Goal: Information Seeking & Learning: Learn about a topic

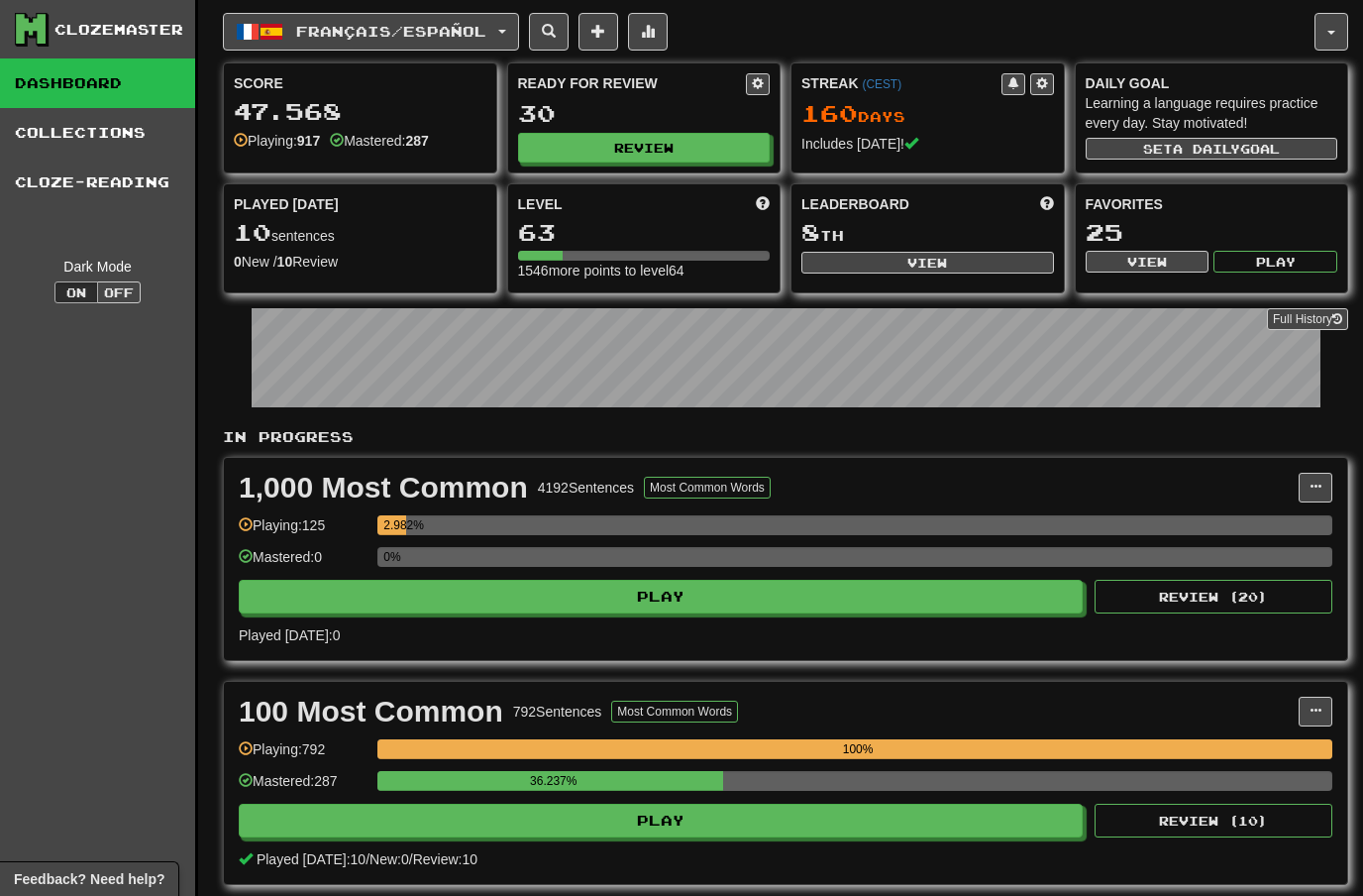
scroll to position [21, 0]
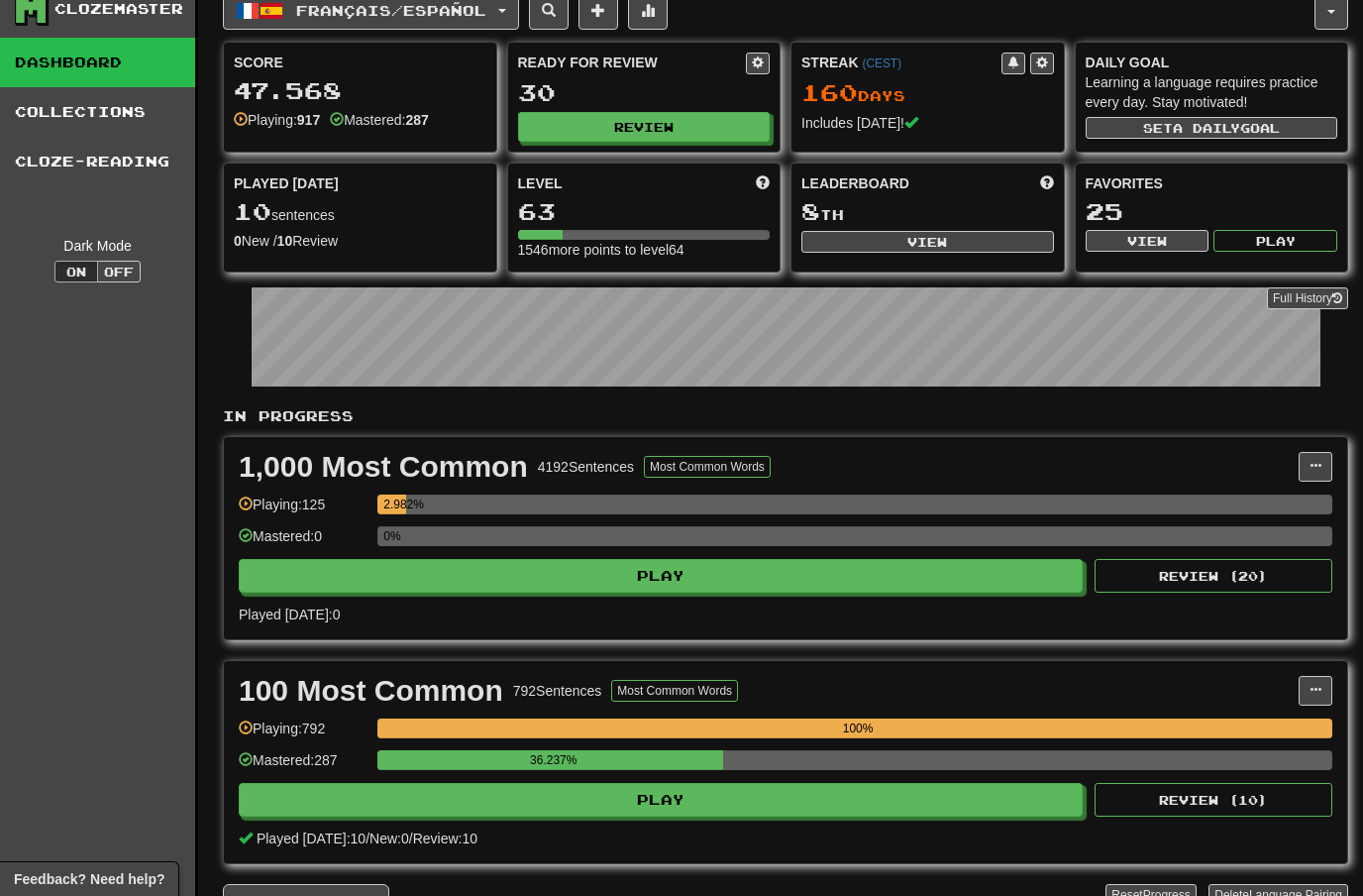
click at [1340, 7] on button "button" at bounding box center [1331, 11] width 34 height 38
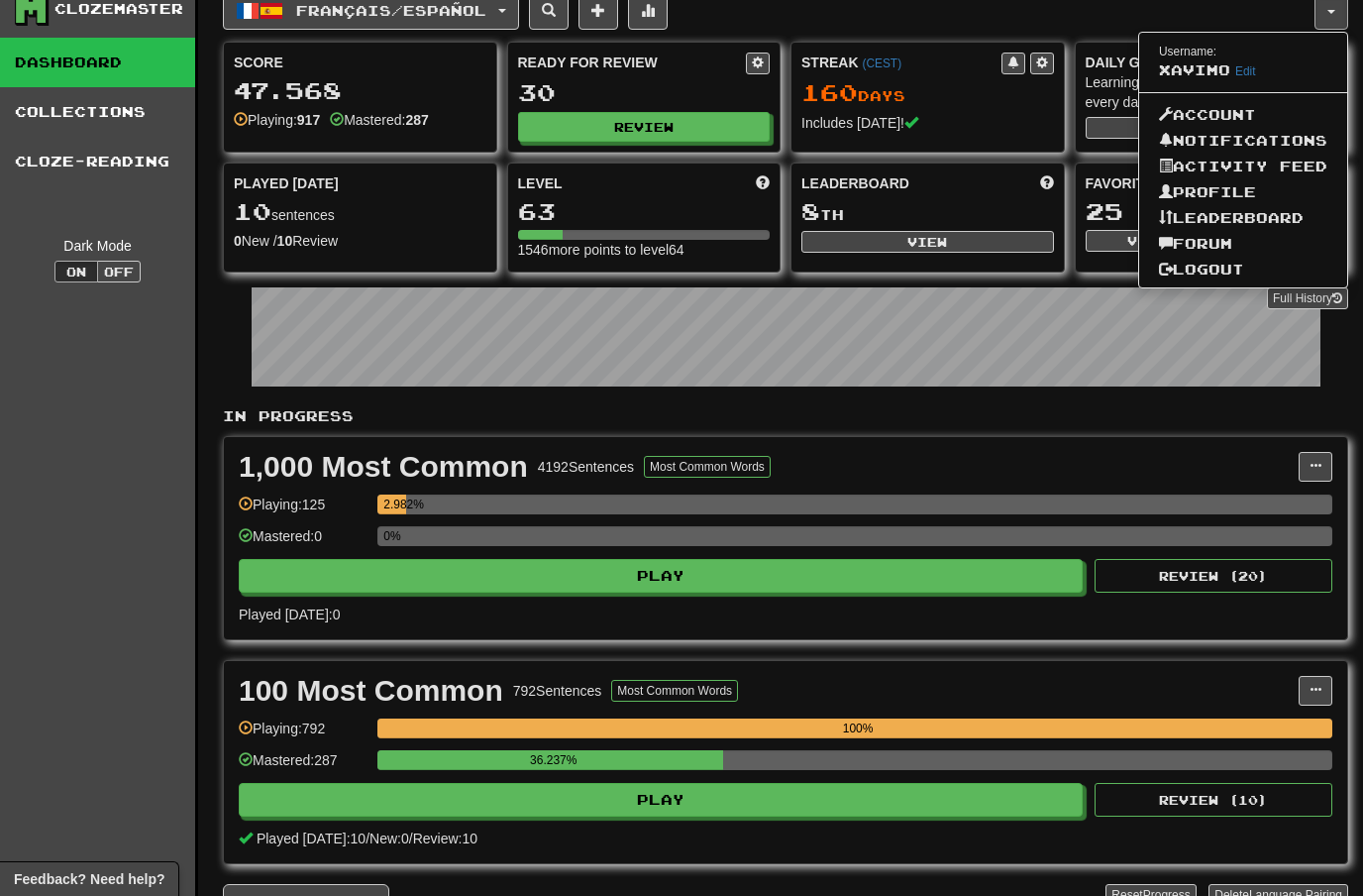
click at [1216, 235] on link "Forum" at bounding box center [1243, 243] width 208 height 26
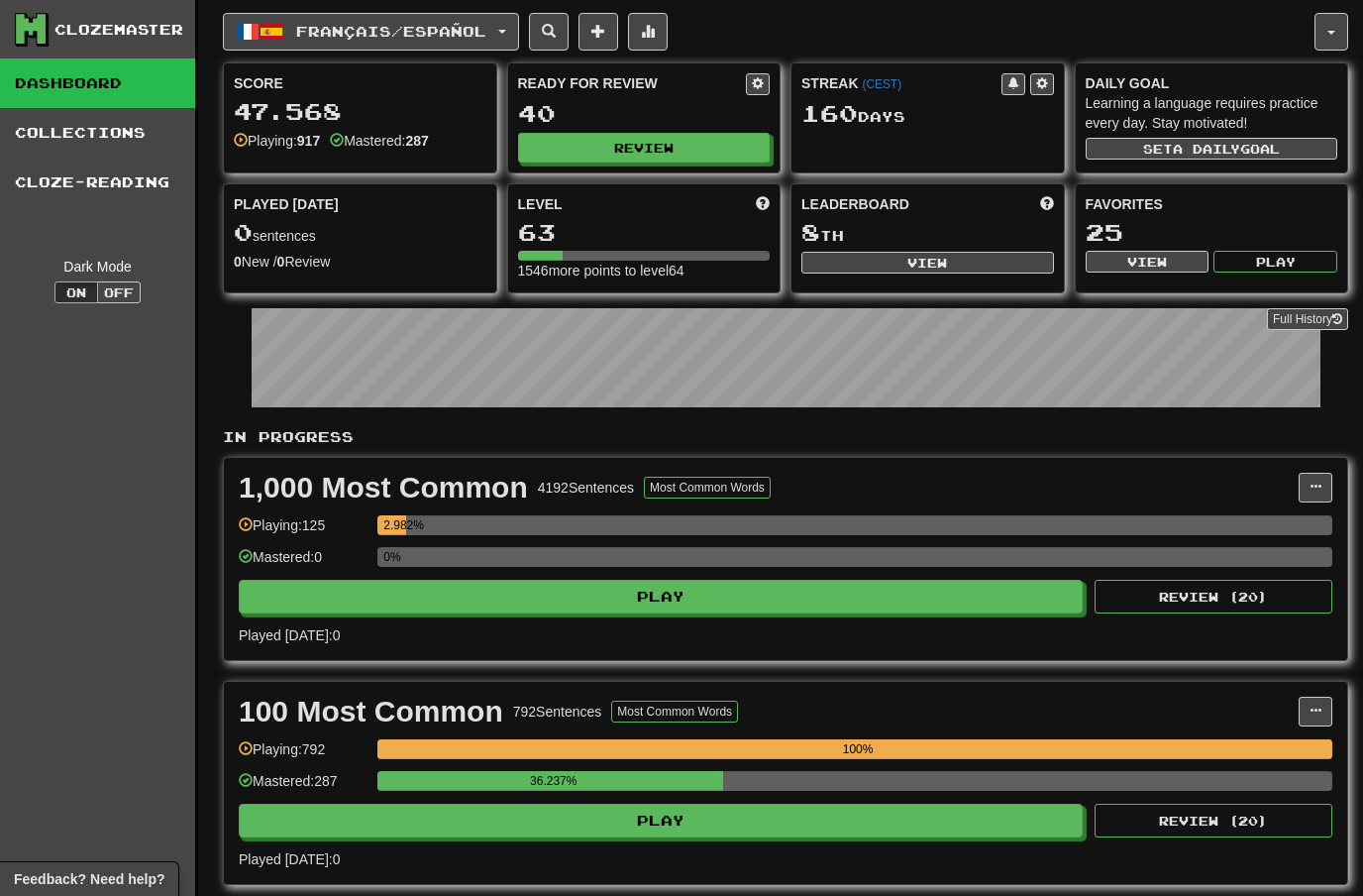
click at [508, 29] on button "Français / Español" at bounding box center [370, 32] width 296 height 38
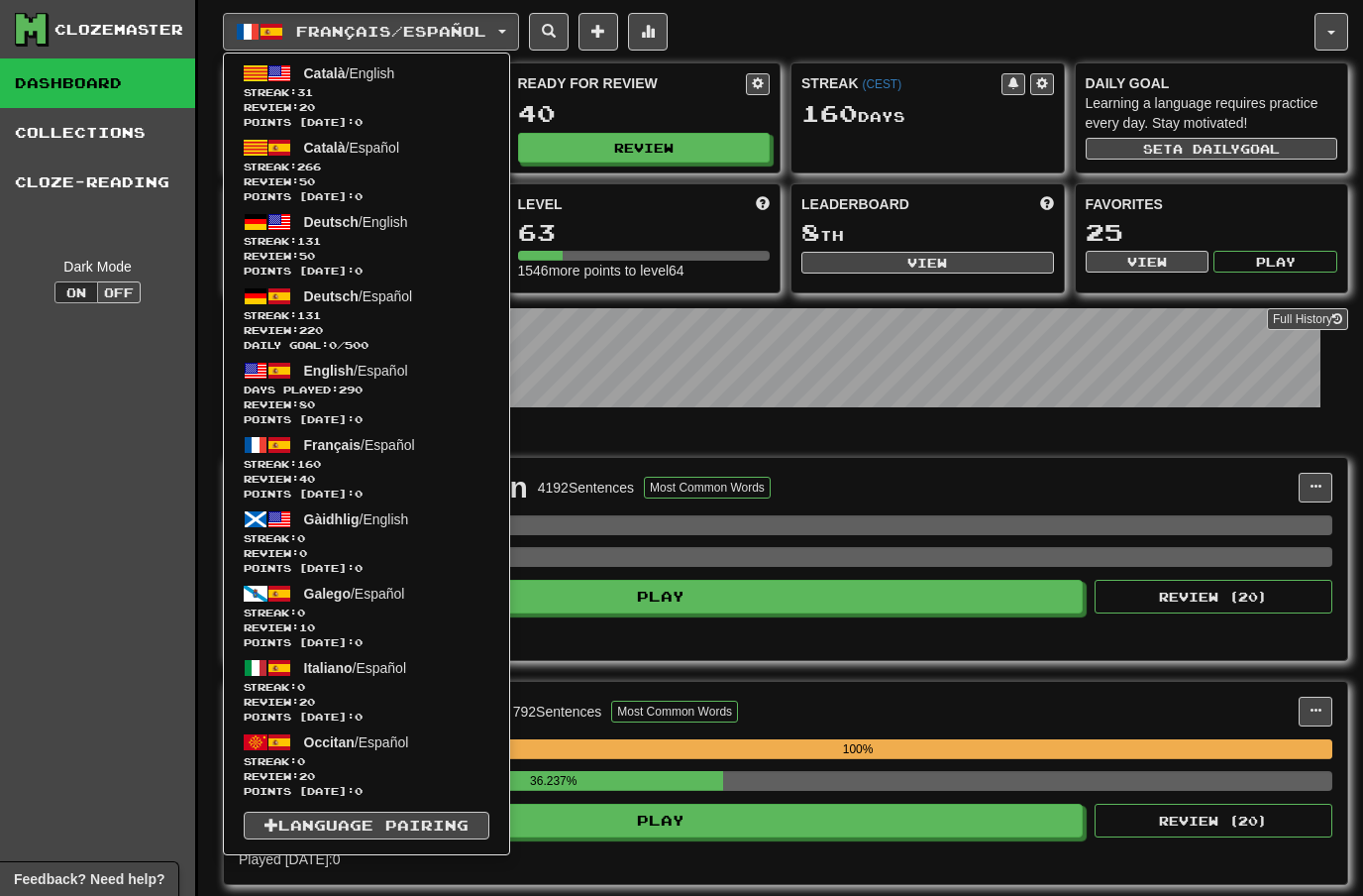
click at [351, 303] on span "Deutsch" at bounding box center [331, 296] width 55 height 16
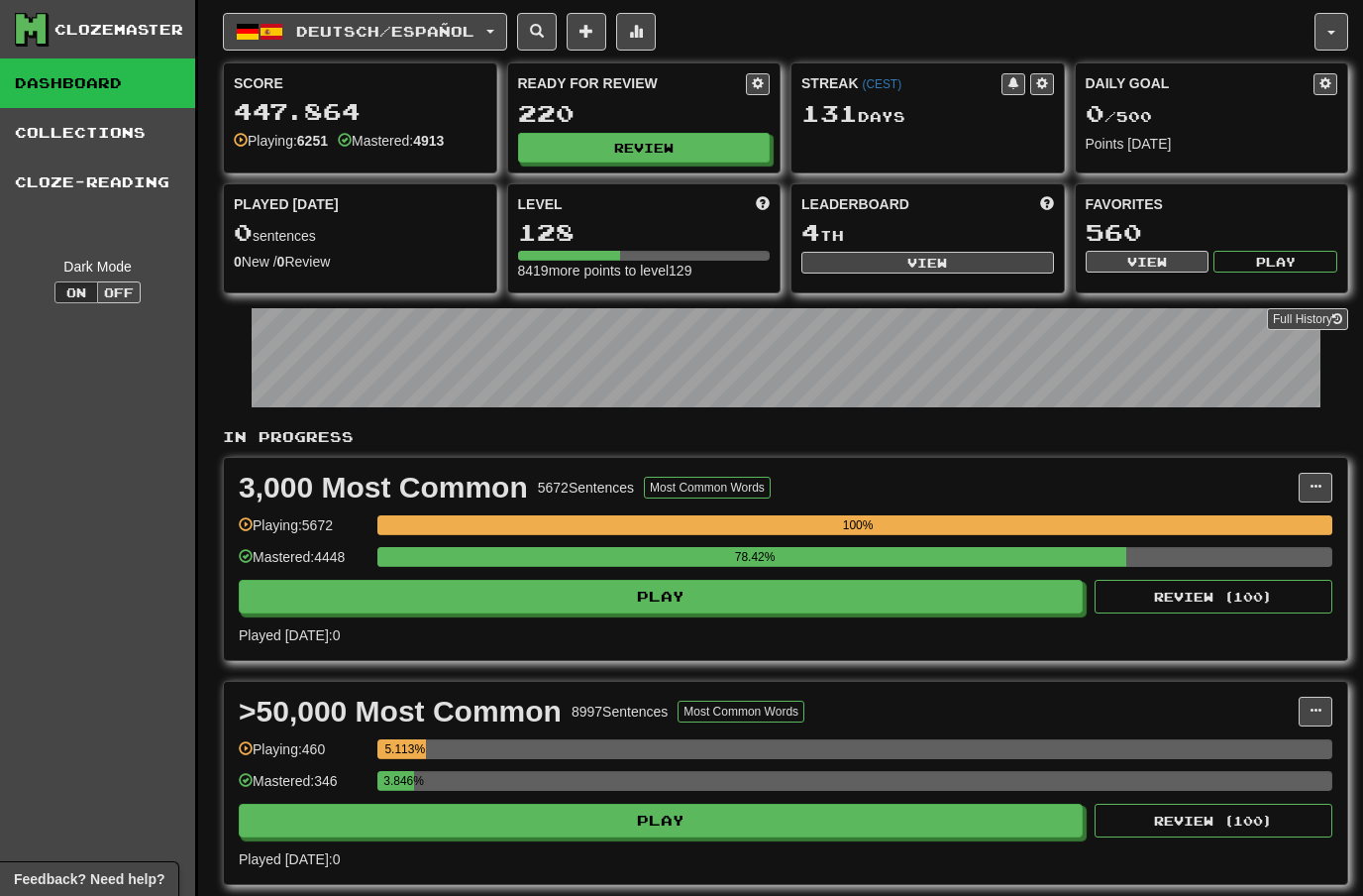
click at [655, 141] on button "Review" at bounding box center [644, 148] width 252 height 30
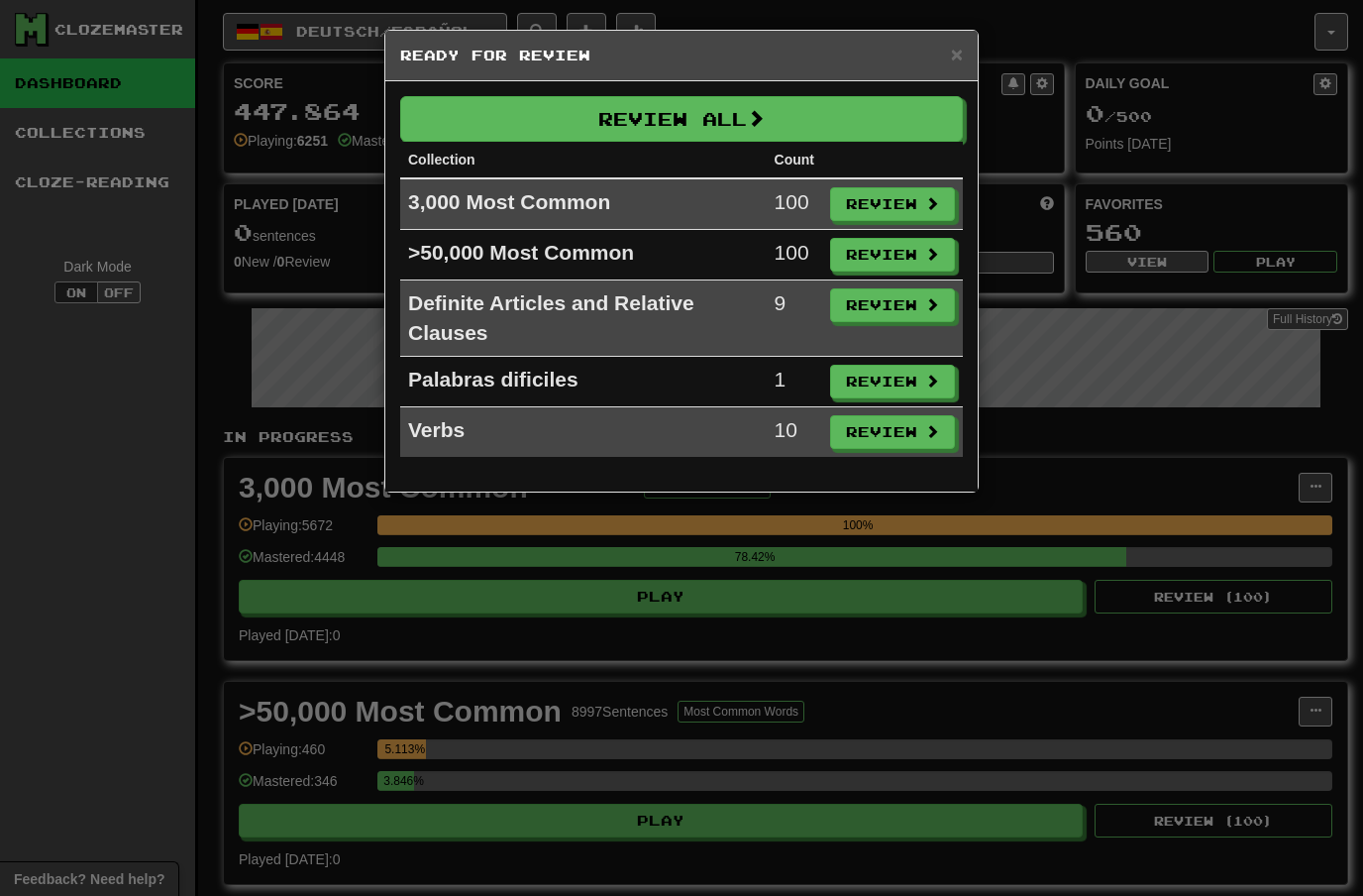
click at [909, 199] on button "Review" at bounding box center [892, 205] width 125 height 34
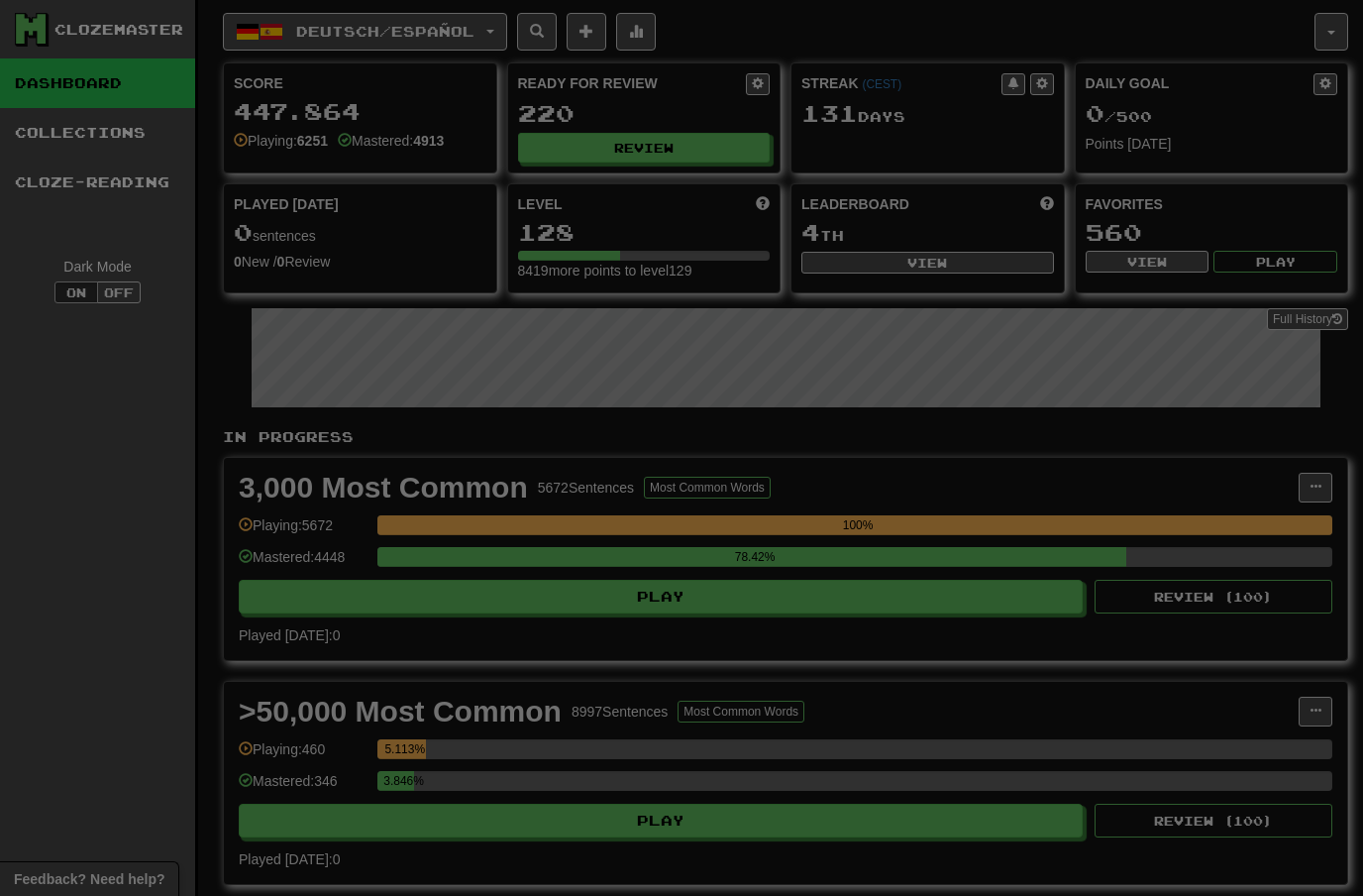
select select "**"
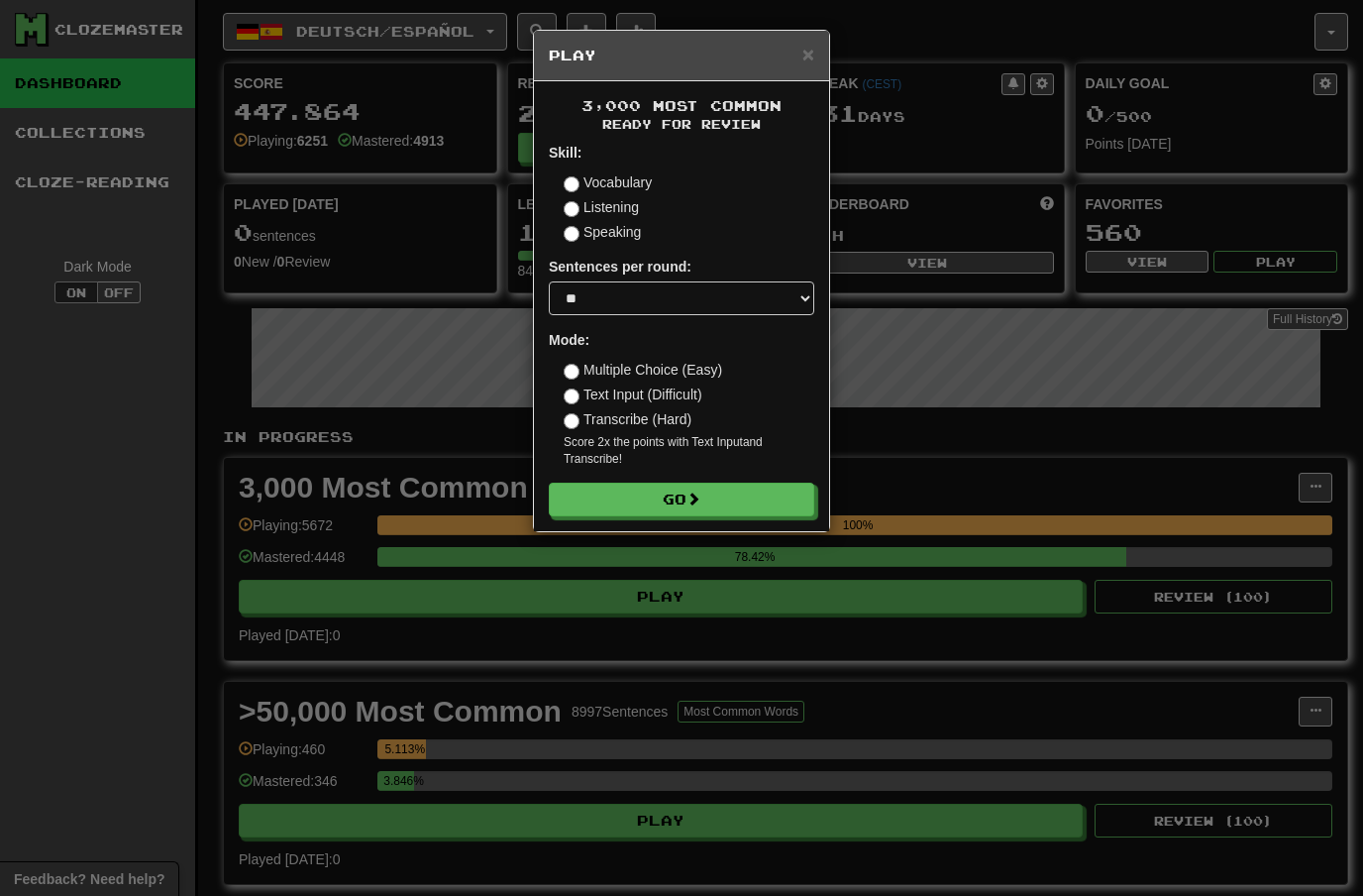
click at [711, 503] on button "Go" at bounding box center [682, 500] width 265 height 34
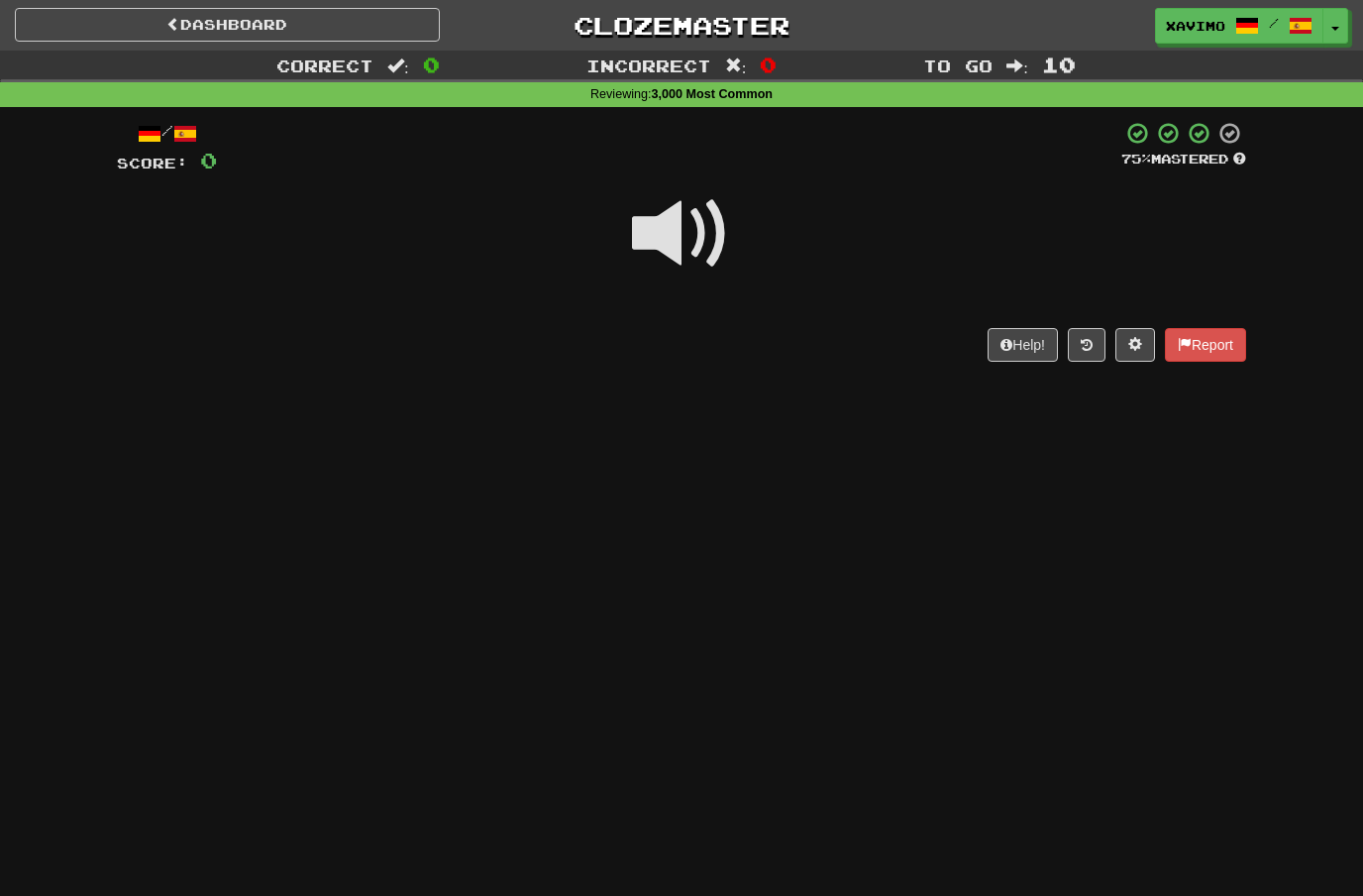
click at [689, 225] on span at bounding box center [681, 233] width 99 height 99
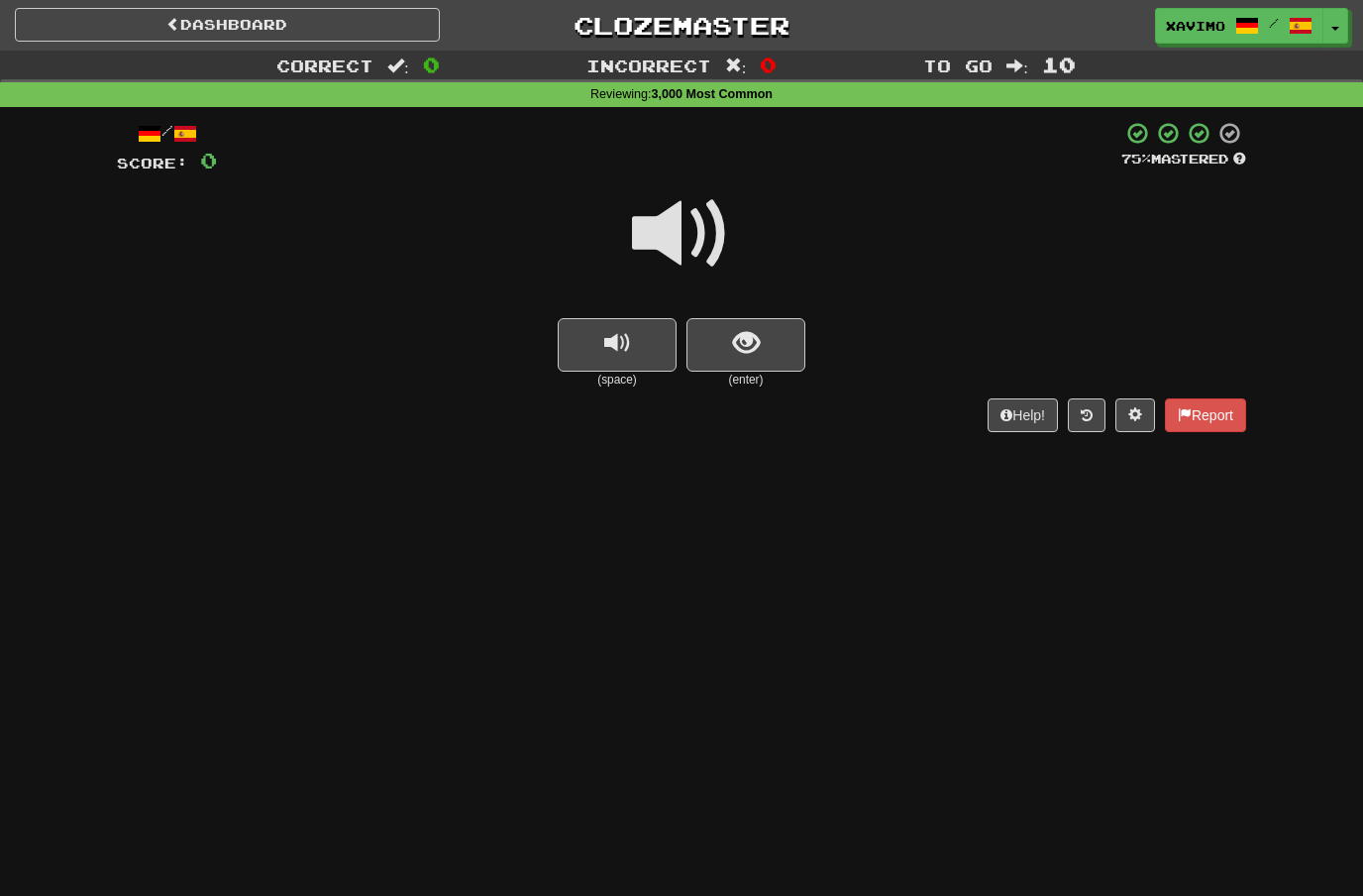
click at [681, 223] on span at bounding box center [681, 233] width 99 height 99
click at [750, 355] on span "show sentence" at bounding box center [746, 343] width 27 height 27
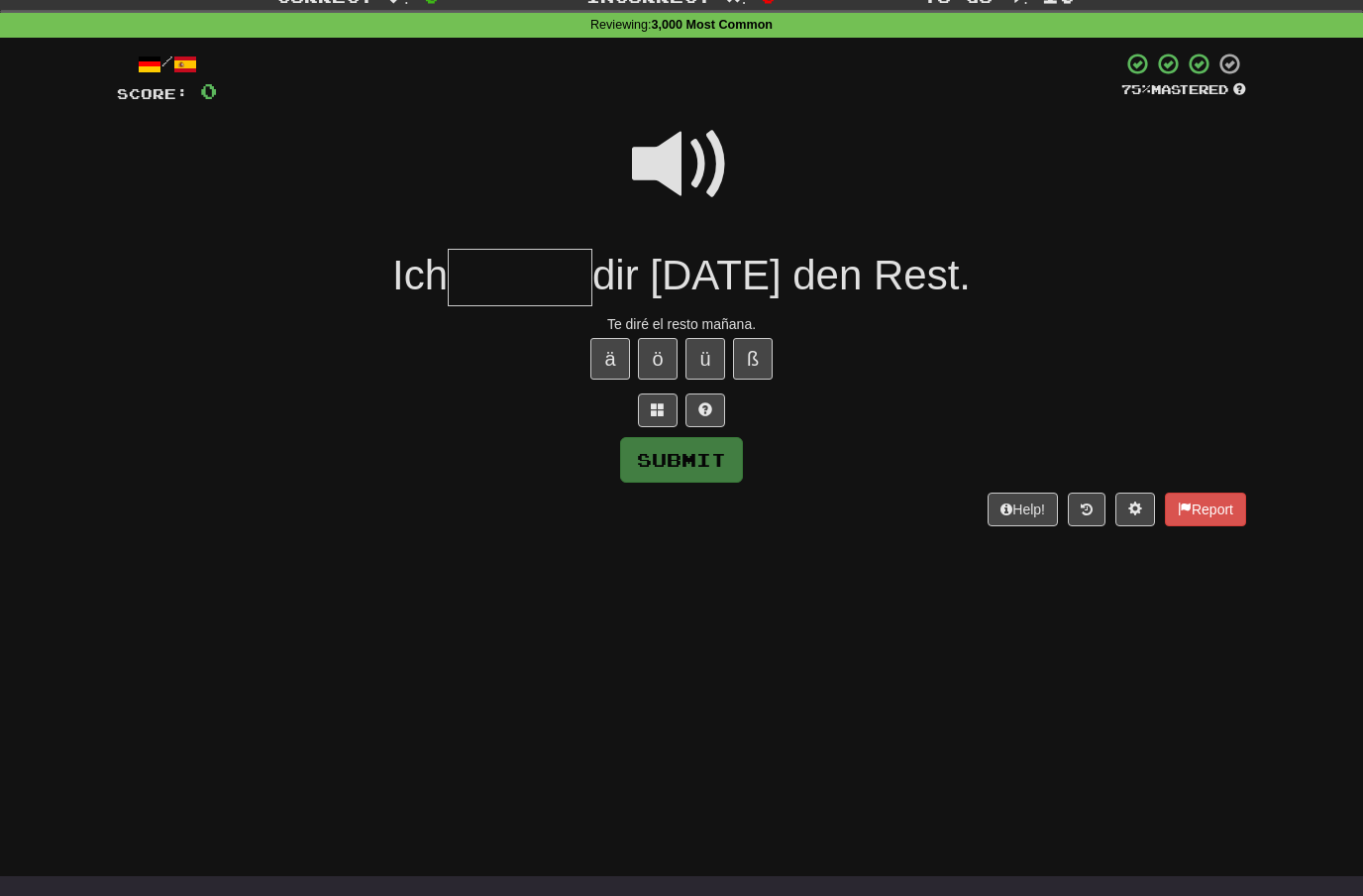
scroll to position [70, 0]
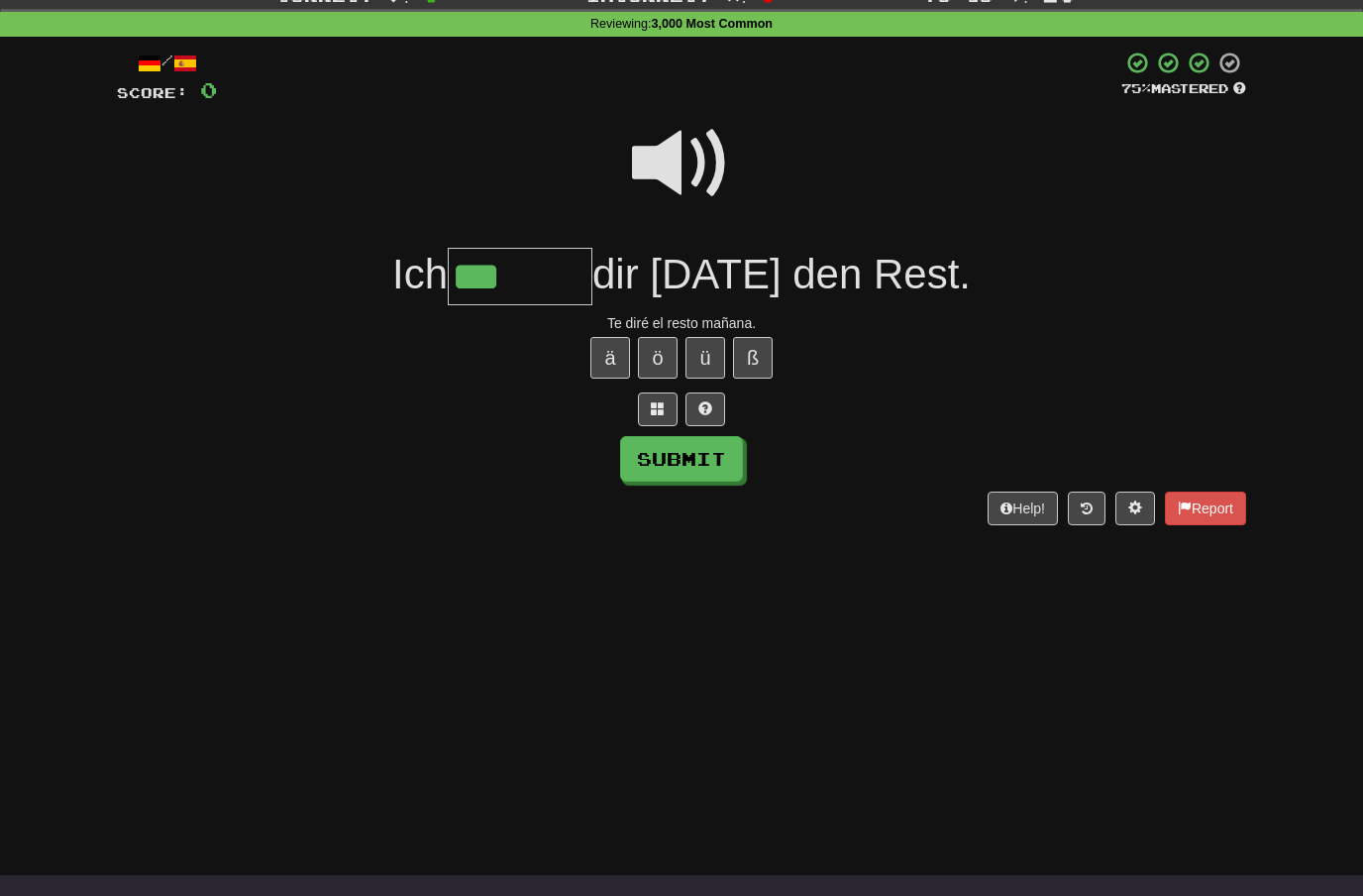
click at [605, 349] on button "ä" at bounding box center [611, 358] width 40 height 42
type input "*******"
click at [705, 468] on button "Submit" at bounding box center [682, 459] width 123 height 46
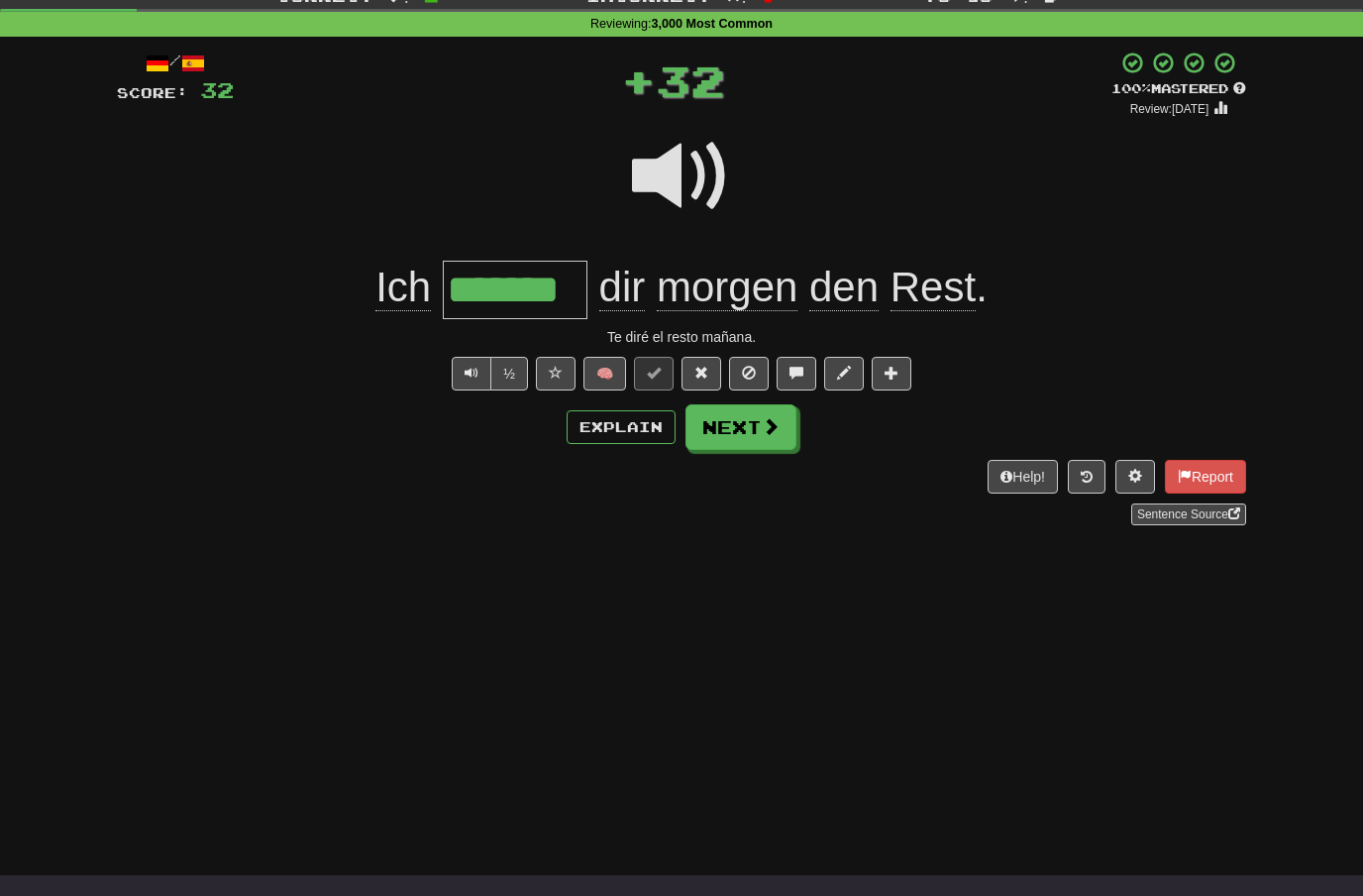
click at [784, 425] on button "Next" at bounding box center [740, 427] width 111 height 46
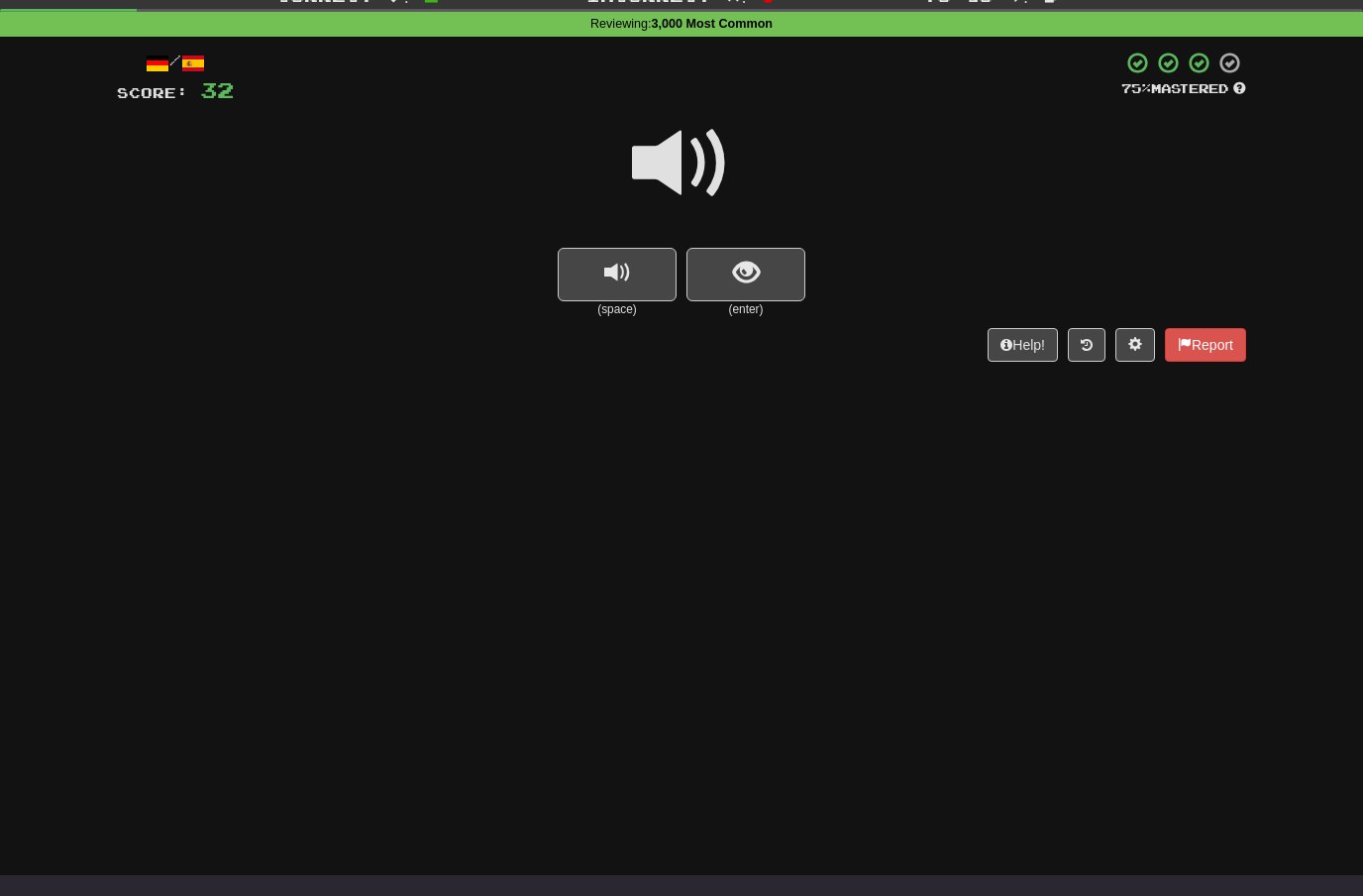
click at [657, 167] on span at bounding box center [681, 163] width 99 height 99
click at [740, 268] on span "show sentence" at bounding box center [746, 272] width 27 height 27
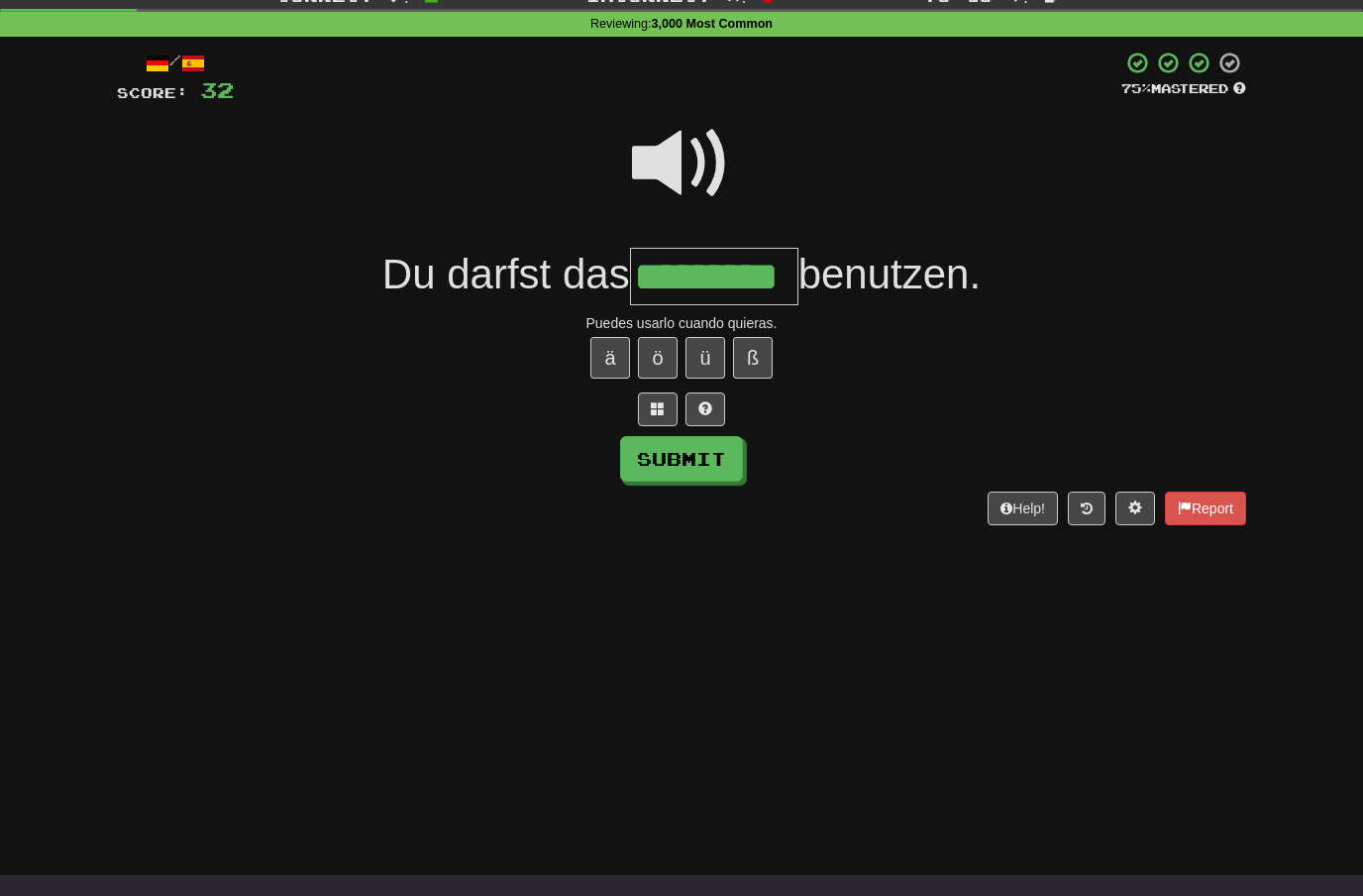
type input "*********"
click at [734, 460] on button "Submit" at bounding box center [682, 459] width 123 height 46
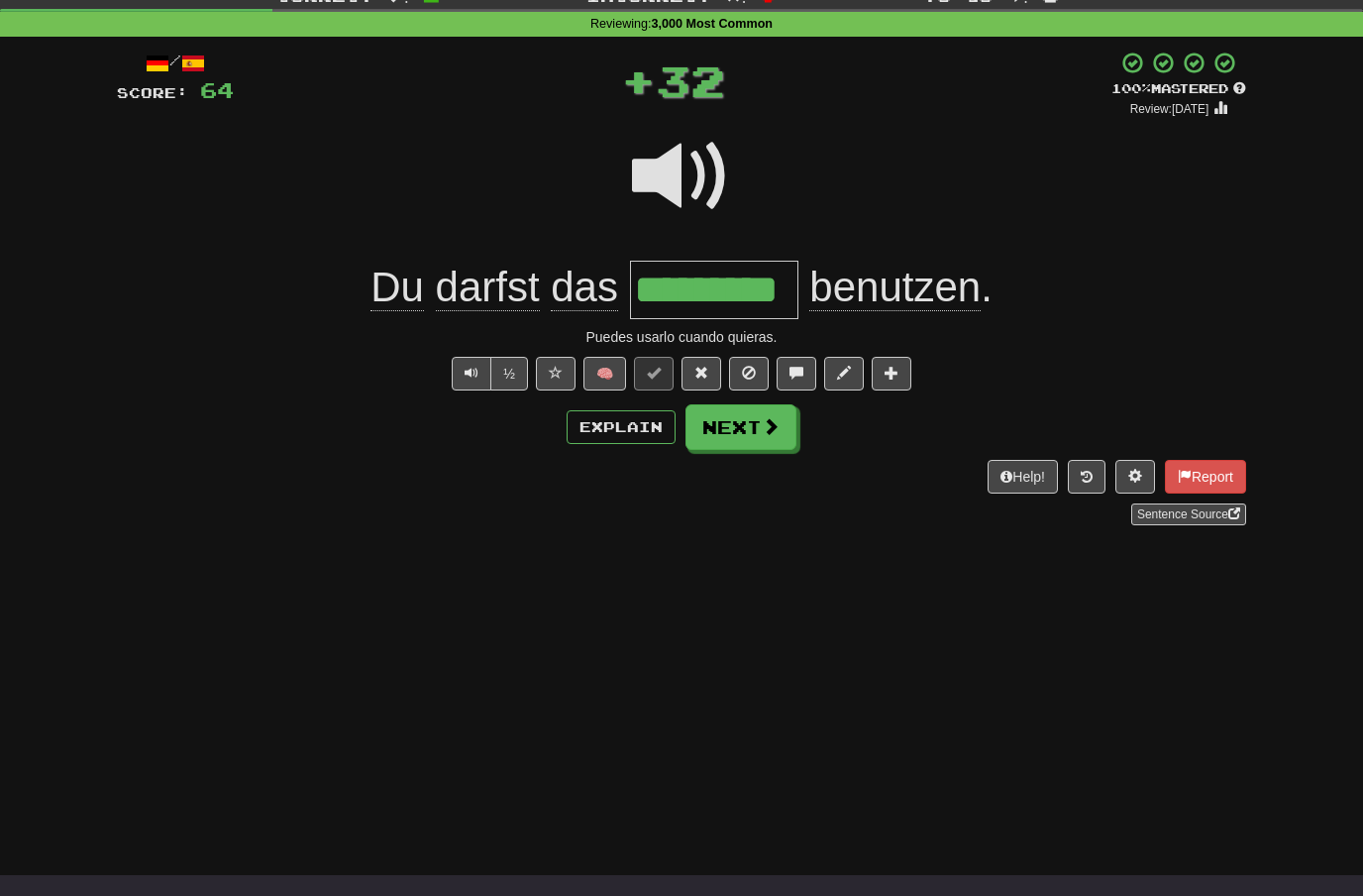
click at [765, 438] on button "Next" at bounding box center [740, 427] width 111 height 46
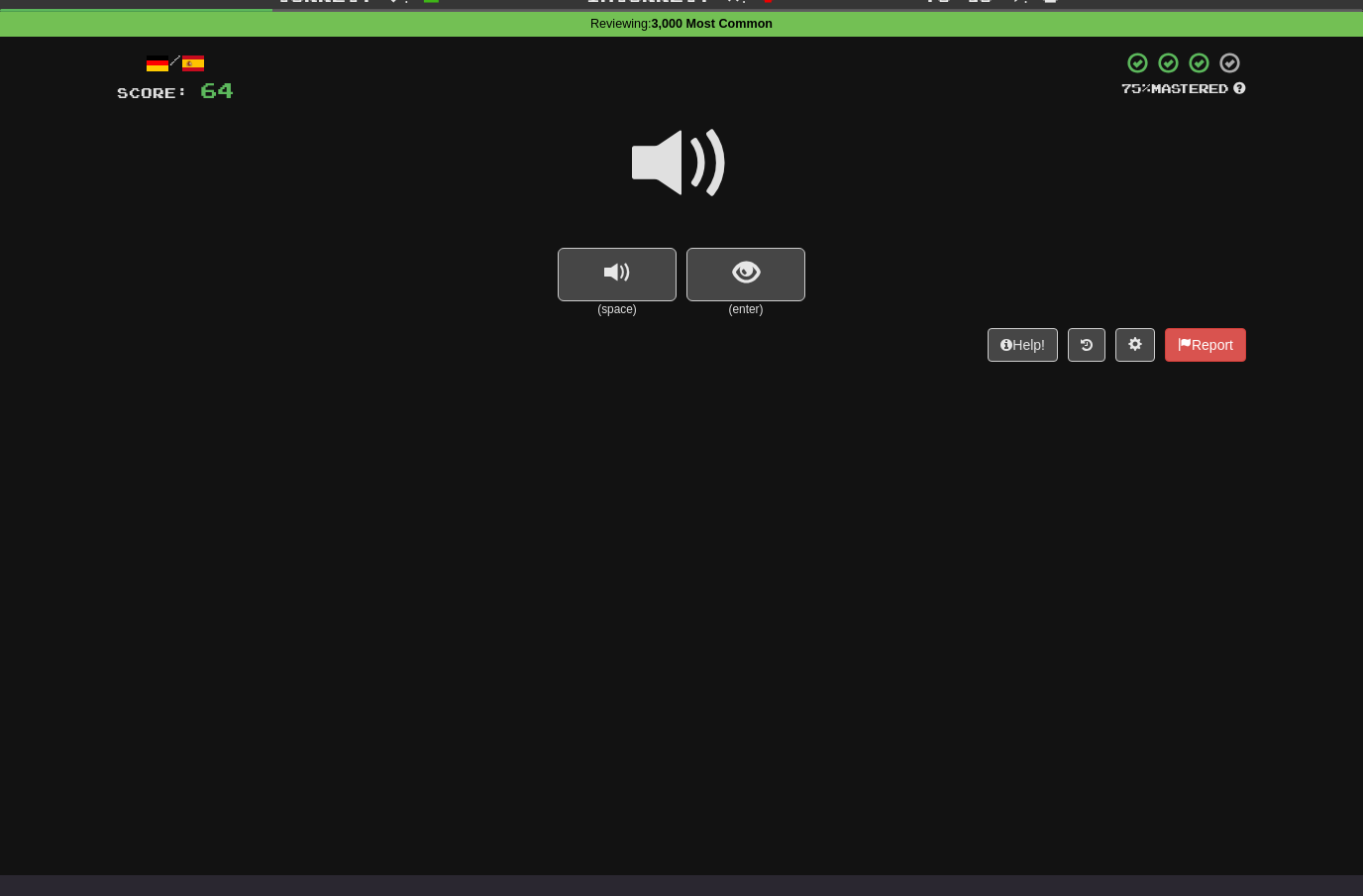
click at [691, 148] on span at bounding box center [681, 163] width 99 height 99
click at [738, 259] on span "show sentence" at bounding box center [746, 272] width 27 height 27
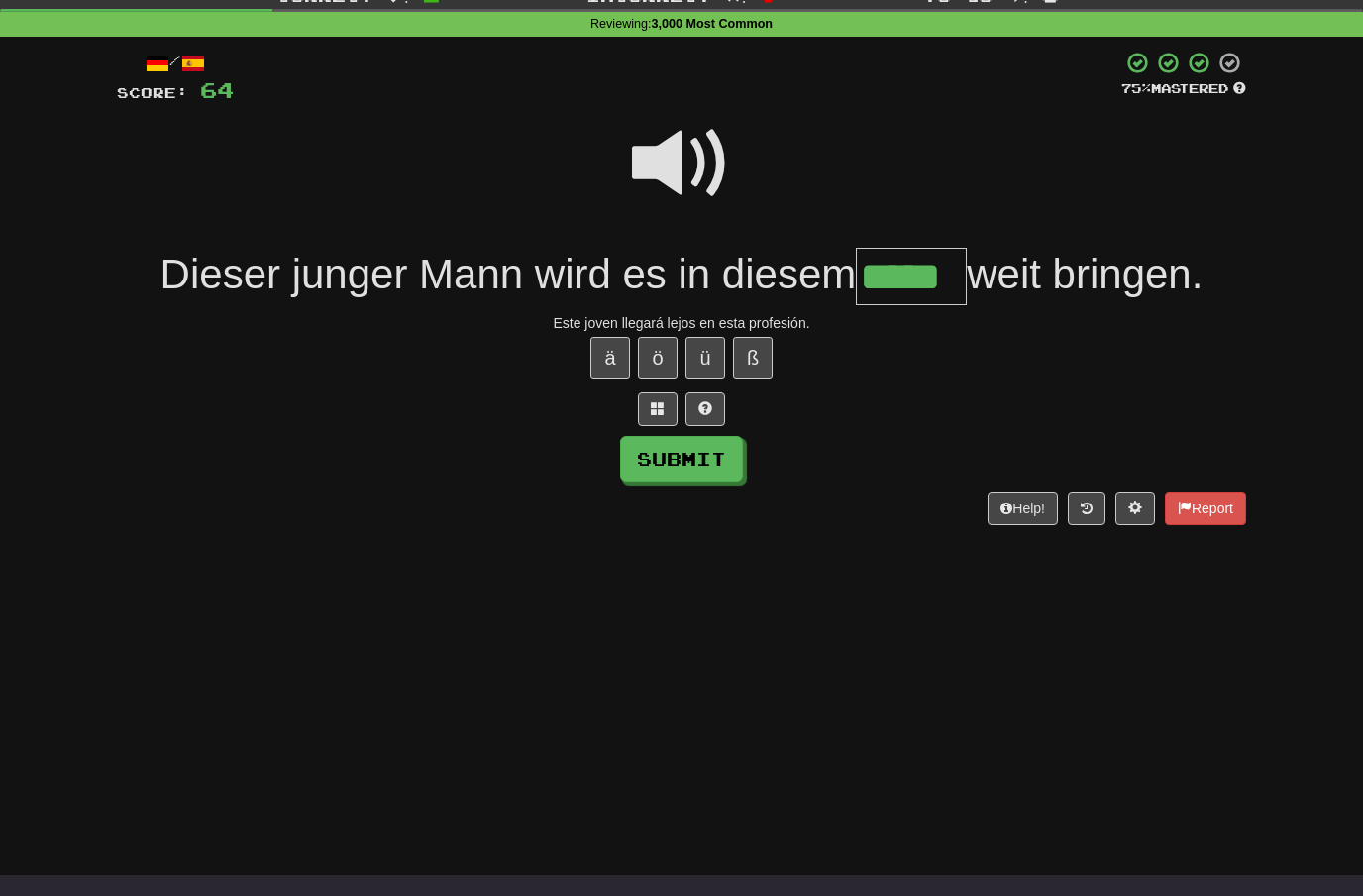
click at [718, 461] on button "Submit" at bounding box center [682, 459] width 123 height 46
type input "*****"
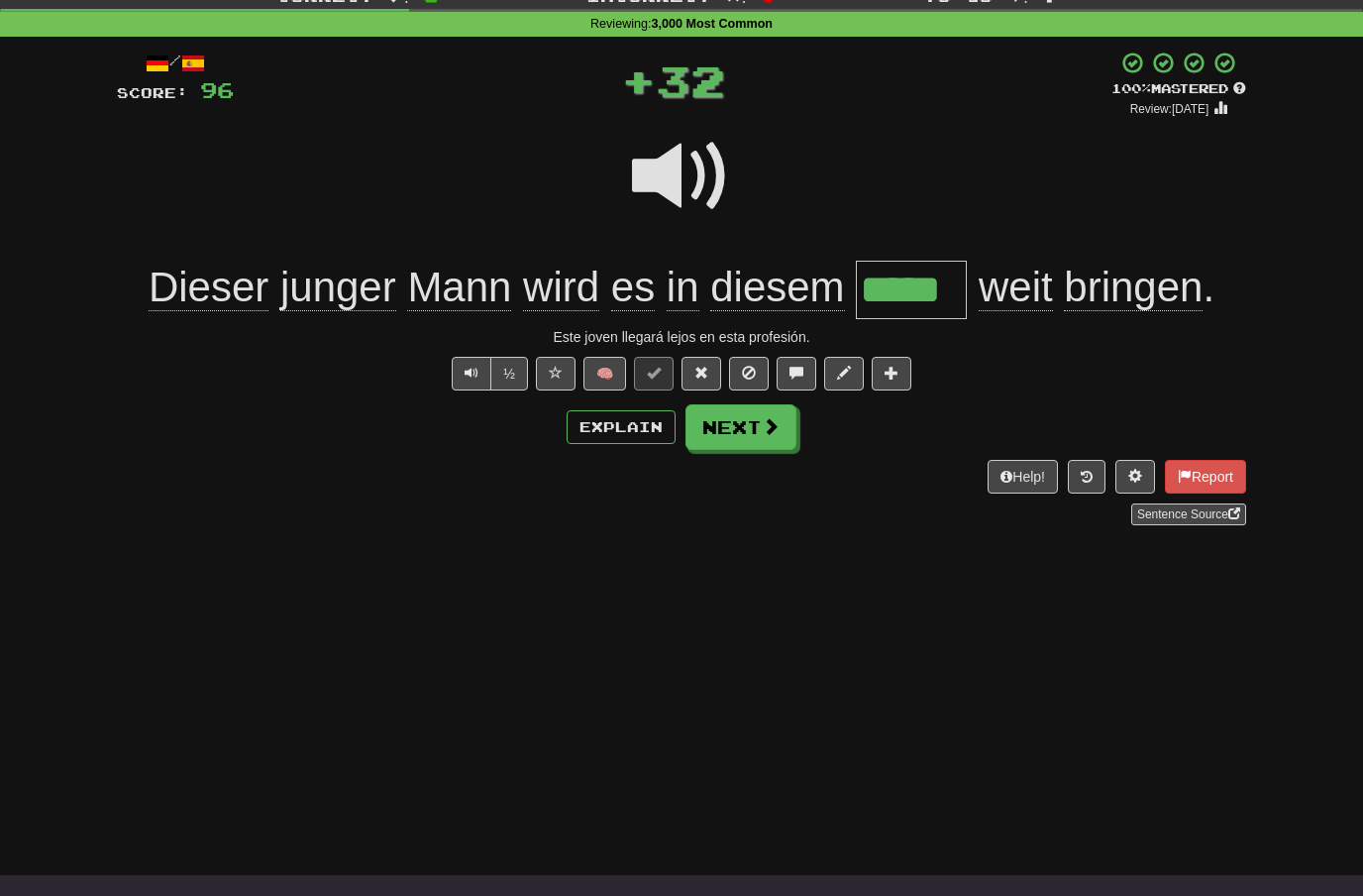
click at [761, 432] on span at bounding box center [770, 426] width 18 height 18
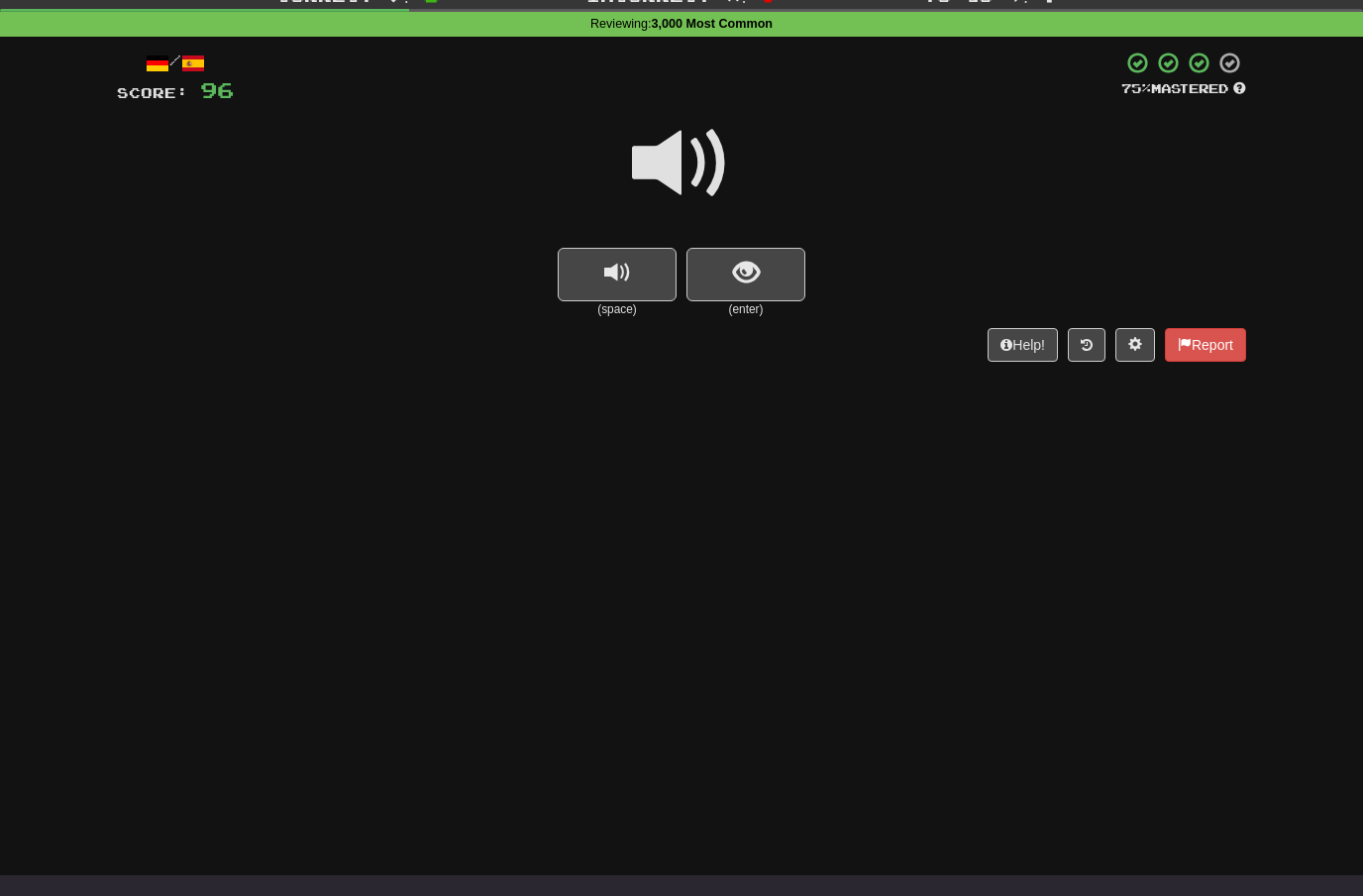
click at [683, 154] on span at bounding box center [681, 163] width 99 height 99
click at [733, 264] on span "show sentence" at bounding box center [746, 272] width 27 height 27
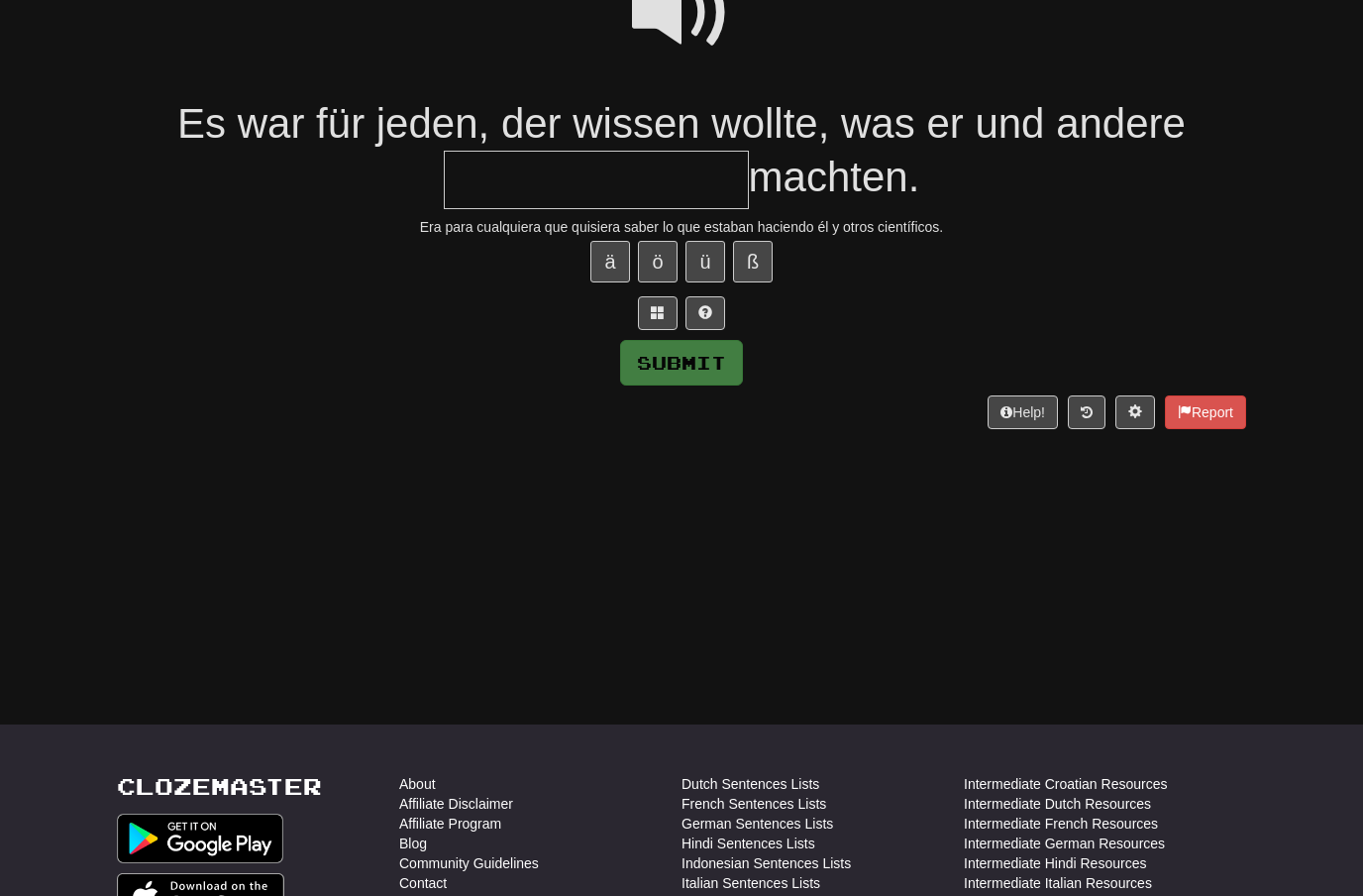
scroll to position [218, 0]
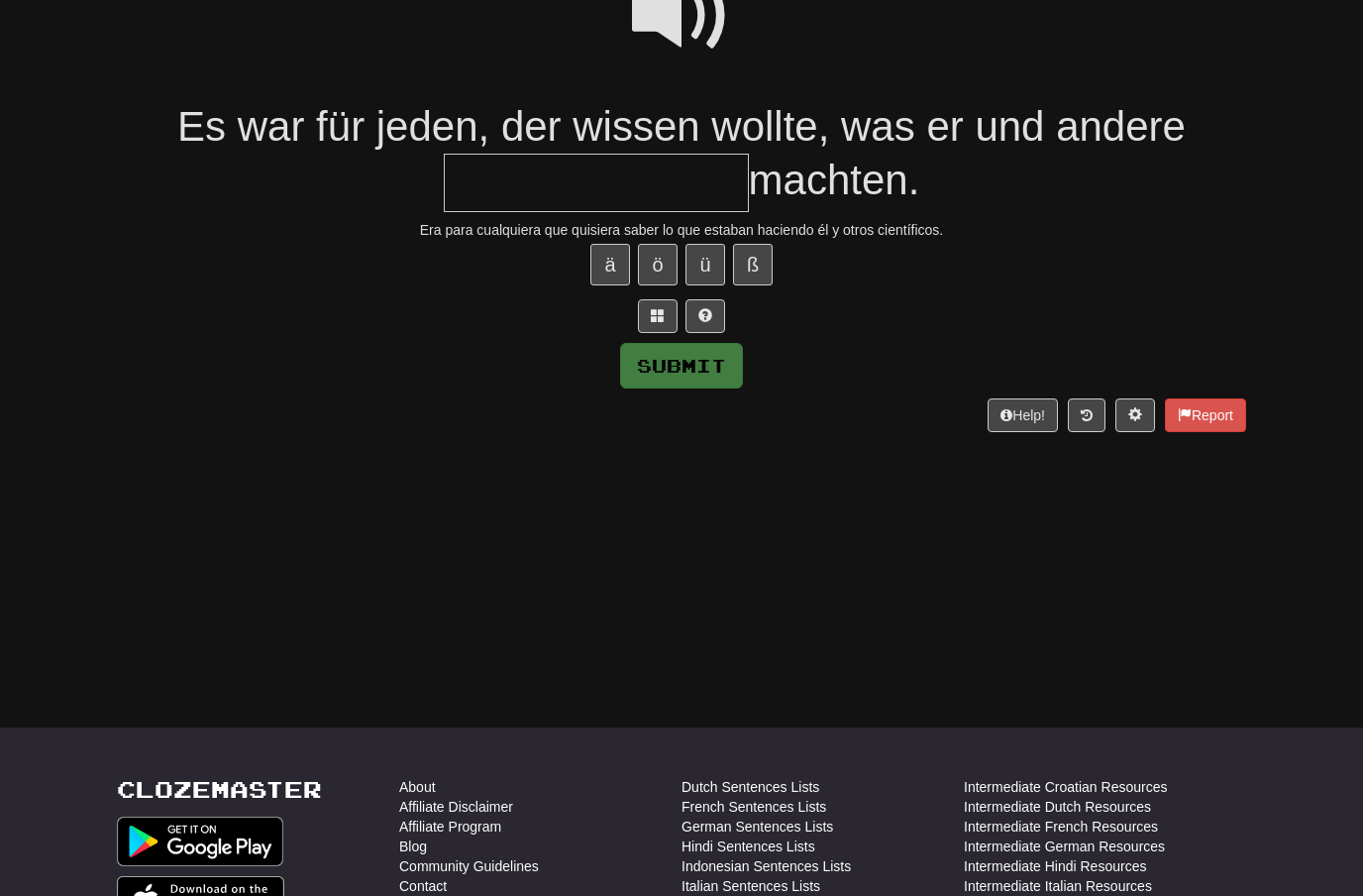
click at [696, 27] on span at bounding box center [681, 15] width 99 height 99
click at [497, 184] on input "text" at bounding box center [597, 183] width 305 height 59
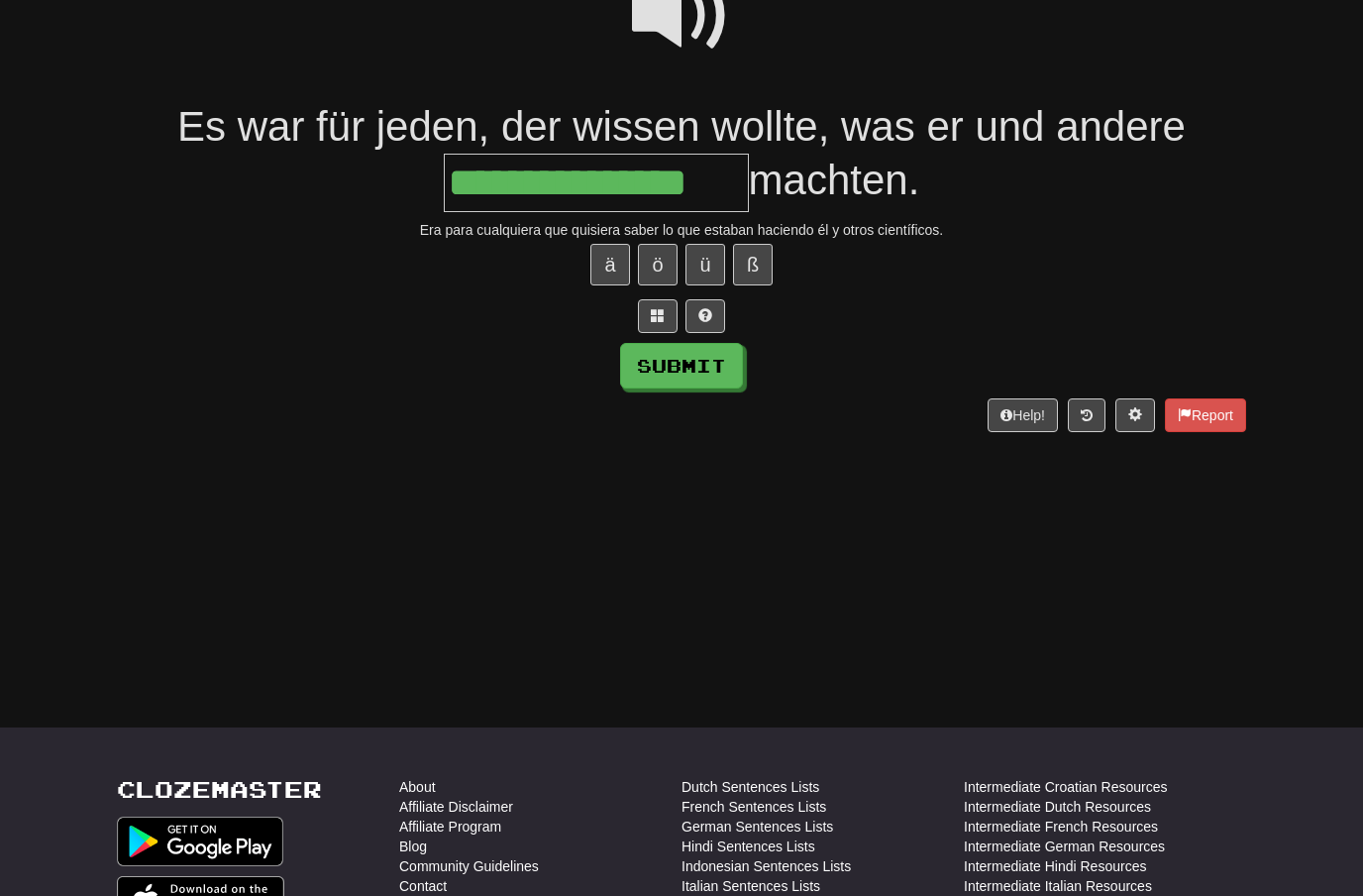
click at [712, 368] on button "Submit" at bounding box center [682, 366] width 123 height 46
type input "**********"
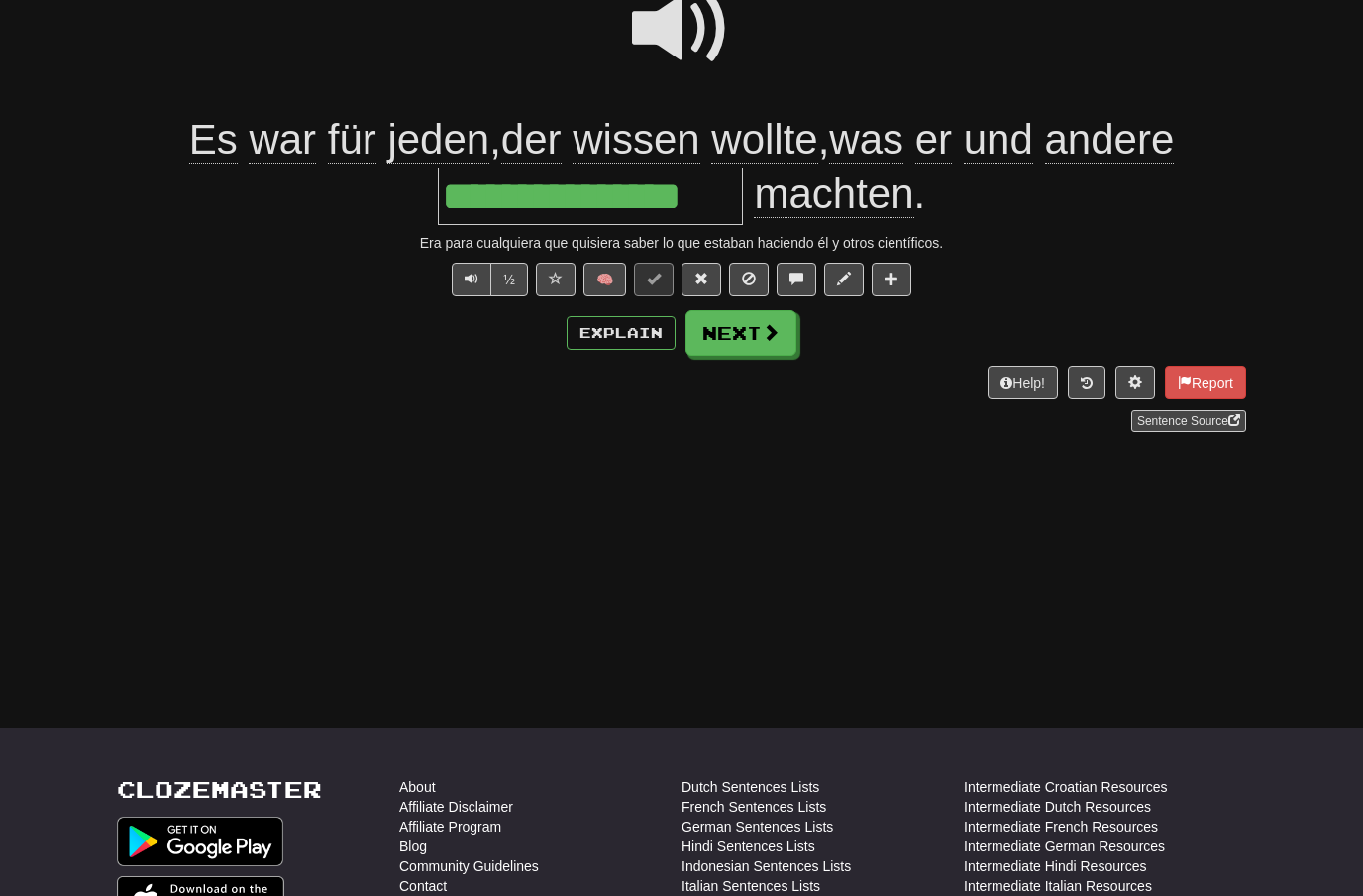
click at [766, 335] on span at bounding box center [770, 332] width 18 height 18
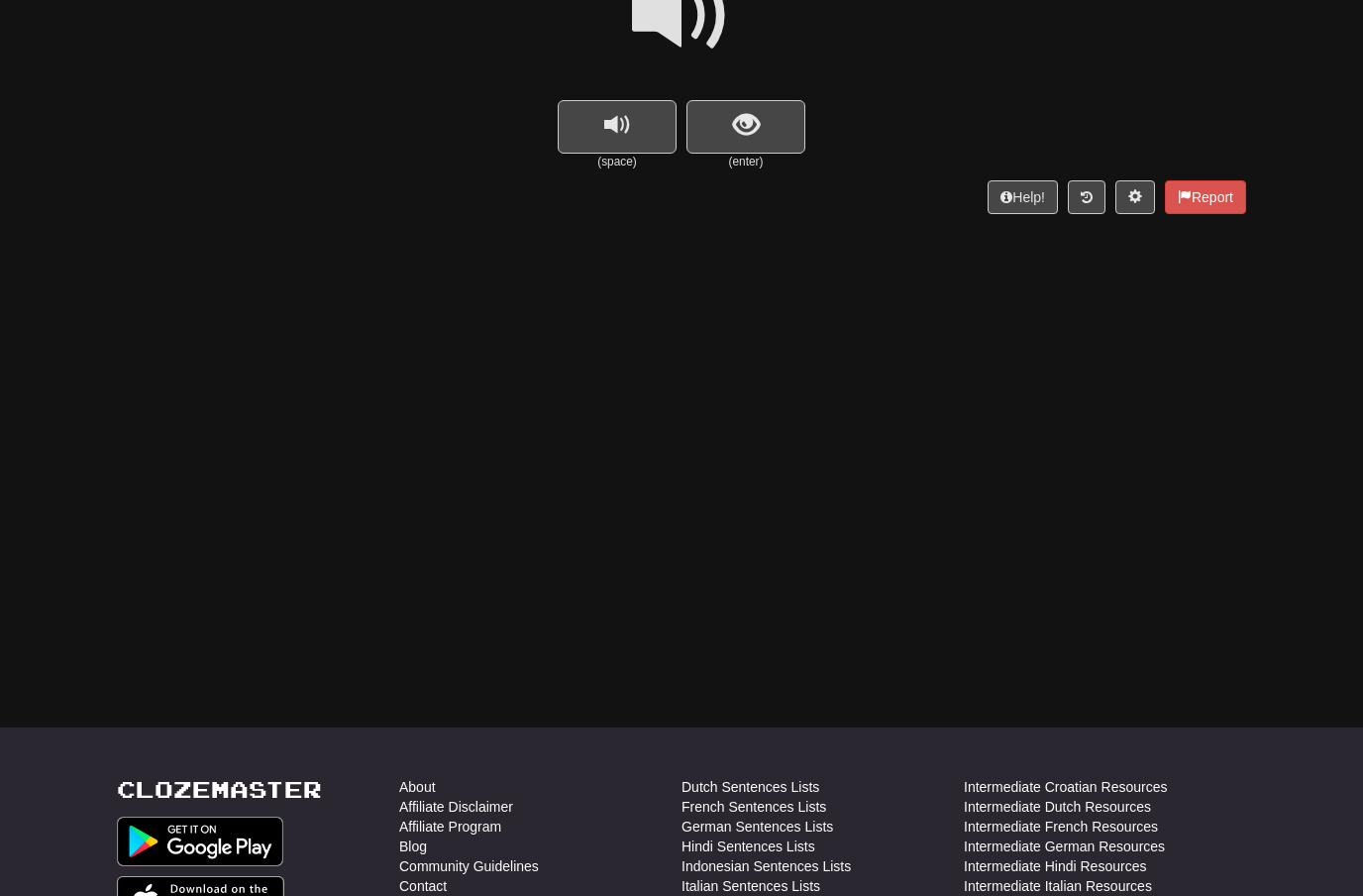
click at [685, 36] on span at bounding box center [681, 15] width 99 height 99
click at [736, 122] on span "show sentence" at bounding box center [746, 125] width 27 height 27
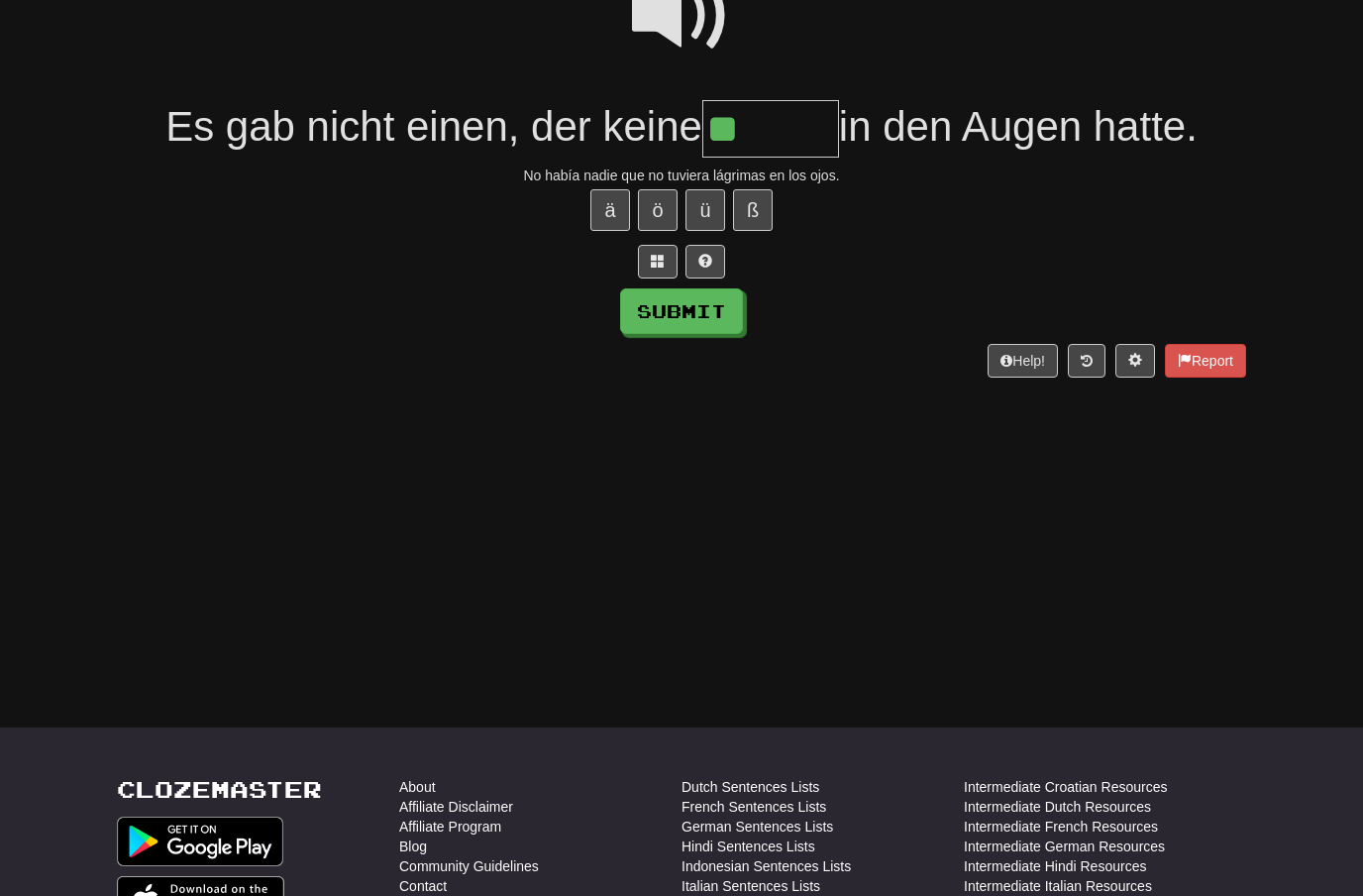
click at [610, 201] on button "ä" at bounding box center [611, 211] width 40 height 42
click at [715, 319] on button "Submit" at bounding box center [682, 311] width 123 height 46
type input "******"
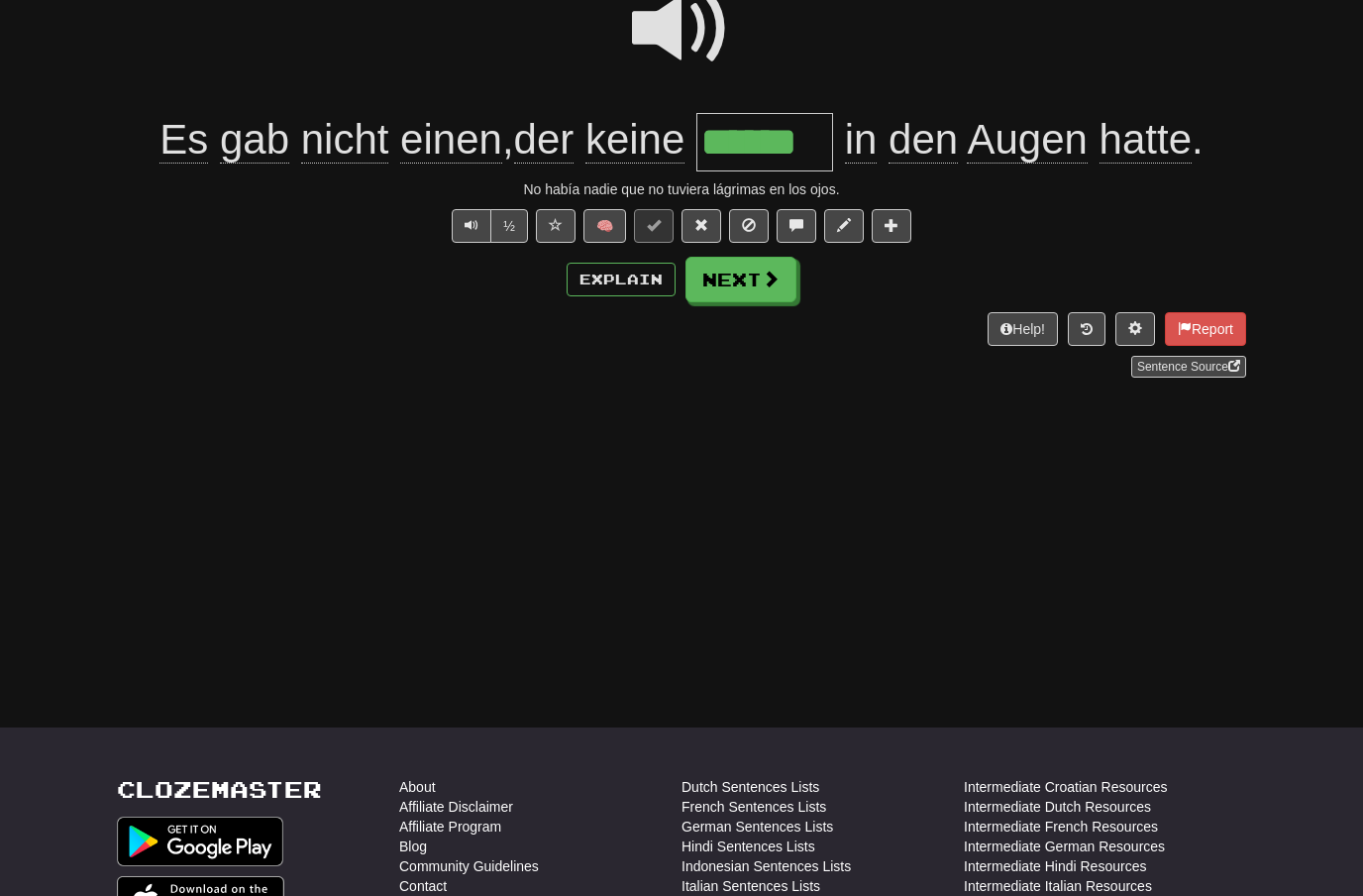
click at [777, 287] on button "Next" at bounding box center [740, 279] width 111 height 46
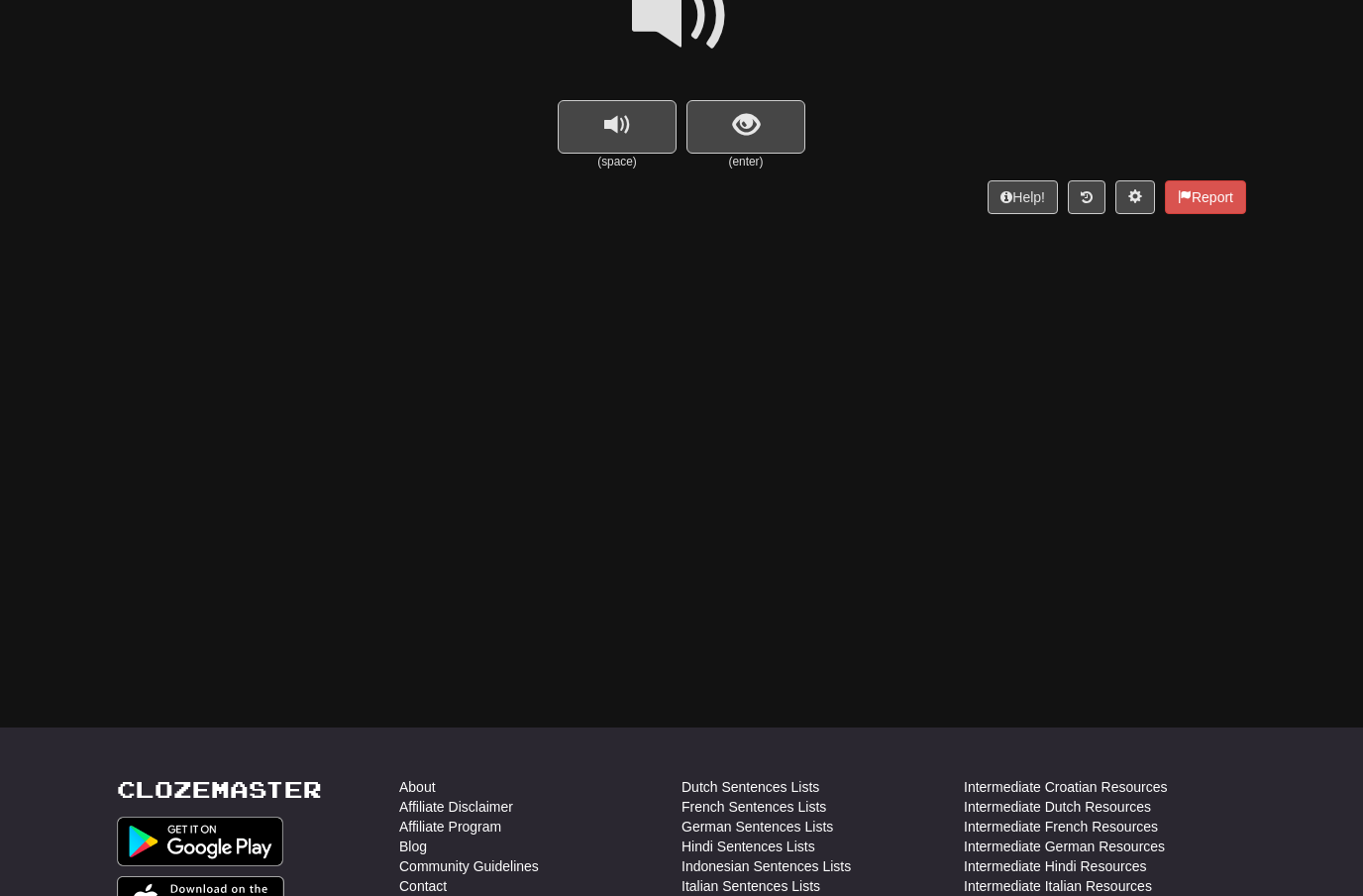
click at [708, 34] on span at bounding box center [681, 15] width 99 height 99
click at [727, 125] on button "show sentence" at bounding box center [745, 127] width 119 height 54
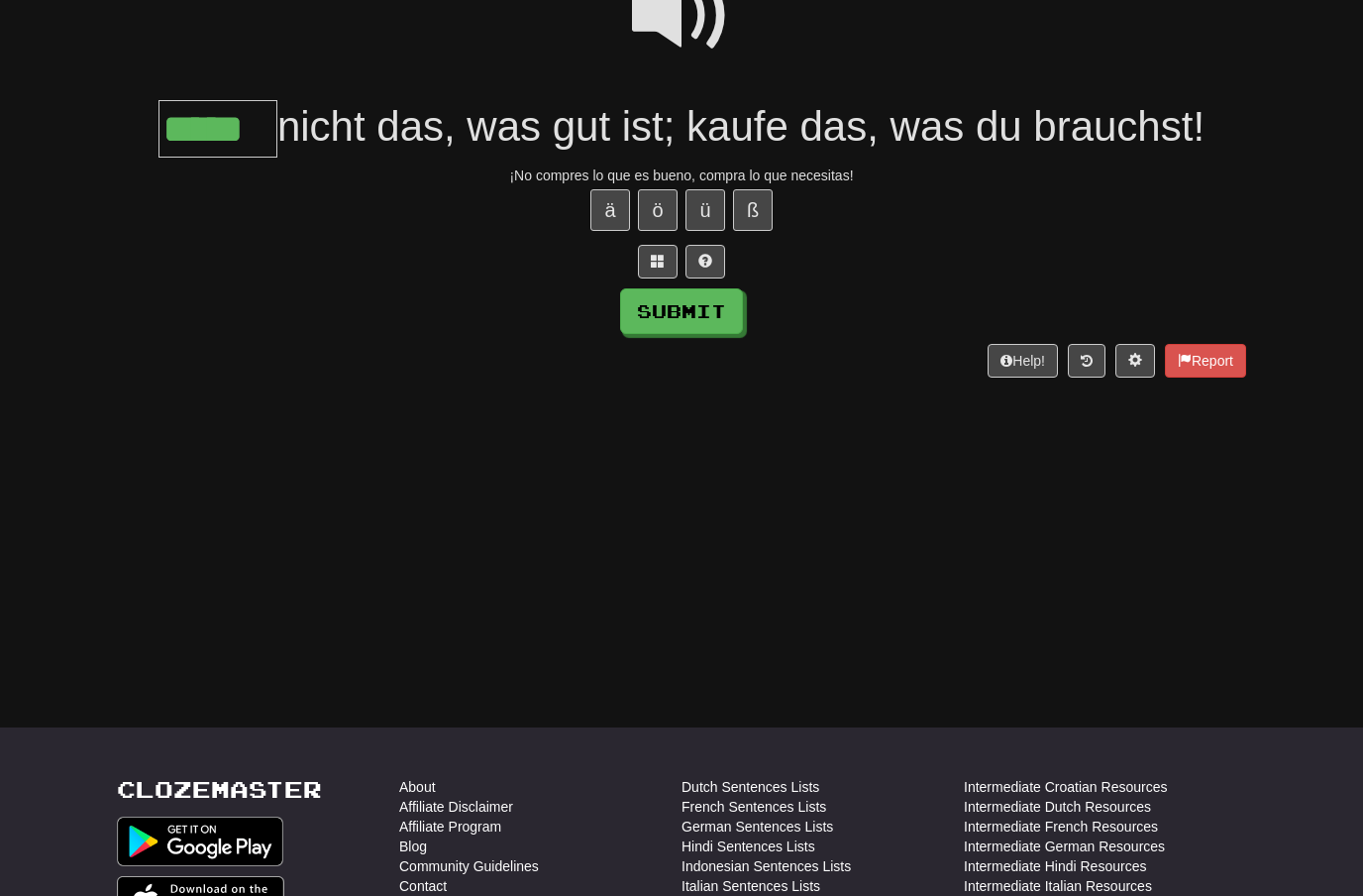
click at [716, 308] on button "Submit" at bounding box center [682, 311] width 123 height 46
type input "*****"
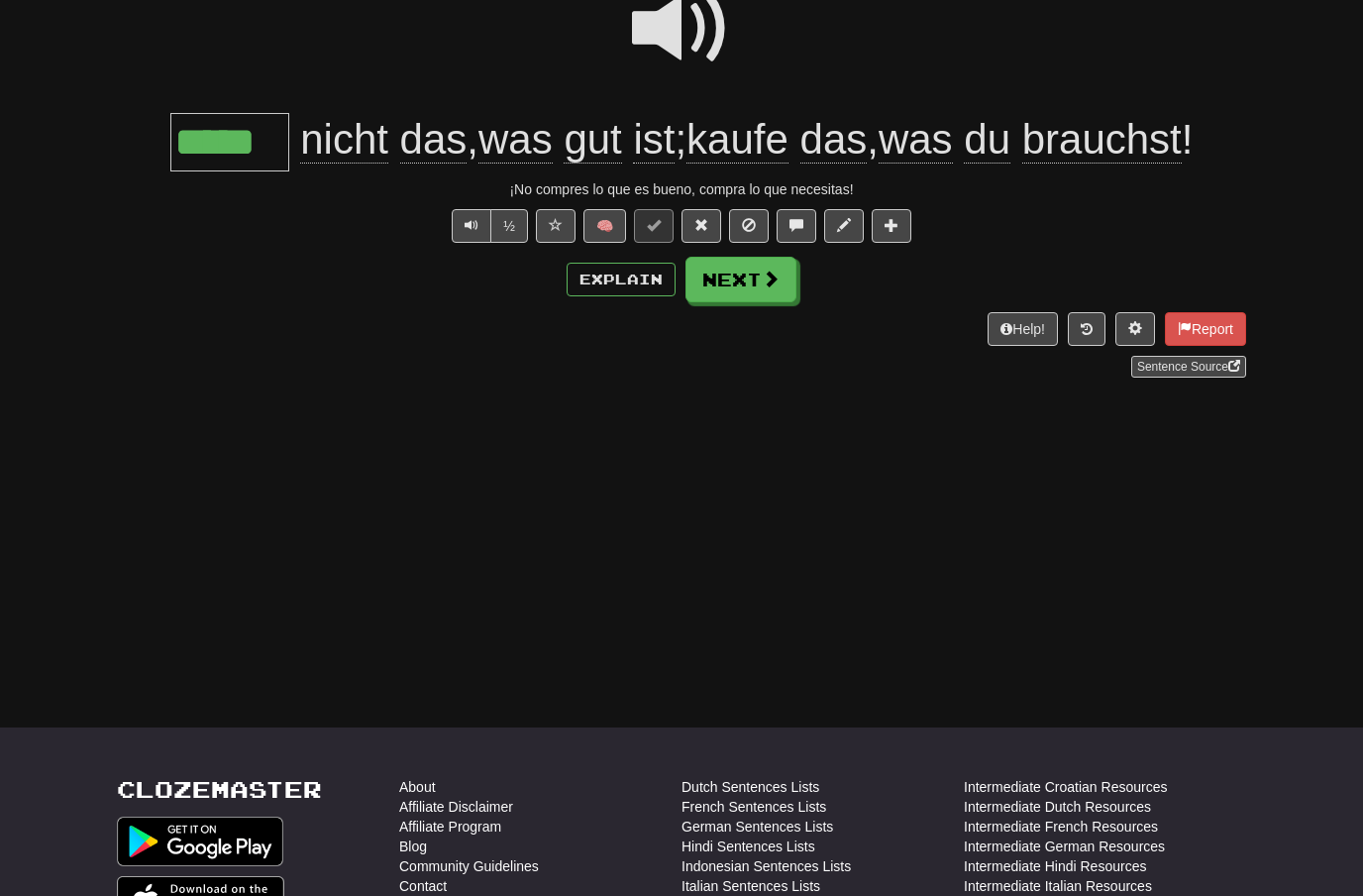
click at [754, 278] on button "Next" at bounding box center [740, 279] width 111 height 46
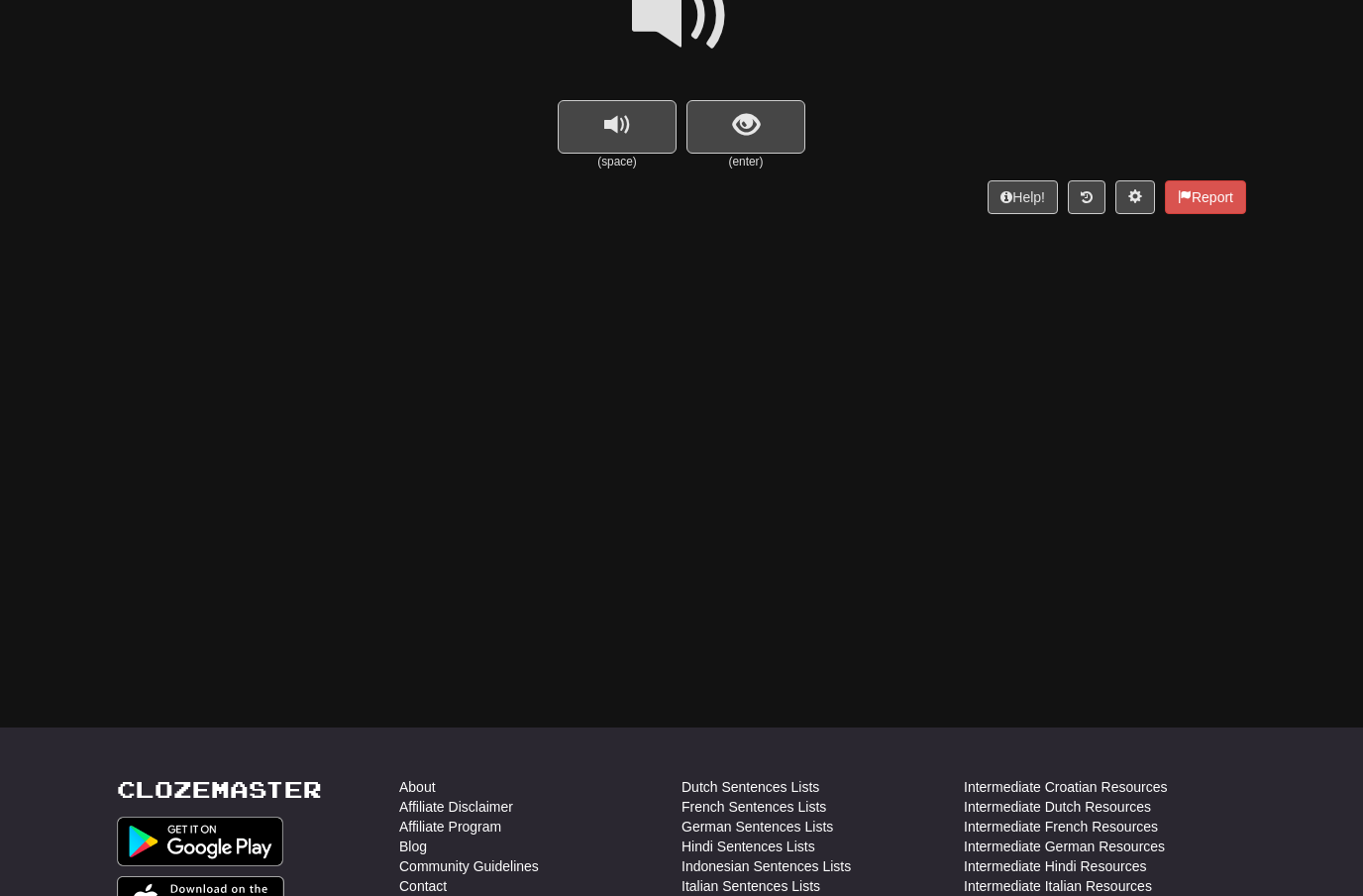
click at [743, 132] on span "show sentence" at bounding box center [746, 125] width 27 height 27
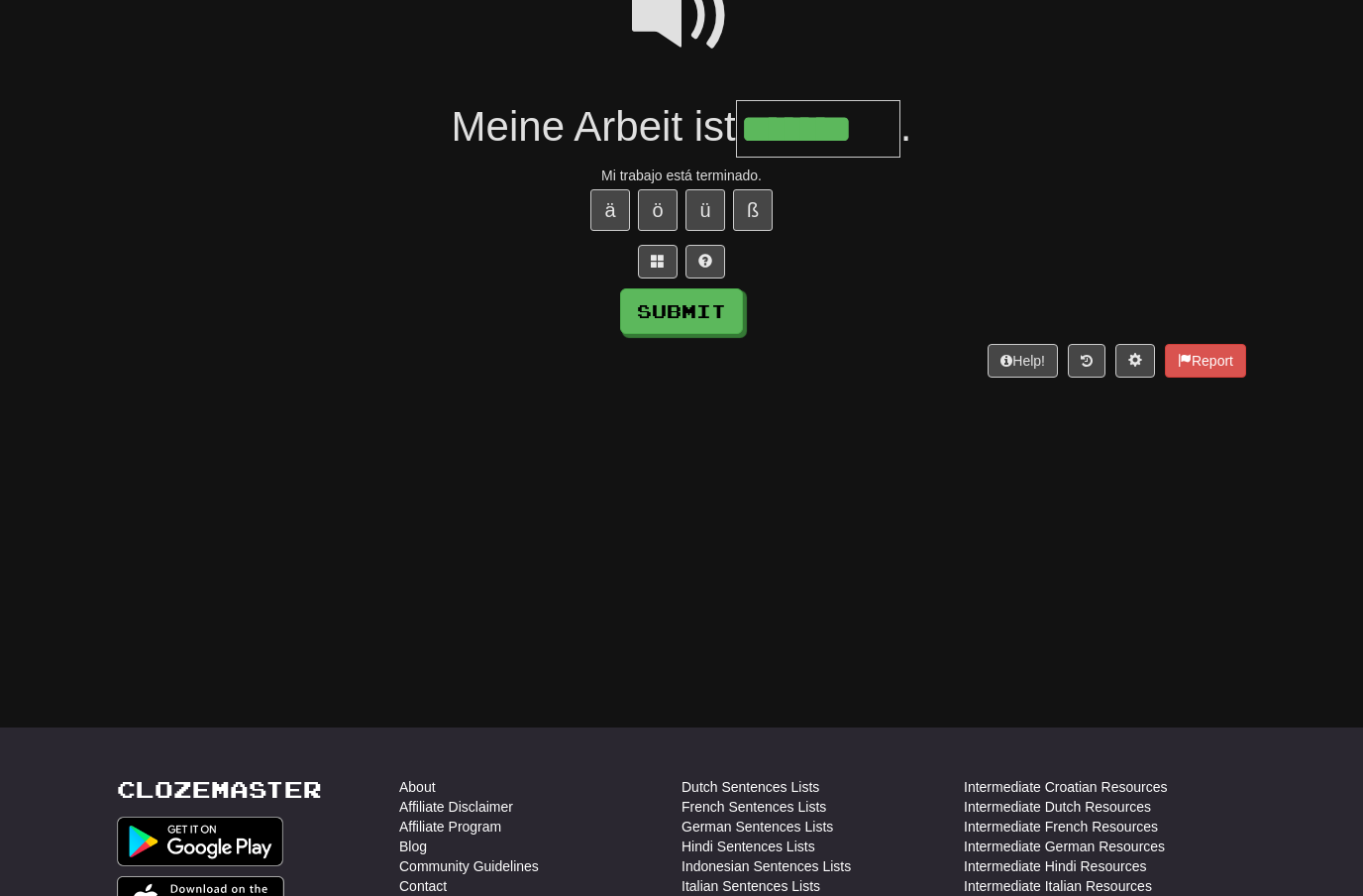
type input "*******"
click at [736, 311] on button "Submit" at bounding box center [682, 311] width 123 height 46
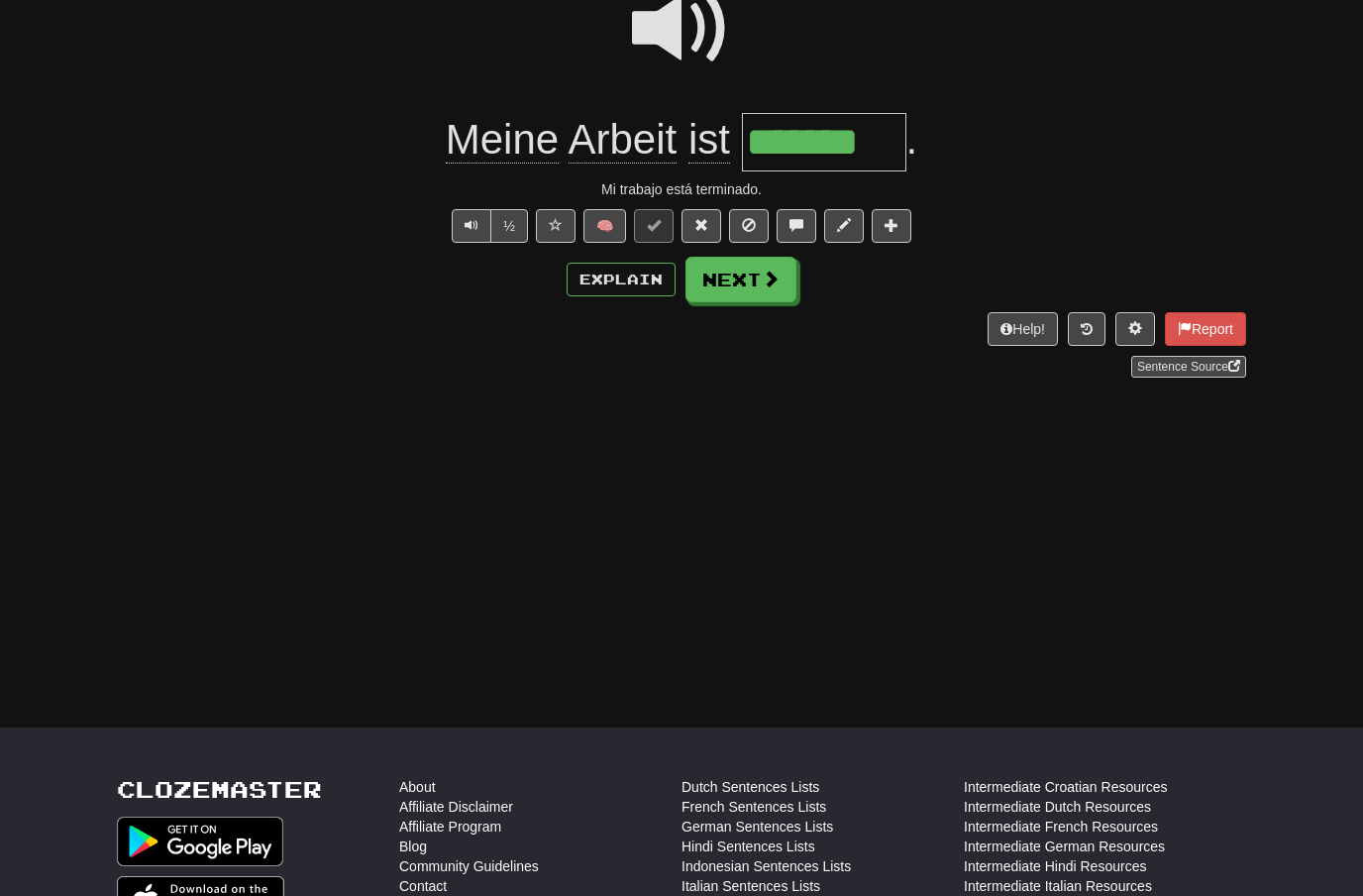
click at [772, 283] on span at bounding box center [770, 278] width 18 height 18
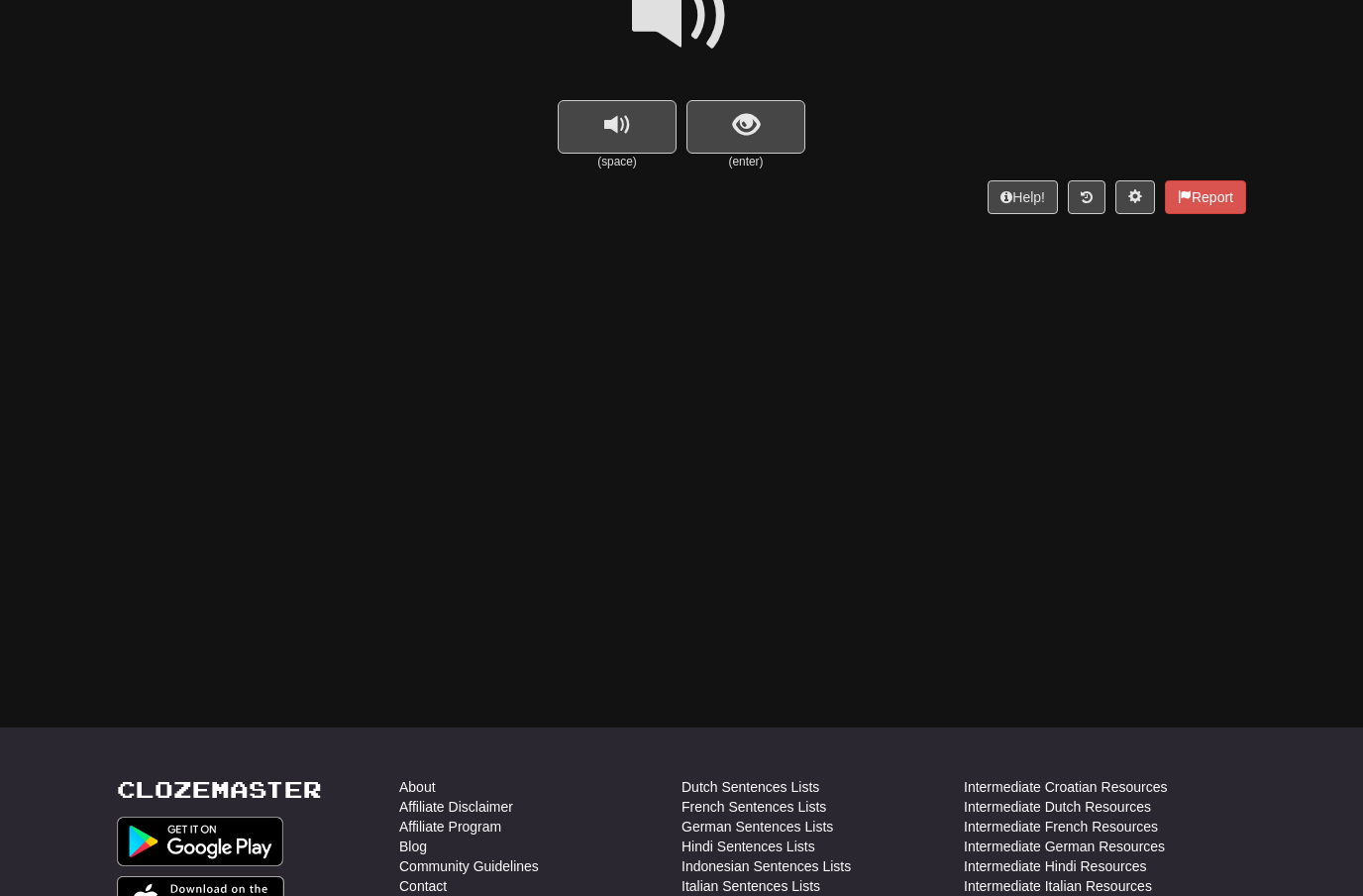
click at [700, 35] on span at bounding box center [681, 15] width 99 height 99
click at [748, 112] on span "show sentence" at bounding box center [746, 125] width 27 height 27
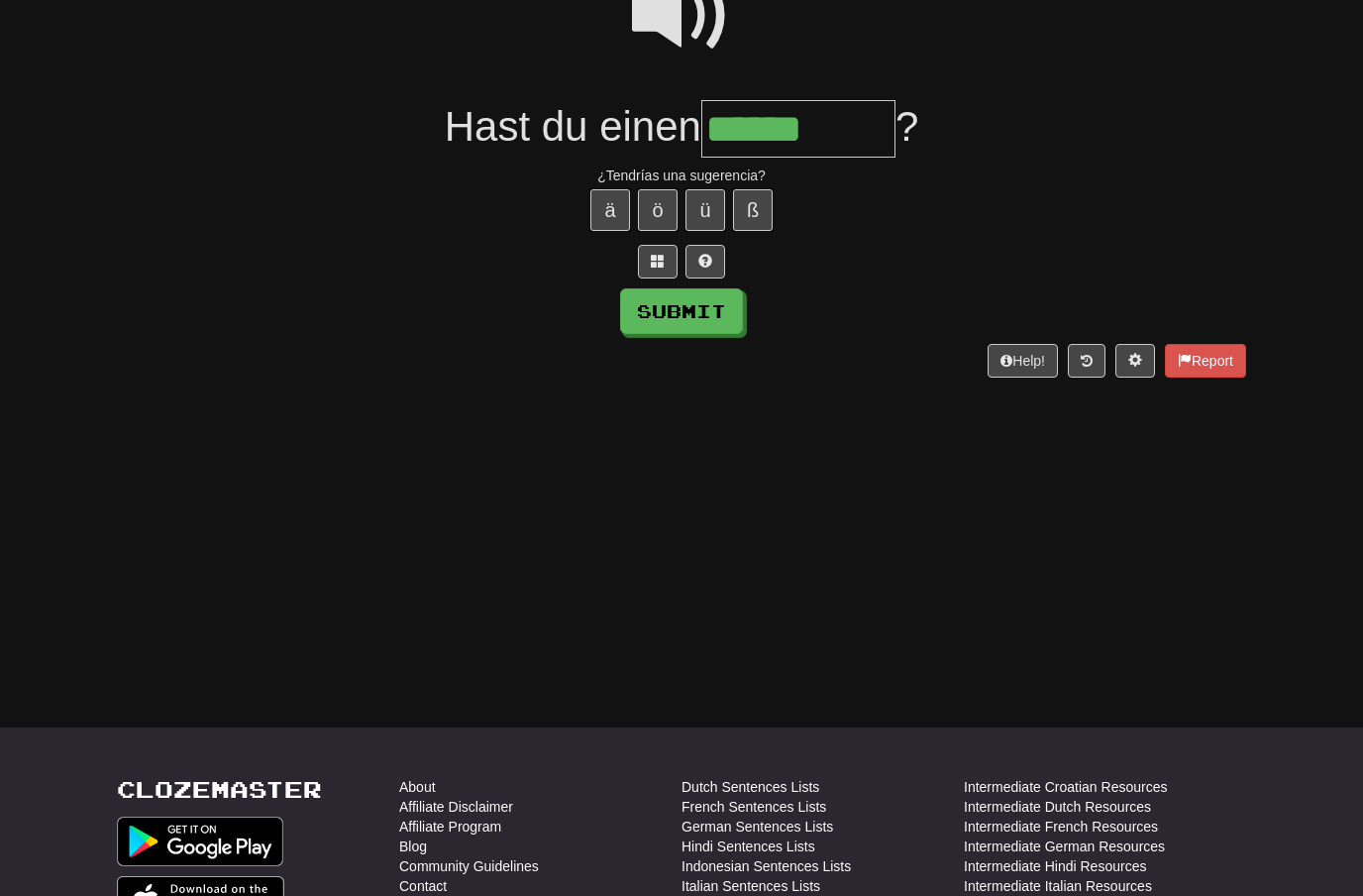
click at [605, 206] on button "ä" at bounding box center [611, 211] width 40 height 42
click at [729, 318] on button "Submit" at bounding box center [682, 311] width 123 height 46
type input "*********"
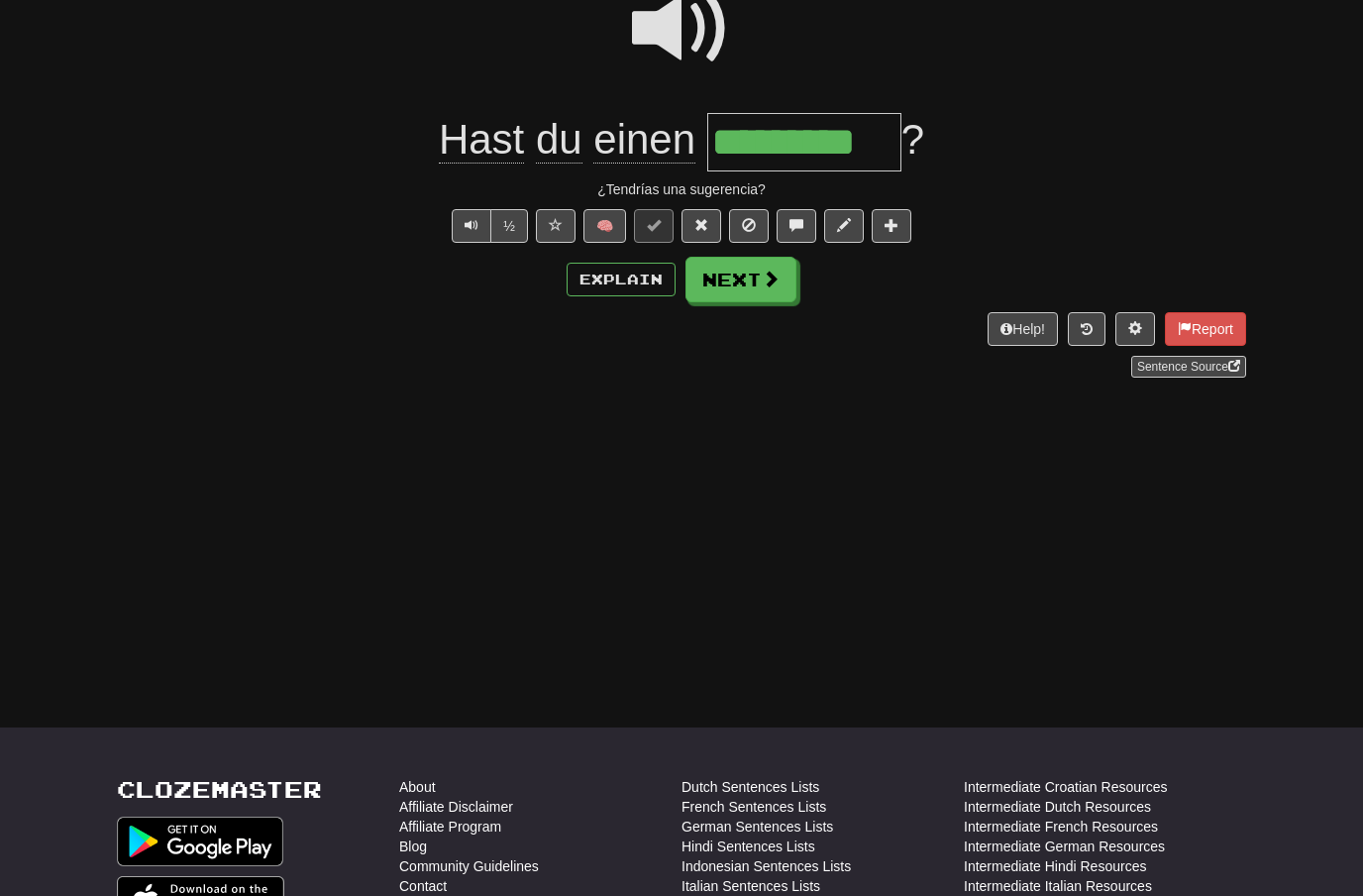
click at [784, 291] on button "Next" at bounding box center [740, 279] width 111 height 46
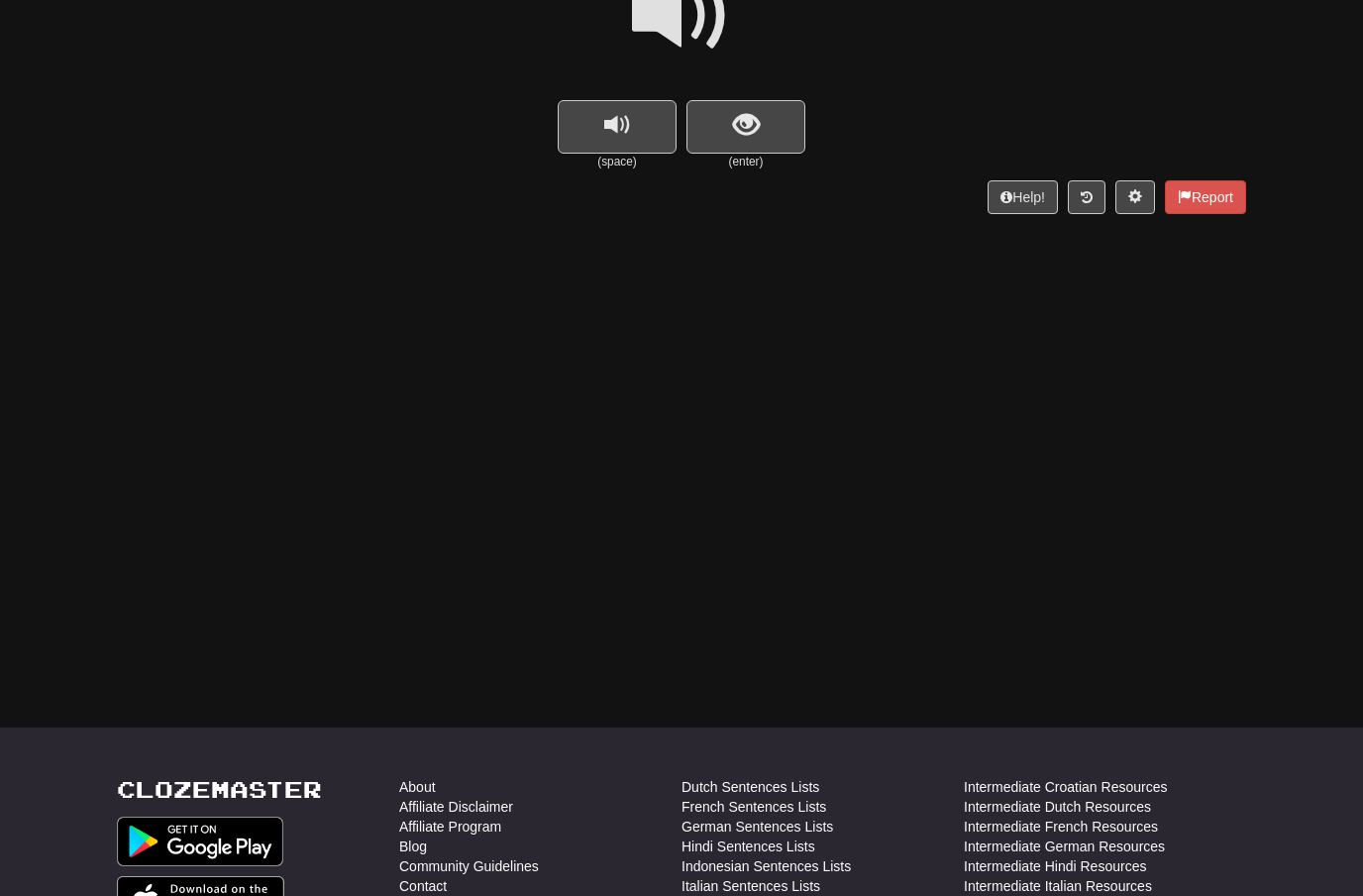
click at [703, 37] on span at bounding box center [681, 15] width 99 height 99
click at [741, 128] on span "show sentence" at bounding box center [746, 125] width 27 height 27
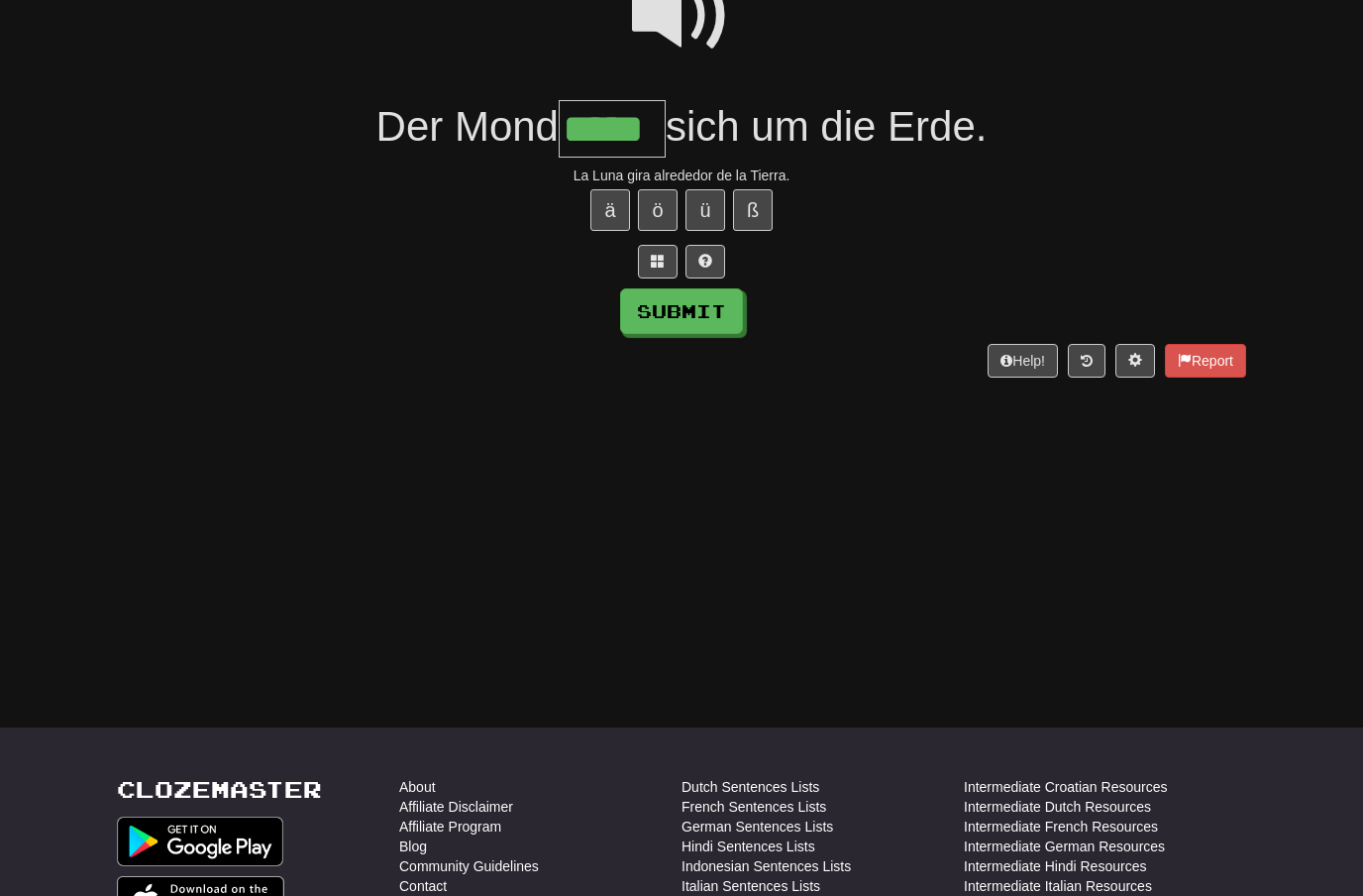
type input "*****"
click at [721, 320] on button "Submit" at bounding box center [682, 311] width 123 height 46
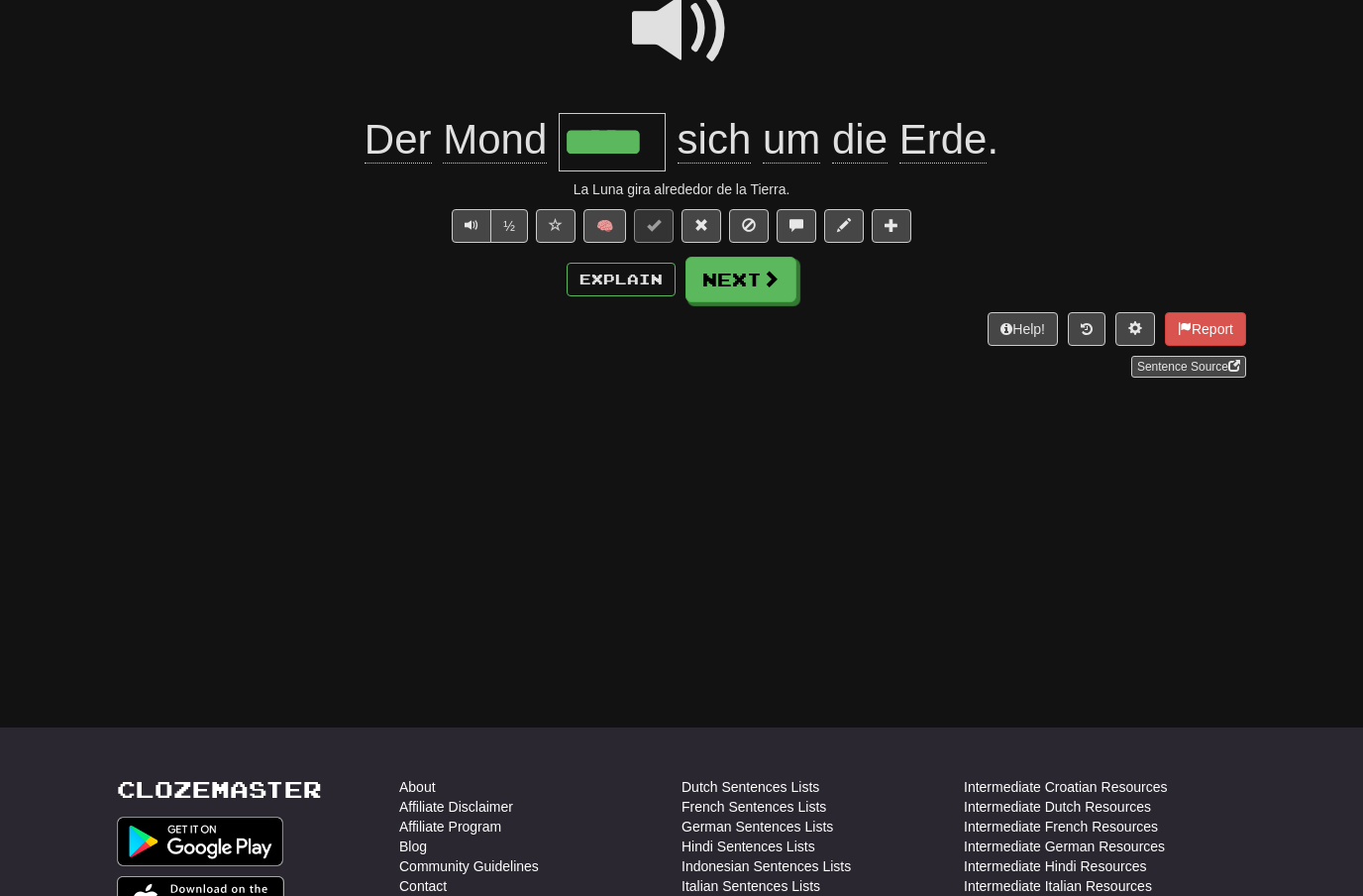
click at [758, 288] on button "Next" at bounding box center [740, 279] width 111 height 46
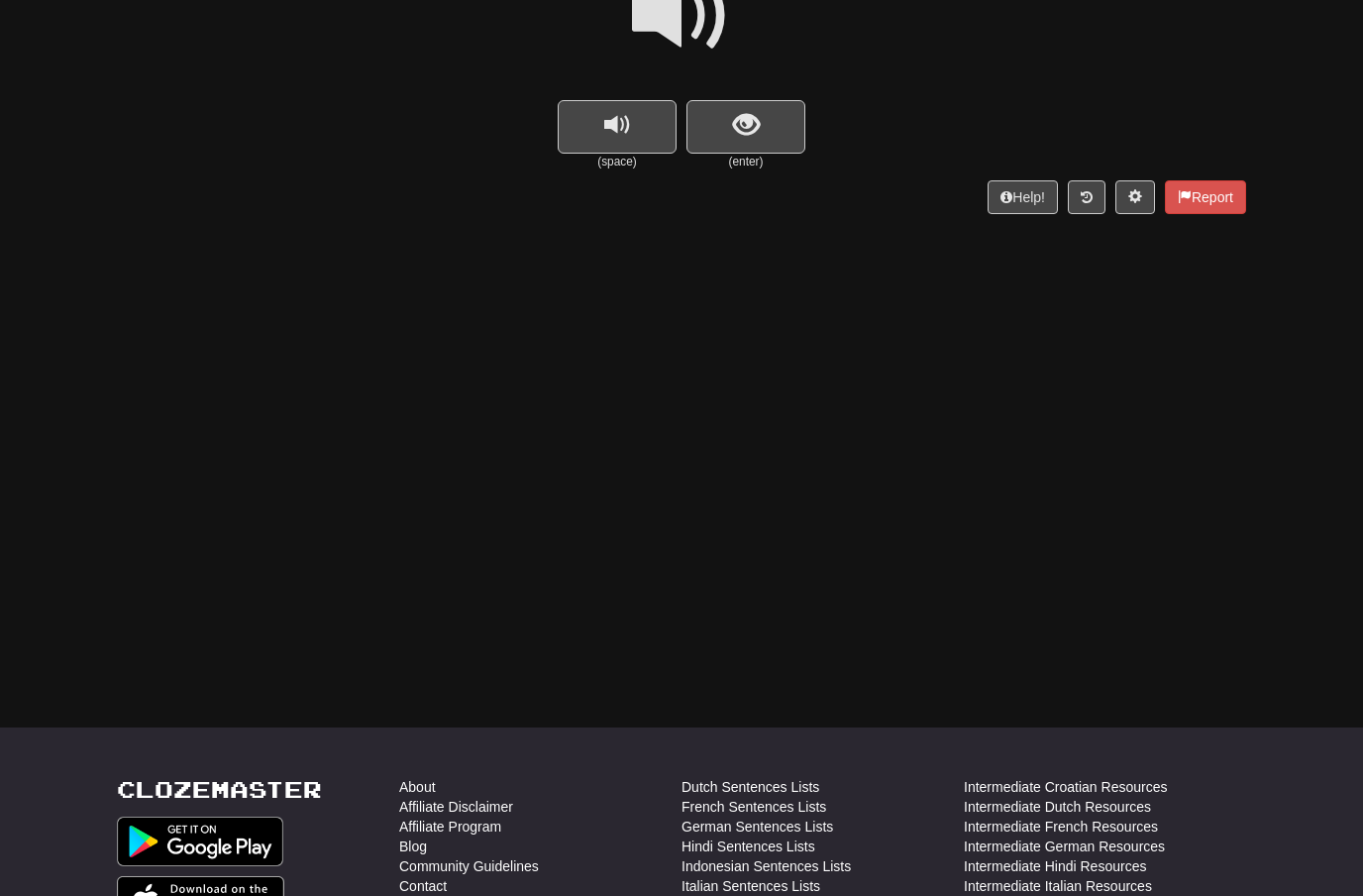
click at [687, 24] on span at bounding box center [681, 15] width 99 height 99
click at [733, 114] on span "show sentence" at bounding box center [746, 125] width 27 height 27
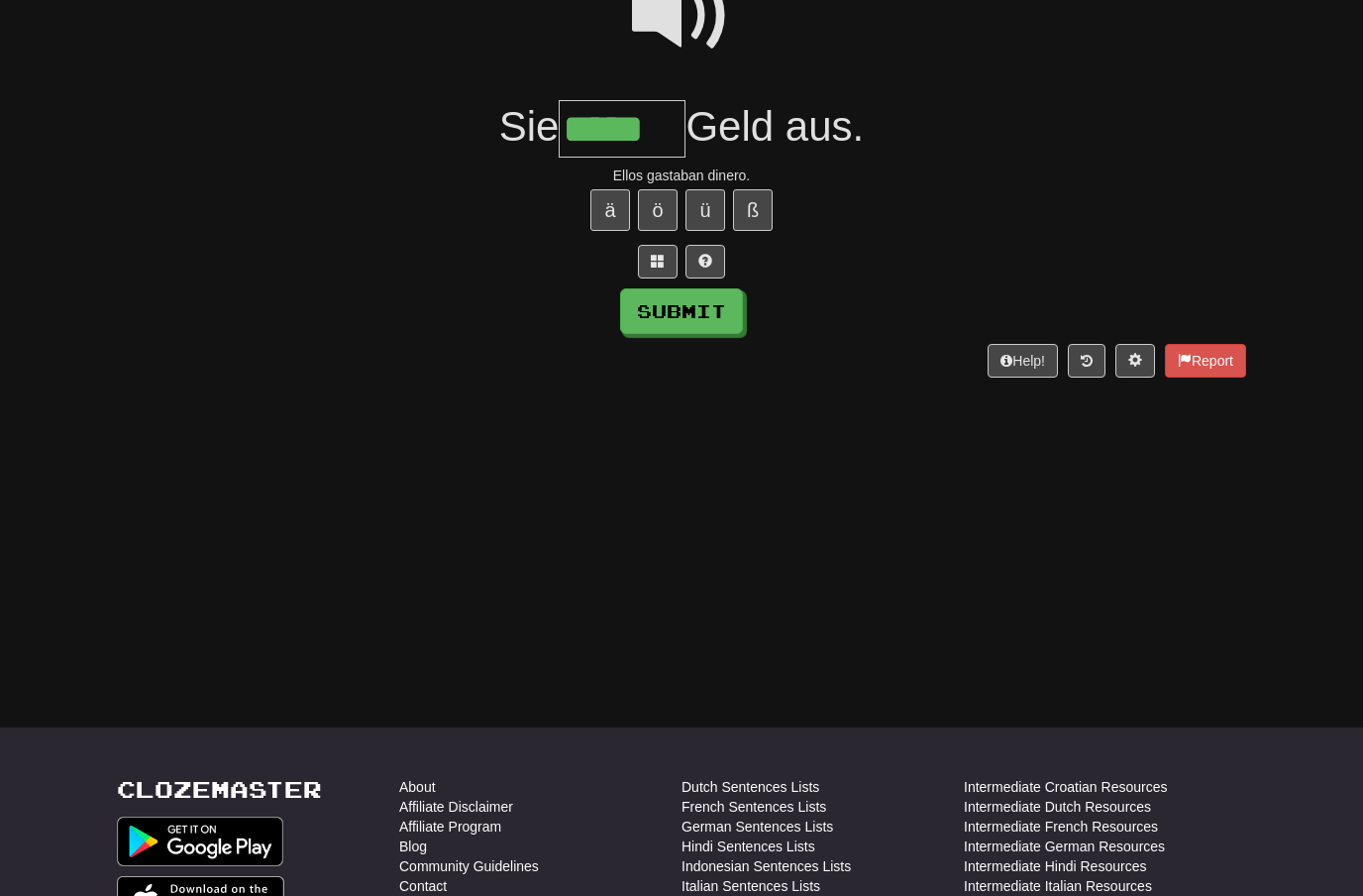
type input "*****"
click at [722, 316] on button "Submit" at bounding box center [682, 311] width 123 height 46
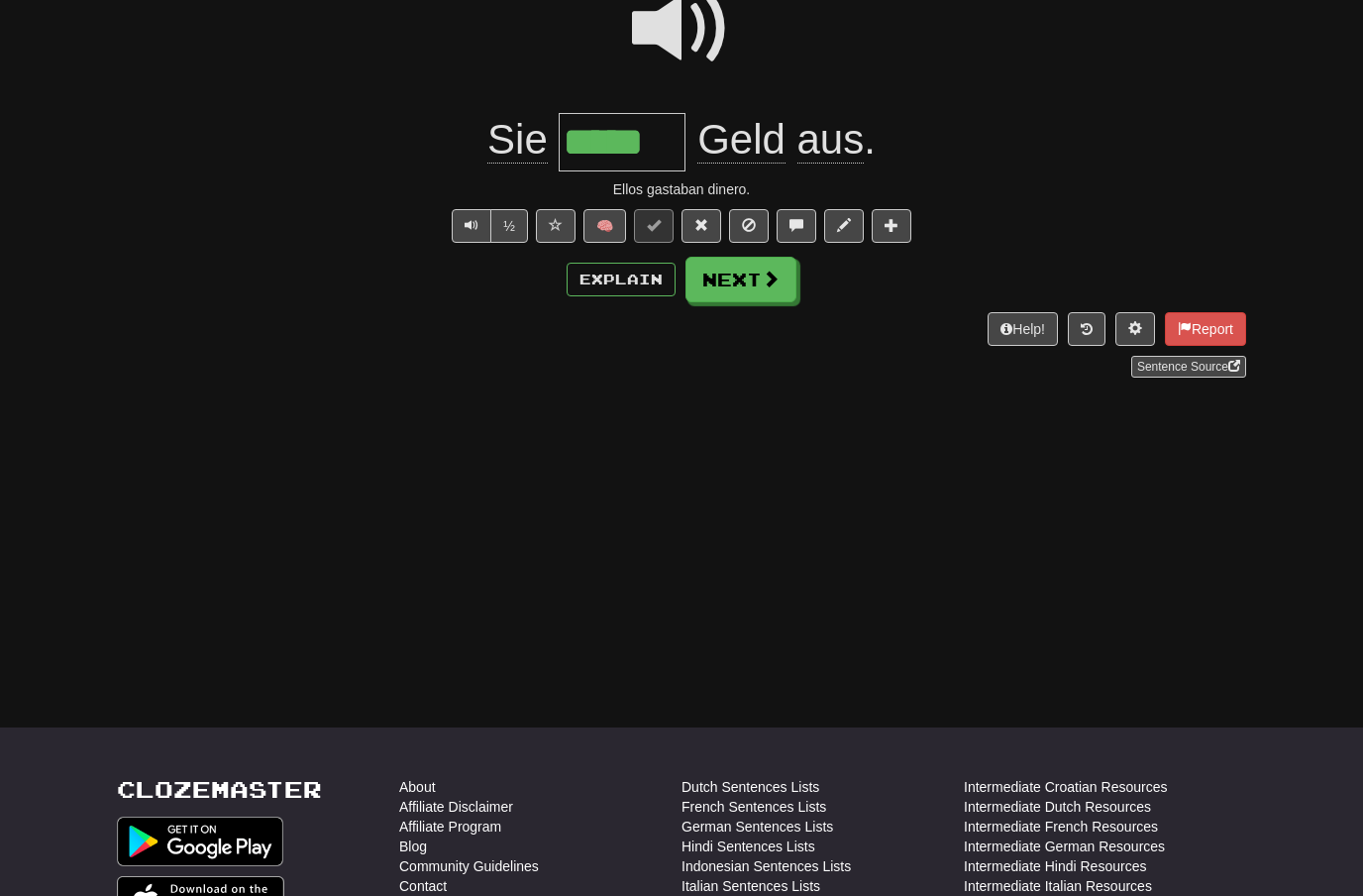
click at [759, 294] on button "Next" at bounding box center [740, 279] width 111 height 46
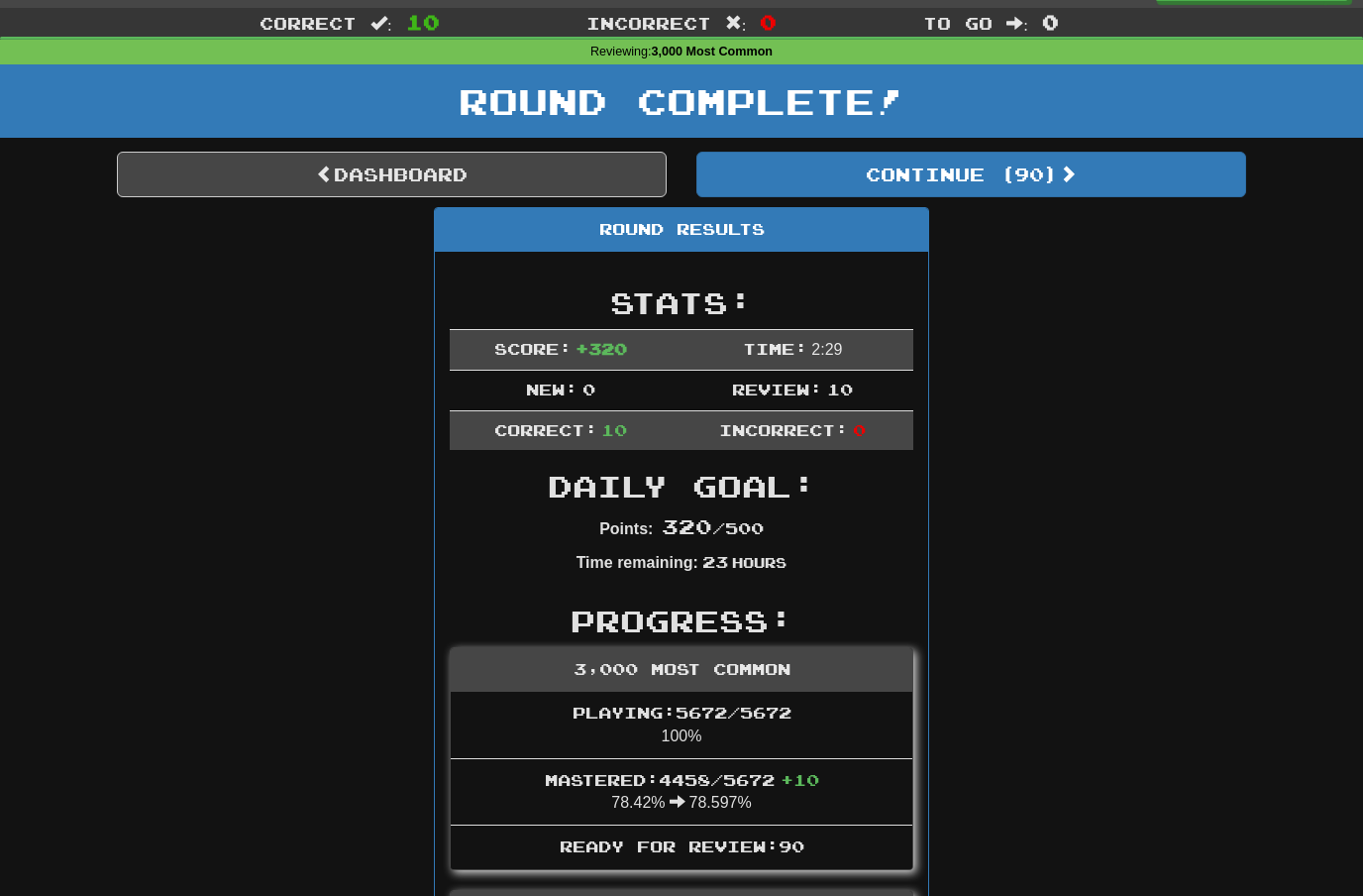
scroll to position [0, 0]
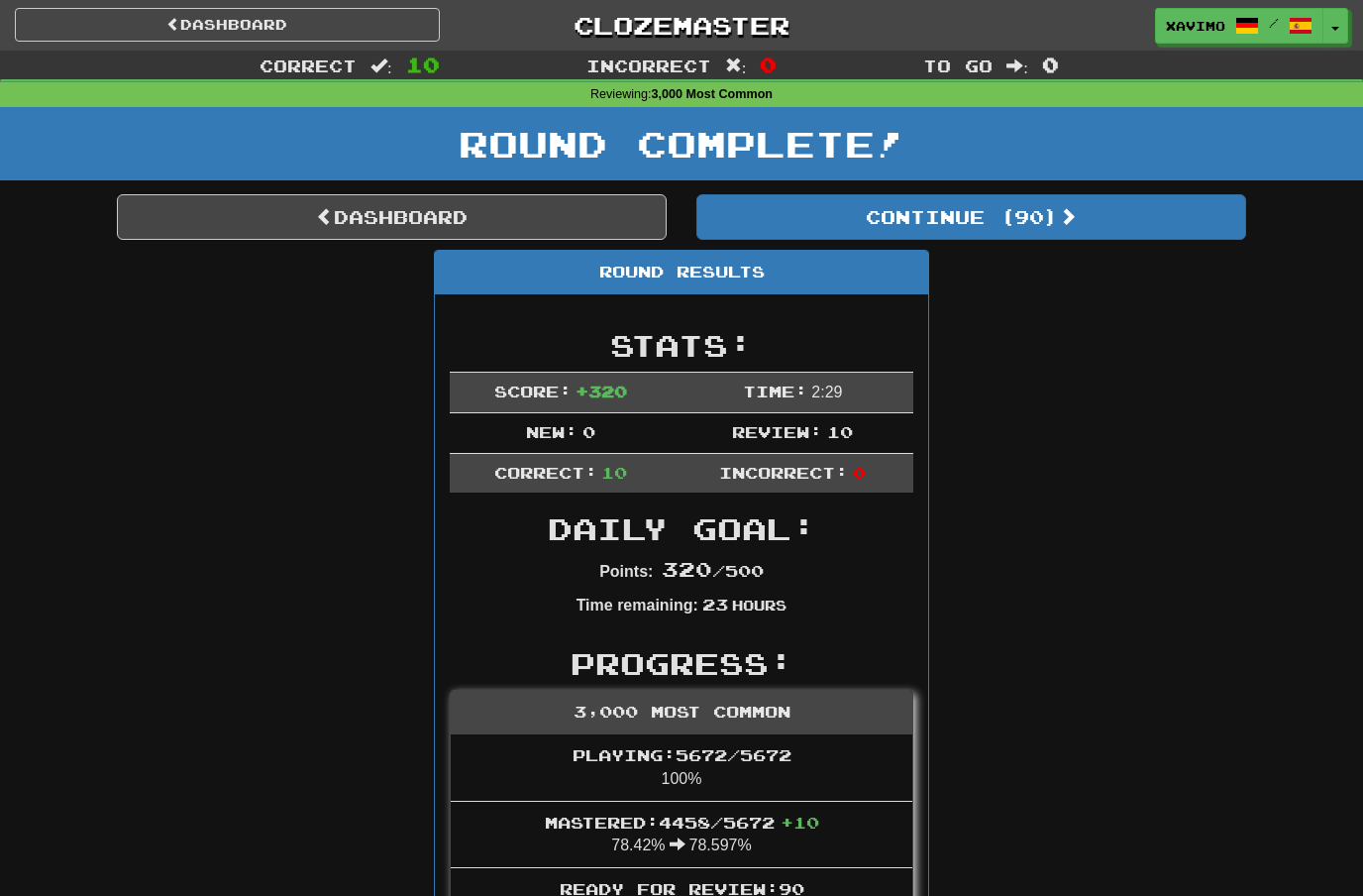
click at [465, 220] on link "Dashboard" at bounding box center [391, 218] width 550 height 46
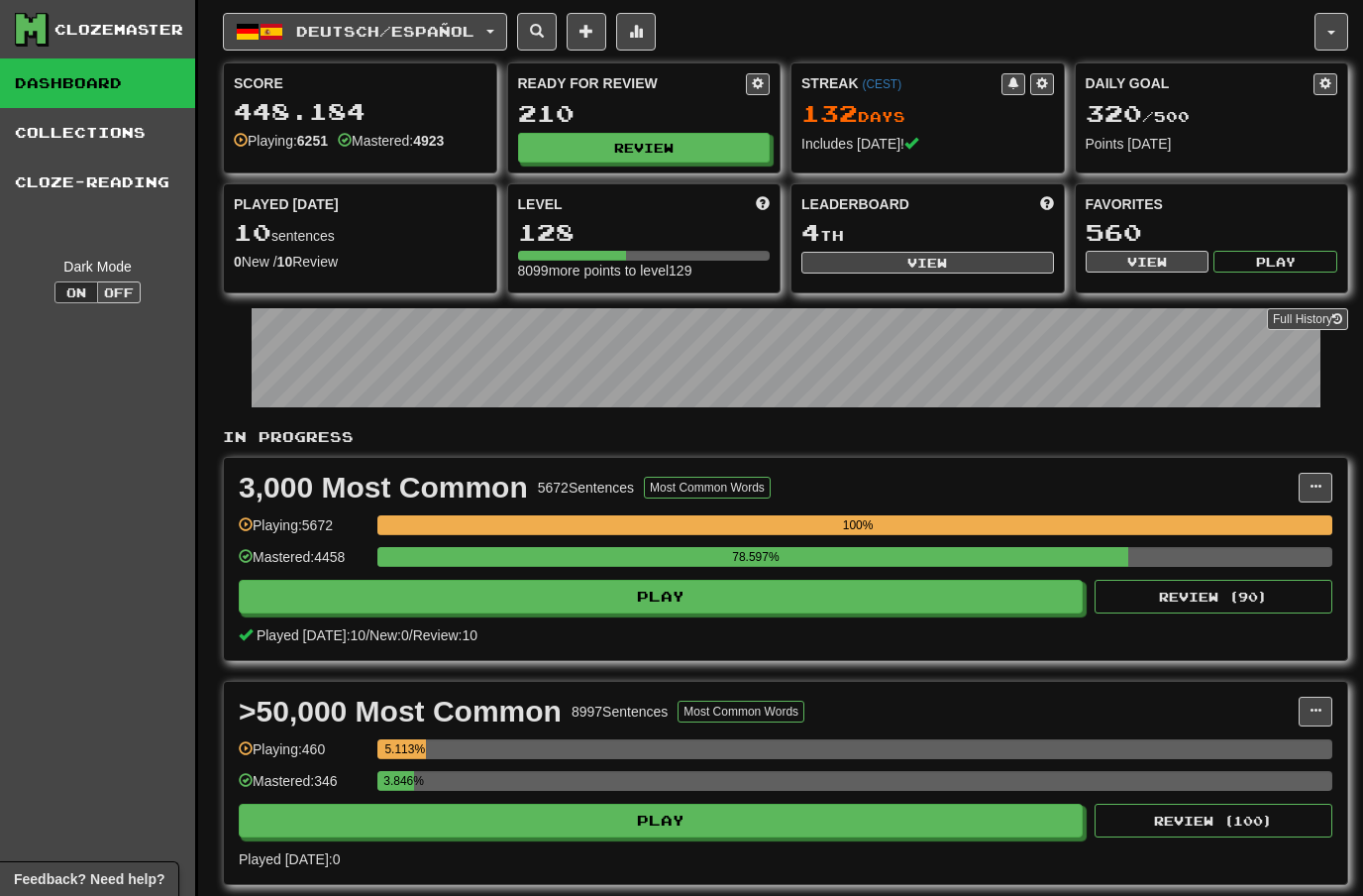
click at [918, 260] on button "View" at bounding box center [927, 262] width 252 height 22
select select "**********"
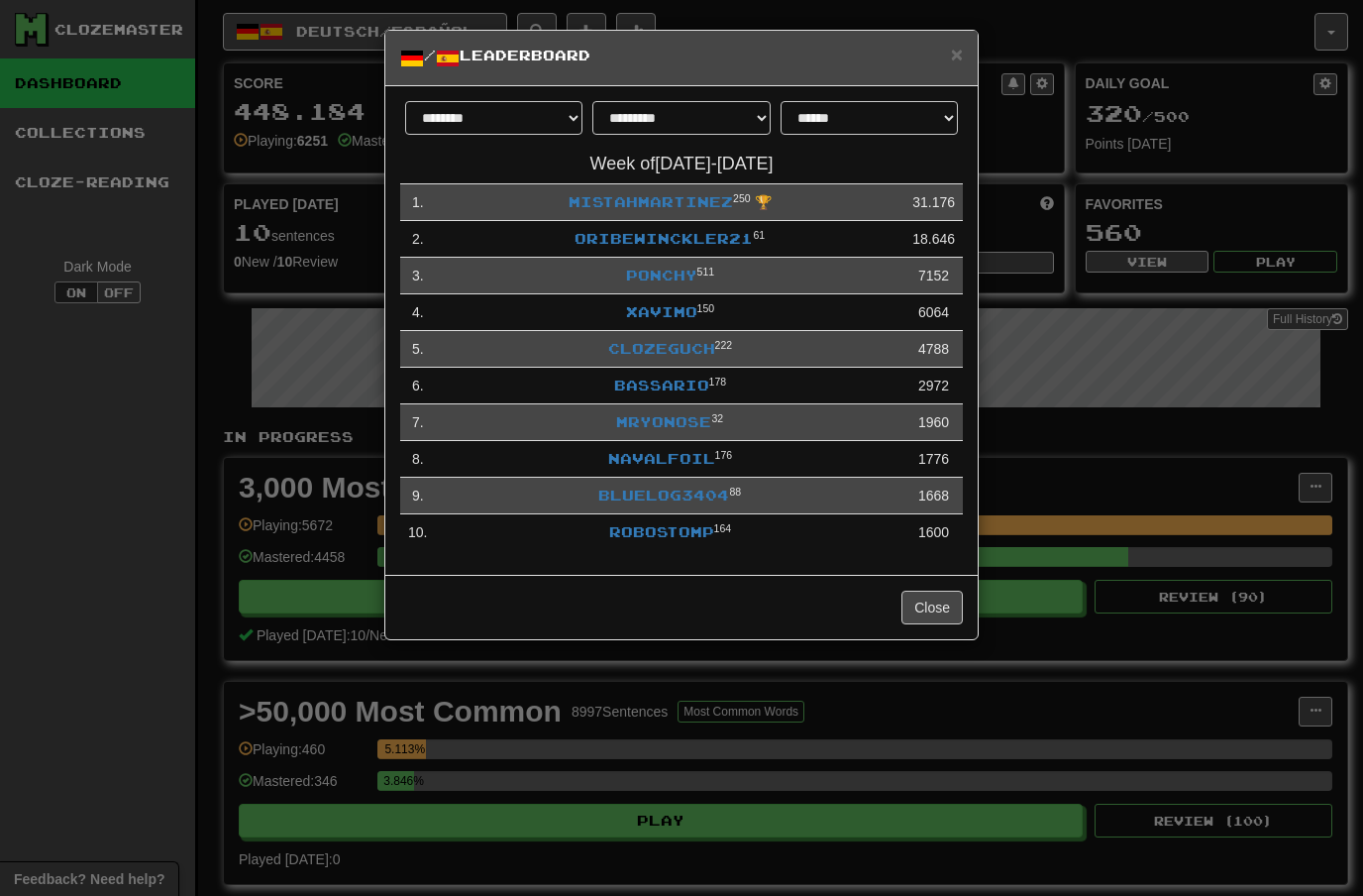
click at [666, 309] on link "Xavimo" at bounding box center [661, 311] width 71 height 17
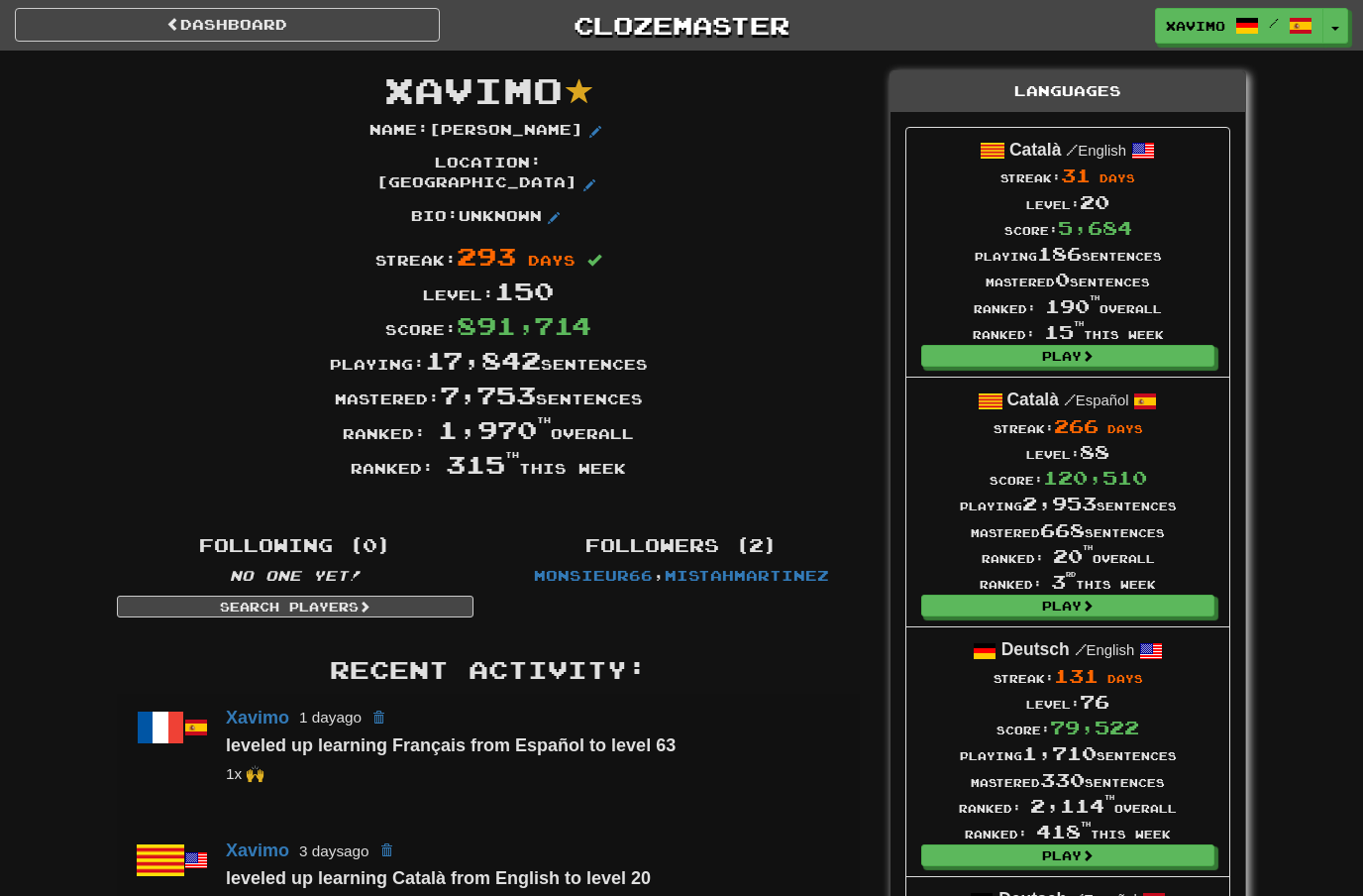
click at [321, 22] on link "Dashboard" at bounding box center [227, 25] width 425 height 34
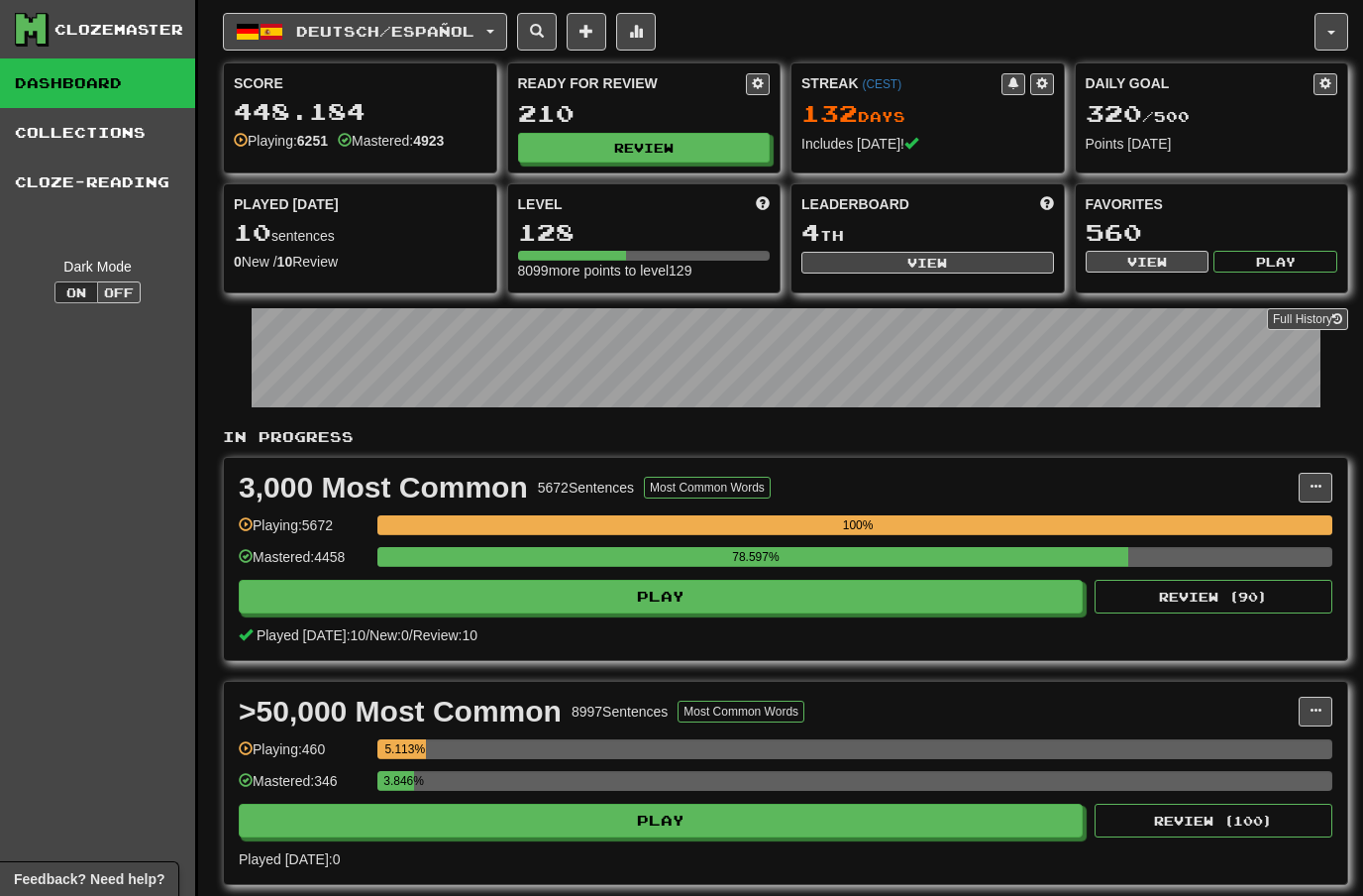
click at [662, 149] on button "Review" at bounding box center [644, 148] width 252 height 30
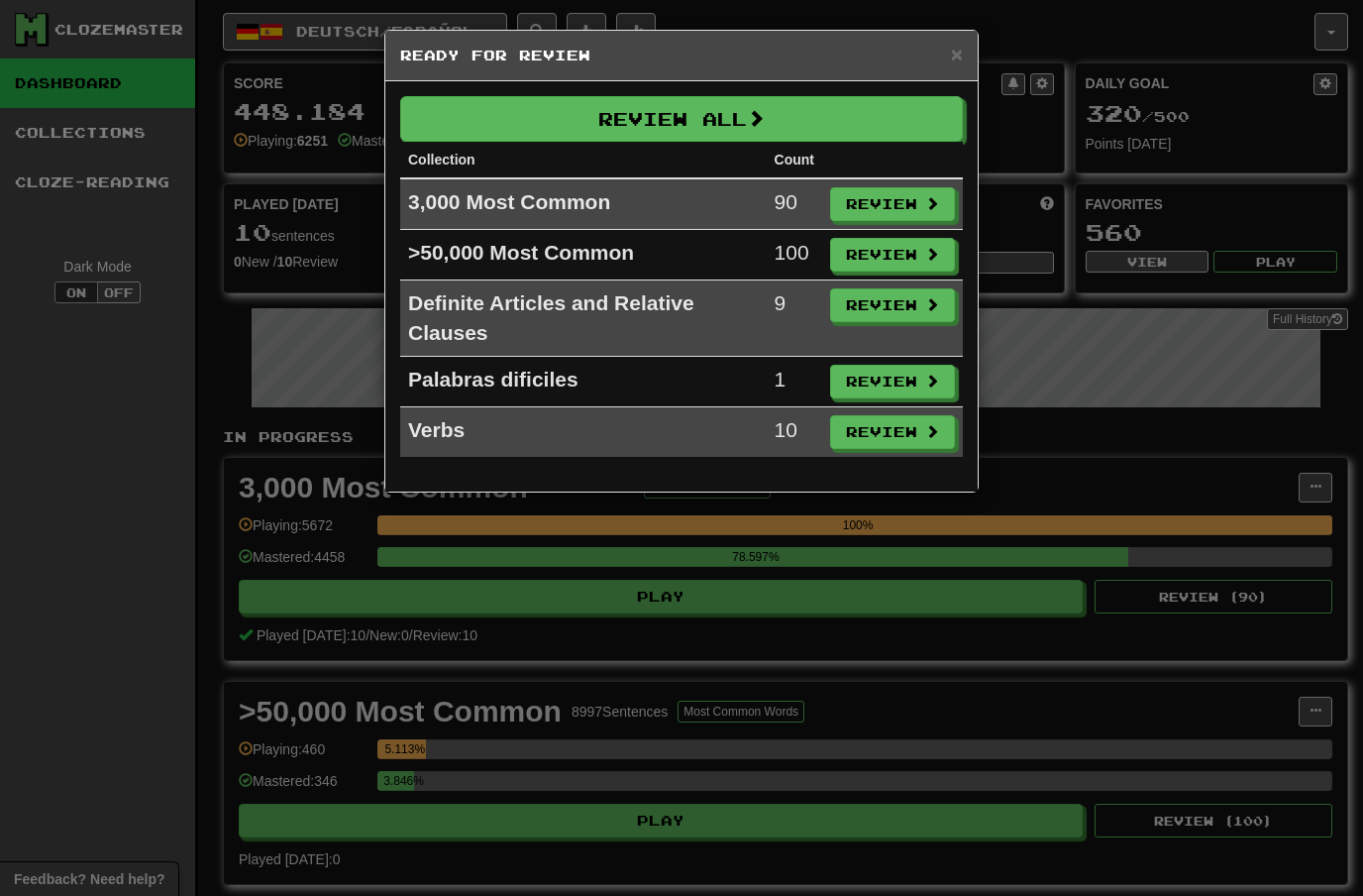
click at [907, 199] on button "Review" at bounding box center [892, 205] width 125 height 34
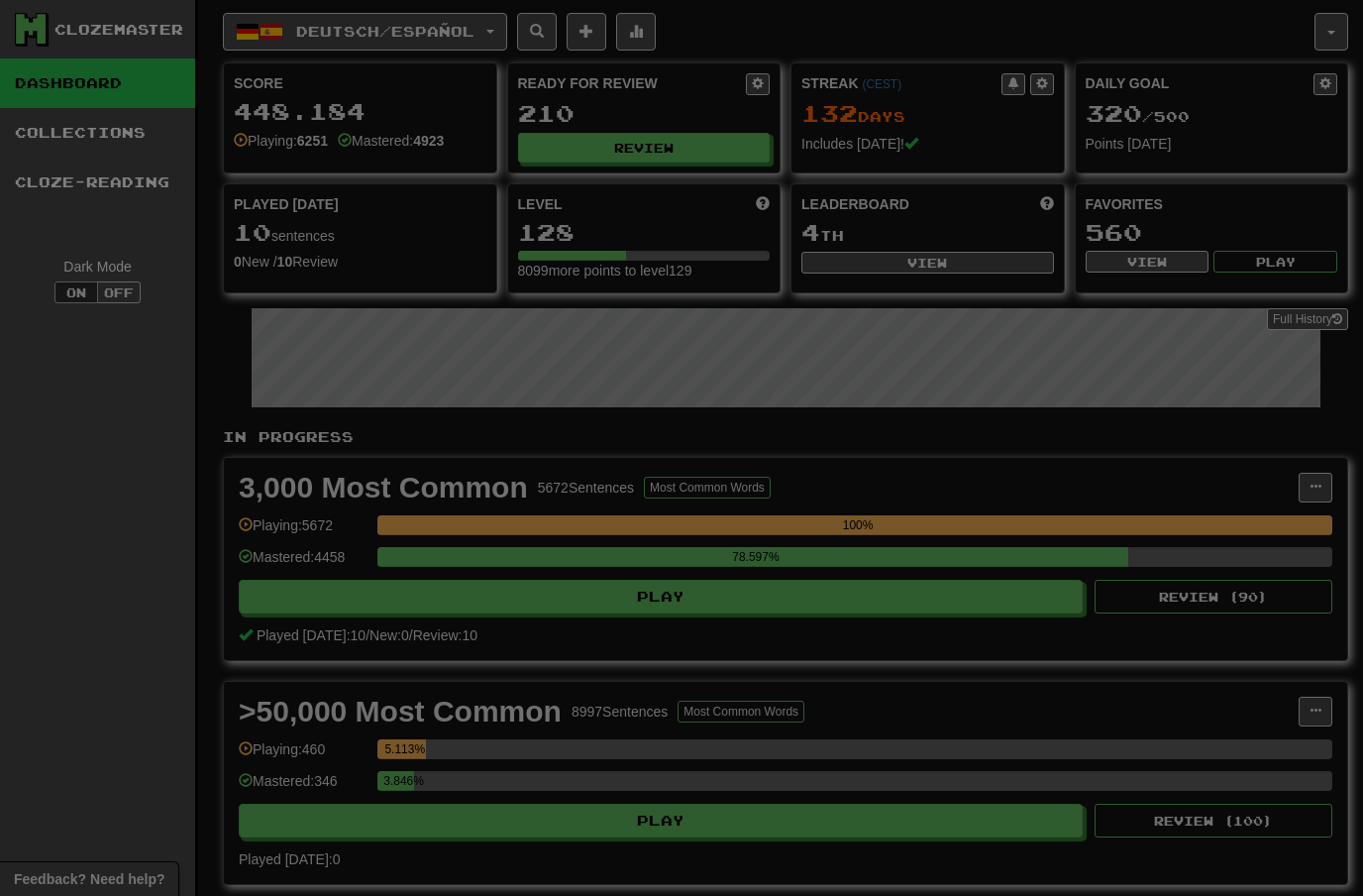
select select "**"
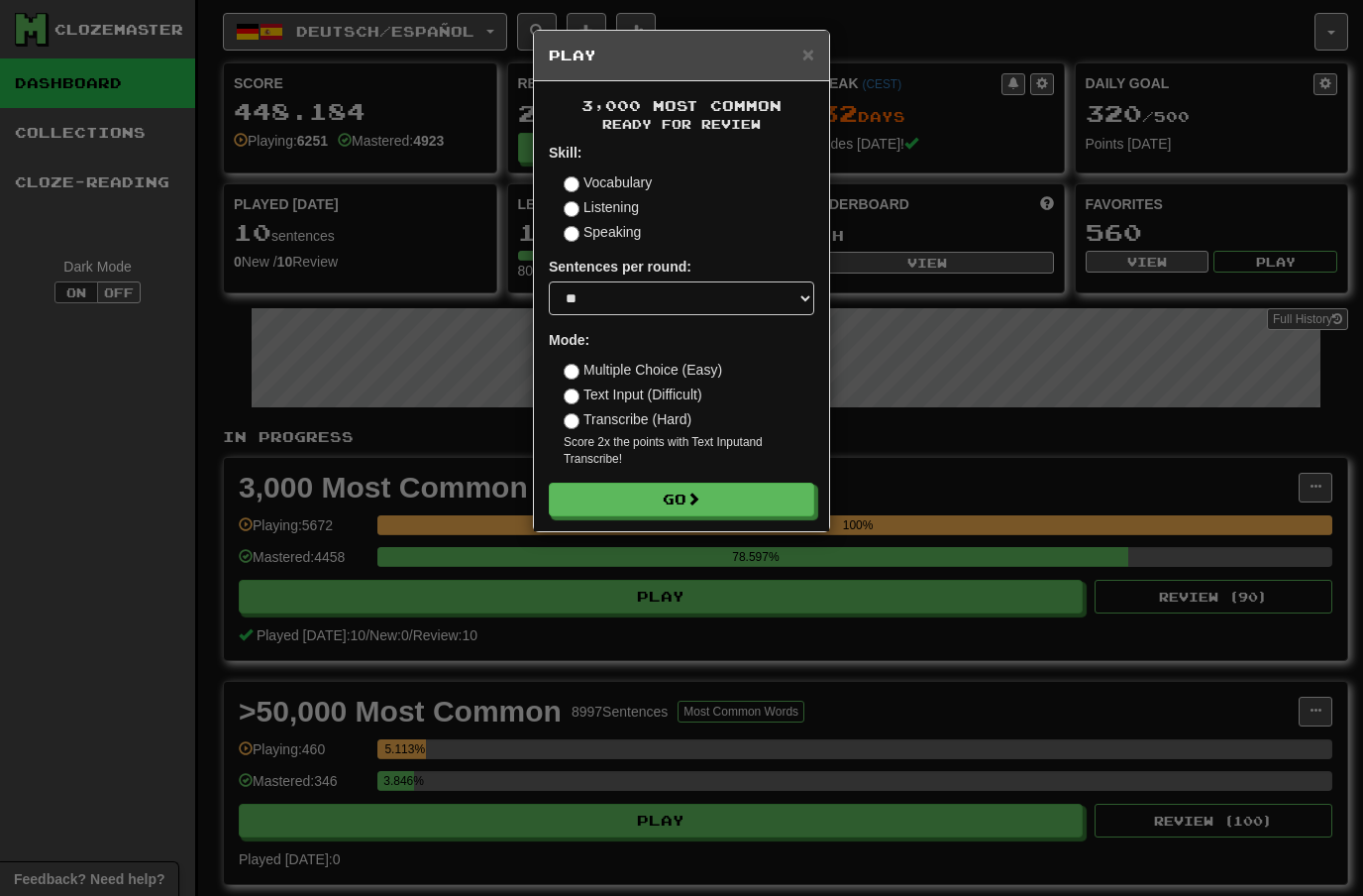
click at [742, 495] on button "Go" at bounding box center [682, 500] width 265 height 34
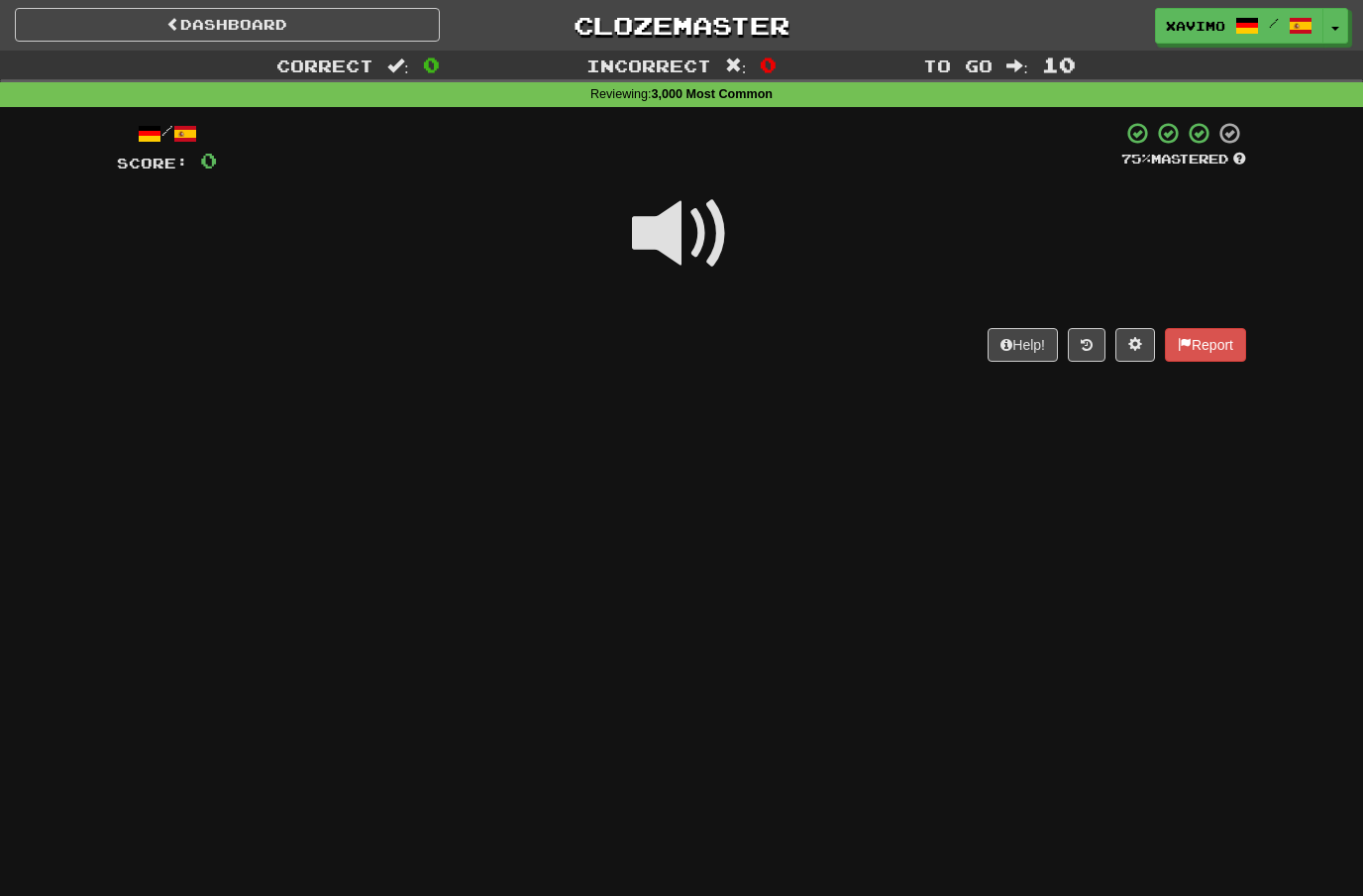
click at [678, 245] on span at bounding box center [681, 233] width 99 height 99
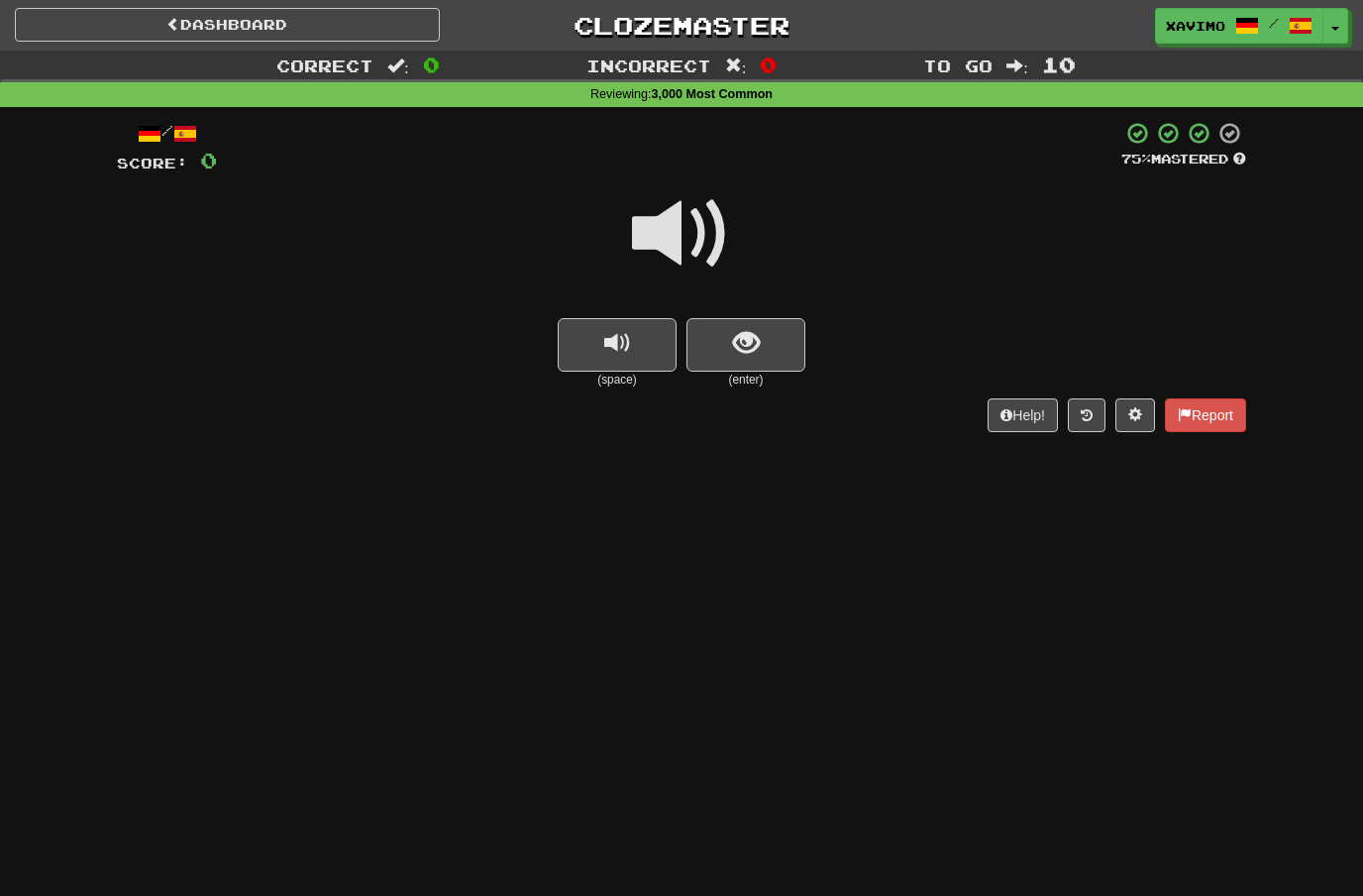
click at [676, 230] on span at bounding box center [681, 233] width 99 height 99
click at [736, 350] on span "show sentence" at bounding box center [746, 343] width 27 height 27
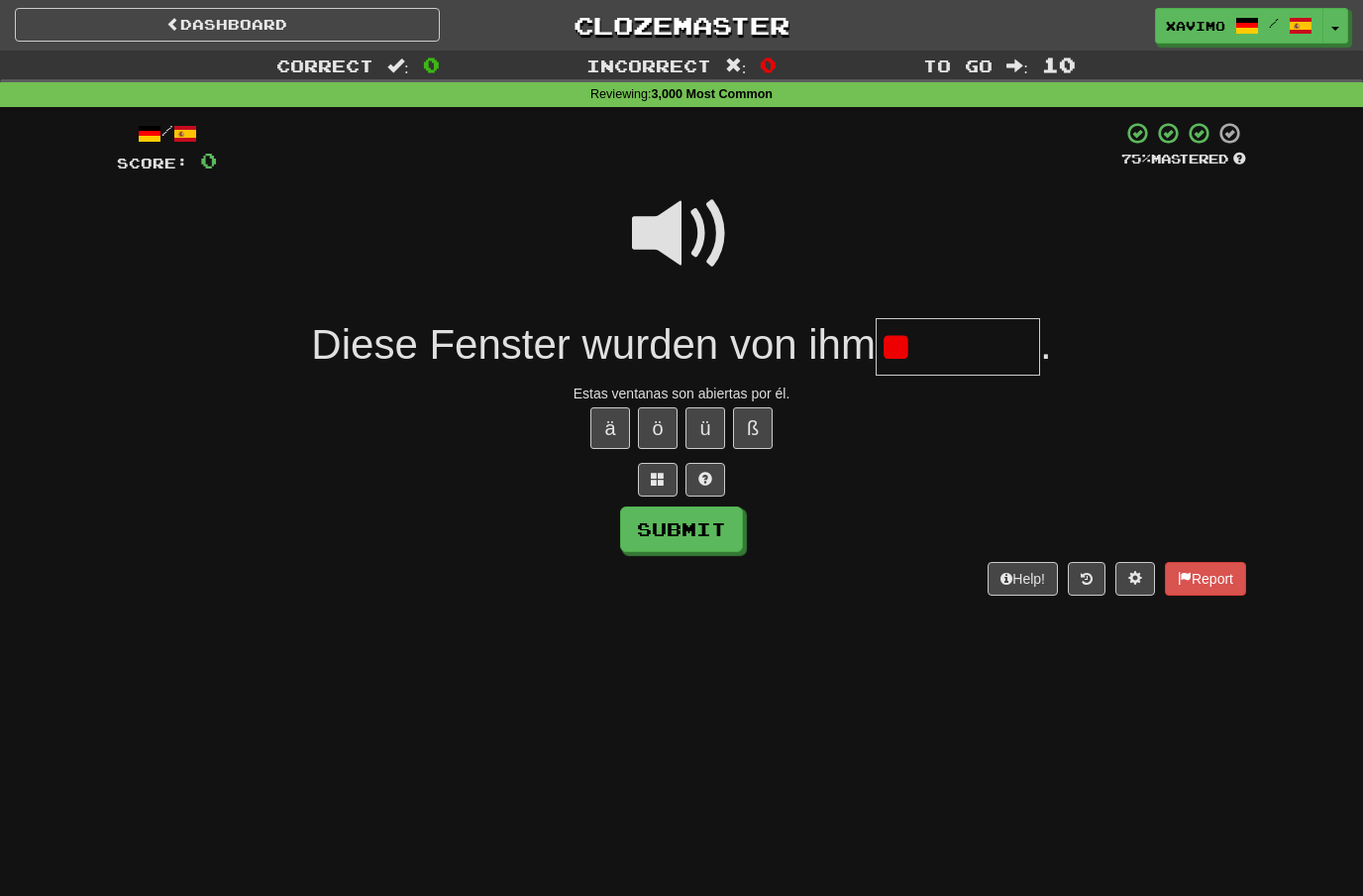
type input "*"
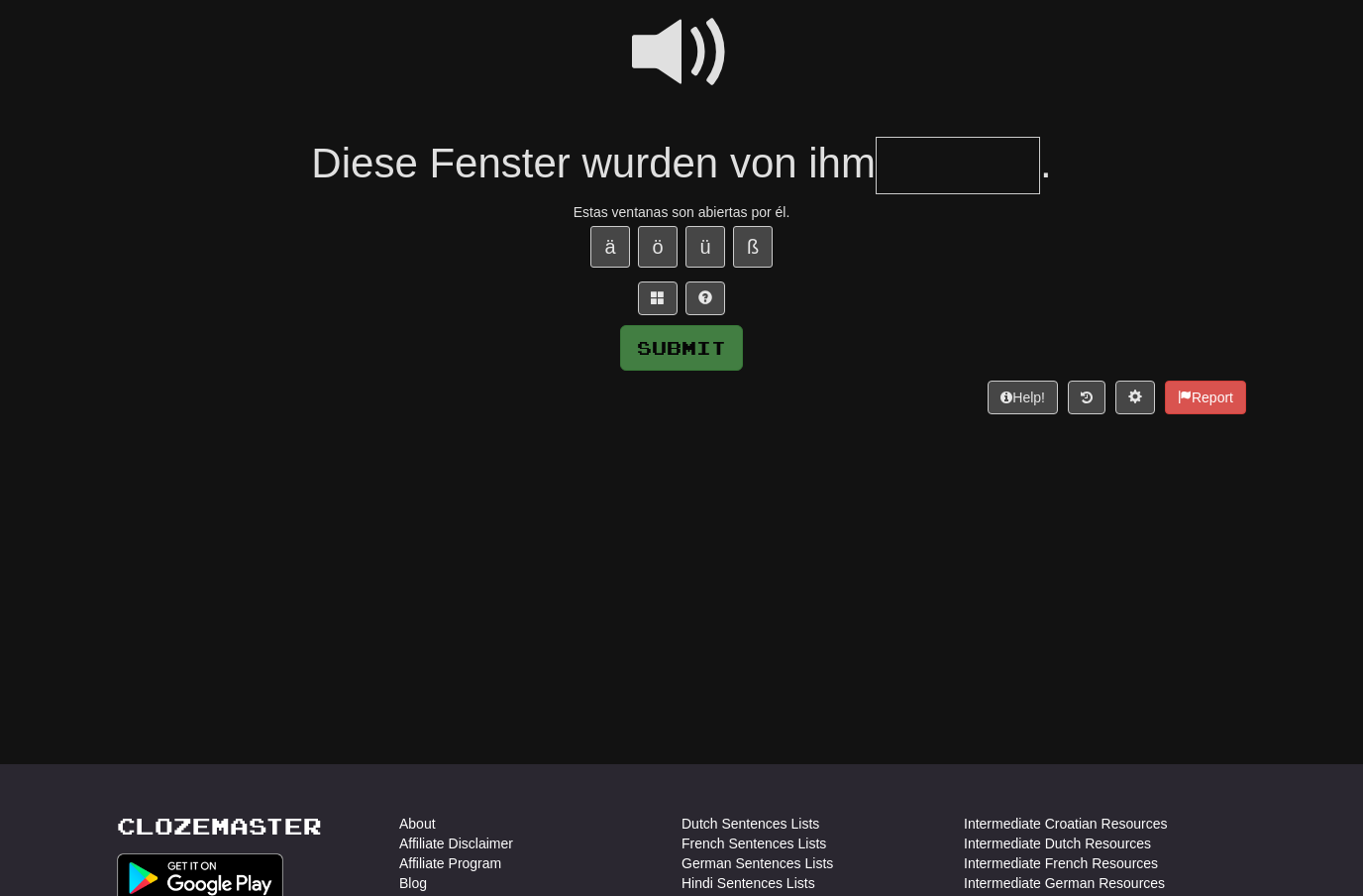
scroll to position [183, 0]
click at [695, 51] on span at bounding box center [681, 51] width 99 height 99
click at [926, 165] on input "text" at bounding box center [958, 165] width 165 height 59
click at [661, 239] on button "ö" at bounding box center [658, 245] width 40 height 42
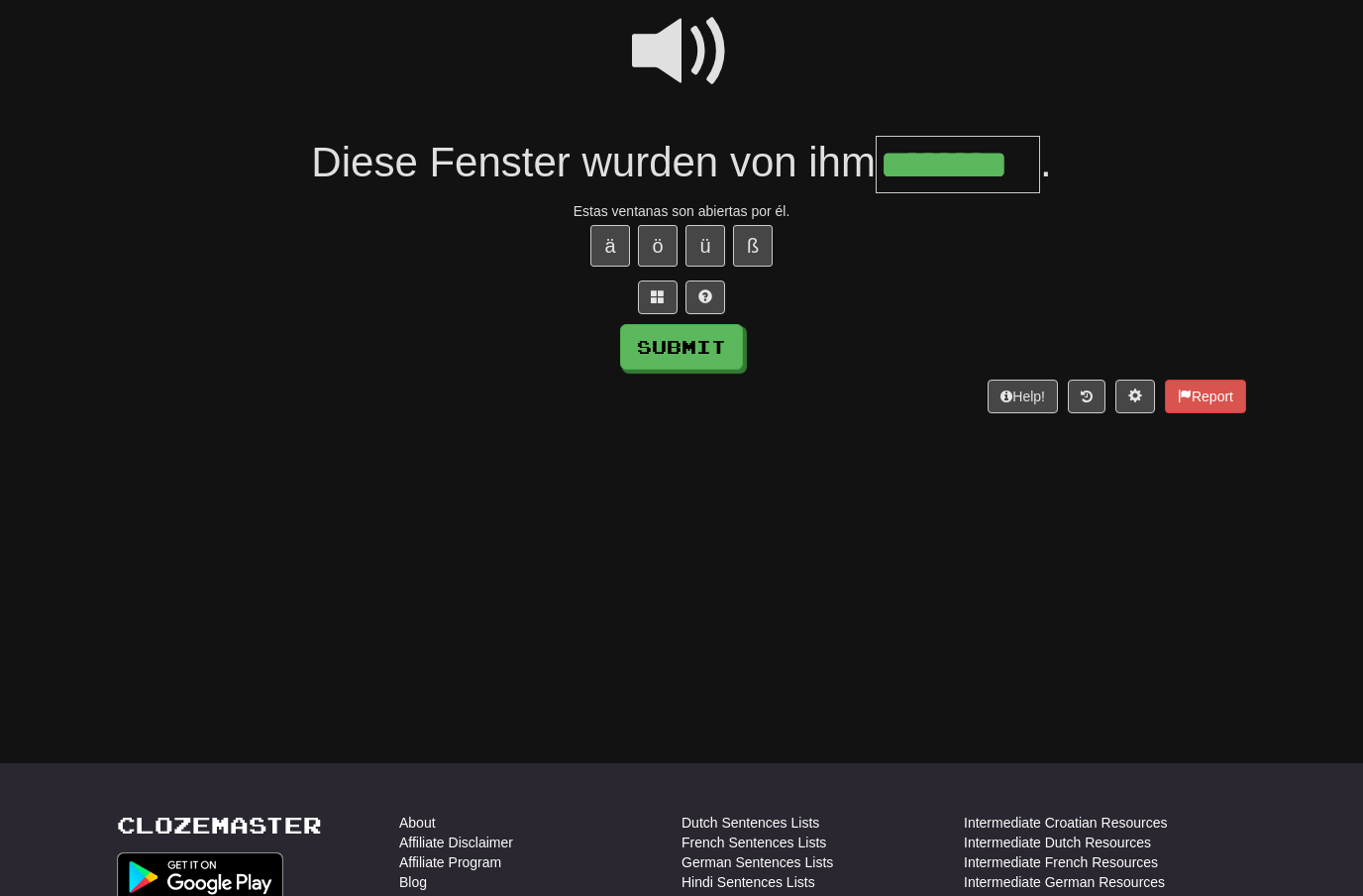
type input "********"
click at [695, 349] on button "Submit" at bounding box center [682, 347] width 123 height 46
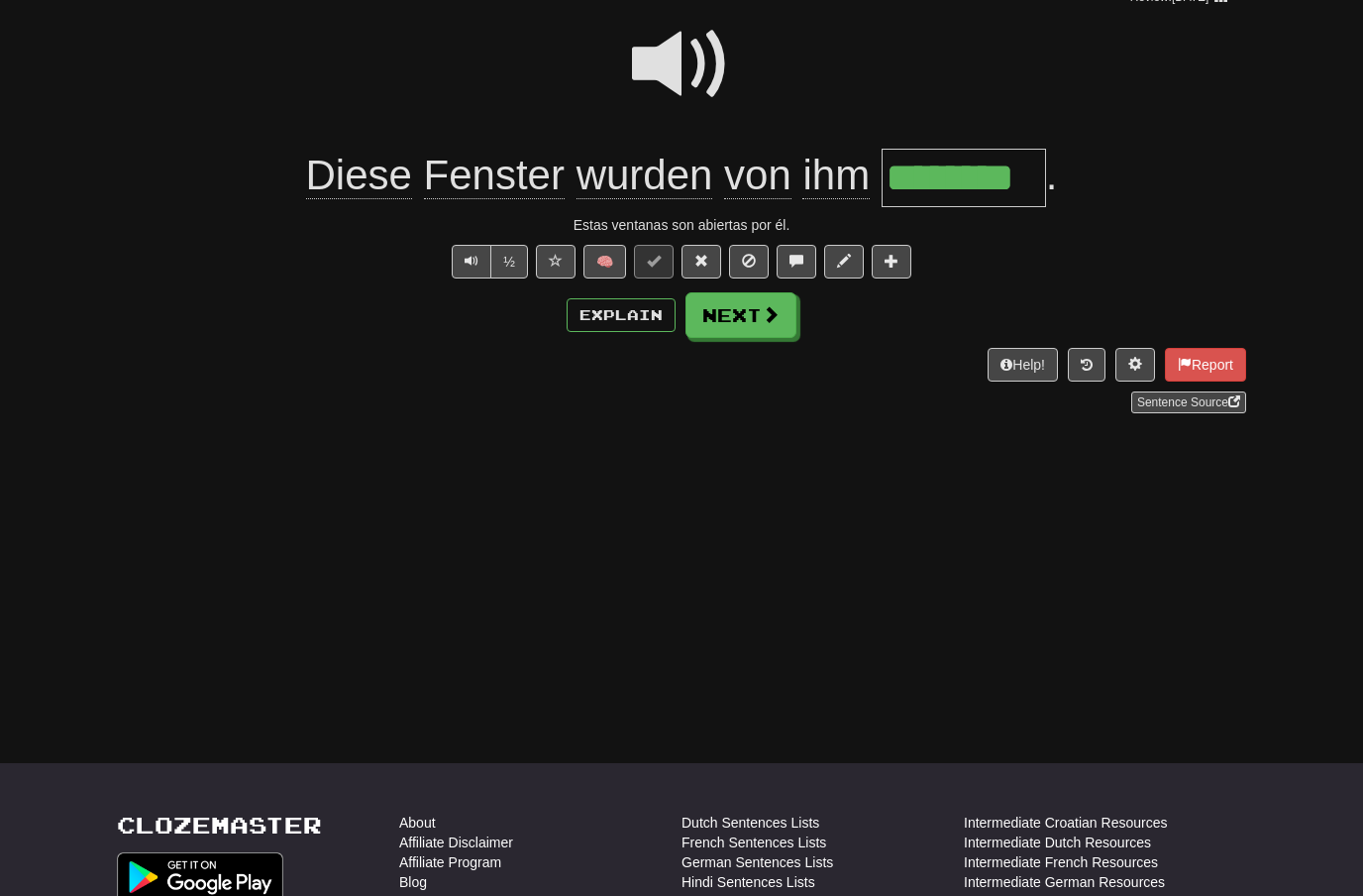
click at [761, 322] on span at bounding box center [770, 314] width 18 height 18
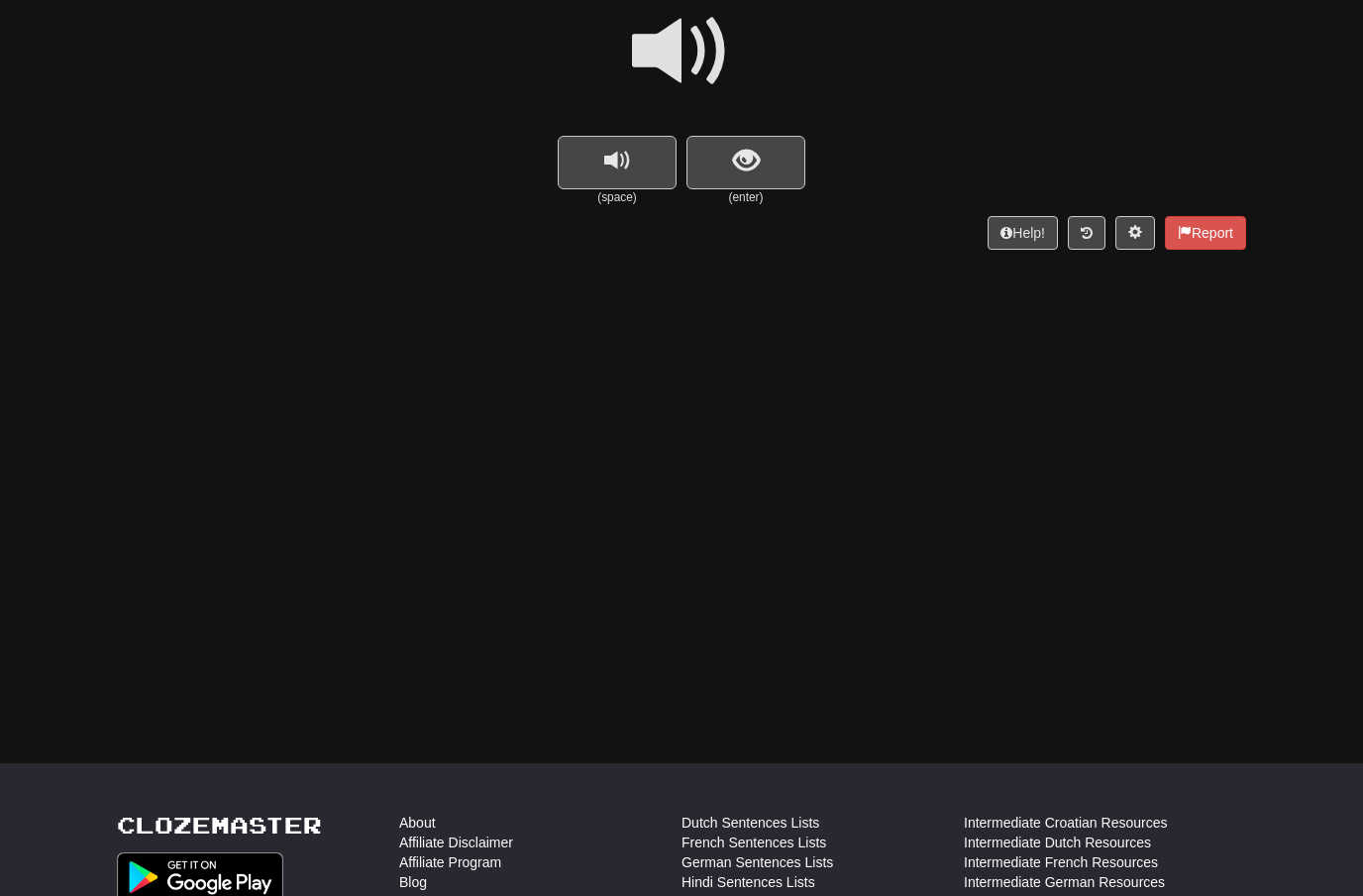
click at [708, 66] on span at bounding box center [681, 51] width 99 height 99
click at [744, 153] on span "show sentence" at bounding box center [746, 161] width 27 height 27
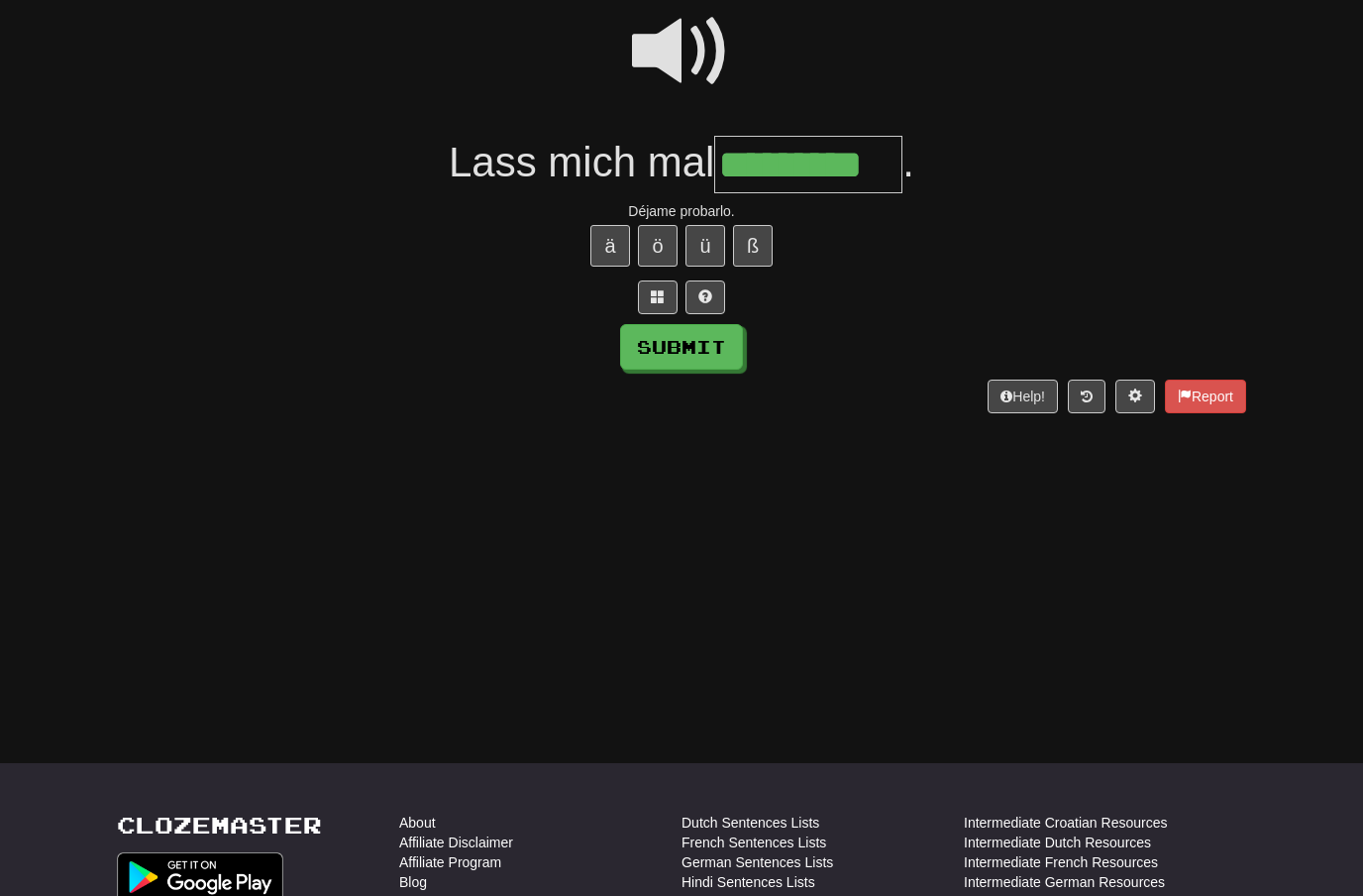
type input "*********"
click at [711, 340] on button "Submit" at bounding box center [682, 347] width 123 height 46
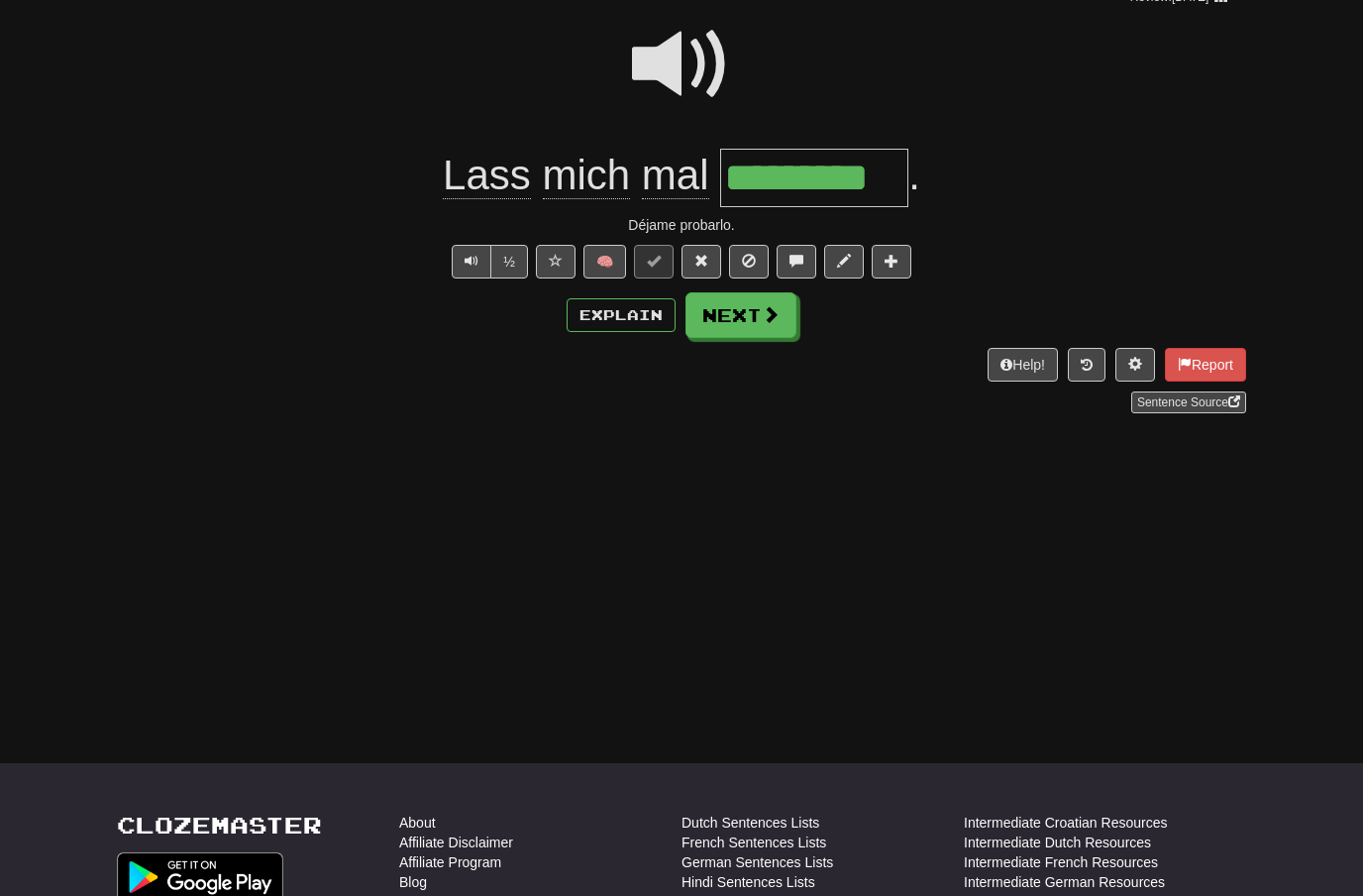
click at [776, 328] on button "Next" at bounding box center [740, 315] width 111 height 46
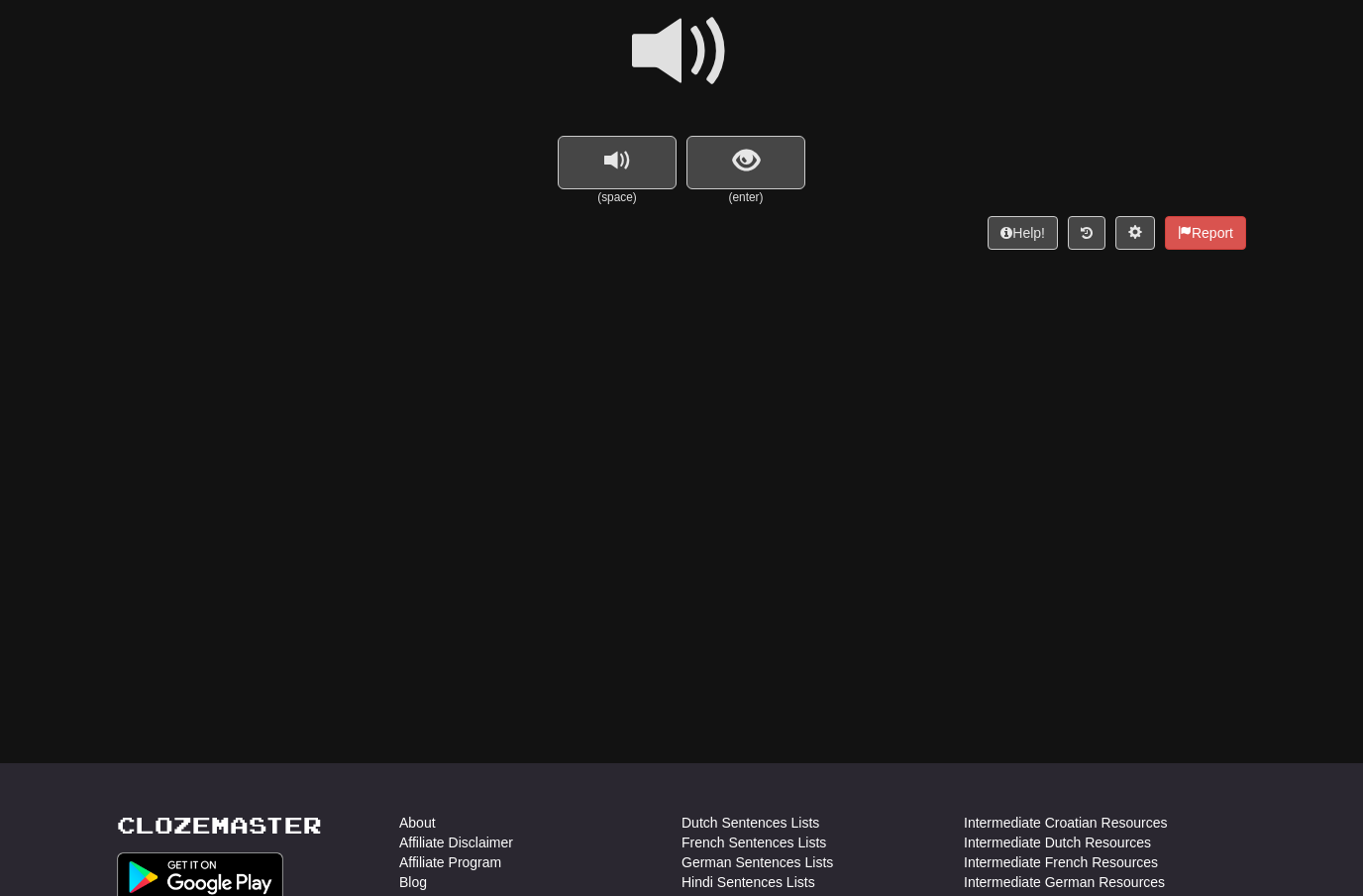
click at [685, 69] on span at bounding box center [681, 51] width 99 height 99
click at [737, 155] on span "show sentence" at bounding box center [746, 161] width 27 height 27
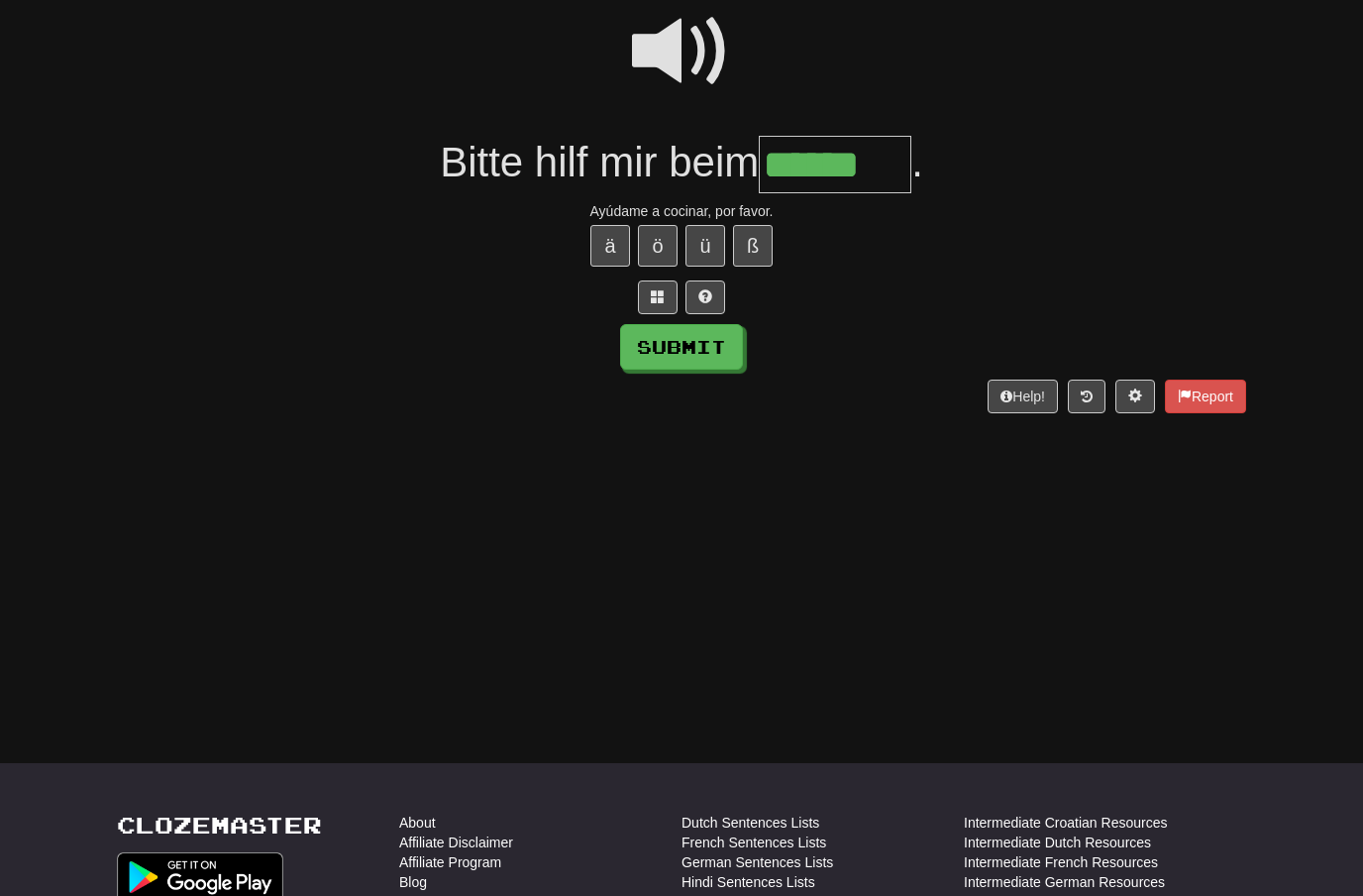
click at [692, 348] on button "Submit" at bounding box center [682, 347] width 123 height 46
type input "******"
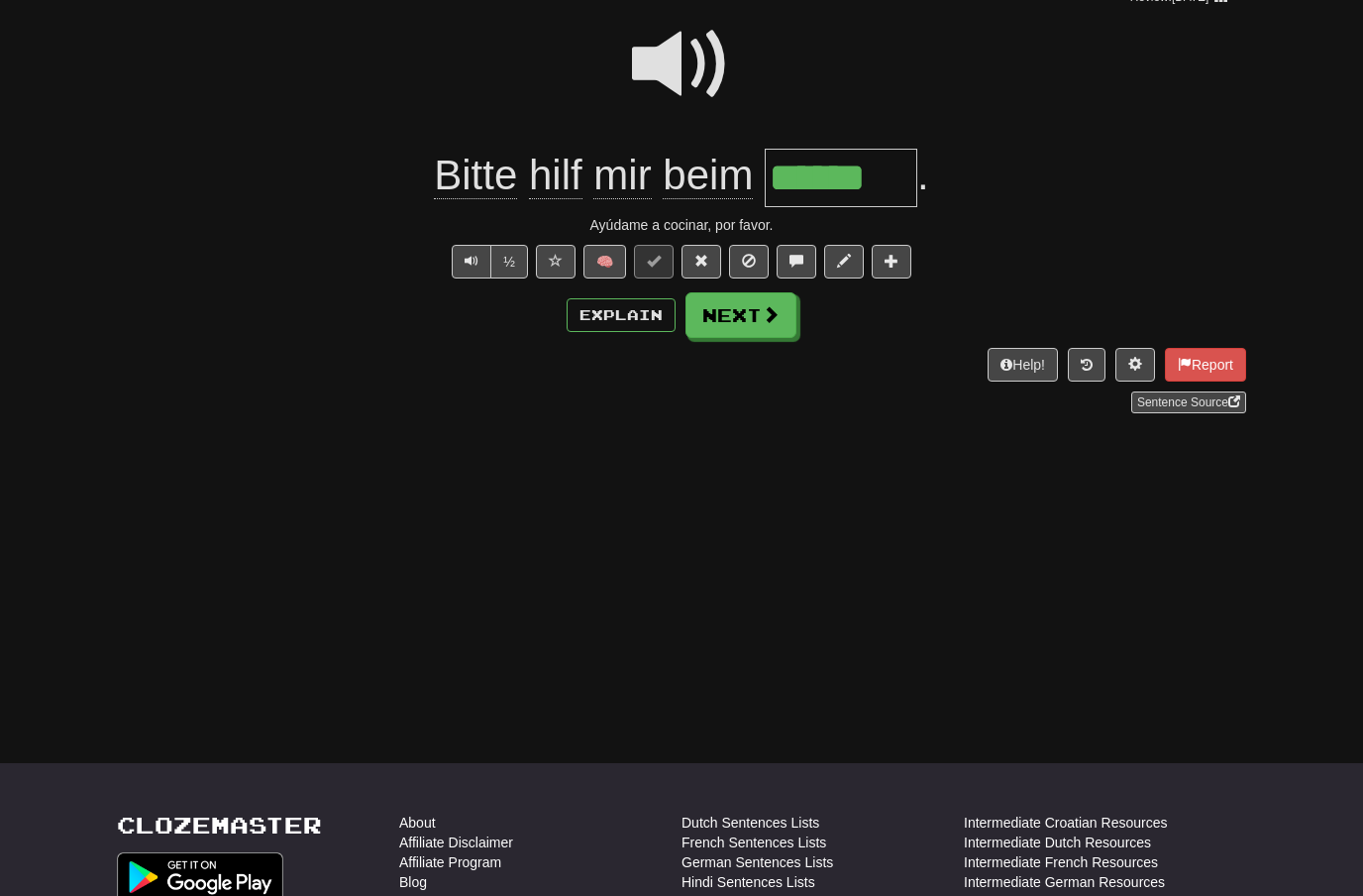
click at [761, 305] on span at bounding box center [770, 314] width 18 height 18
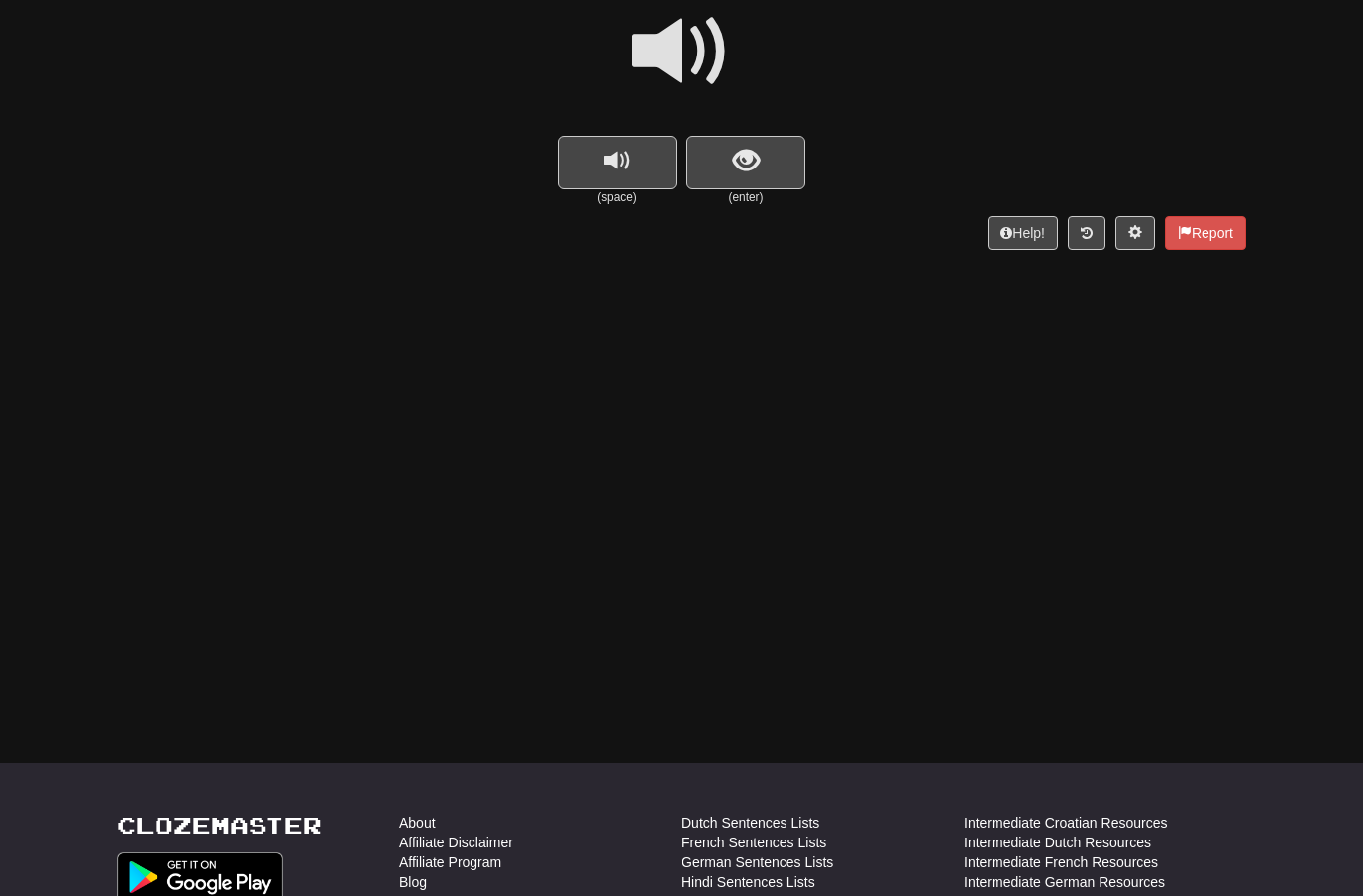
click at [690, 65] on span at bounding box center [681, 51] width 99 height 99
click at [745, 164] on span "show sentence" at bounding box center [746, 161] width 27 height 27
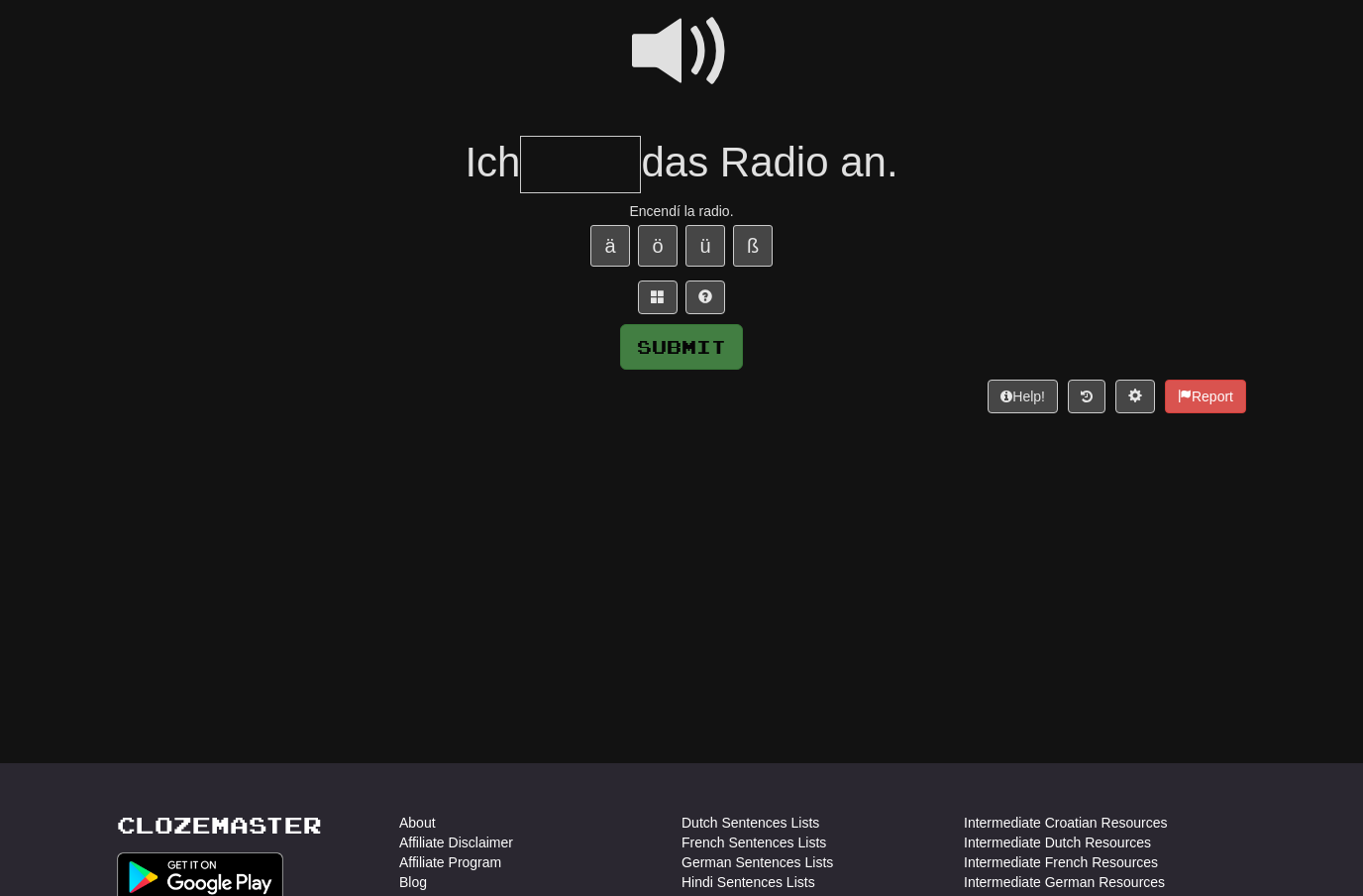
click at [687, 46] on span at bounding box center [681, 51] width 99 height 99
click at [572, 160] on input "text" at bounding box center [580, 165] width 121 height 59
click at [693, 48] on span at bounding box center [681, 51] width 99 height 99
click at [575, 163] on input "*" at bounding box center [580, 165] width 121 height 59
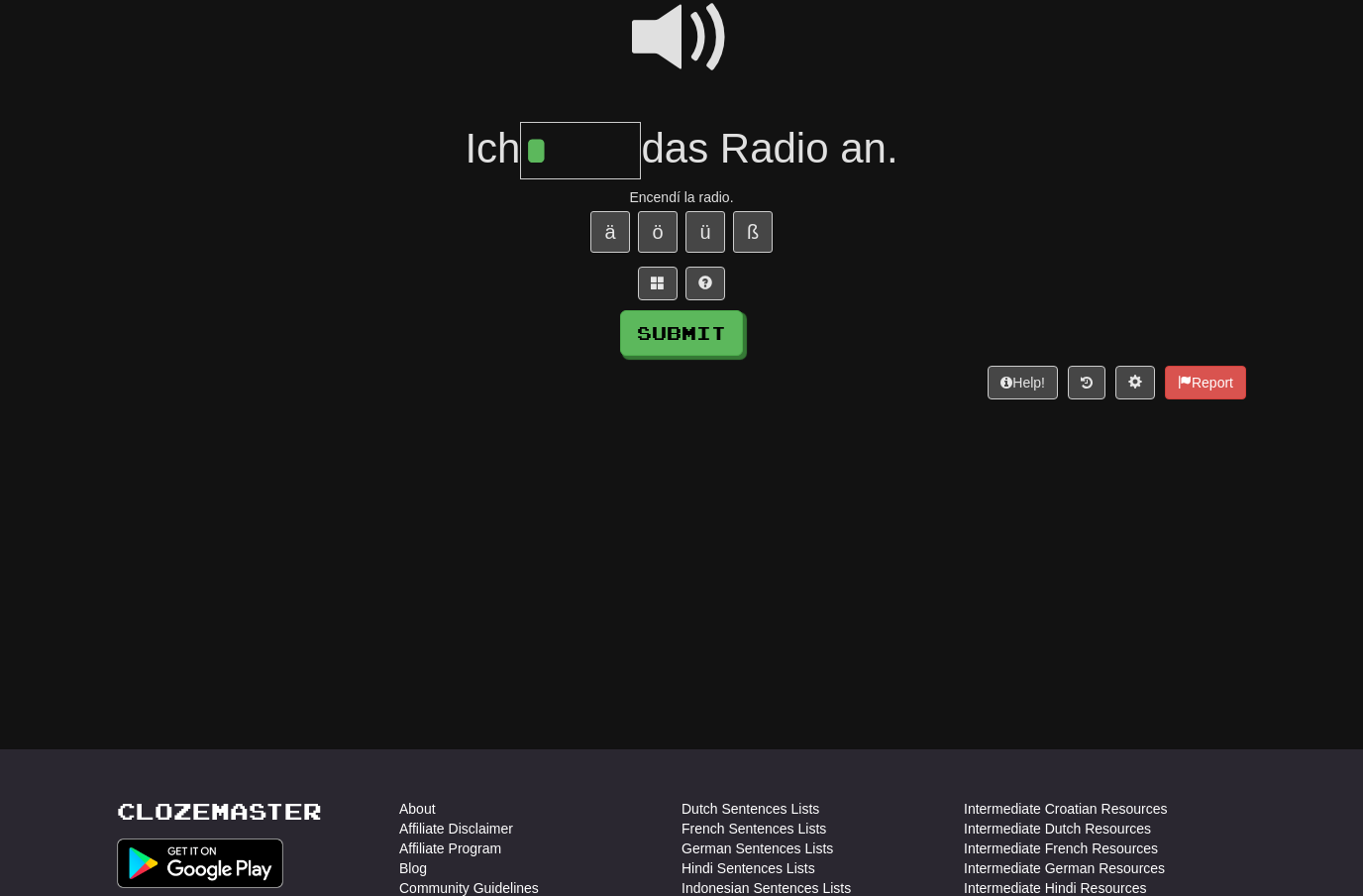
scroll to position [214, 0]
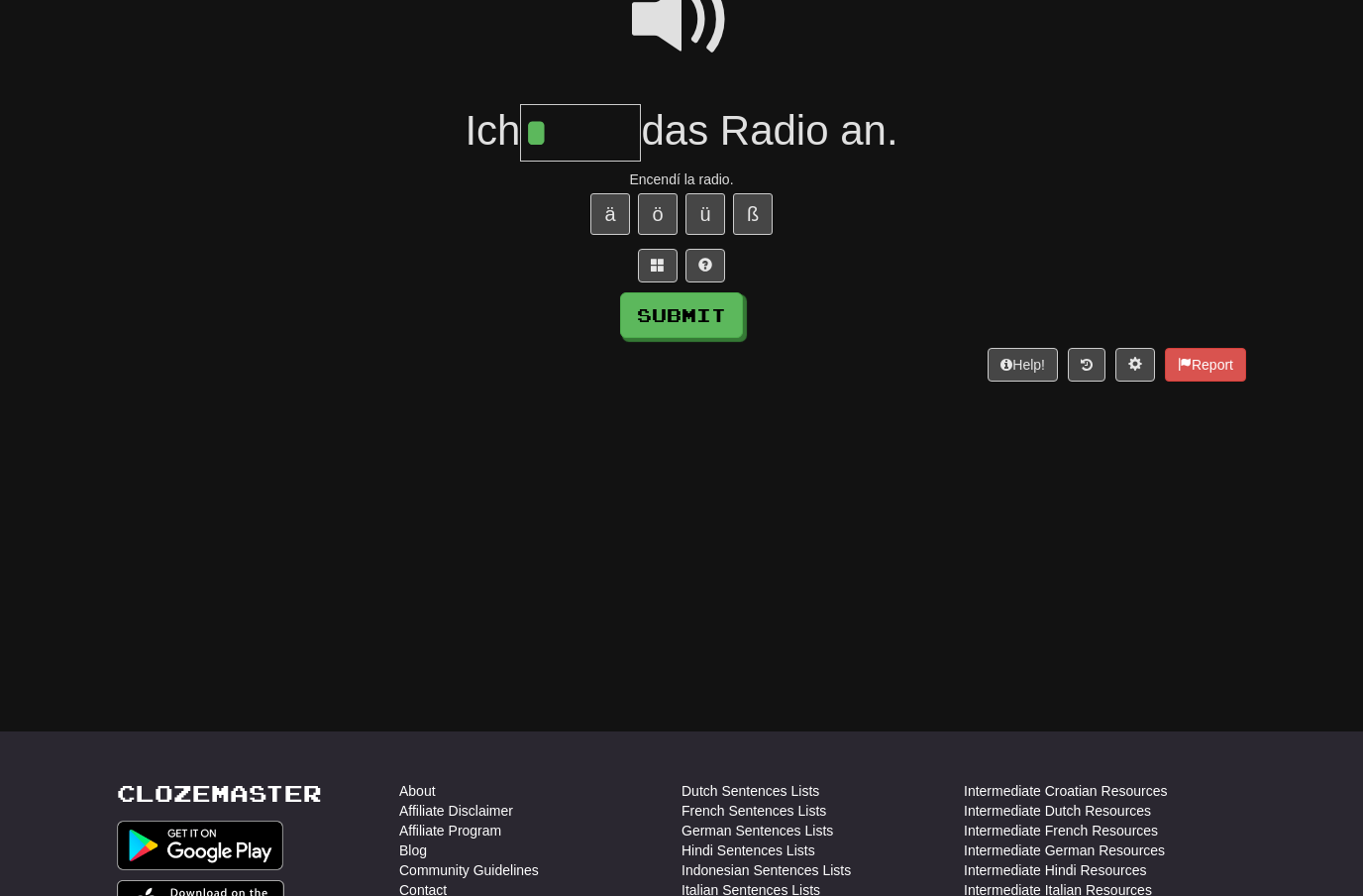
click at [686, 43] on span at bounding box center [681, 19] width 99 height 99
click at [559, 131] on input "*" at bounding box center [580, 133] width 121 height 59
click at [594, 201] on button "ä" at bounding box center [611, 215] width 40 height 42
type input "*******"
click at [679, 309] on button "Submit" at bounding box center [682, 315] width 123 height 46
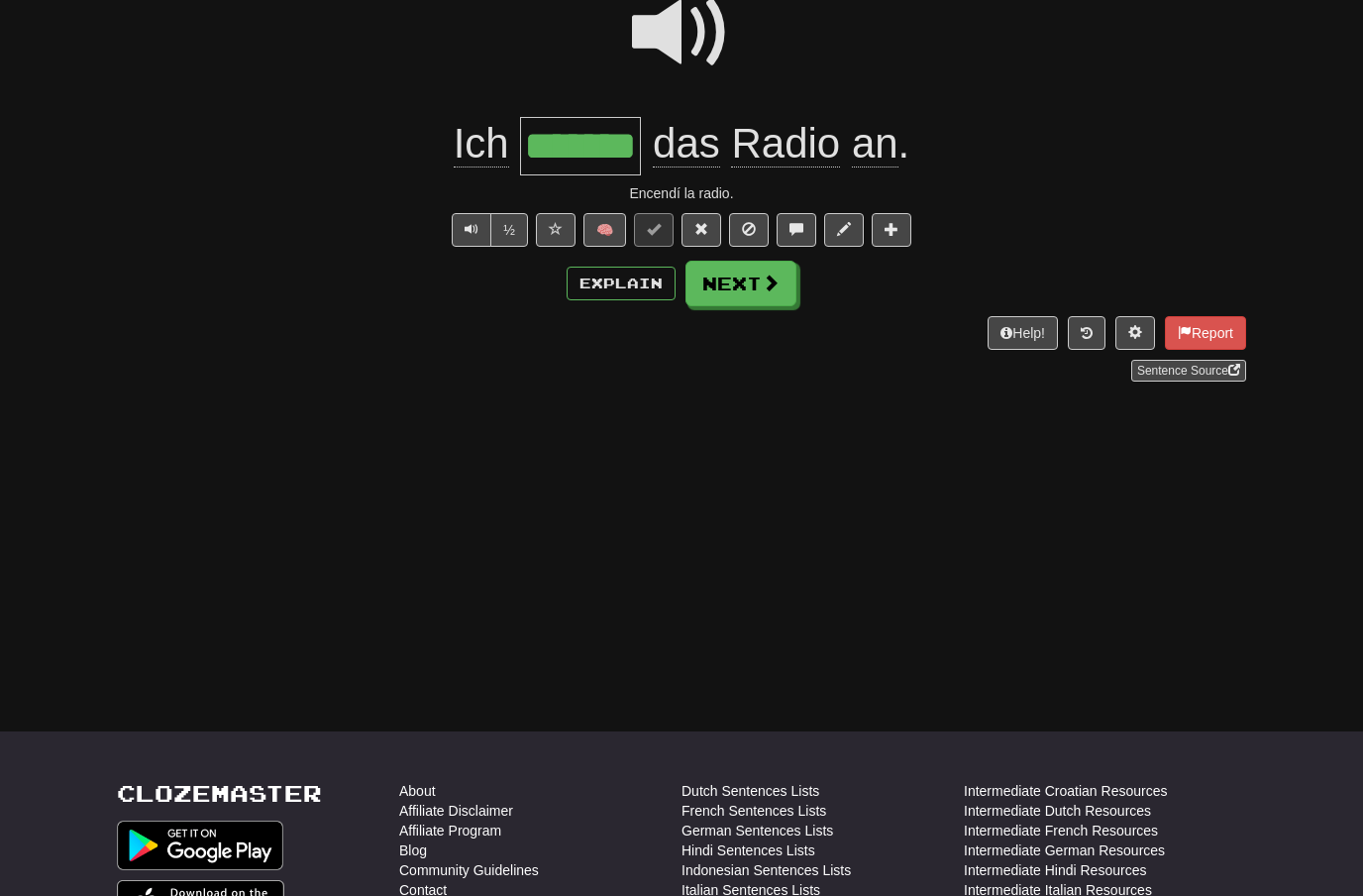
click at [731, 286] on button "Next" at bounding box center [740, 283] width 111 height 46
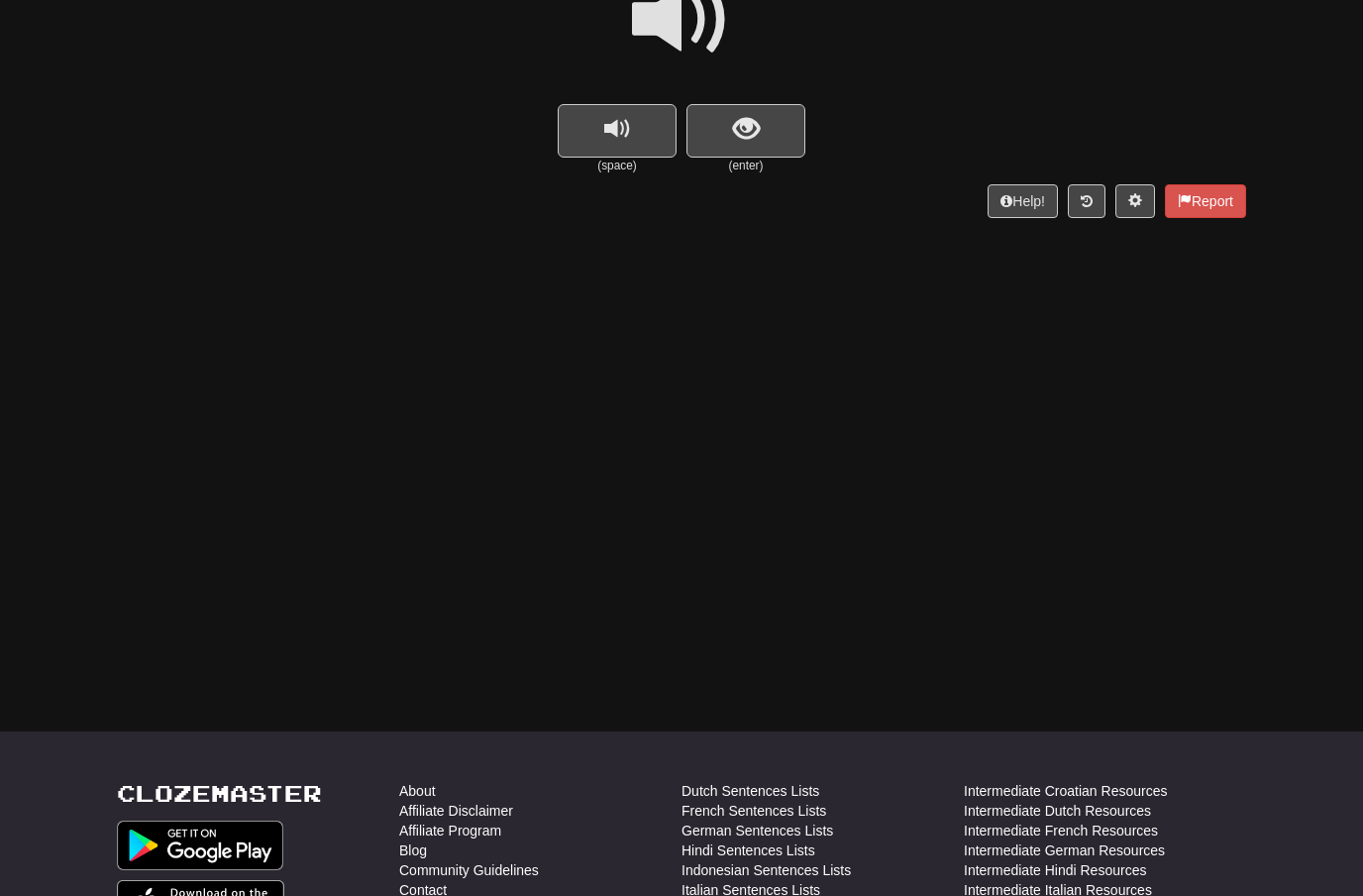
click at [695, 43] on span at bounding box center [681, 19] width 99 height 99
click at [755, 127] on span "show sentence" at bounding box center [746, 129] width 27 height 27
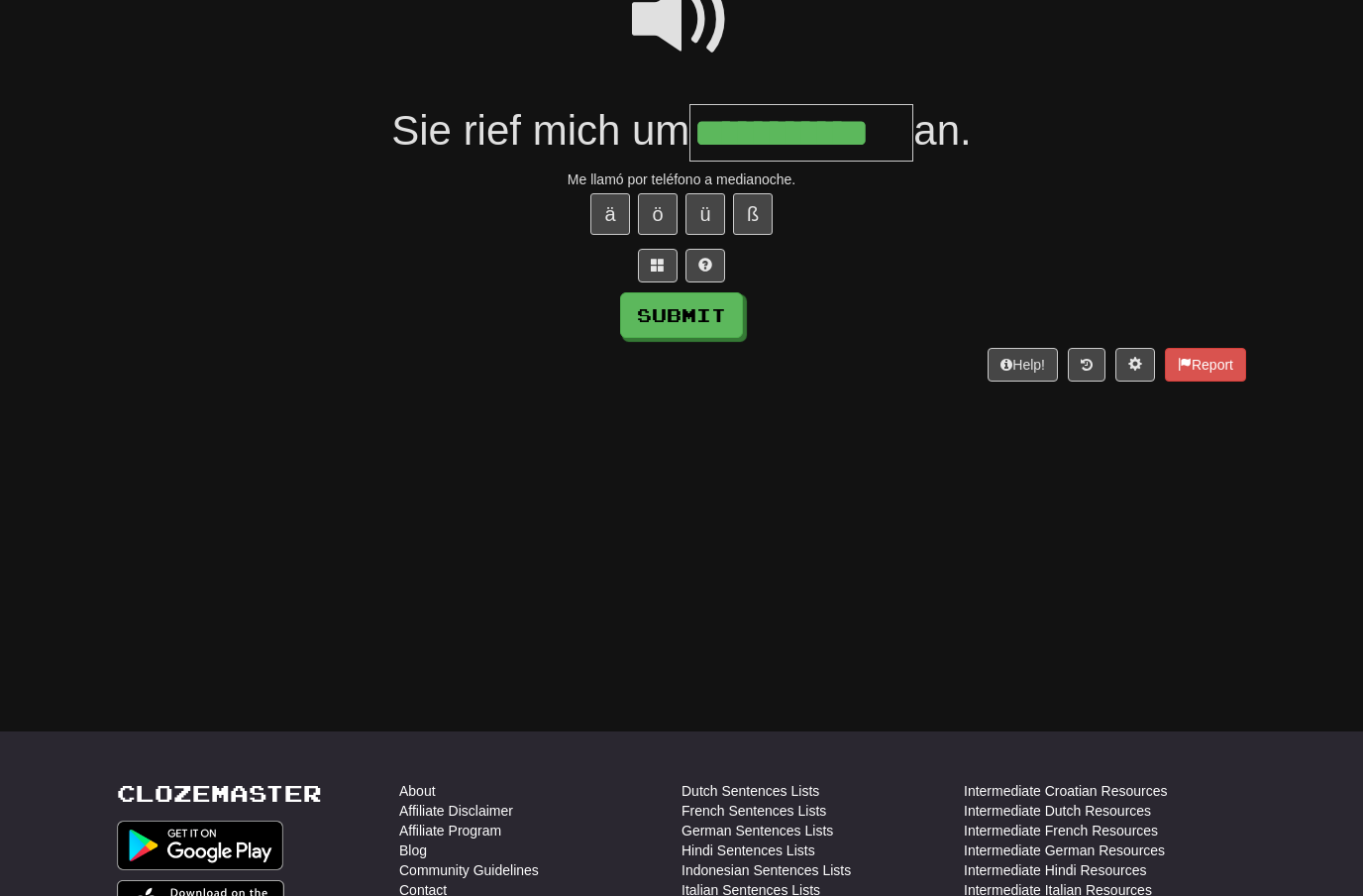
click at [694, 310] on button "Submit" at bounding box center [682, 315] width 123 height 46
type input "**********"
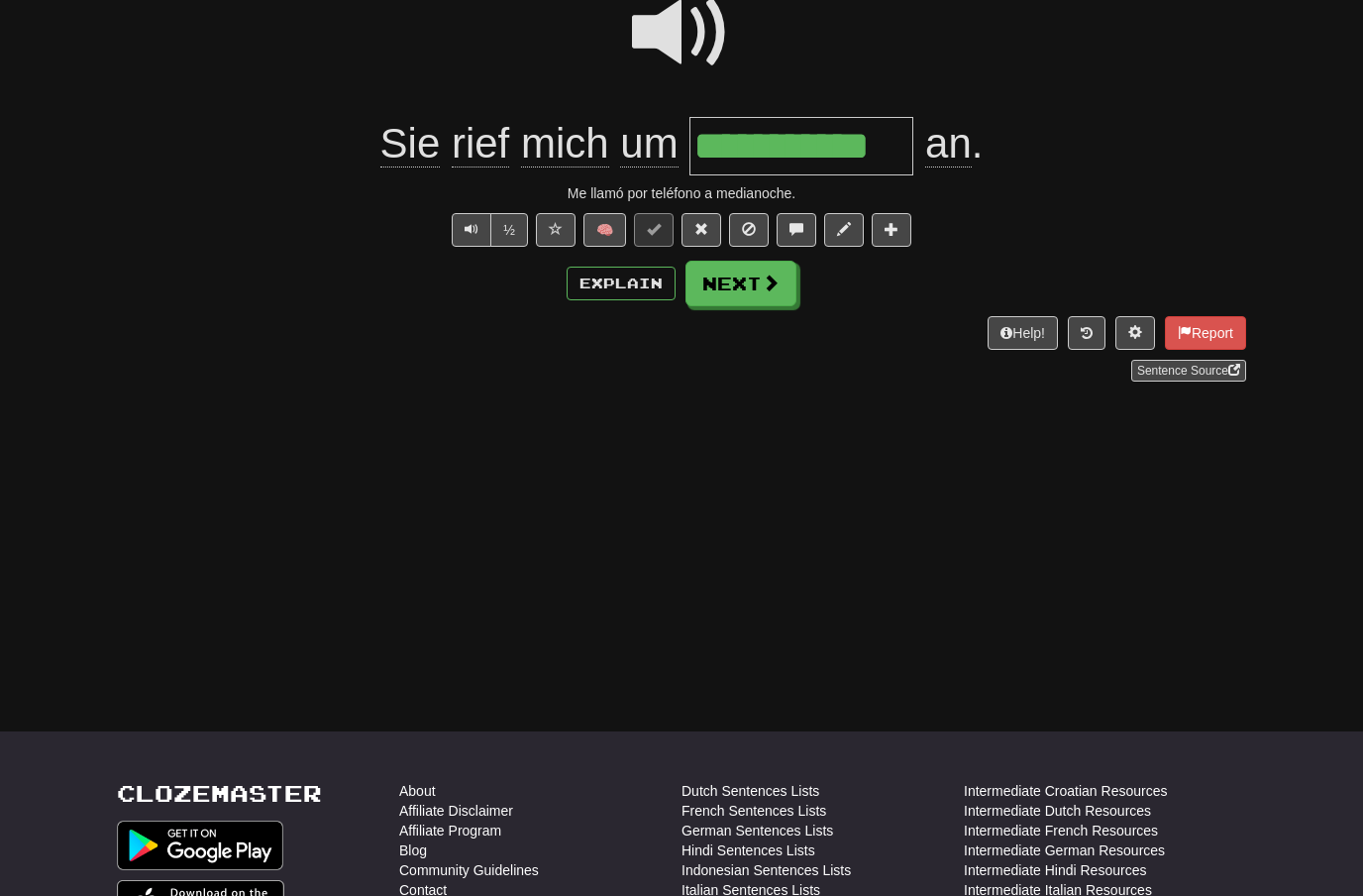
click at [773, 293] on button "Next" at bounding box center [740, 283] width 111 height 46
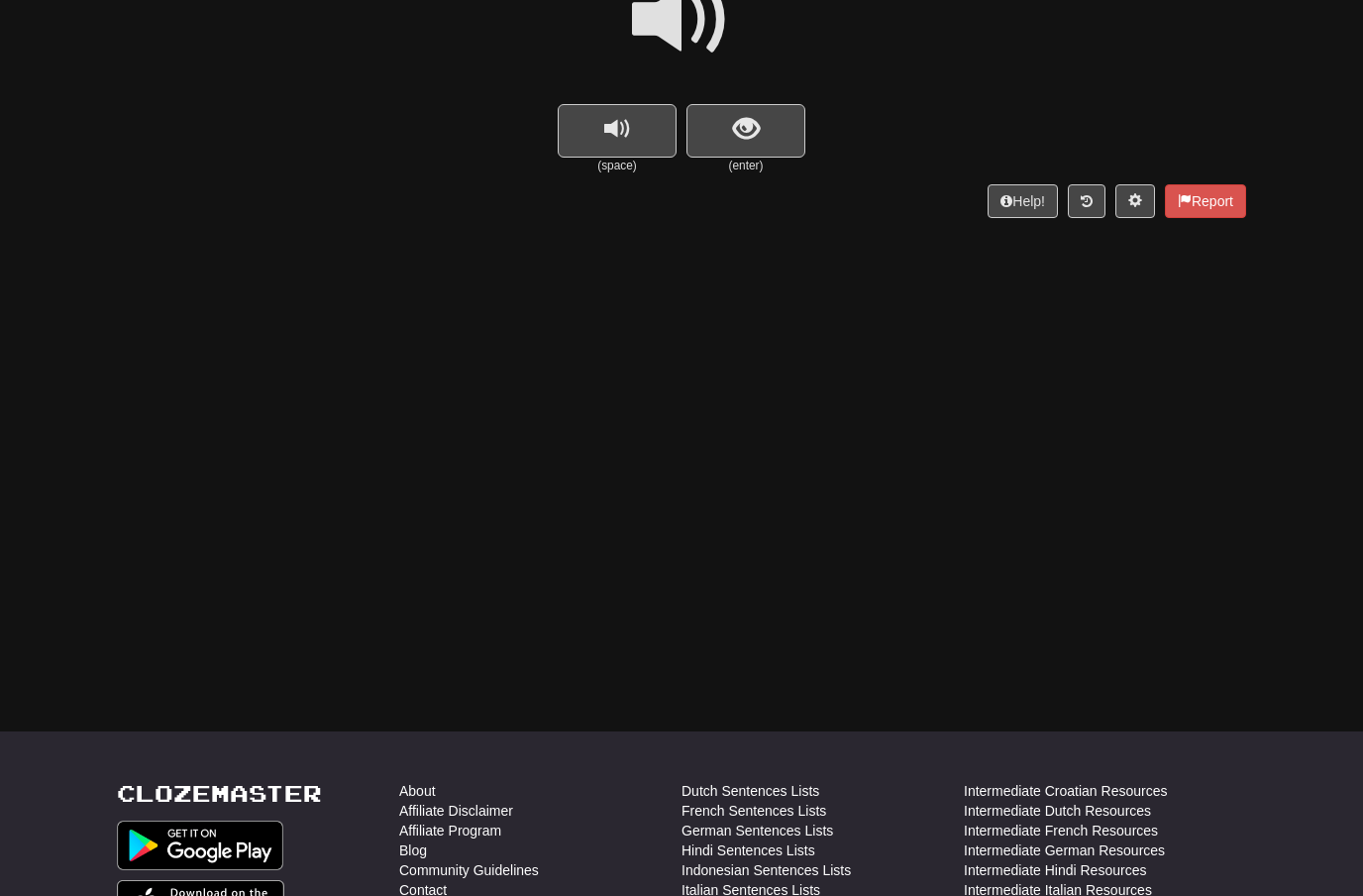
click at [695, 48] on span at bounding box center [681, 19] width 99 height 99
click at [718, 115] on button "show sentence" at bounding box center [745, 131] width 119 height 54
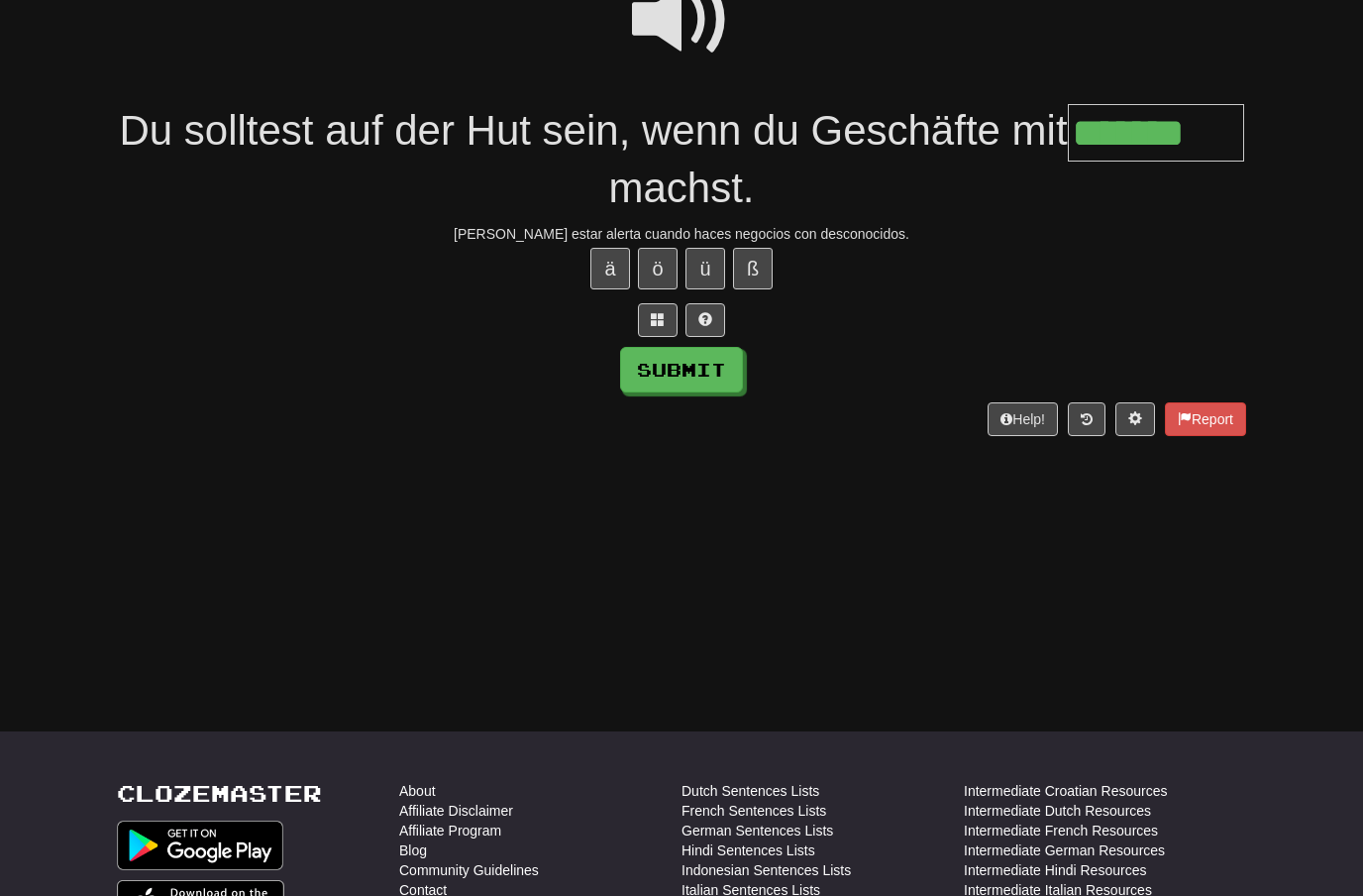
click at [649, 379] on button "Submit" at bounding box center [682, 369] width 123 height 46
type input "*******"
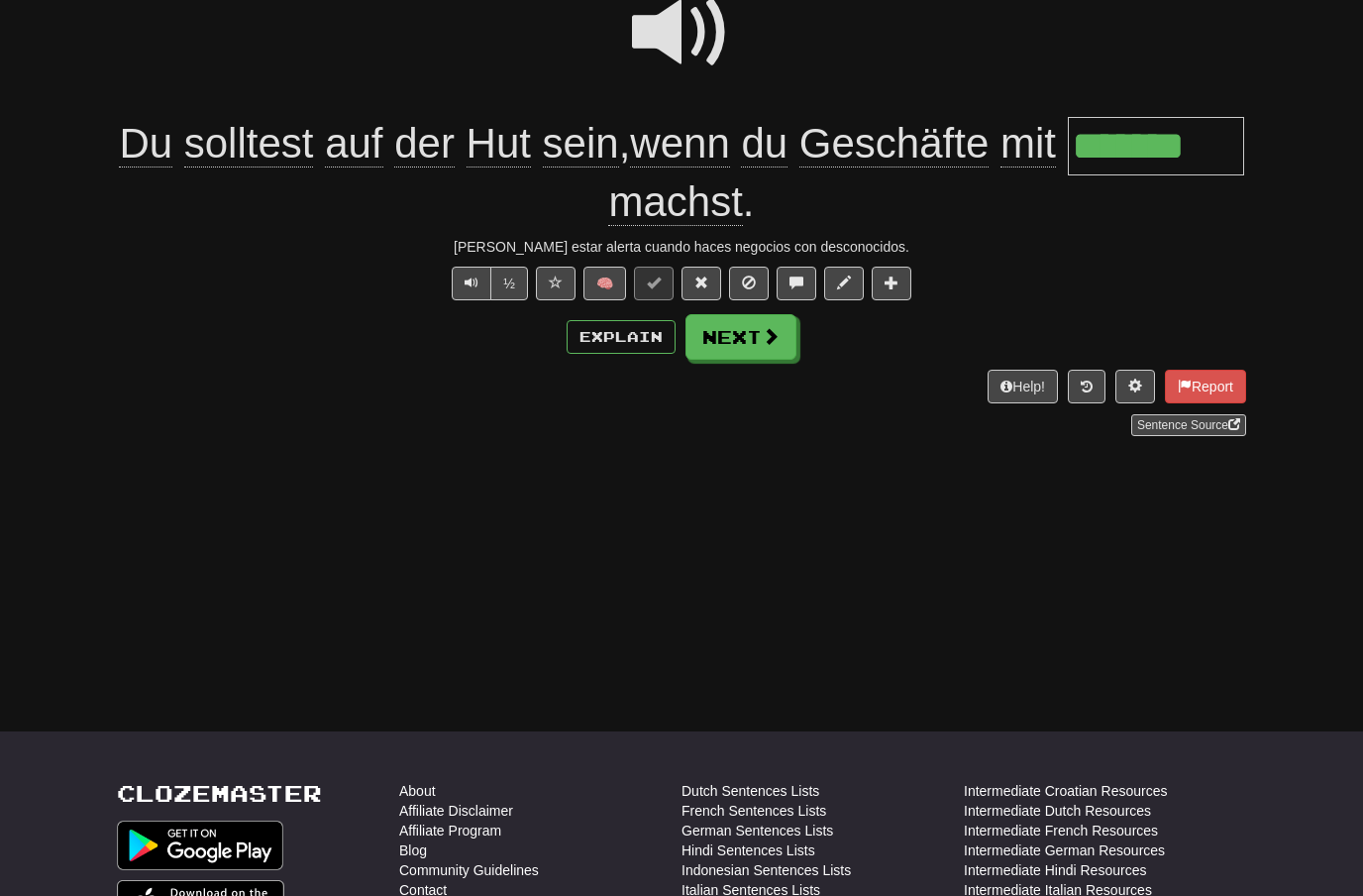
click at [763, 346] on button "Next" at bounding box center [740, 337] width 111 height 46
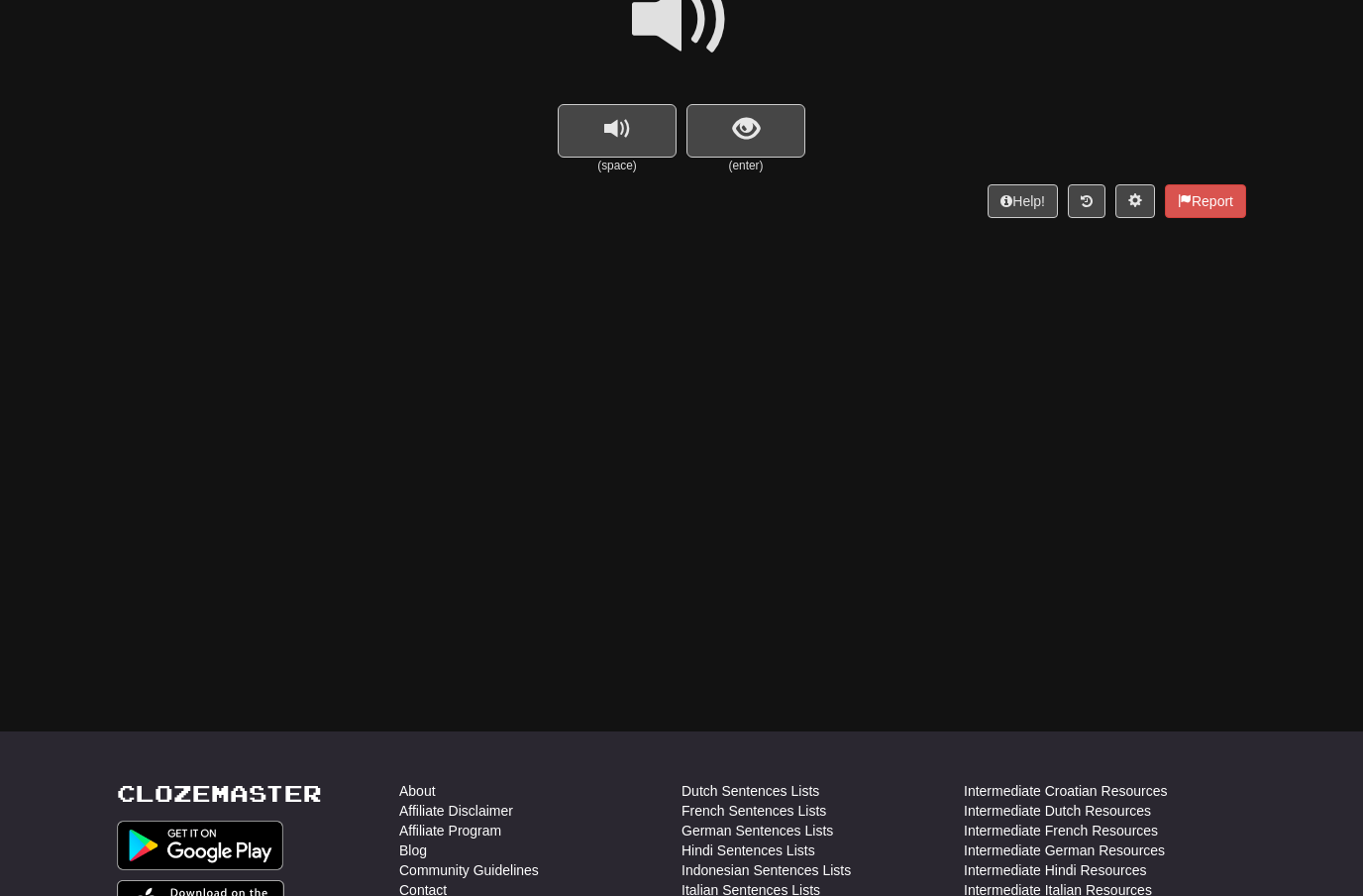
click at [701, 30] on span at bounding box center [681, 19] width 99 height 99
click at [738, 125] on span "show sentence" at bounding box center [746, 129] width 27 height 27
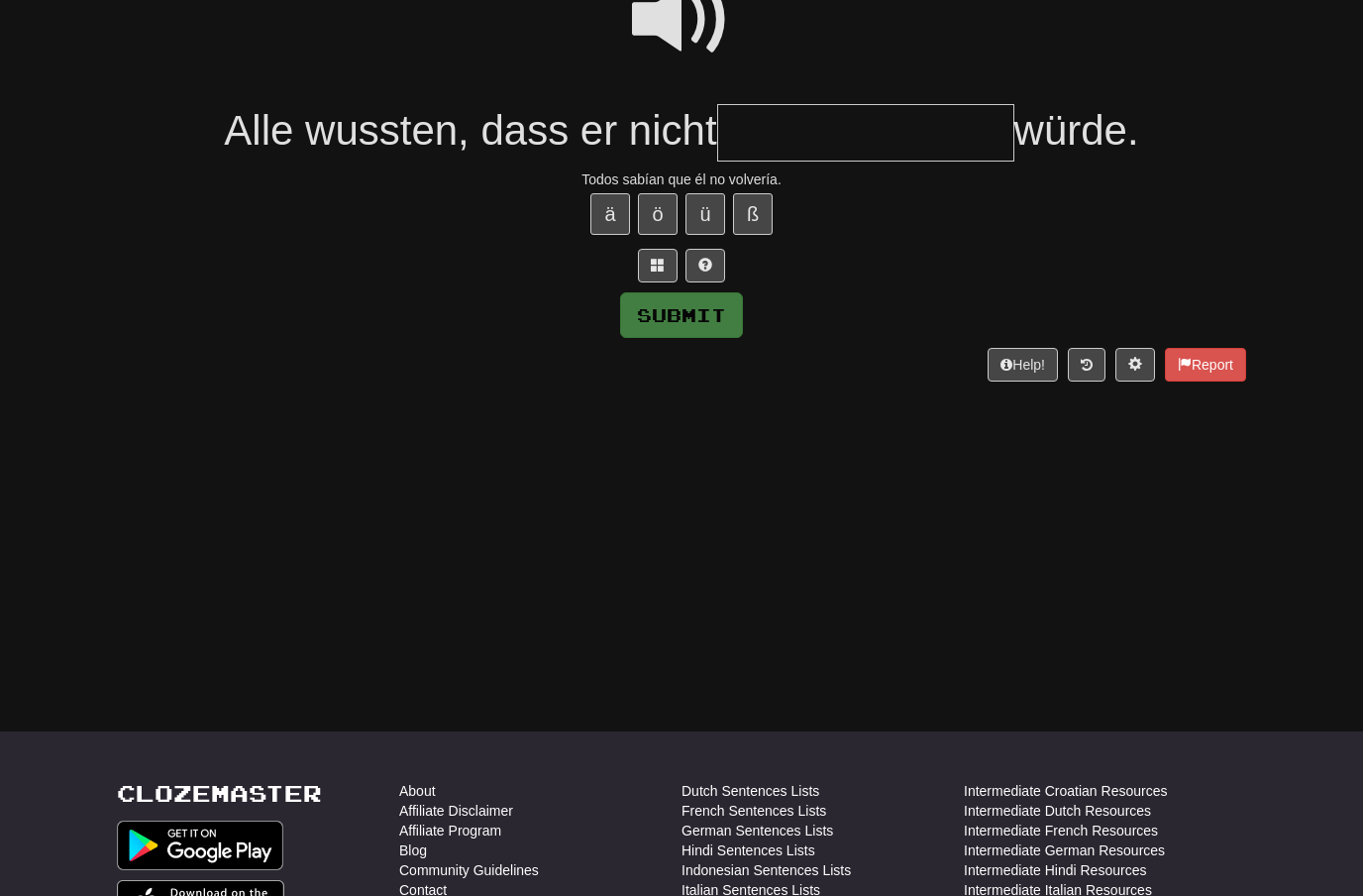
type input "*"
type input "**********"
click at [713, 314] on button "Submit" at bounding box center [682, 315] width 123 height 46
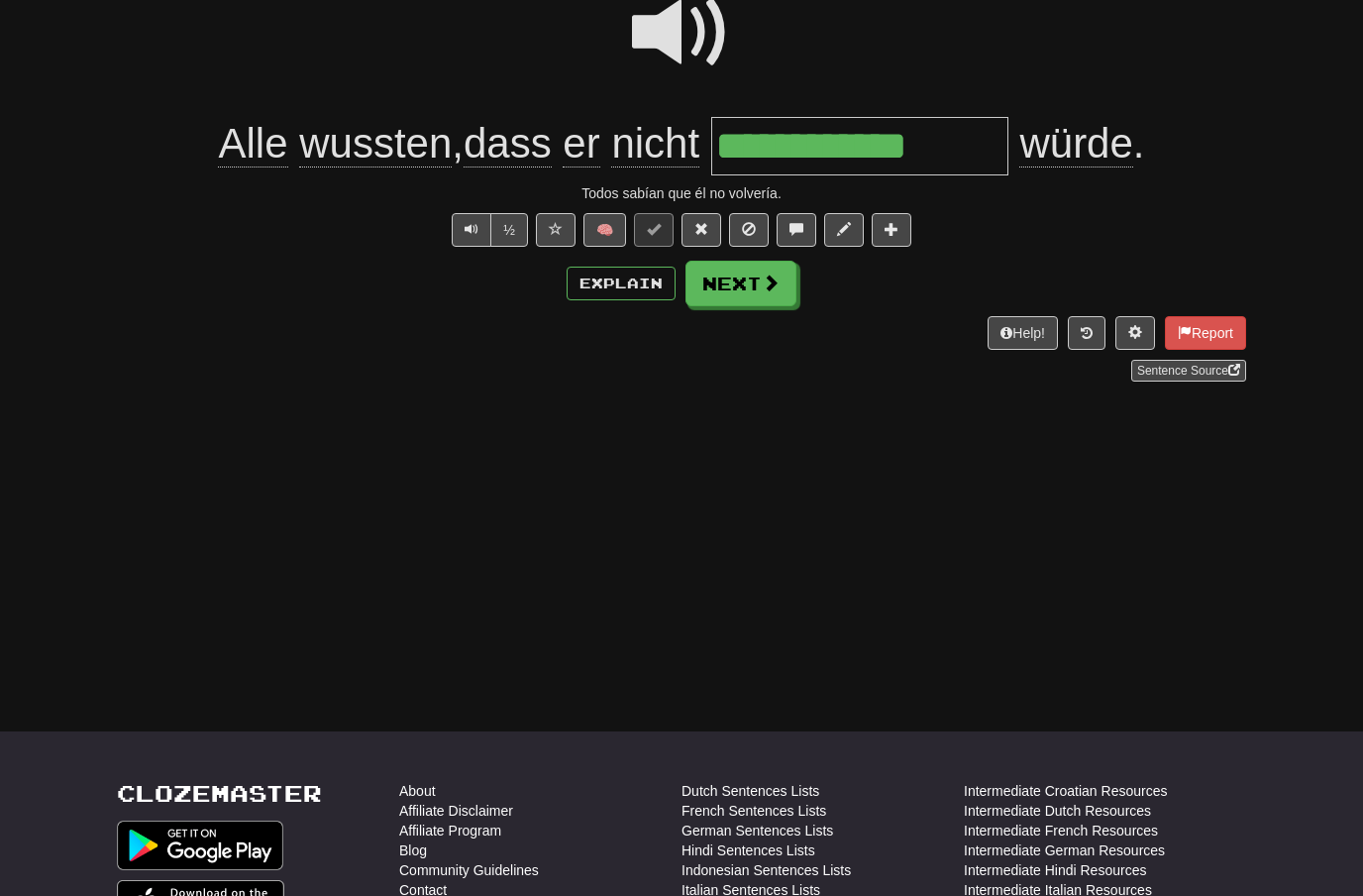
click at [768, 295] on button "Next" at bounding box center [740, 283] width 111 height 46
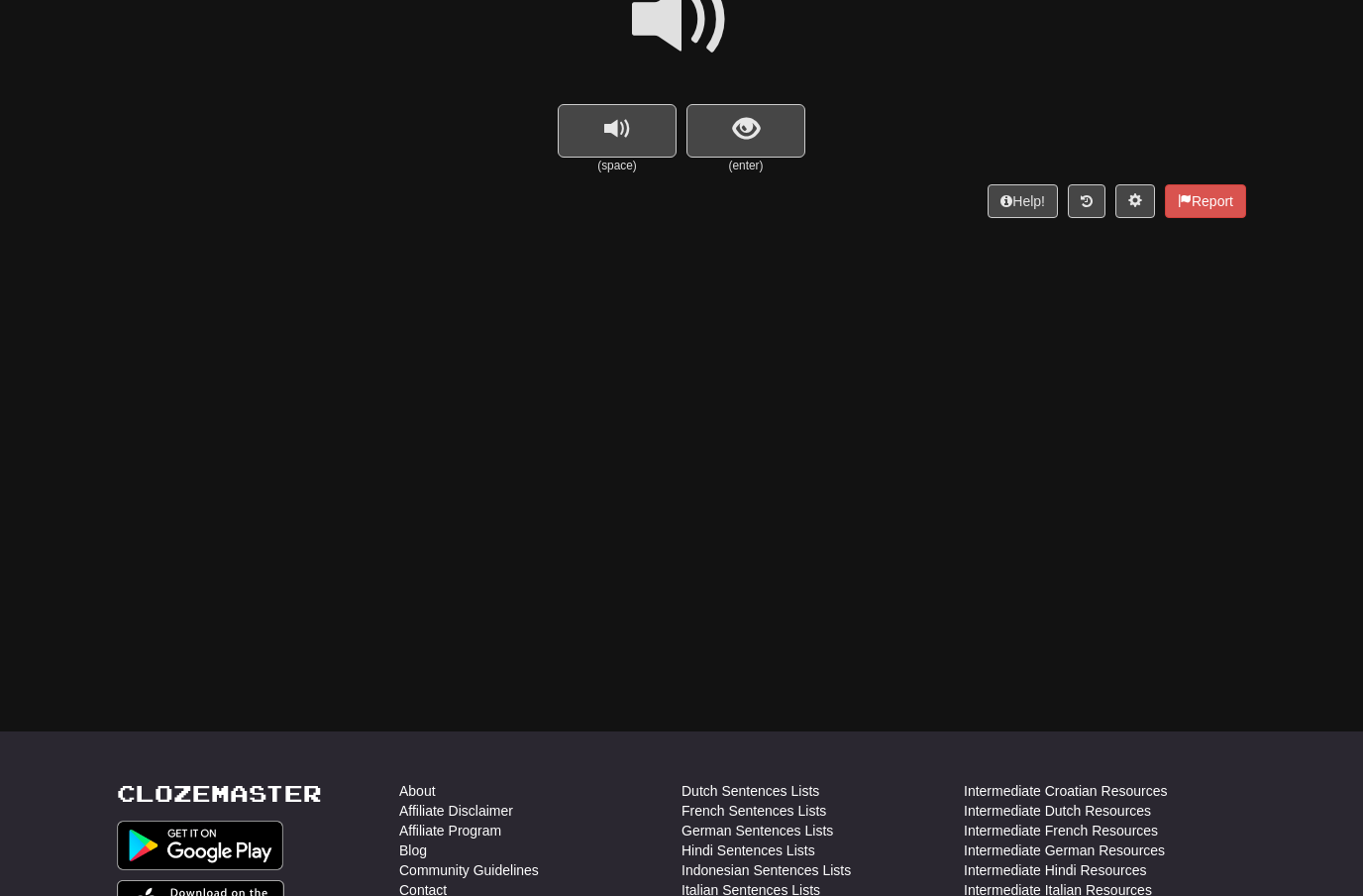
click at [689, 42] on span at bounding box center [681, 19] width 99 height 99
click at [730, 123] on button "show sentence" at bounding box center [745, 131] width 119 height 54
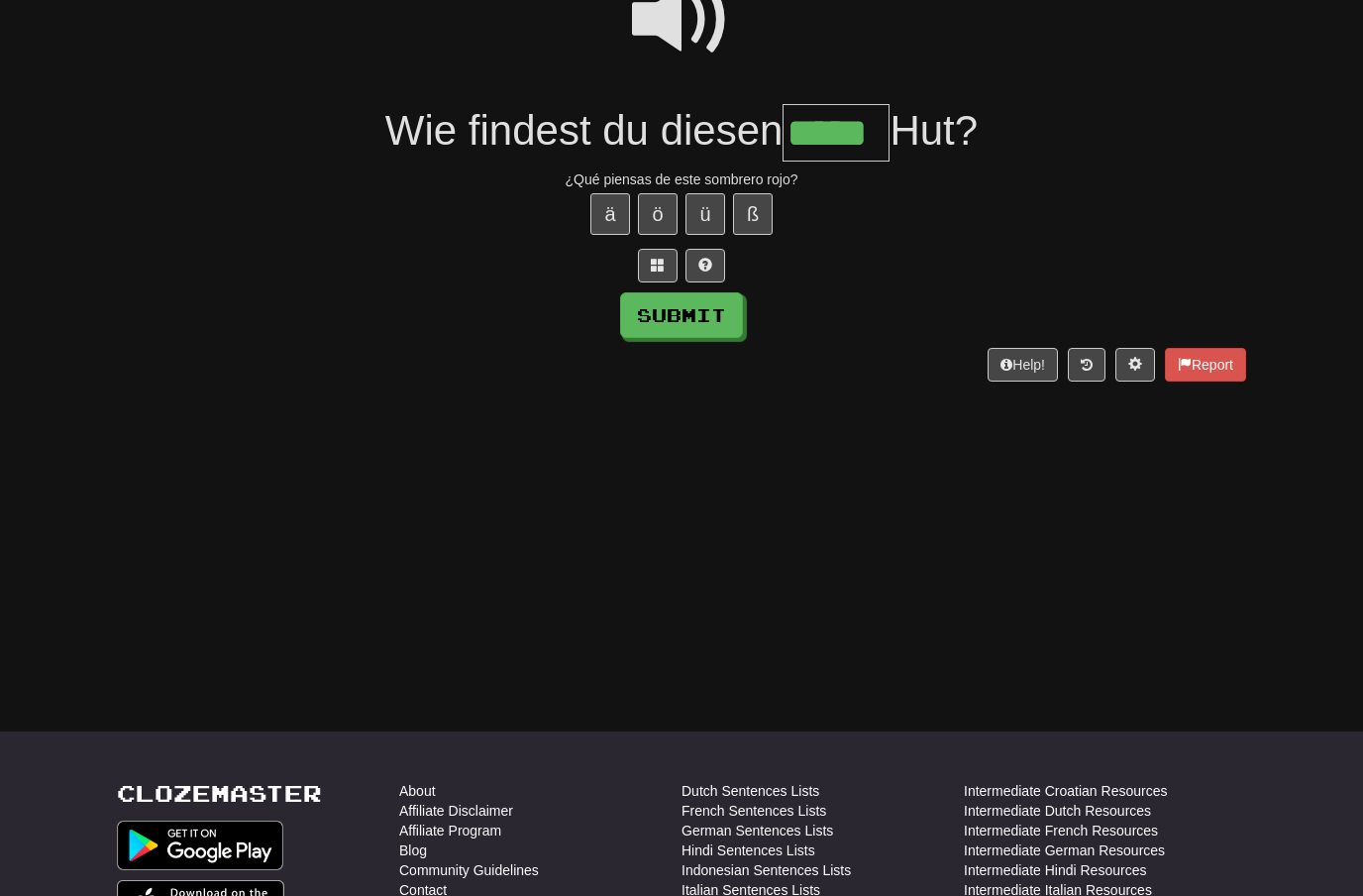
type input "*****"
click at [710, 320] on button "Submit" at bounding box center [682, 315] width 123 height 46
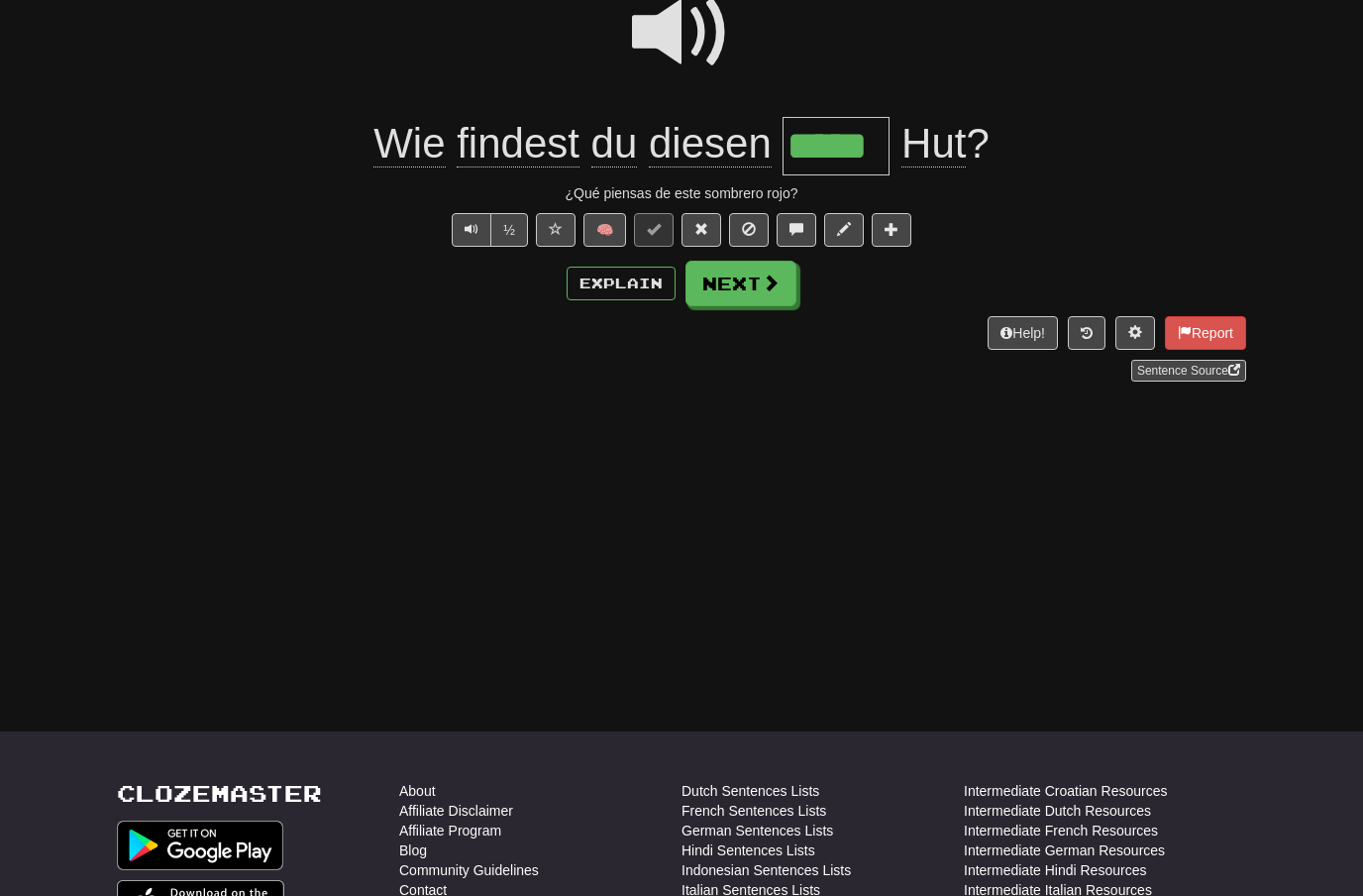
click at [761, 284] on span at bounding box center [770, 282] width 18 height 18
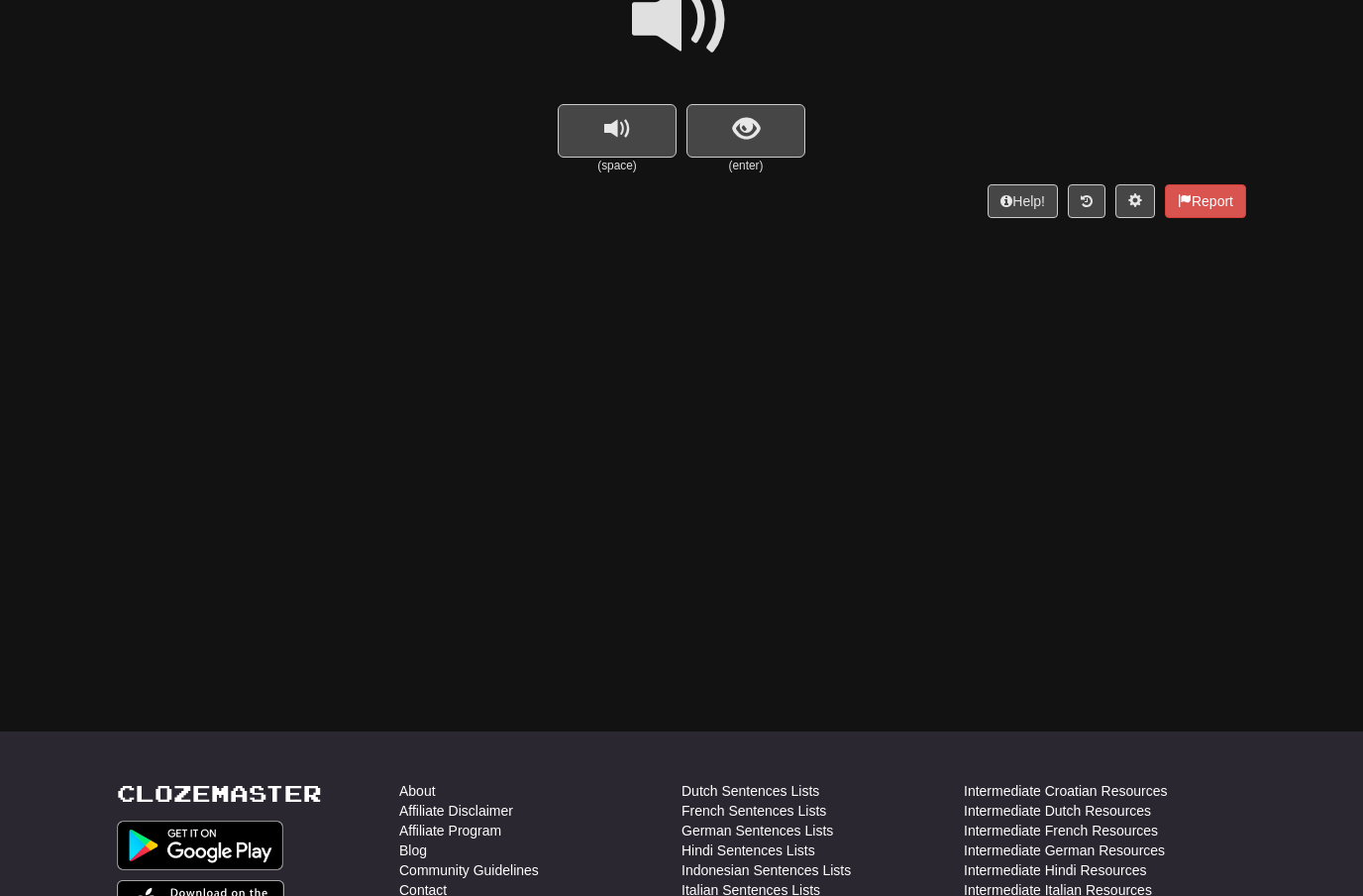
click at [692, 37] on span at bounding box center [681, 19] width 99 height 99
click at [753, 119] on span "show sentence" at bounding box center [746, 129] width 27 height 27
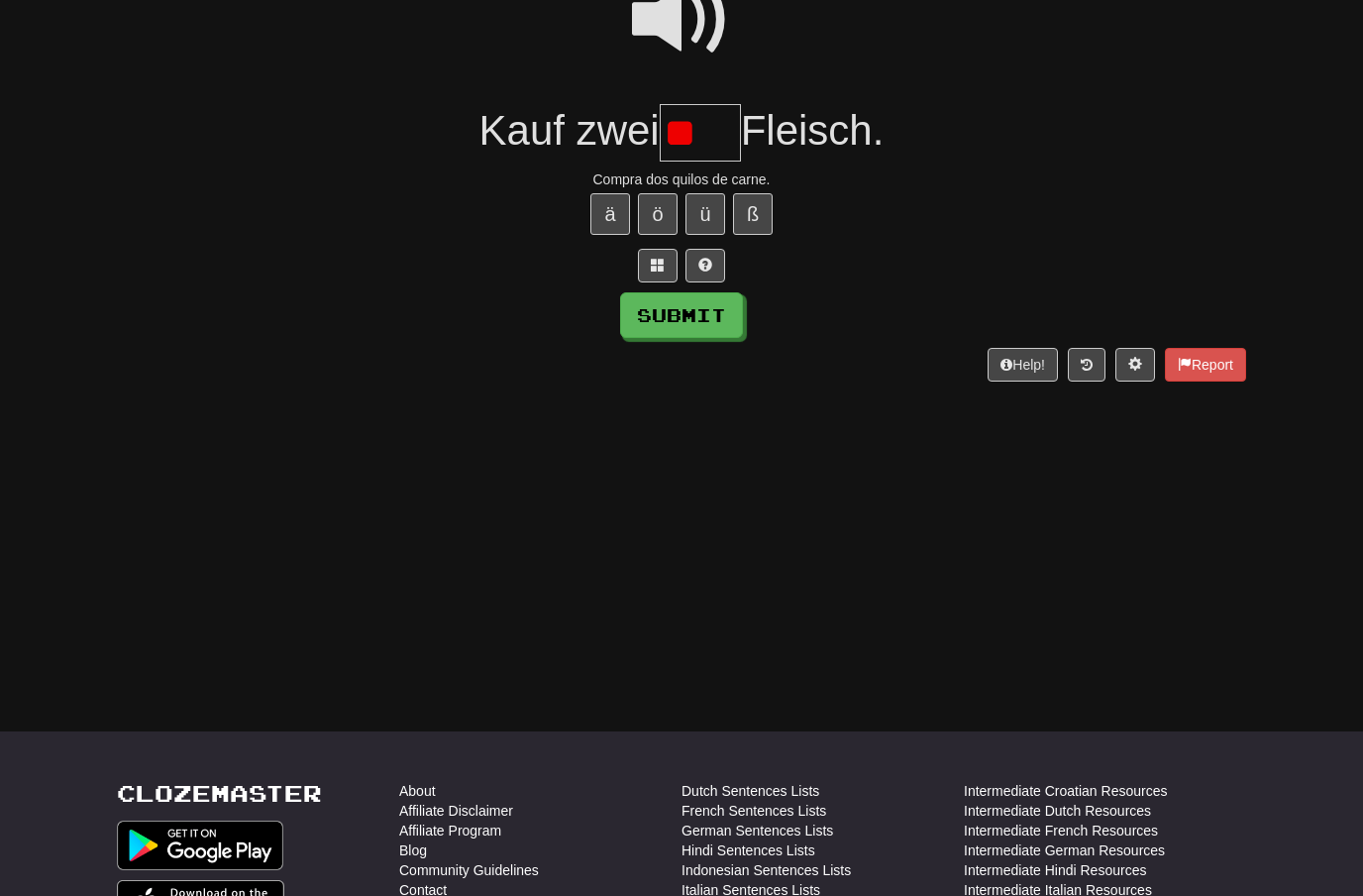
type input "*"
click at [709, 311] on button "Submit" at bounding box center [682, 315] width 123 height 46
type input "****"
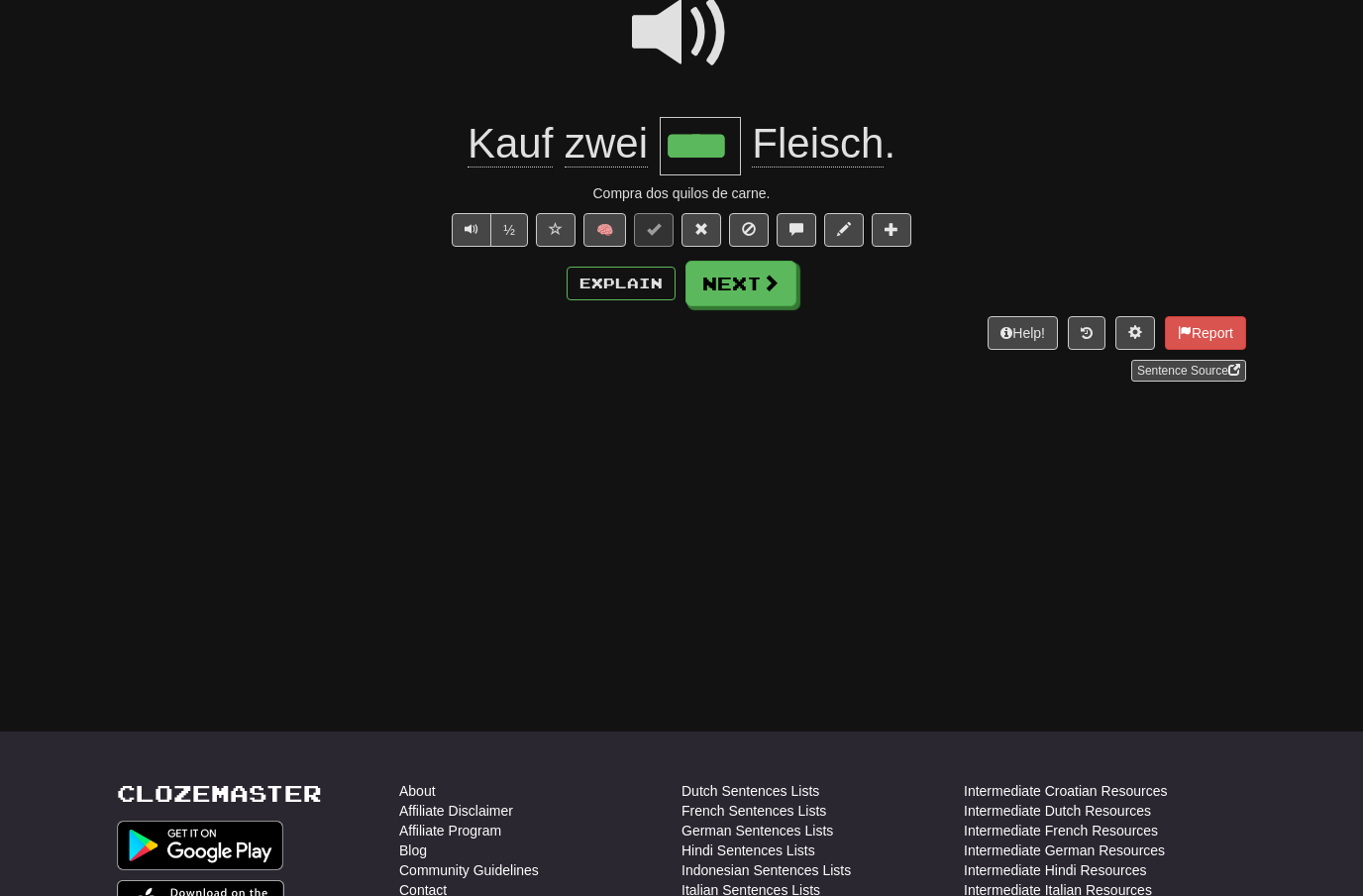
click at [761, 283] on span at bounding box center [770, 282] width 18 height 18
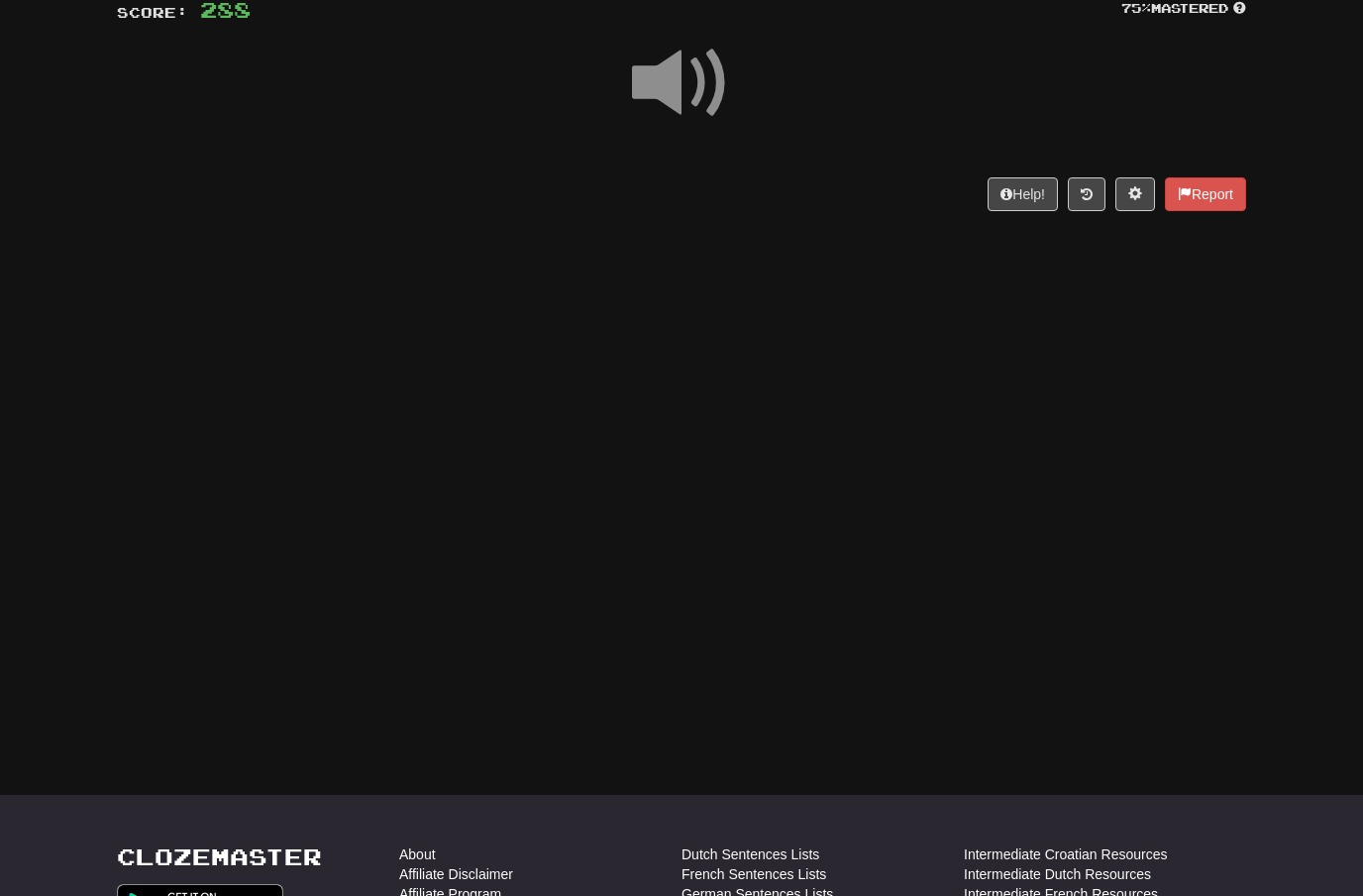
scroll to position [152, 0]
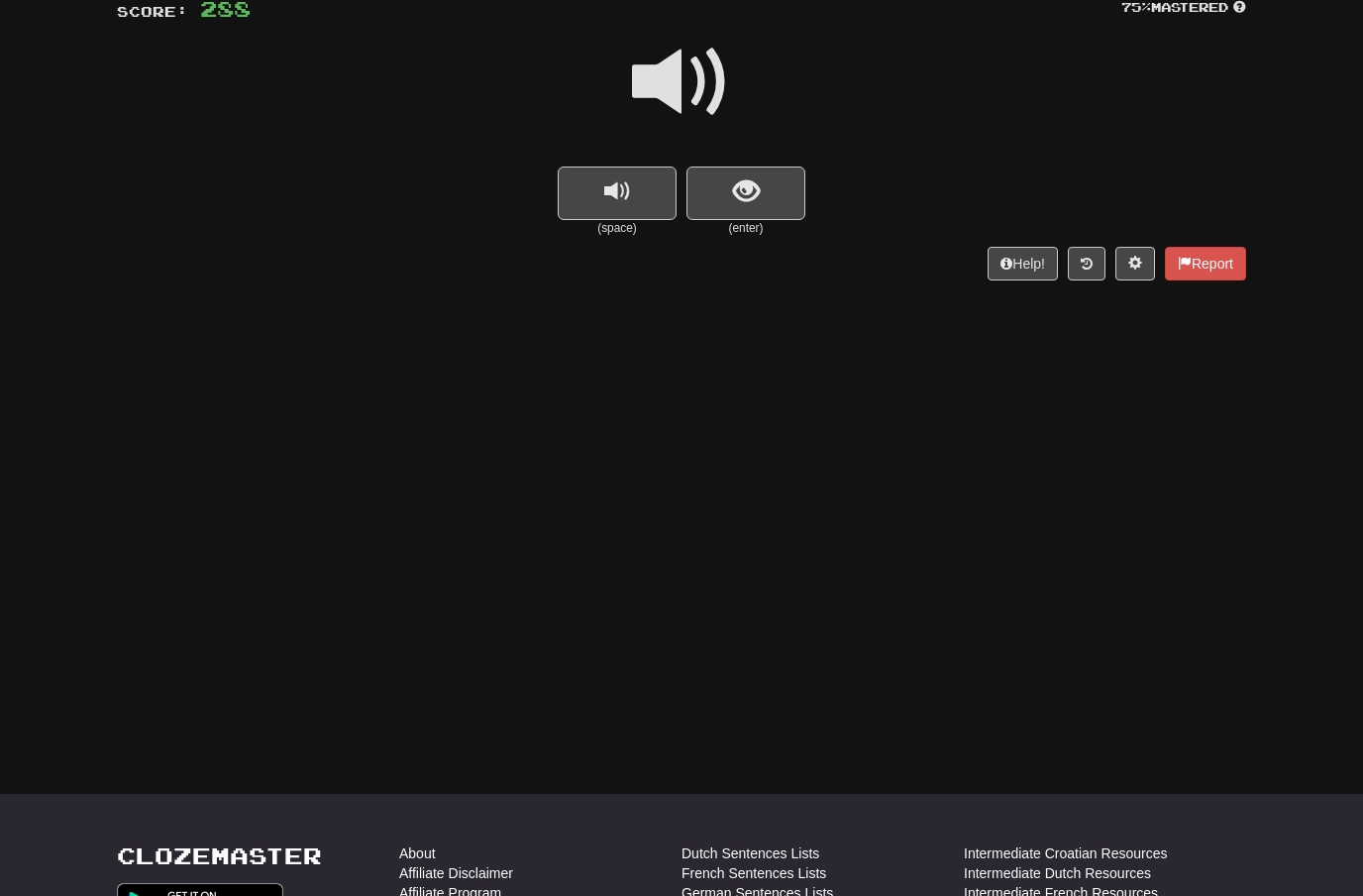
click at [689, 93] on span at bounding box center [681, 82] width 99 height 99
click at [733, 183] on span "show sentence" at bounding box center [746, 192] width 27 height 27
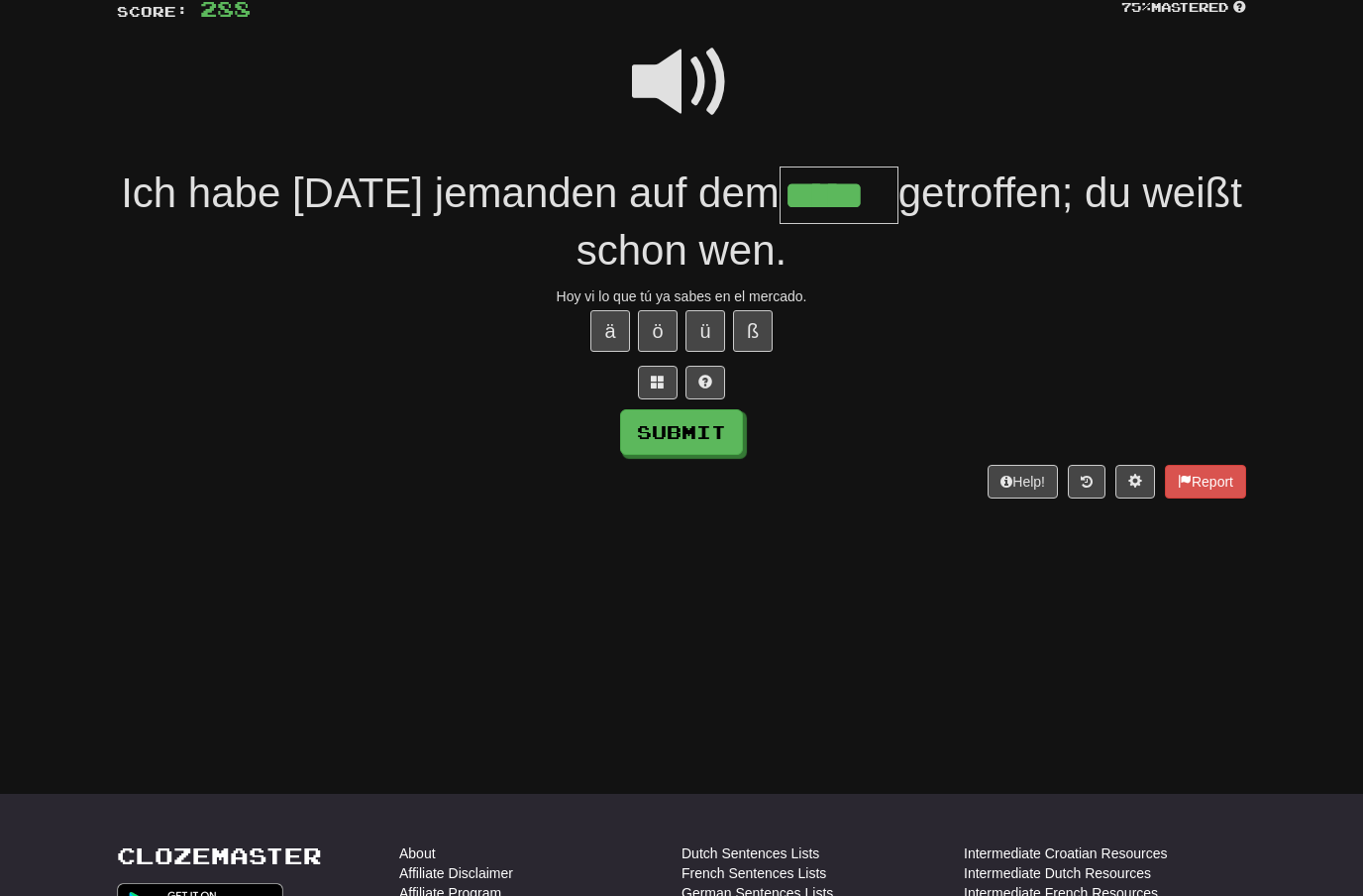
click at [649, 437] on button "Submit" at bounding box center [682, 432] width 123 height 46
type input "*****"
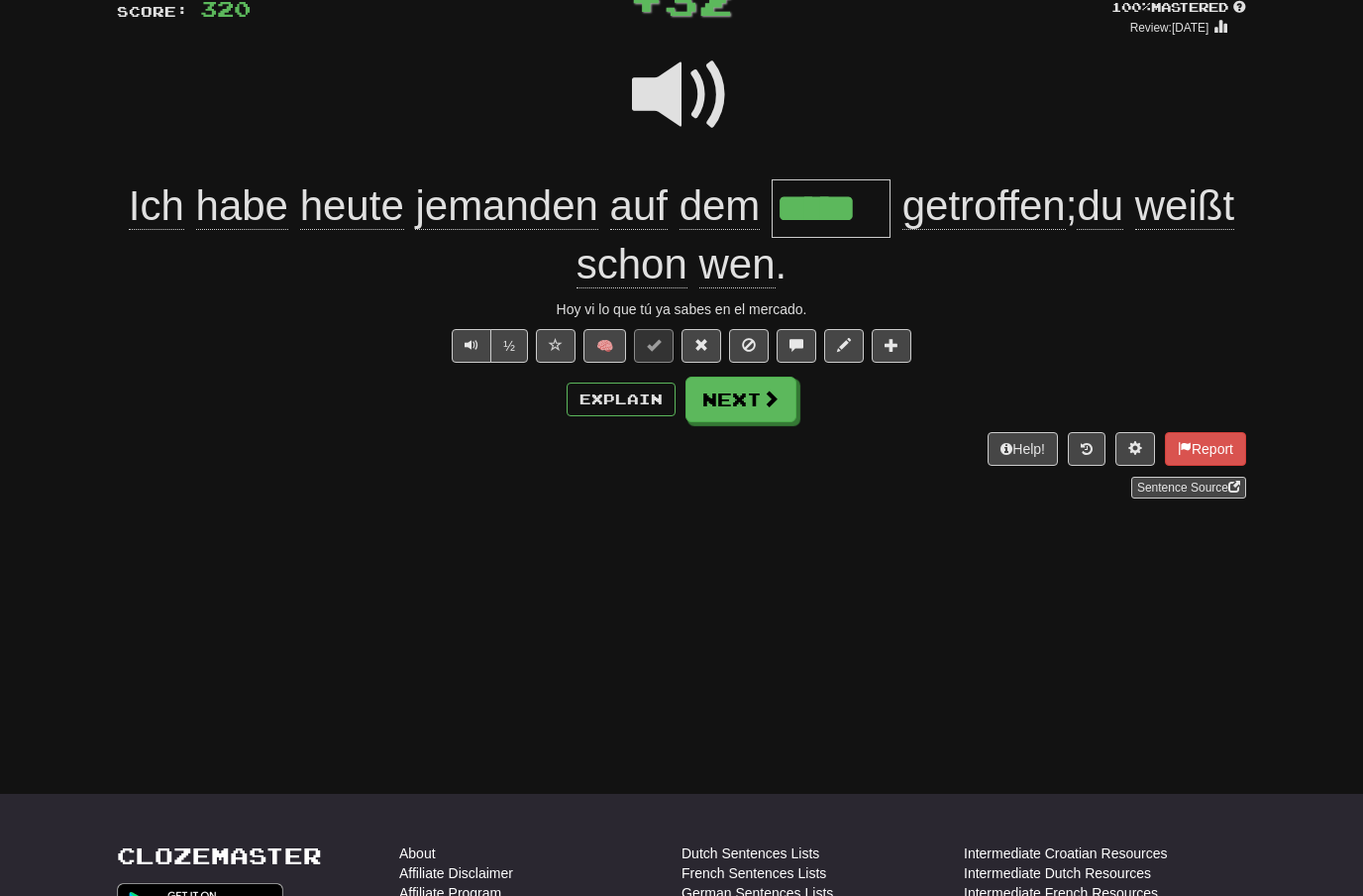
click at [764, 405] on span at bounding box center [770, 398] width 18 height 18
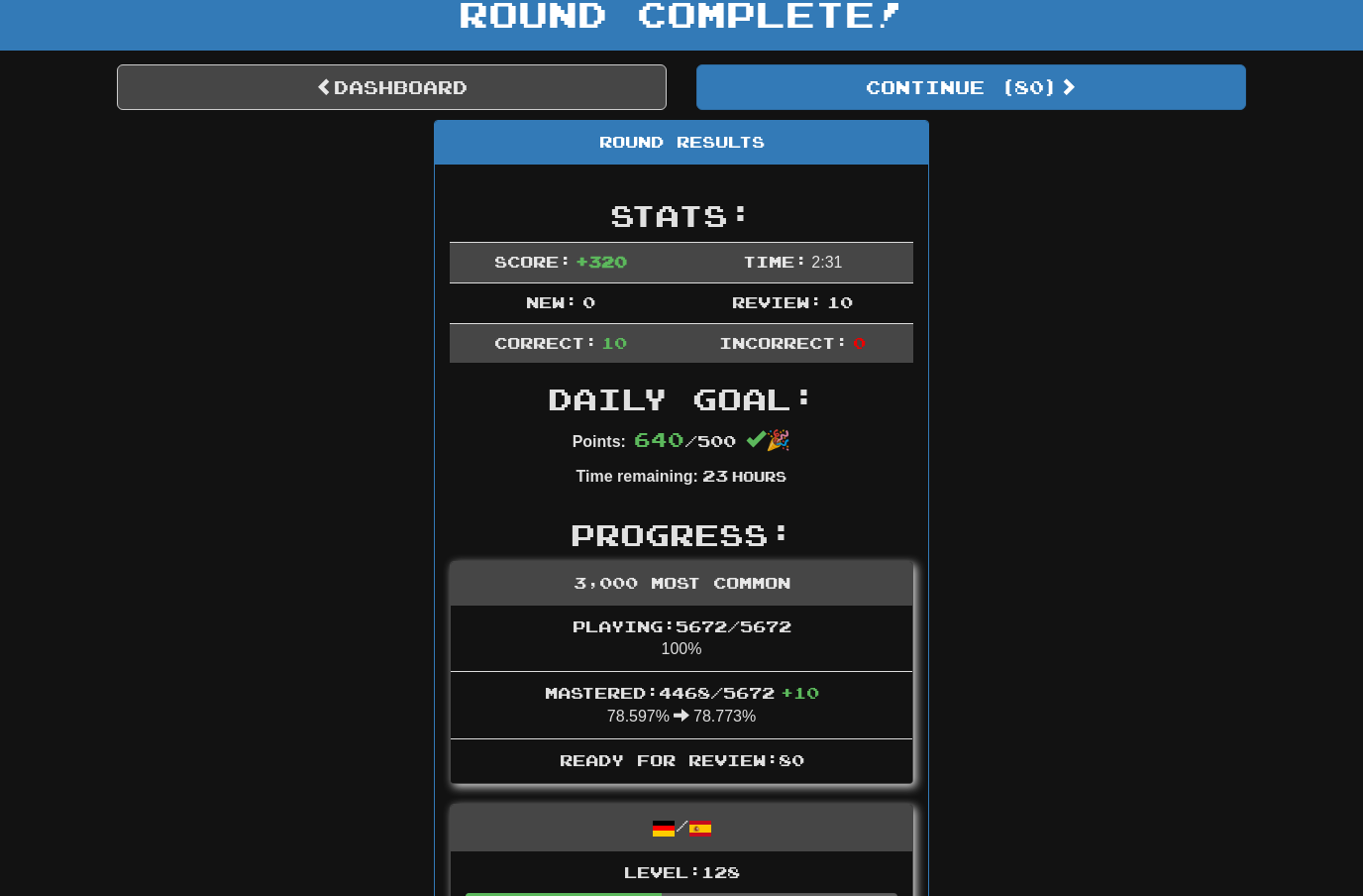
scroll to position [132, 0]
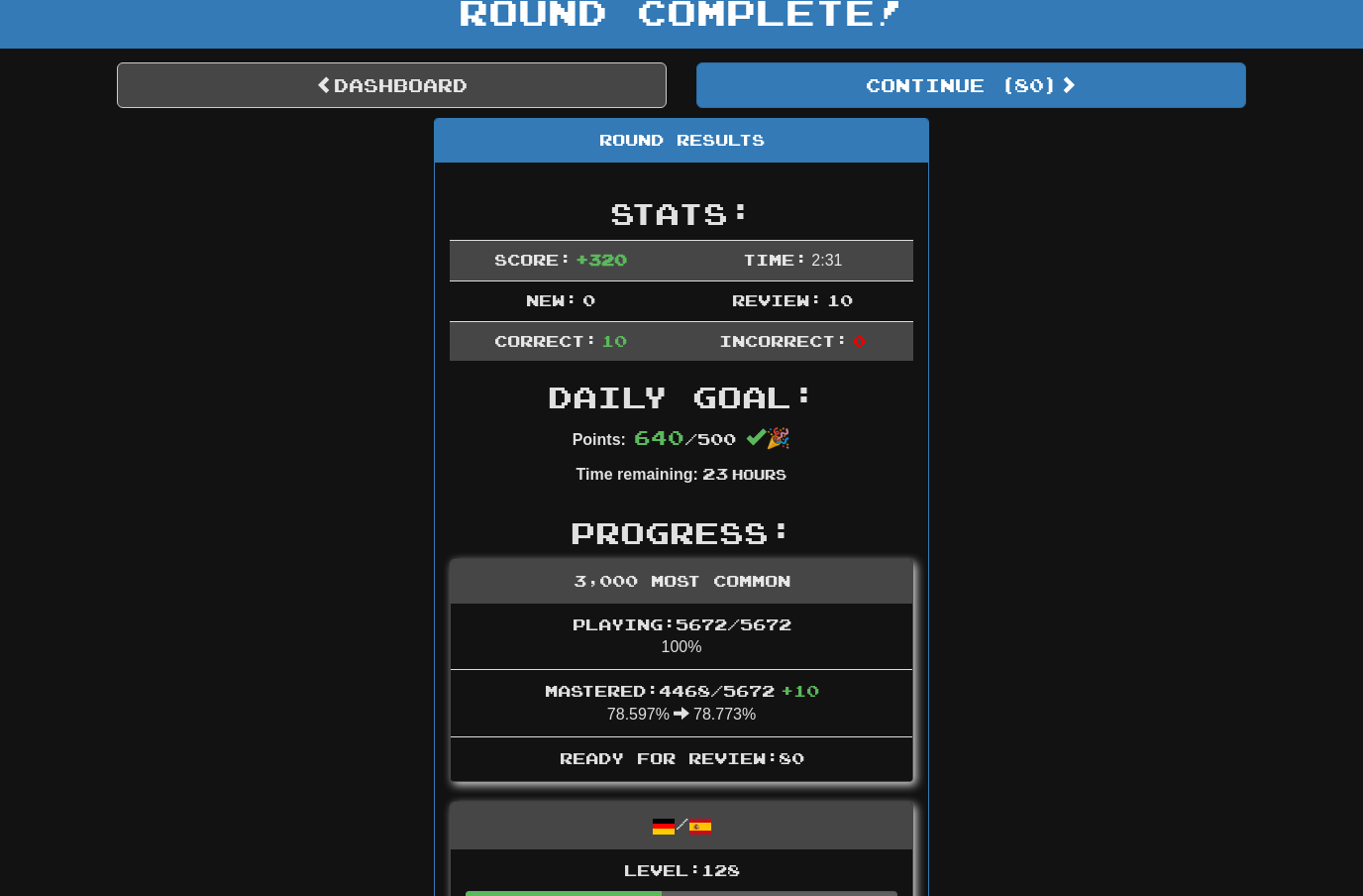
click at [526, 82] on link "Dashboard" at bounding box center [391, 86] width 550 height 46
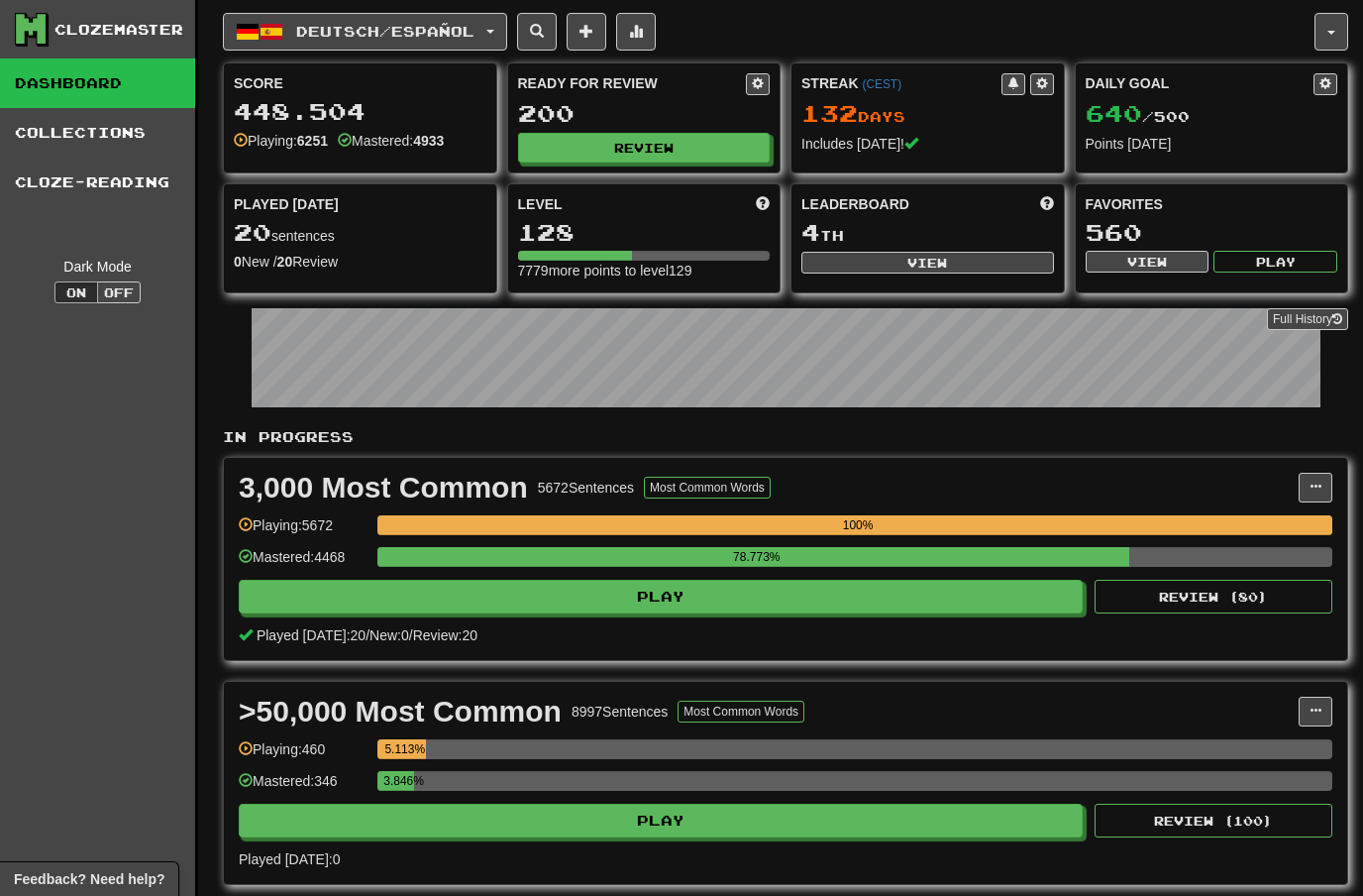
click at [935, 264] on button "View" at bounding box center [927, 262] width 252 height 22
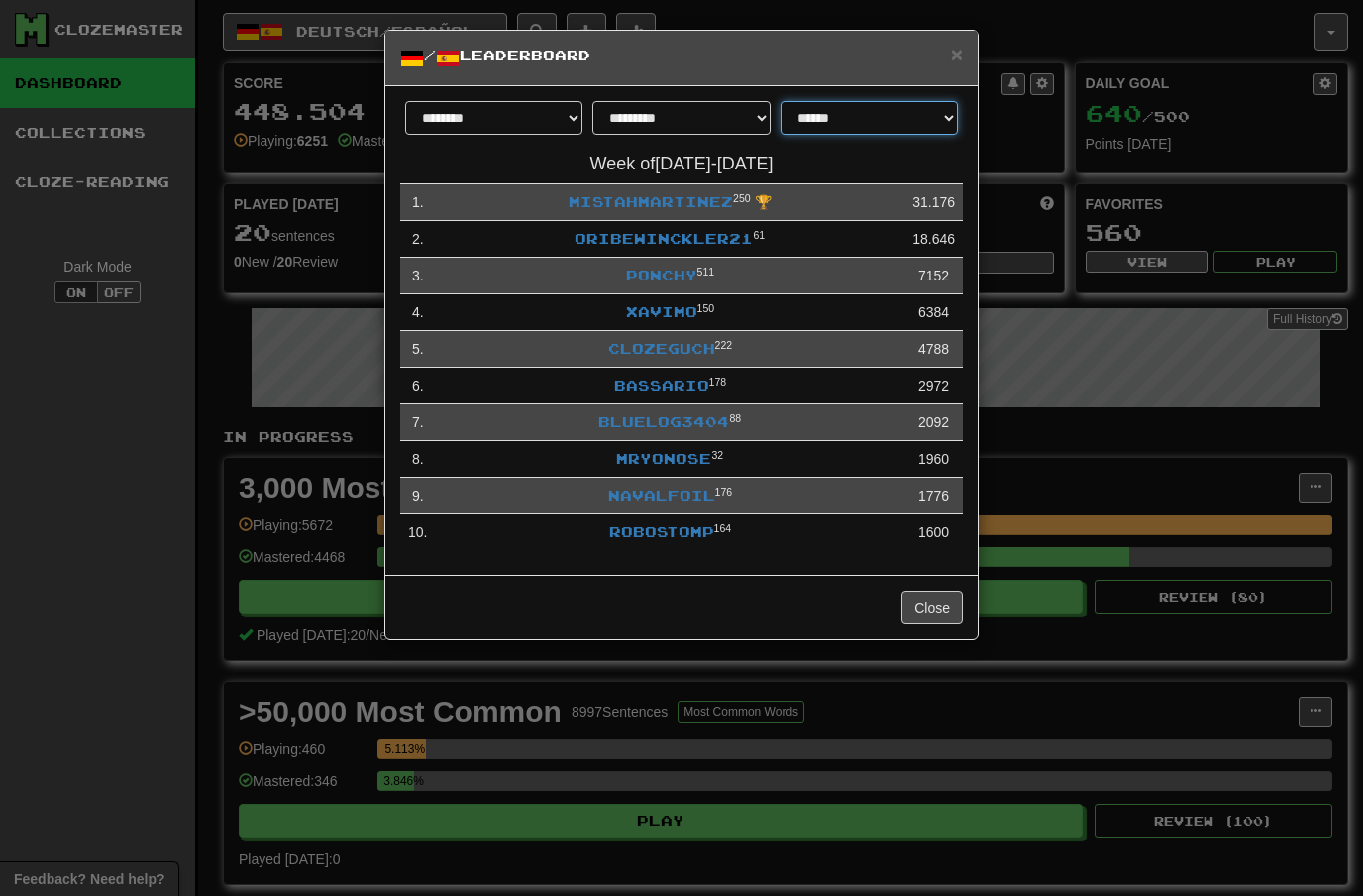
click at [929, 116] on select "**********" at bounding box center [869, 118] width 178 height 34
click at [902, 114] on select "**********" at bounding box center [869, 118] width 178 height 34
select select "**********"
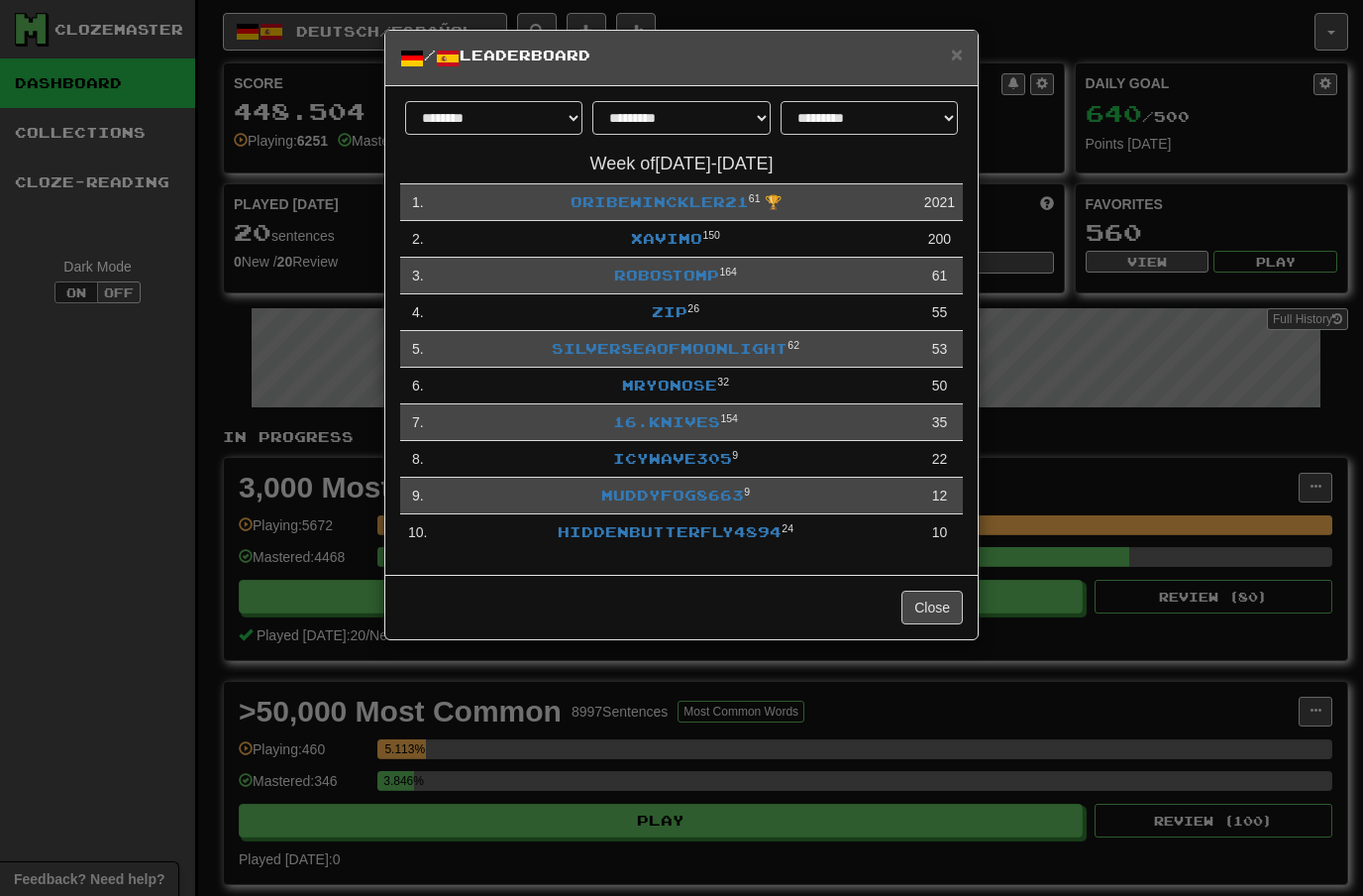
click at [681, 197] on link "OribeWinckler21" at bounding box center [660, 202] width 179 height 17
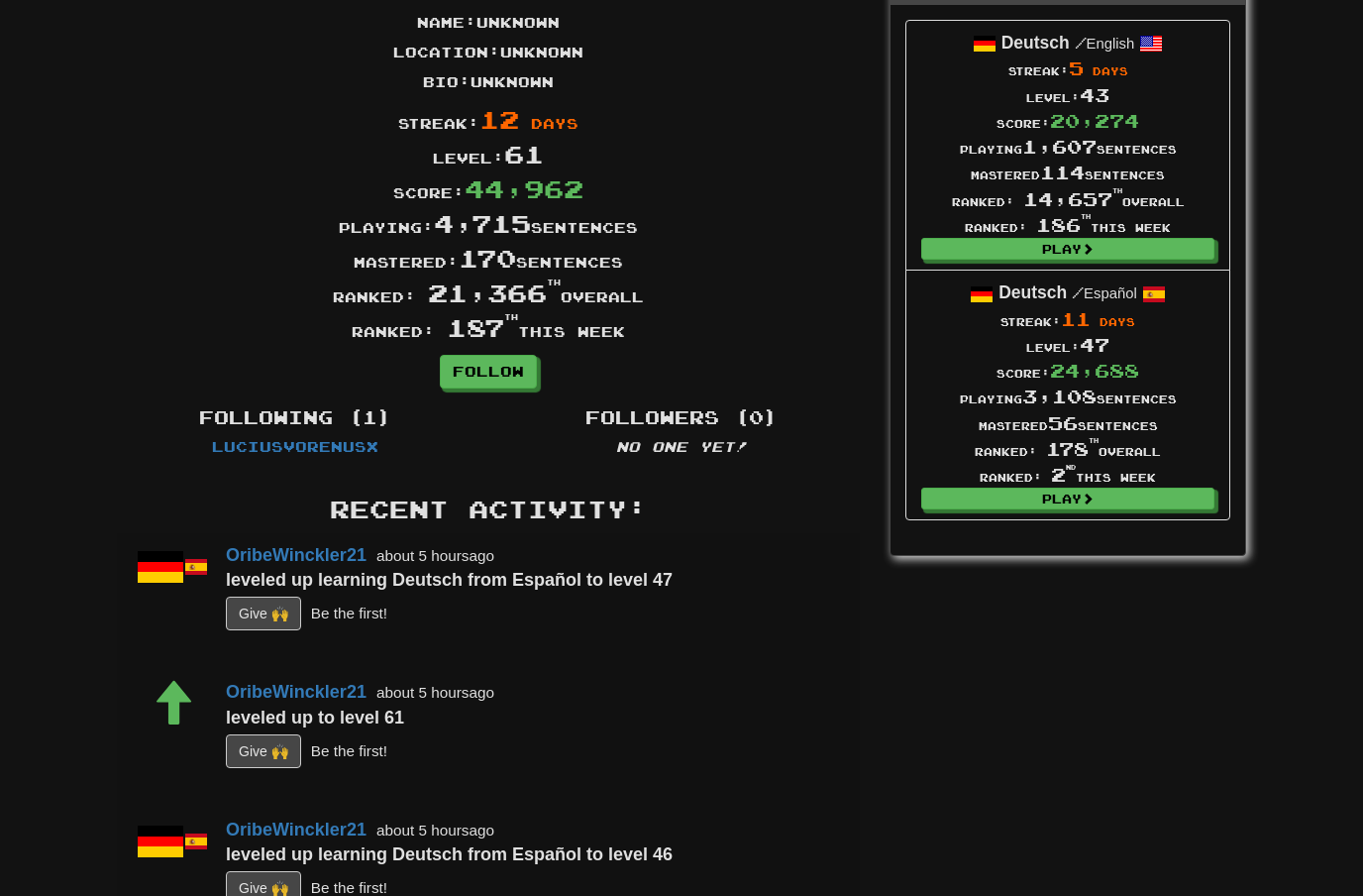
scroll to position [116, 0]
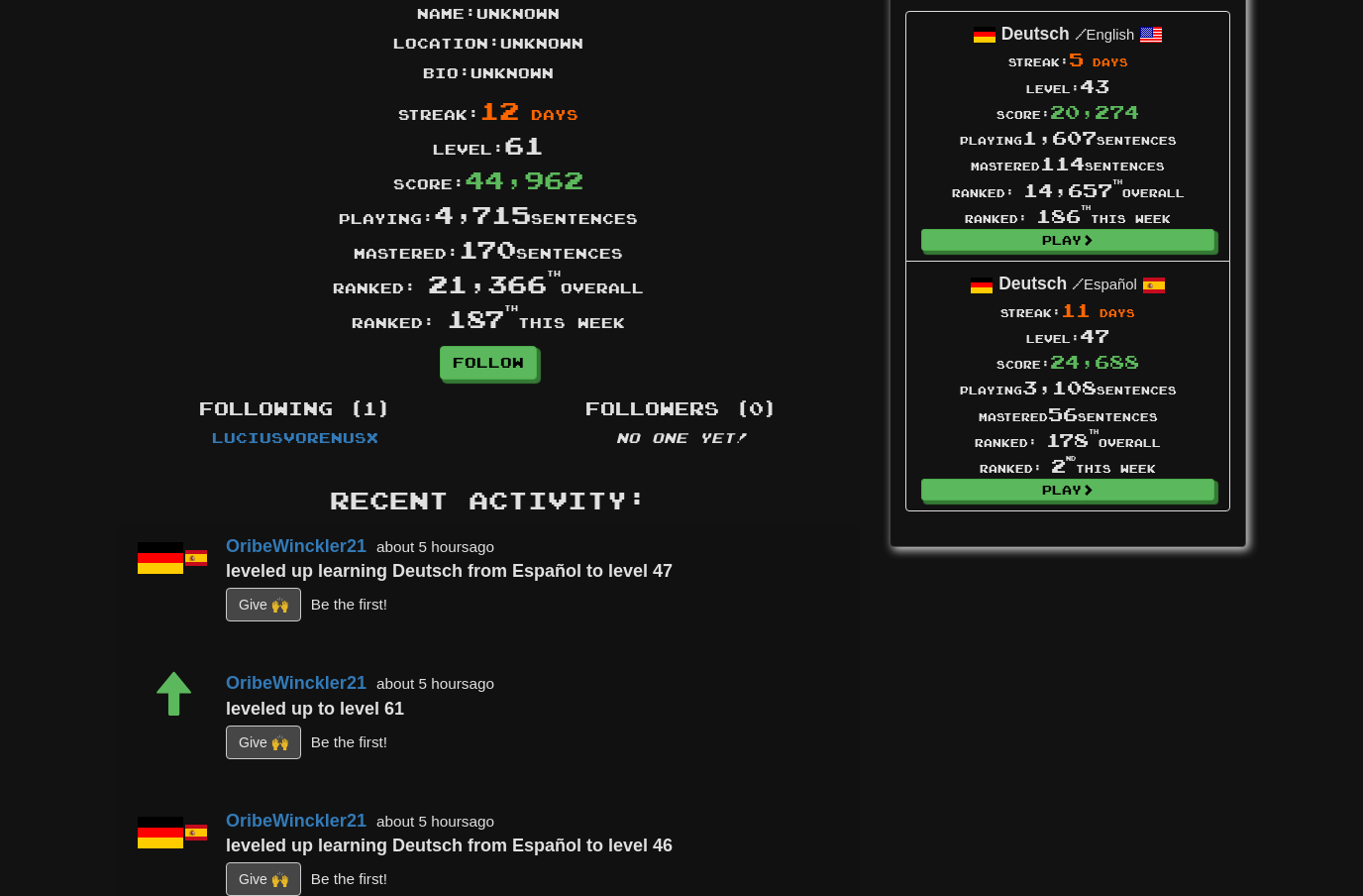
click at [294, 435] on link "LuciusVorenusX" at bounding box center [294, 437] width 167 height 17
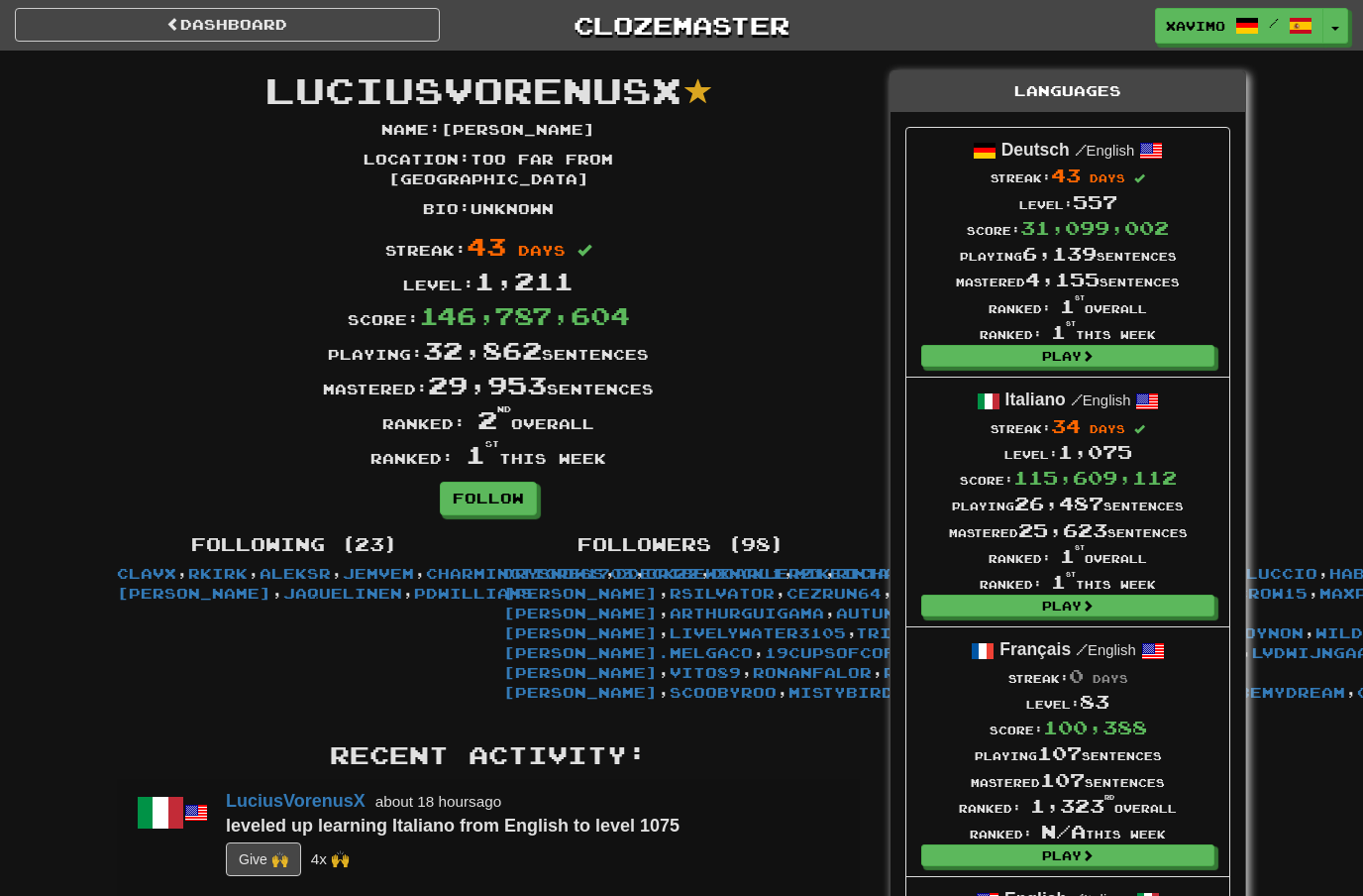
click at [284, 17] on link "Dashboard" at bounding box center [227, 25] width 425 height 34
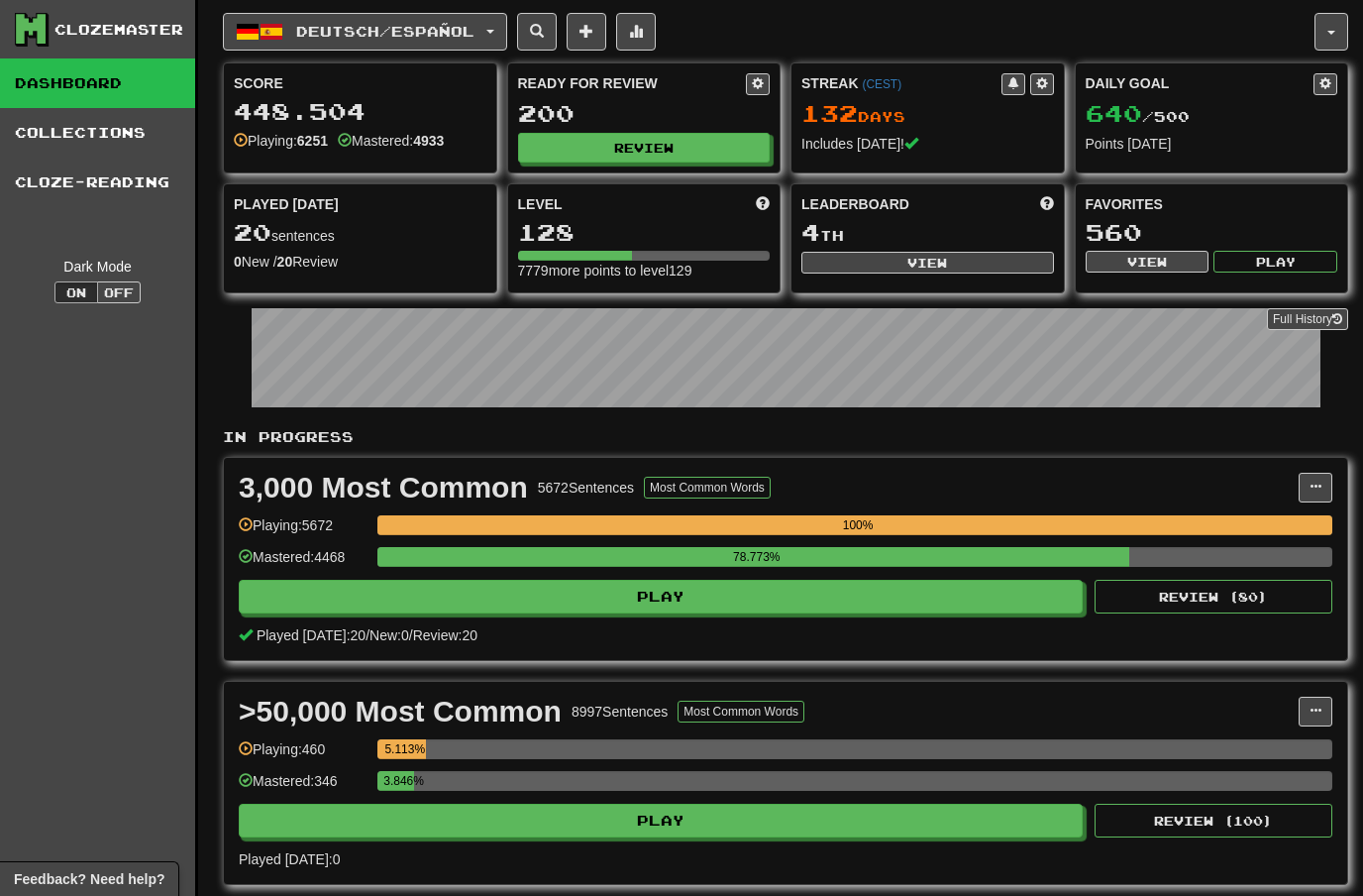
click at [933, 257] on button "View" at bounding box center [927, 262] width 252 height 22
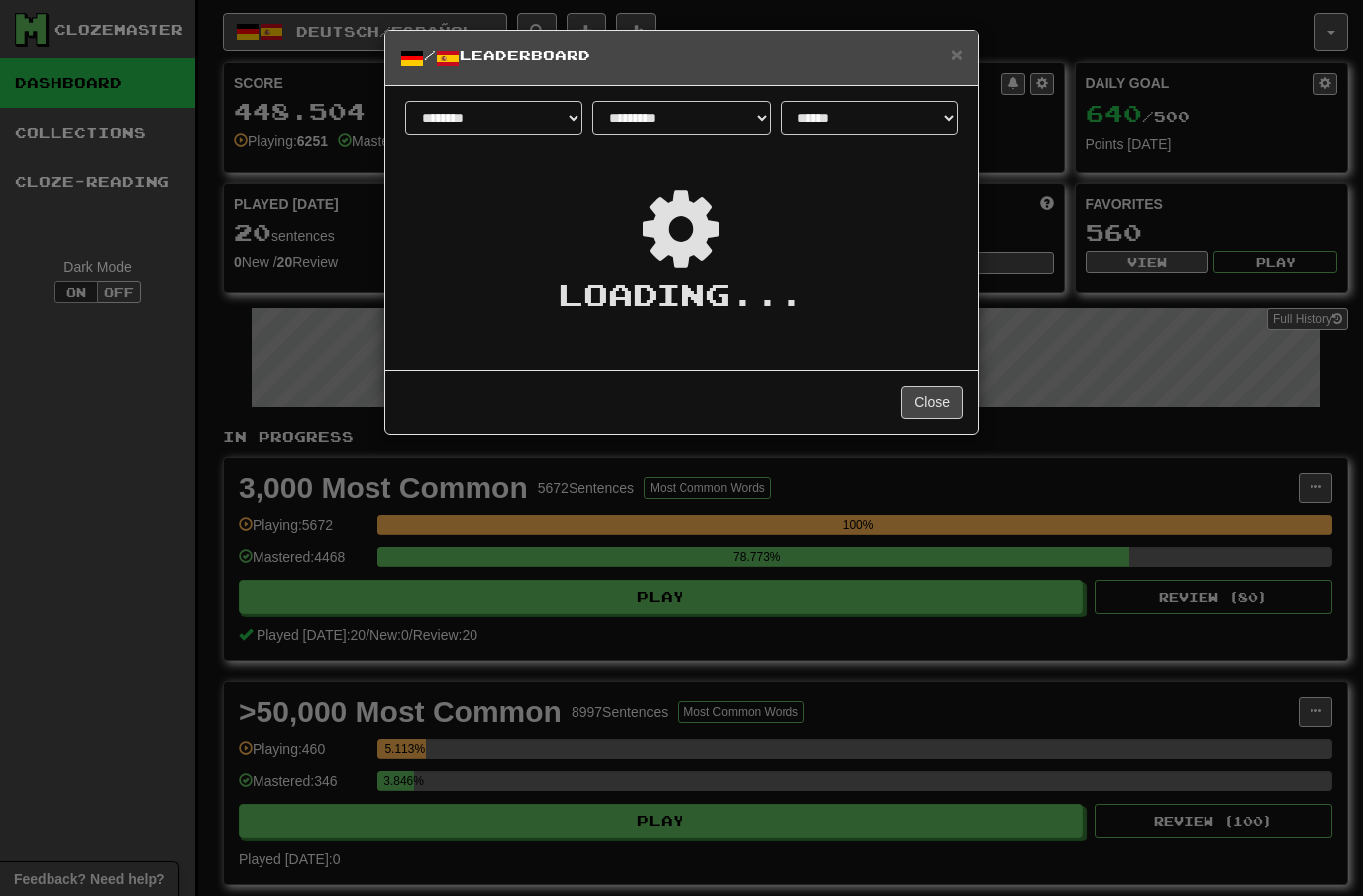
click at [959, 56] on span "×" at bounding box center [957, 54] width 12 height 23
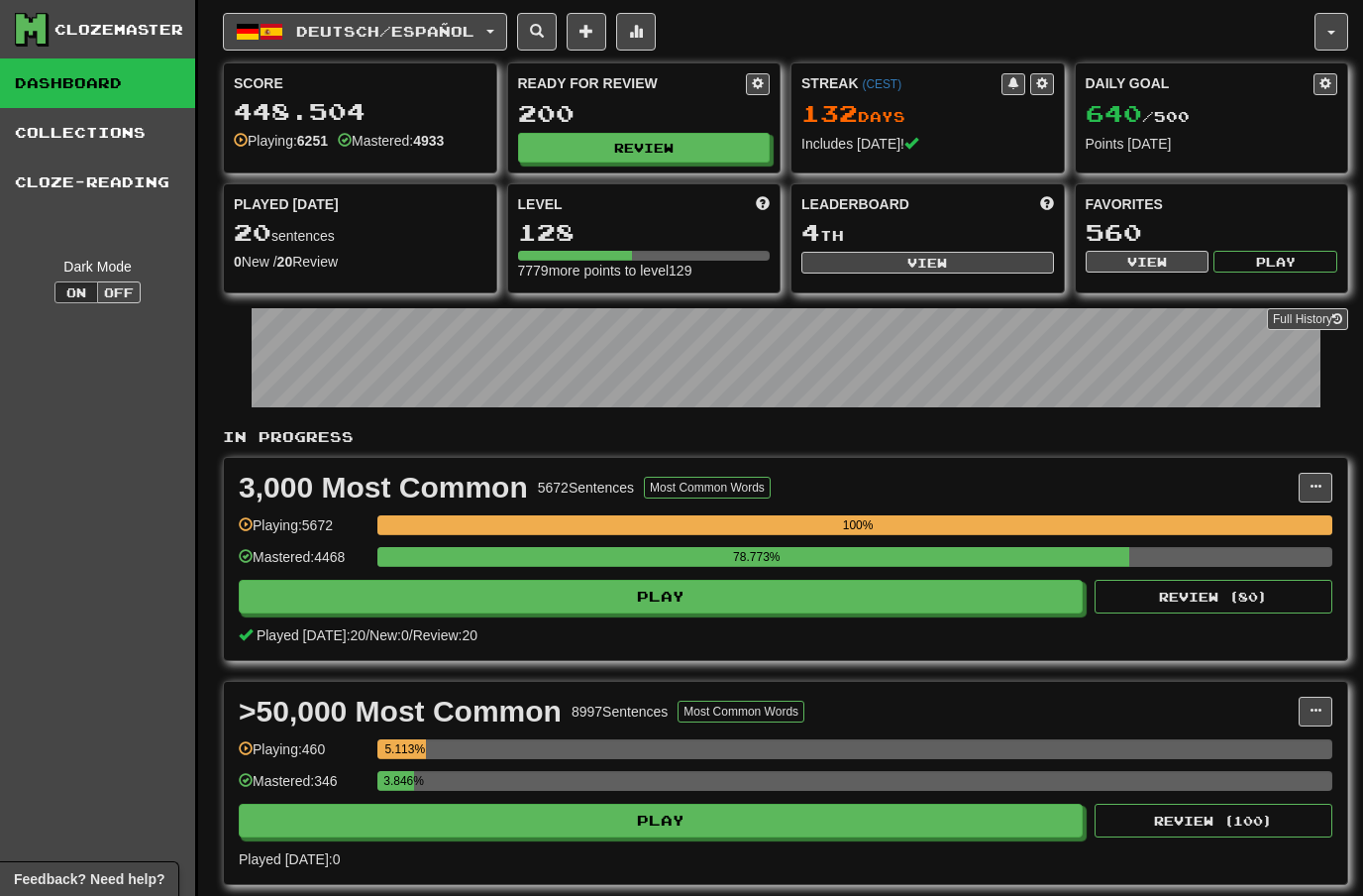
click at [677, 145] on button "Review" at bounding box center [644, 148] width 252 height 30
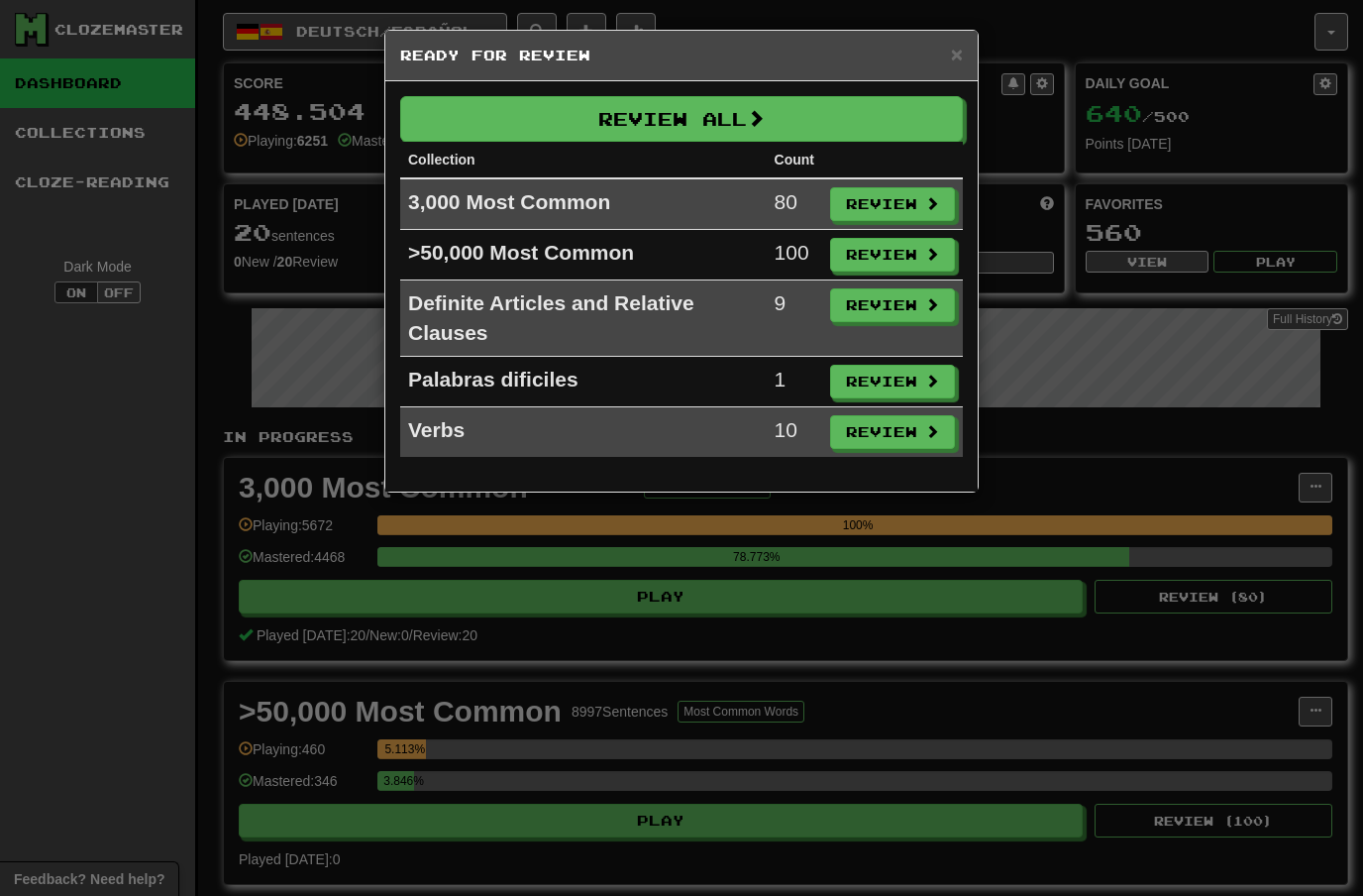
click at [875, 192] on button "Review" at bounding box center [892, 205] width 125 height 34
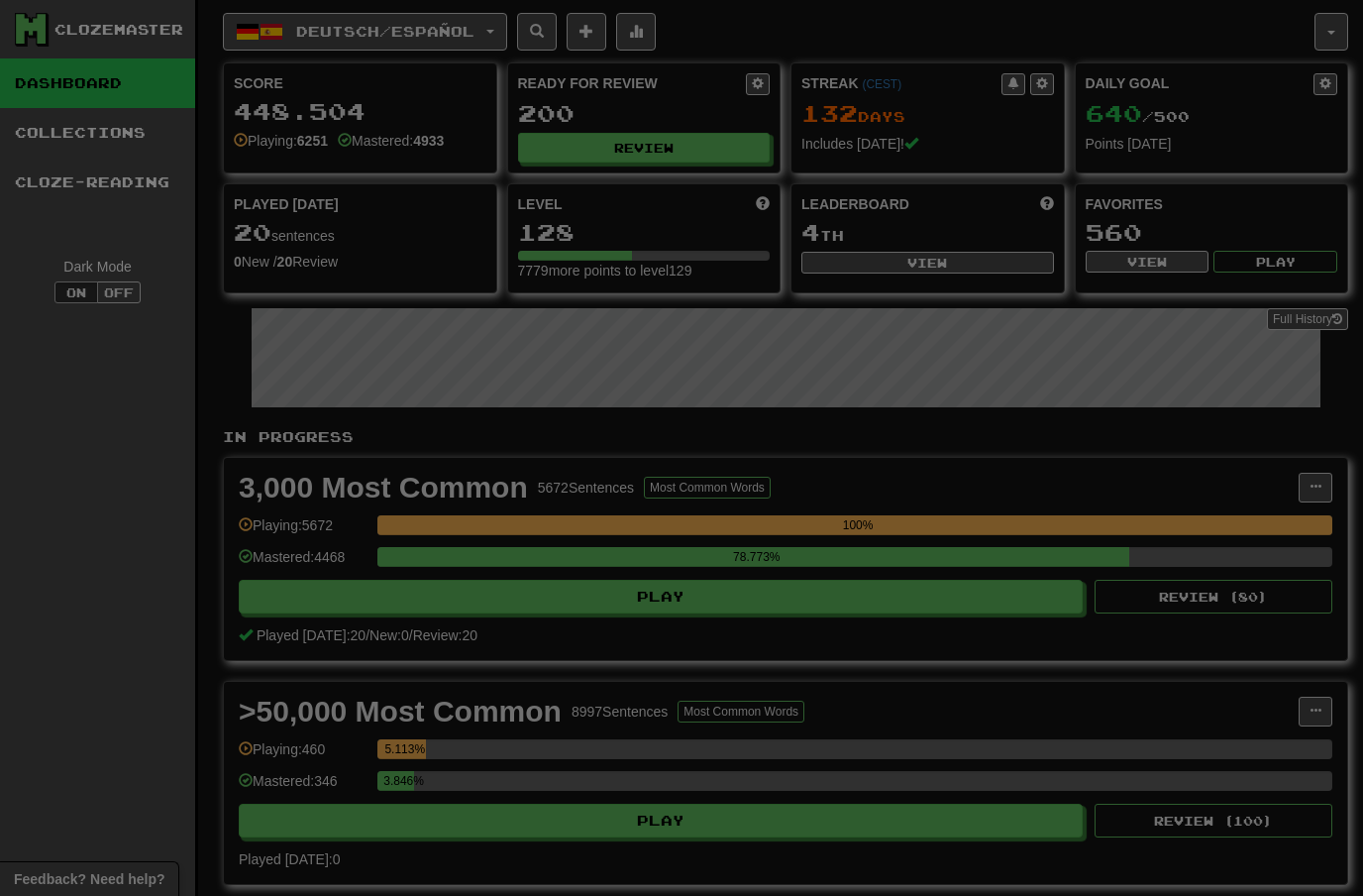
select select "**"
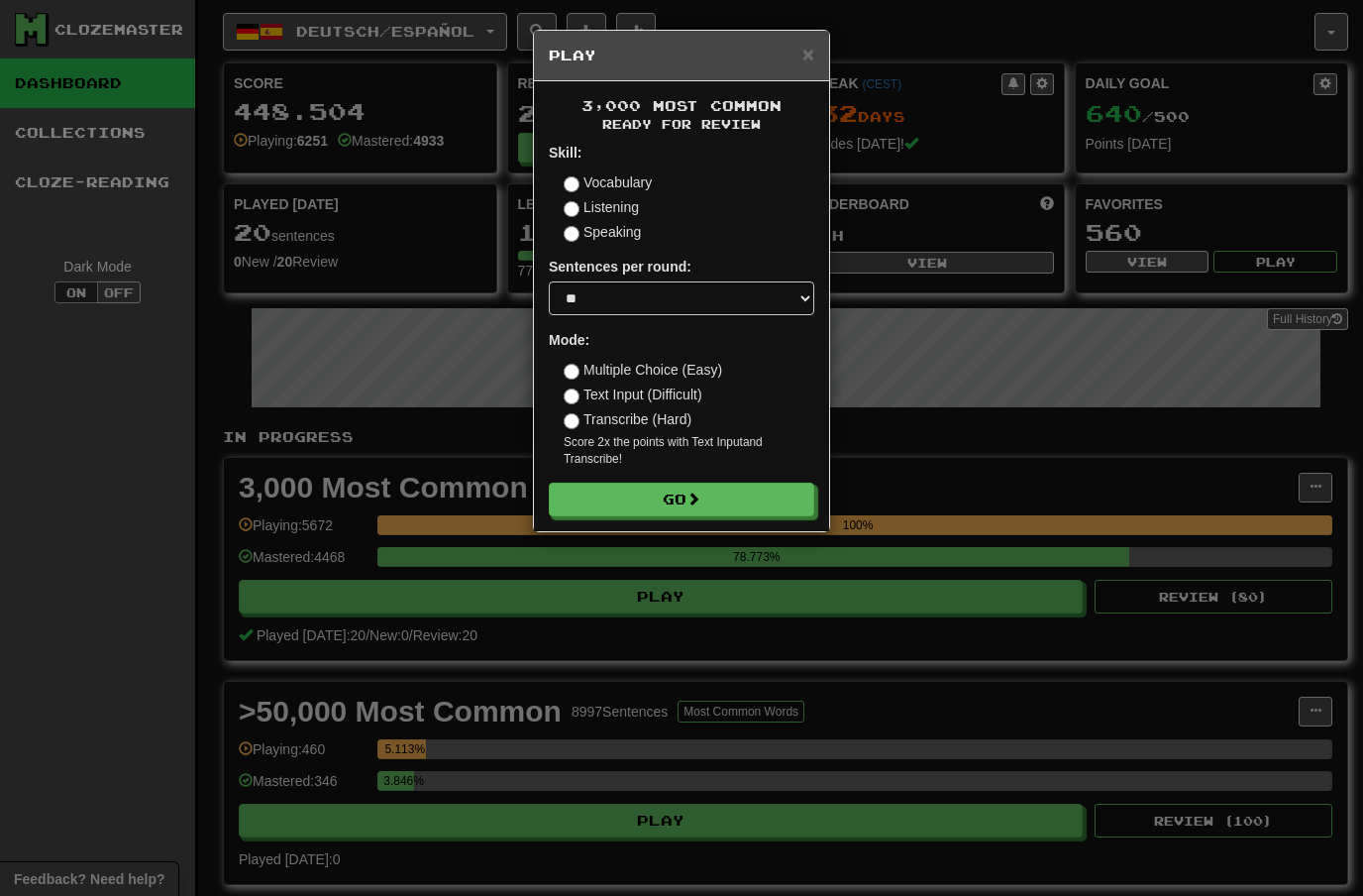
click at [744, 497] on button "Go" at bounding box center [682, 500] width 265 height 34
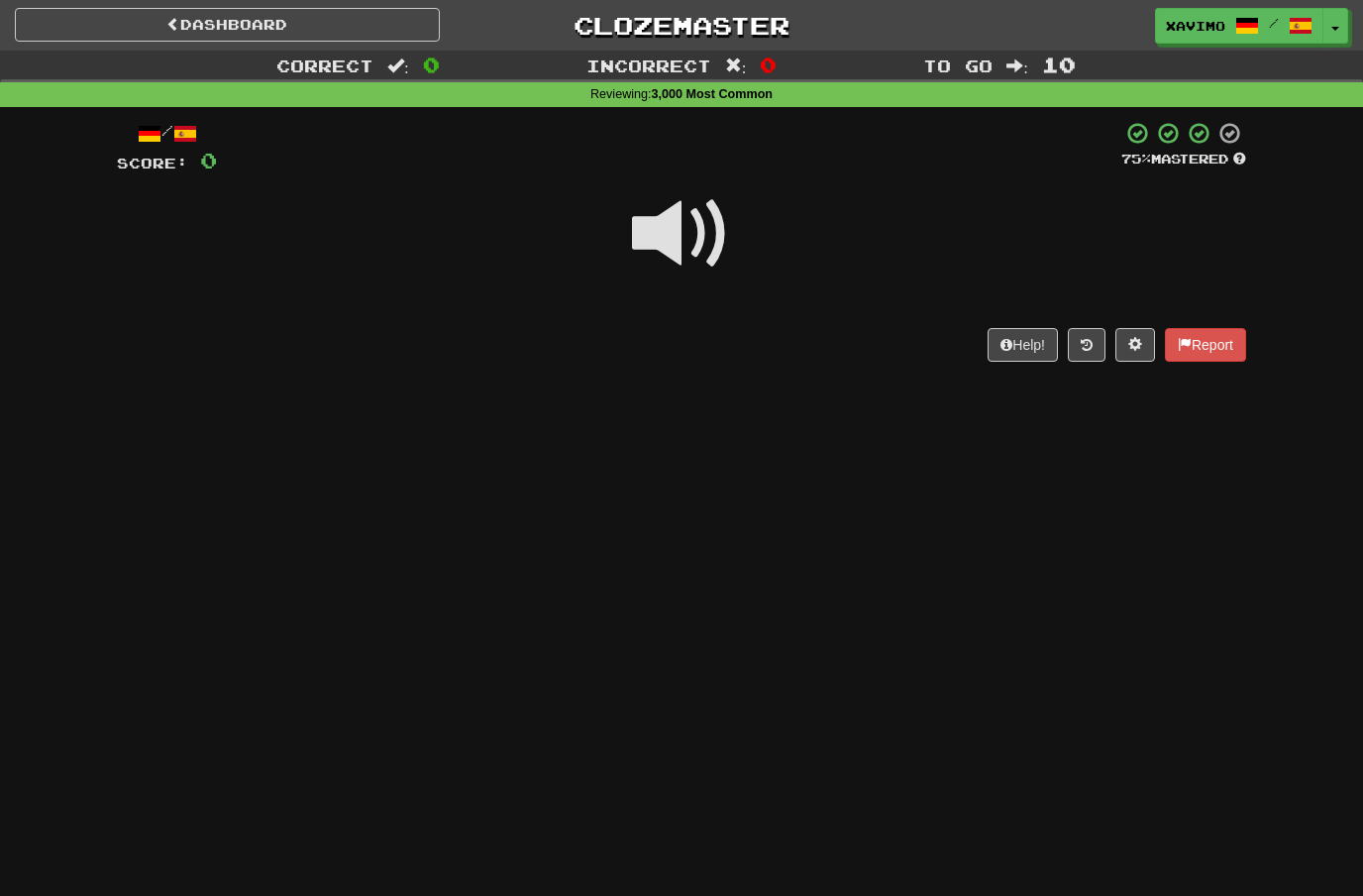
click at [682, 233] on span at bounding box center [681, 233] width 99 height 99
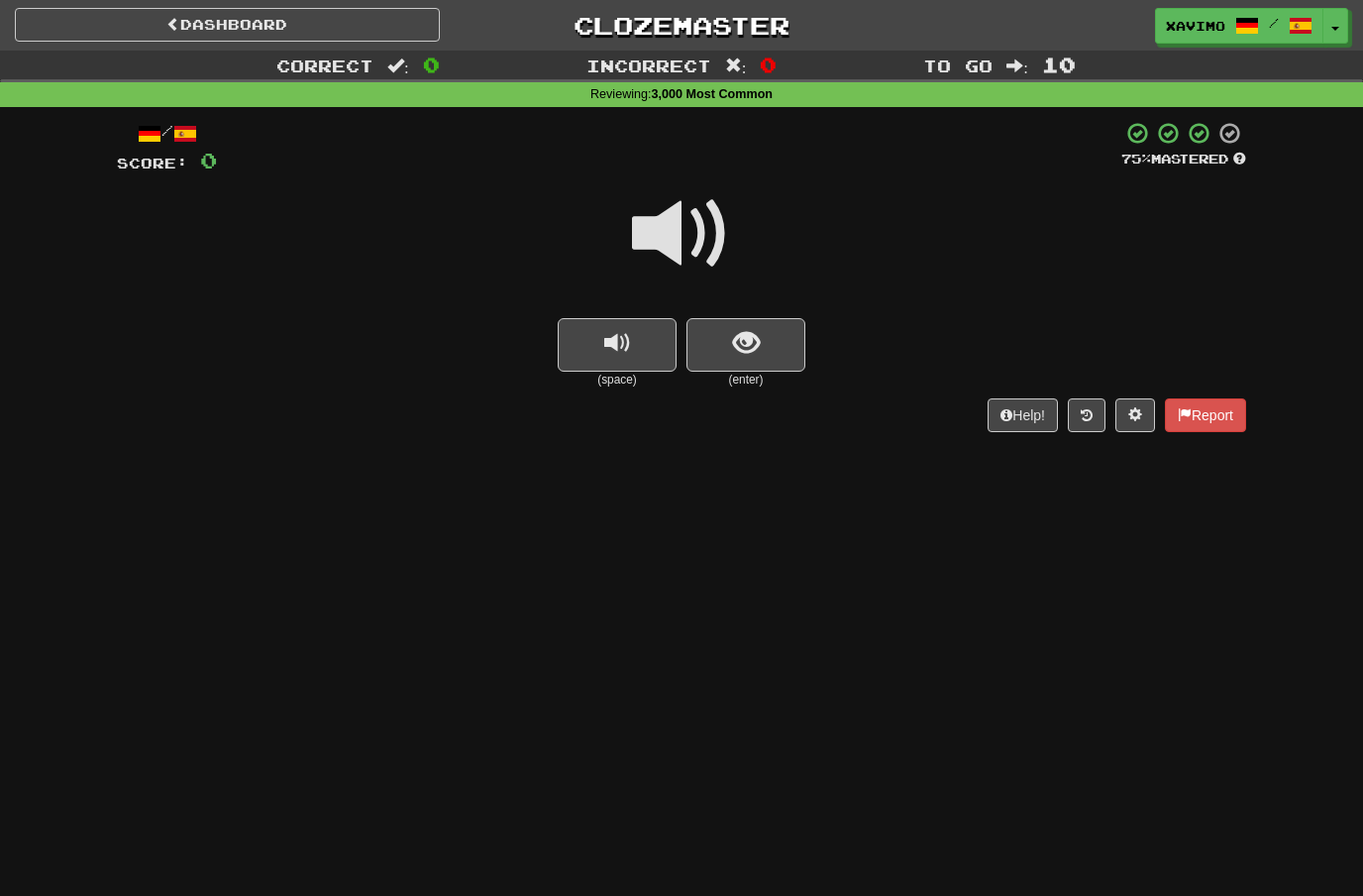
click at [695, 224] on span at bounding box center [681, 233] width 99 height 99
click at [727, 335] on button "show sentence" at bounding box center [745, 345] width 119 height 54
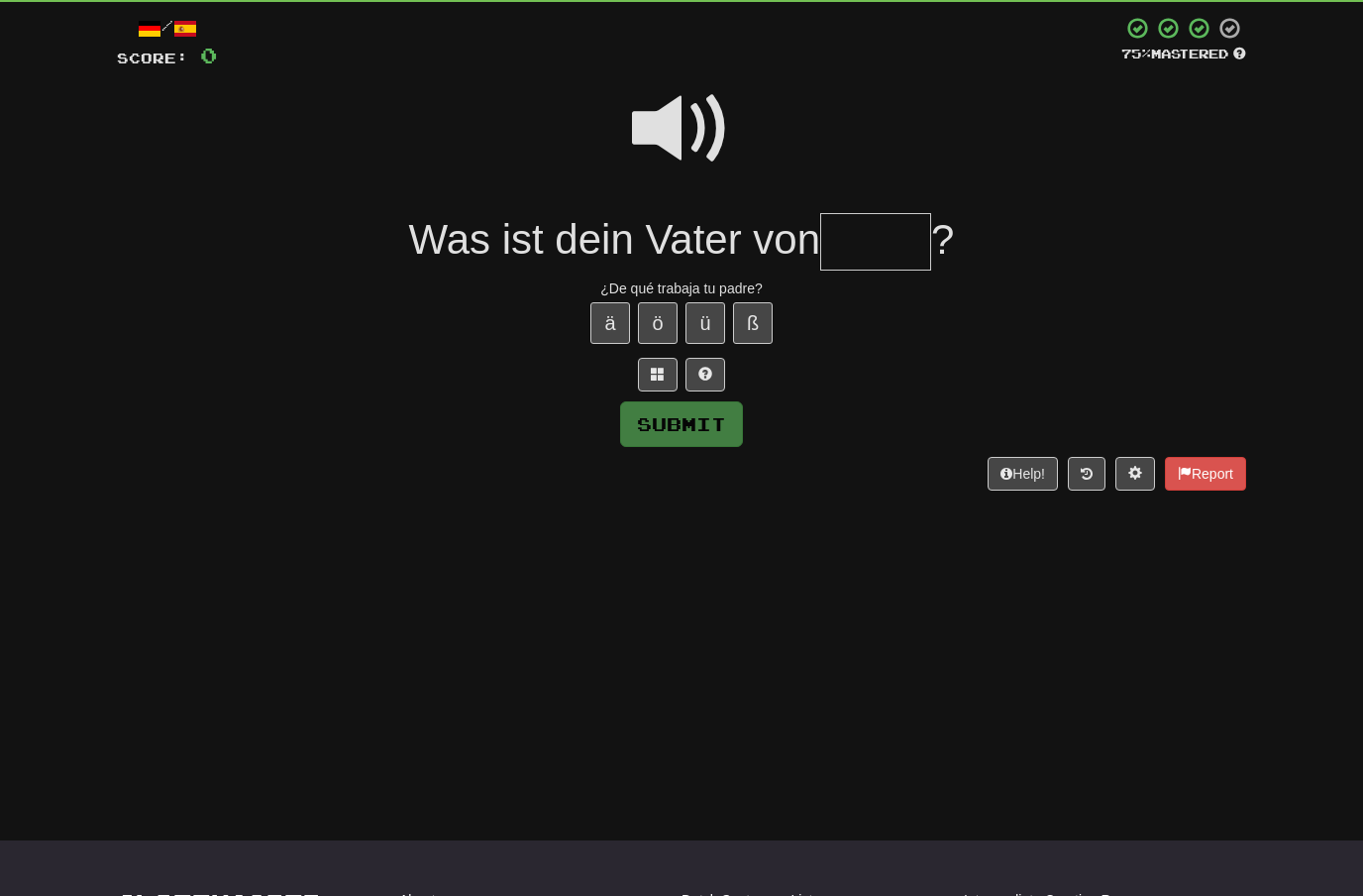
scroll to position [172, 0]
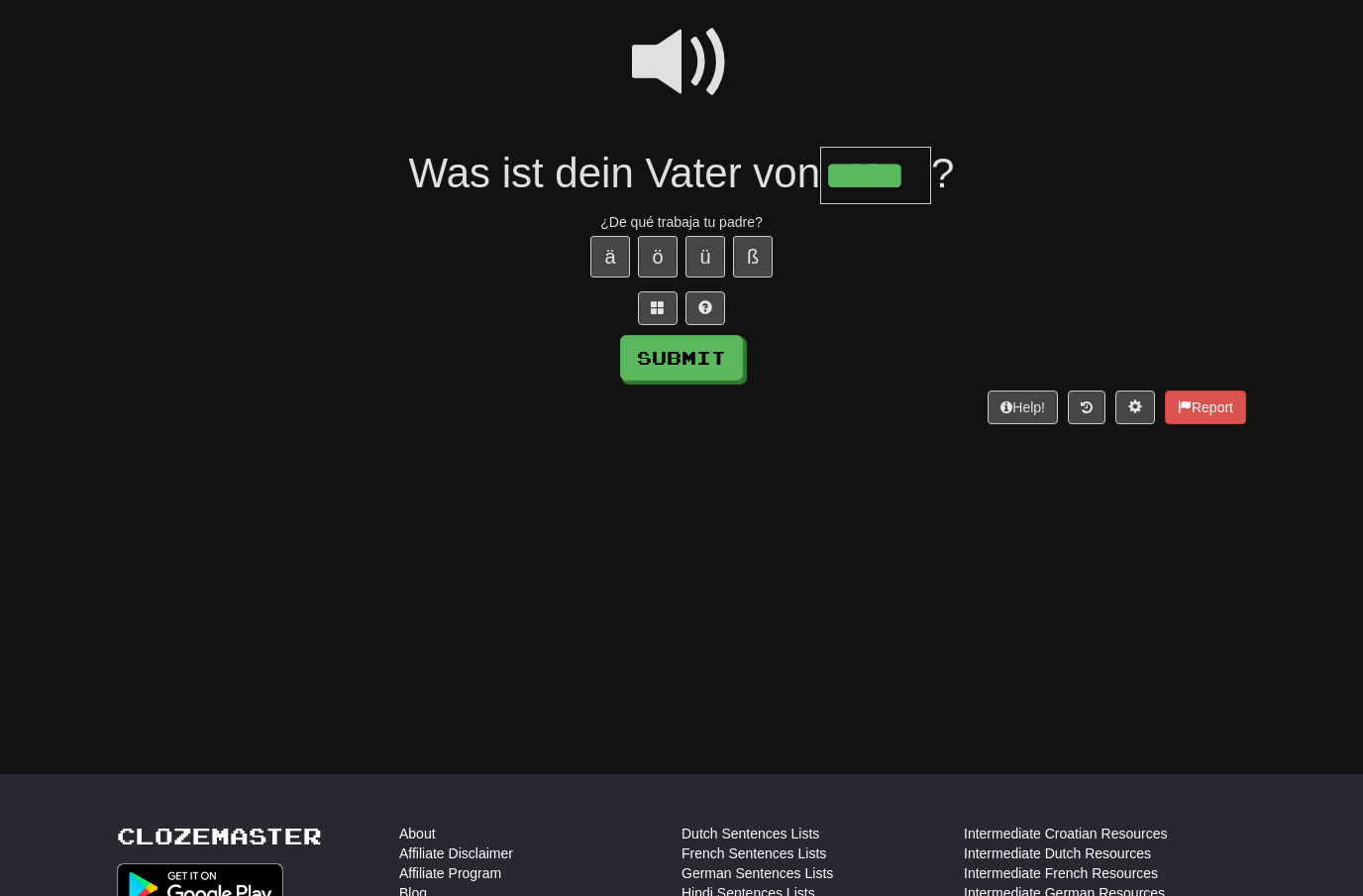
click at [688, 357] on button "Submit" at bounding box center [682, 358] width 123 height 46
type input "*****"
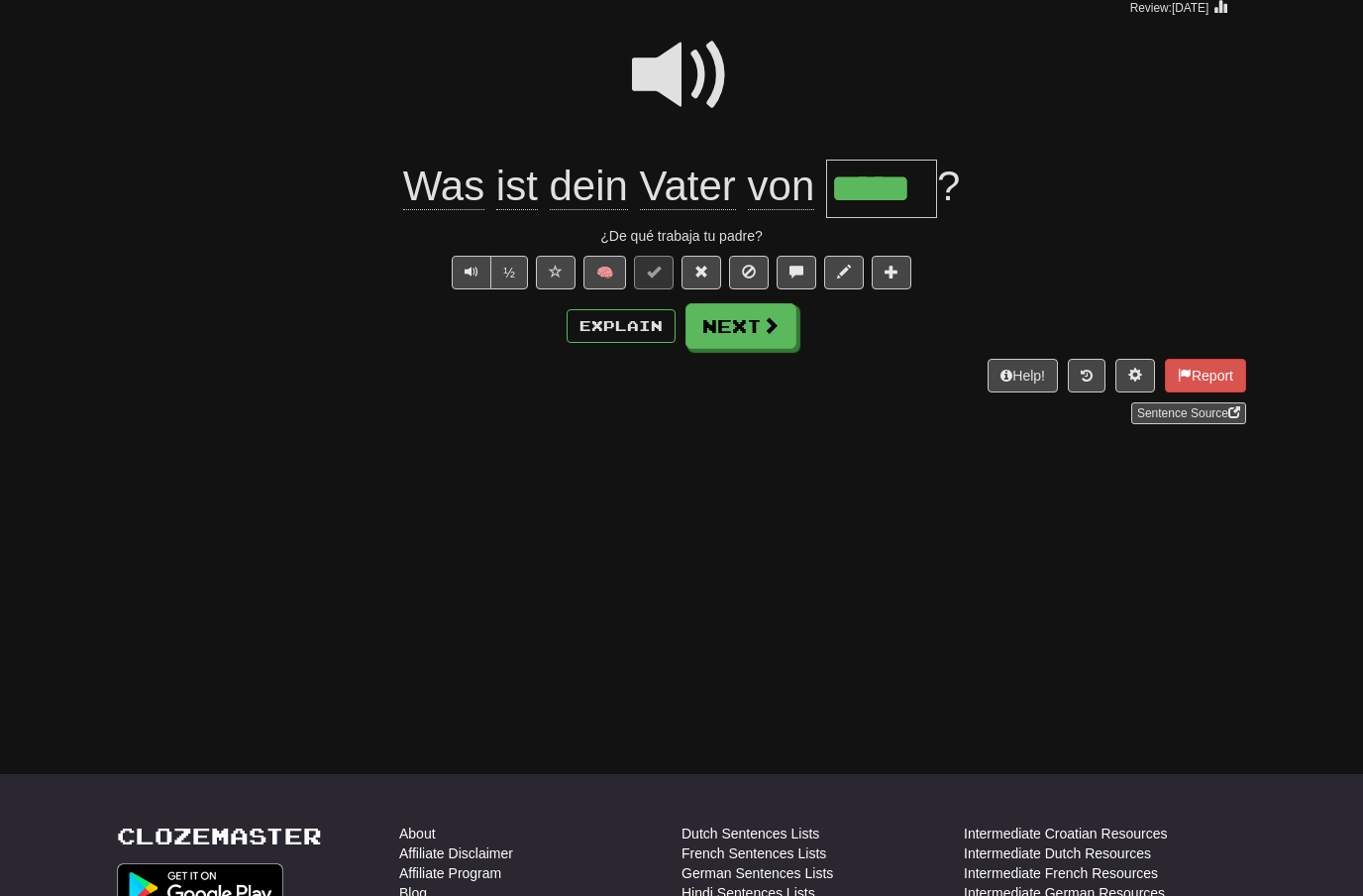
click at [758, 330] on button "Next" at bounding box center [740, 326] width 111 height 46
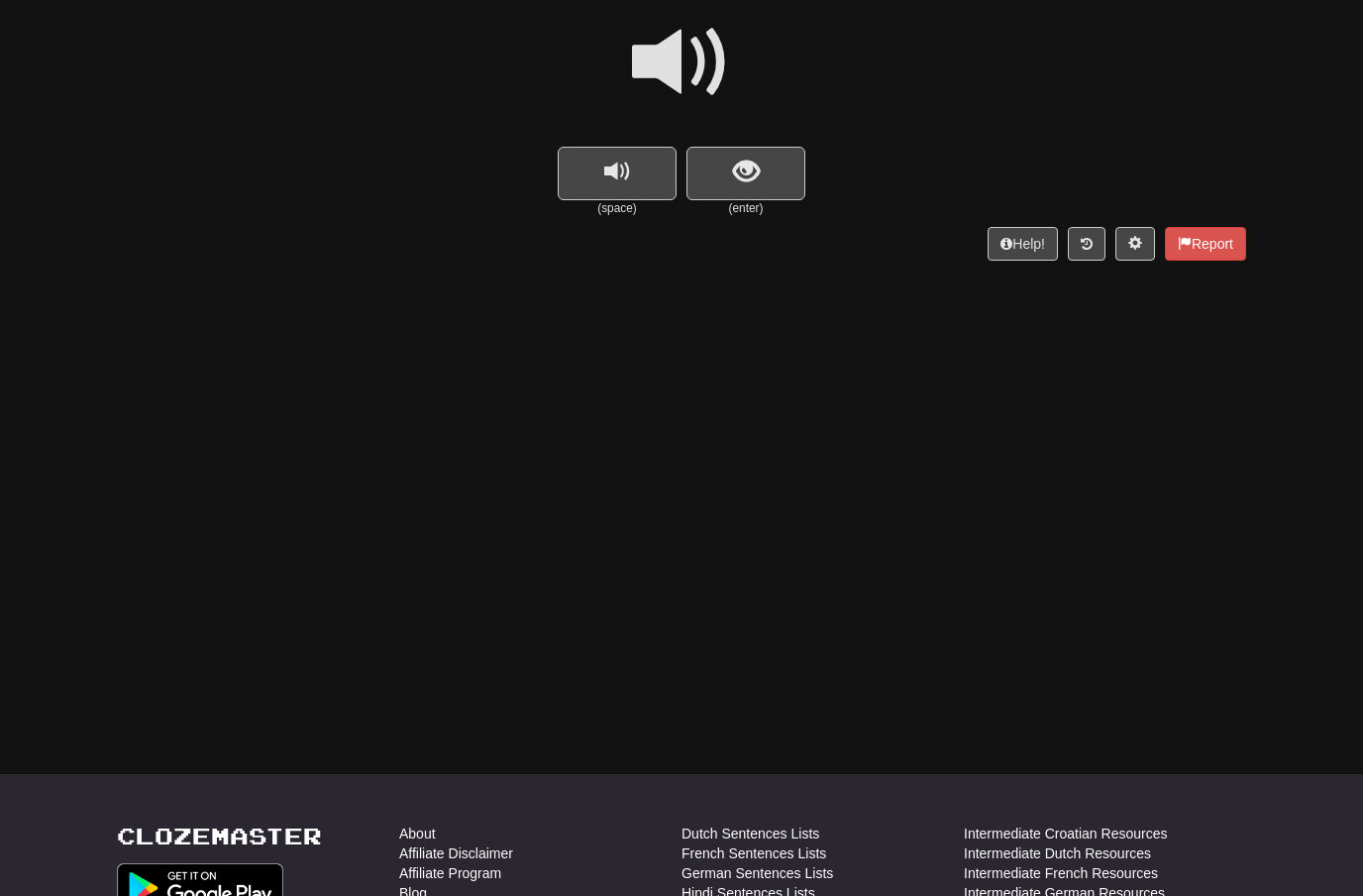
click at [691, 75] on span at bounding box center [681, 62] width 99 height 99
click at [742, 169] on span "show sentence" at bounding box center [746, 172] width 27 height 27
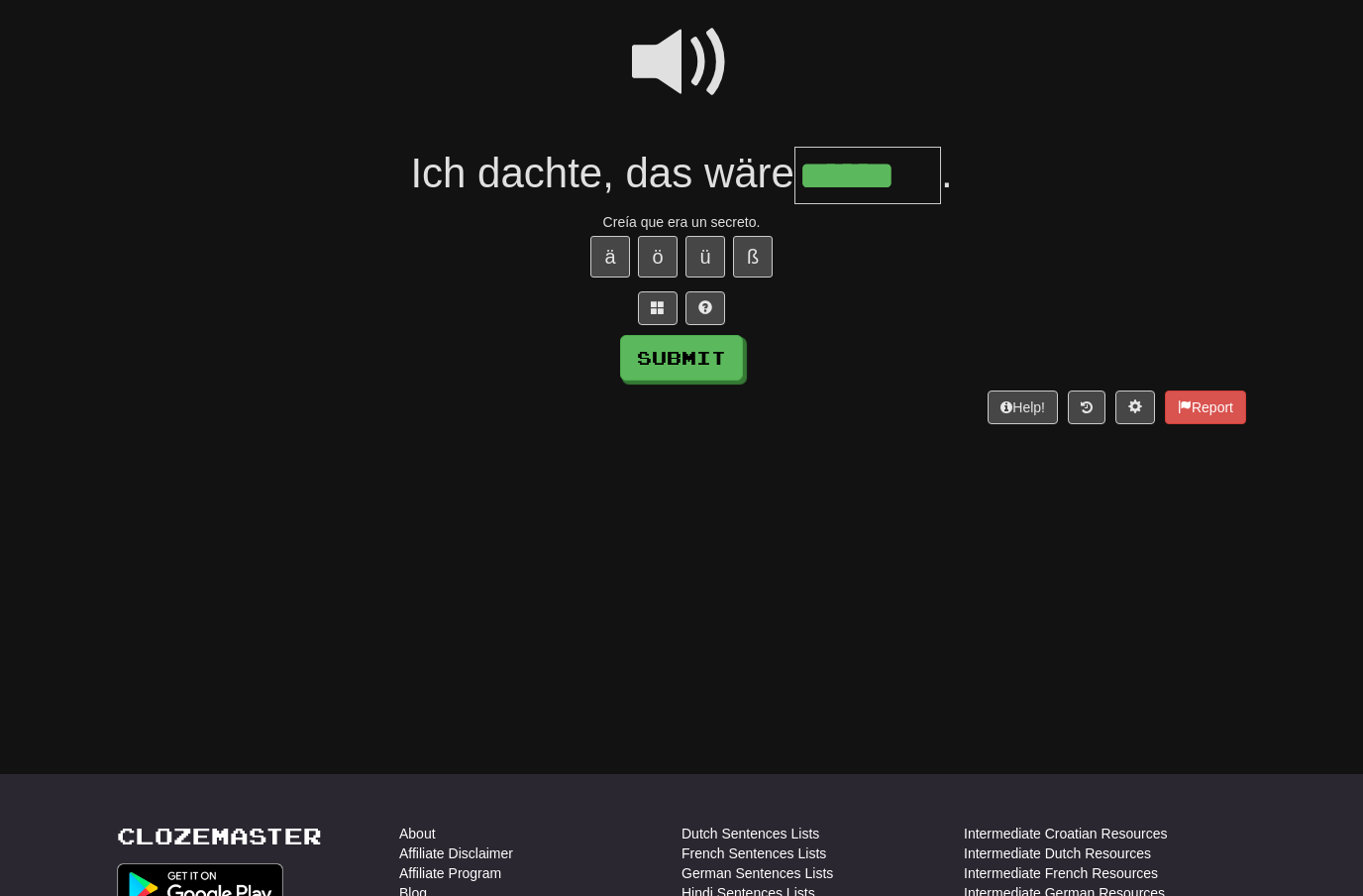
type input "******"
click at [686, 350] on button "Submit" at bounding box center [682, 358] width 123 height 46
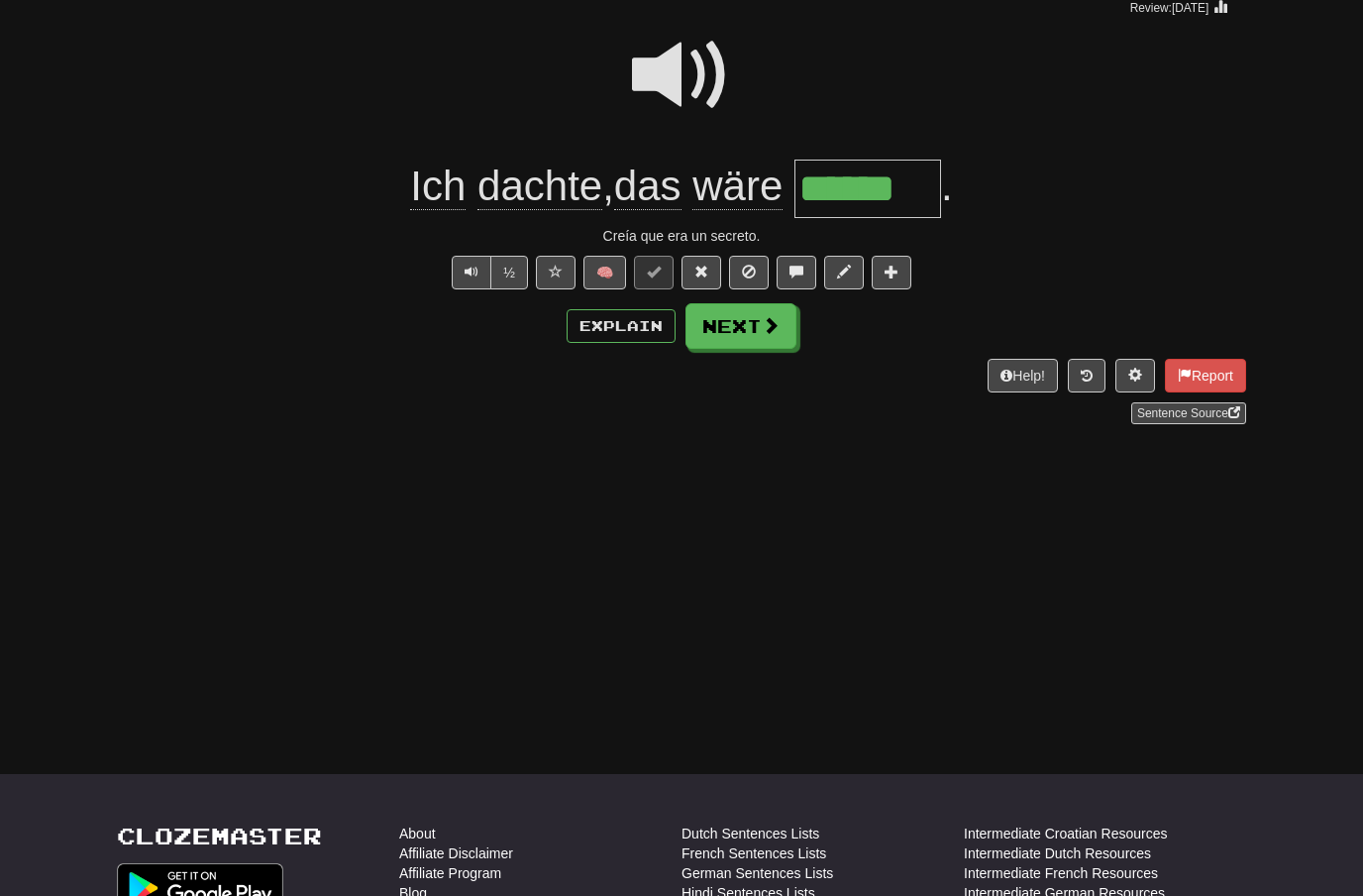
click at [761, 329] on span at bounding box center [770, 325] width 18 height 18
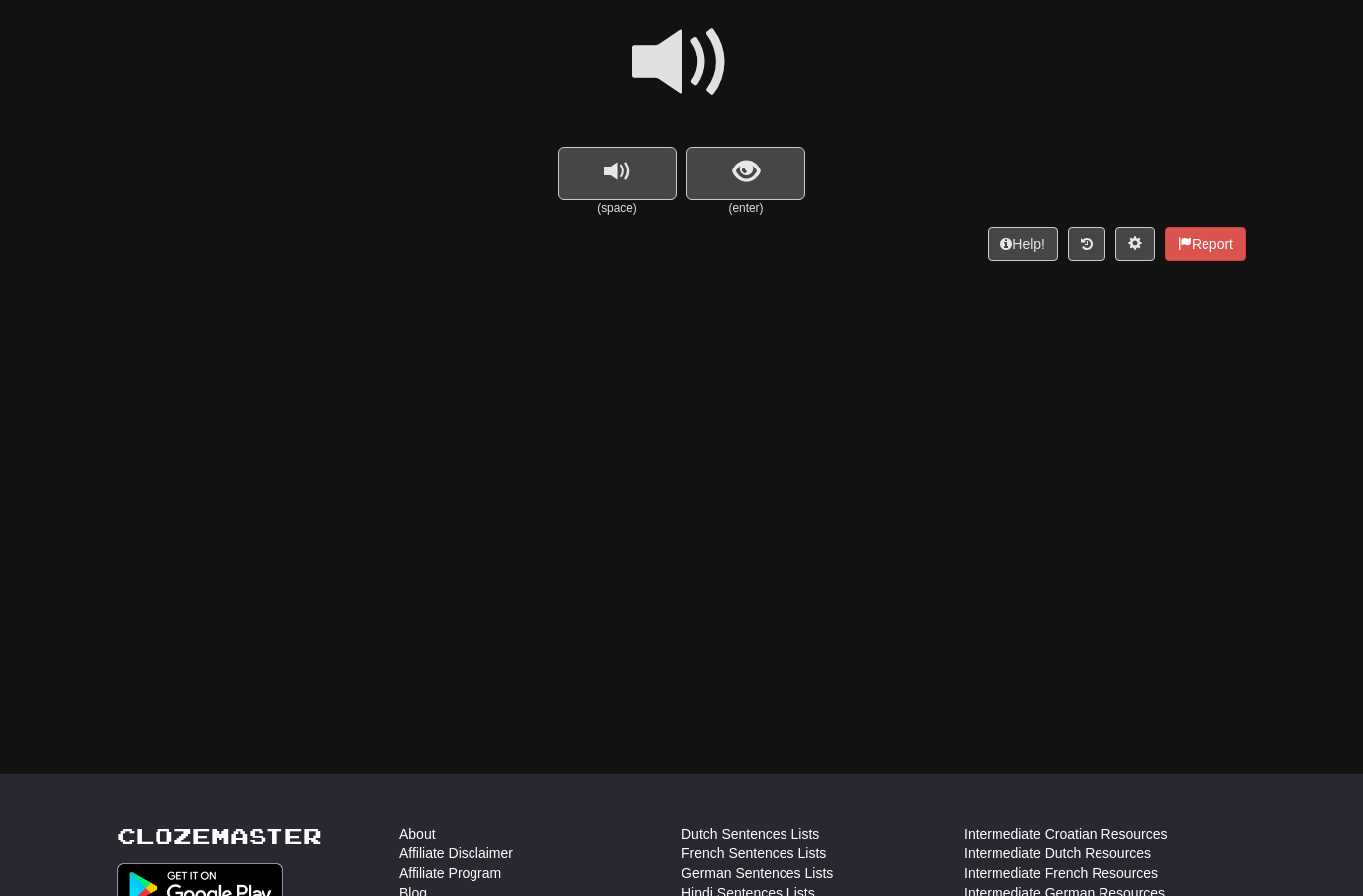
click at [693, 69] on span at bounding box center [681, 62] width 99 height 99
click at [734, 170] on span "show sentence" at bounding box center [746, 172] width 27 height 27
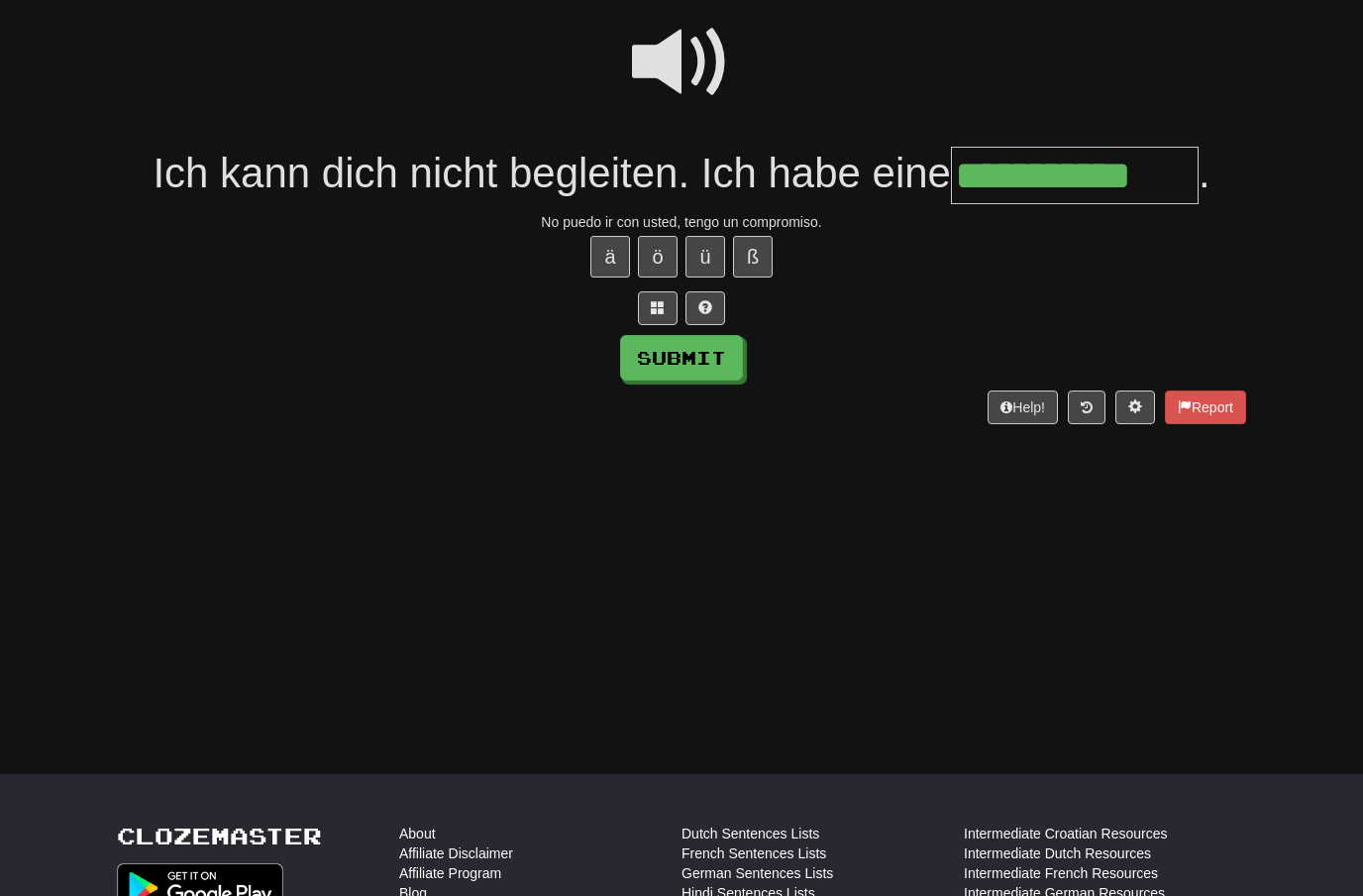
click at [655, 361] on button "Submit" at bounding box center [682, 358] width 123 height 46
type input "**********"
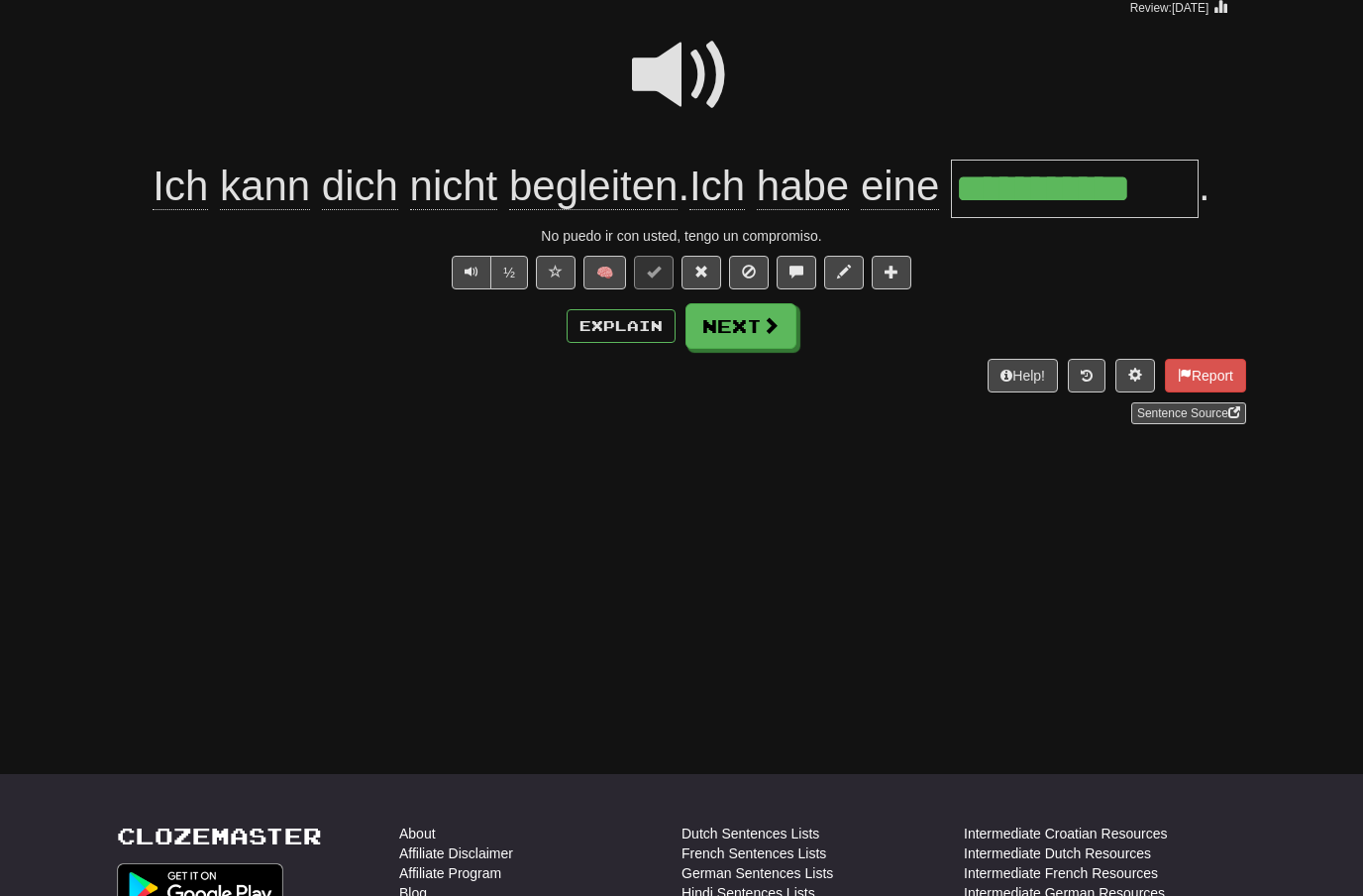
click at [749, 328] on button "Next" at bounding box center [740, 326] width 111 height 46
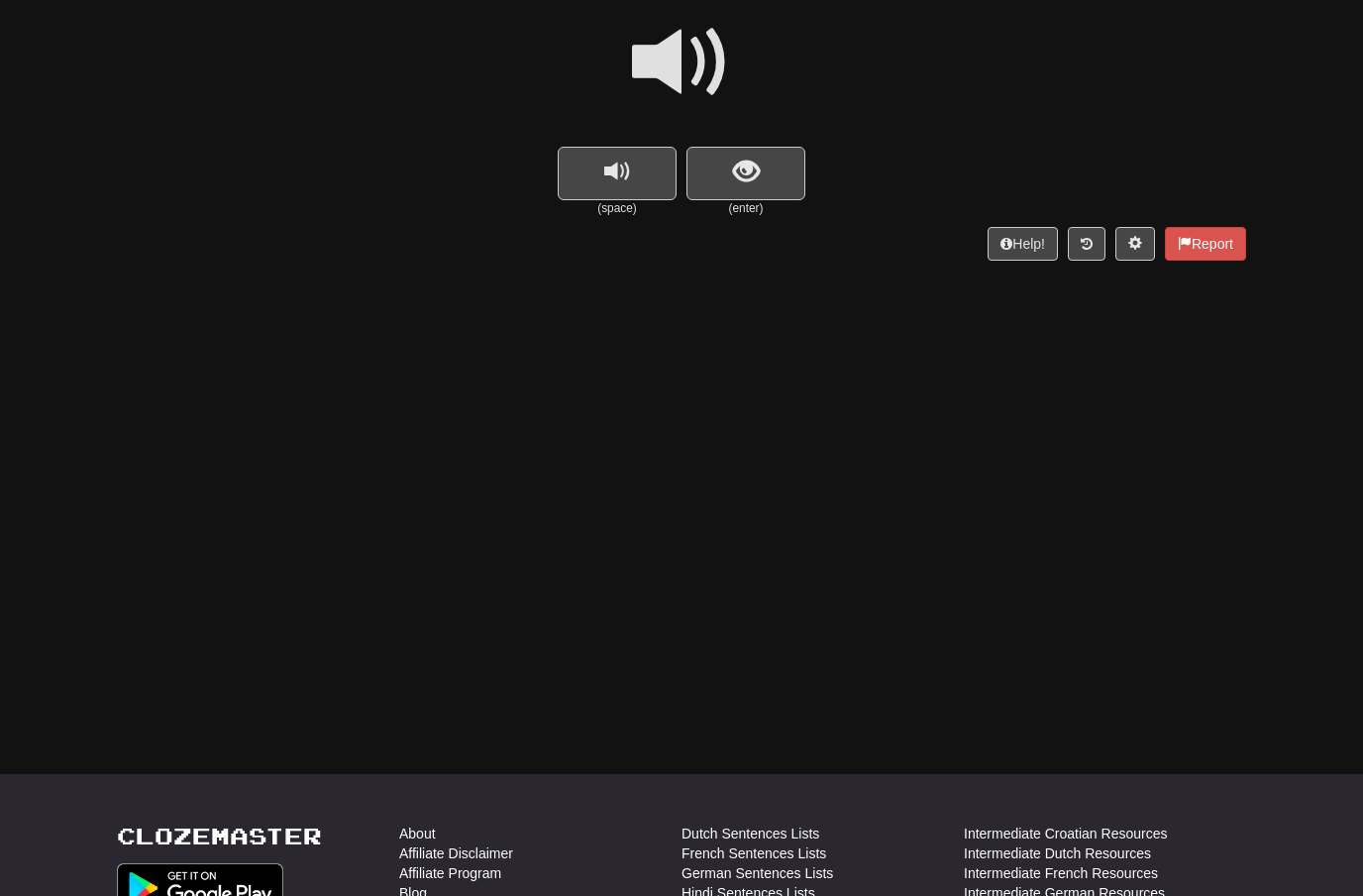
click at [694, 77] on span at bounding box center [681, 62] width 99 height 99
click at [751, 182] on span "show sentence" at bounding box center [746, 172] width 27 height 27
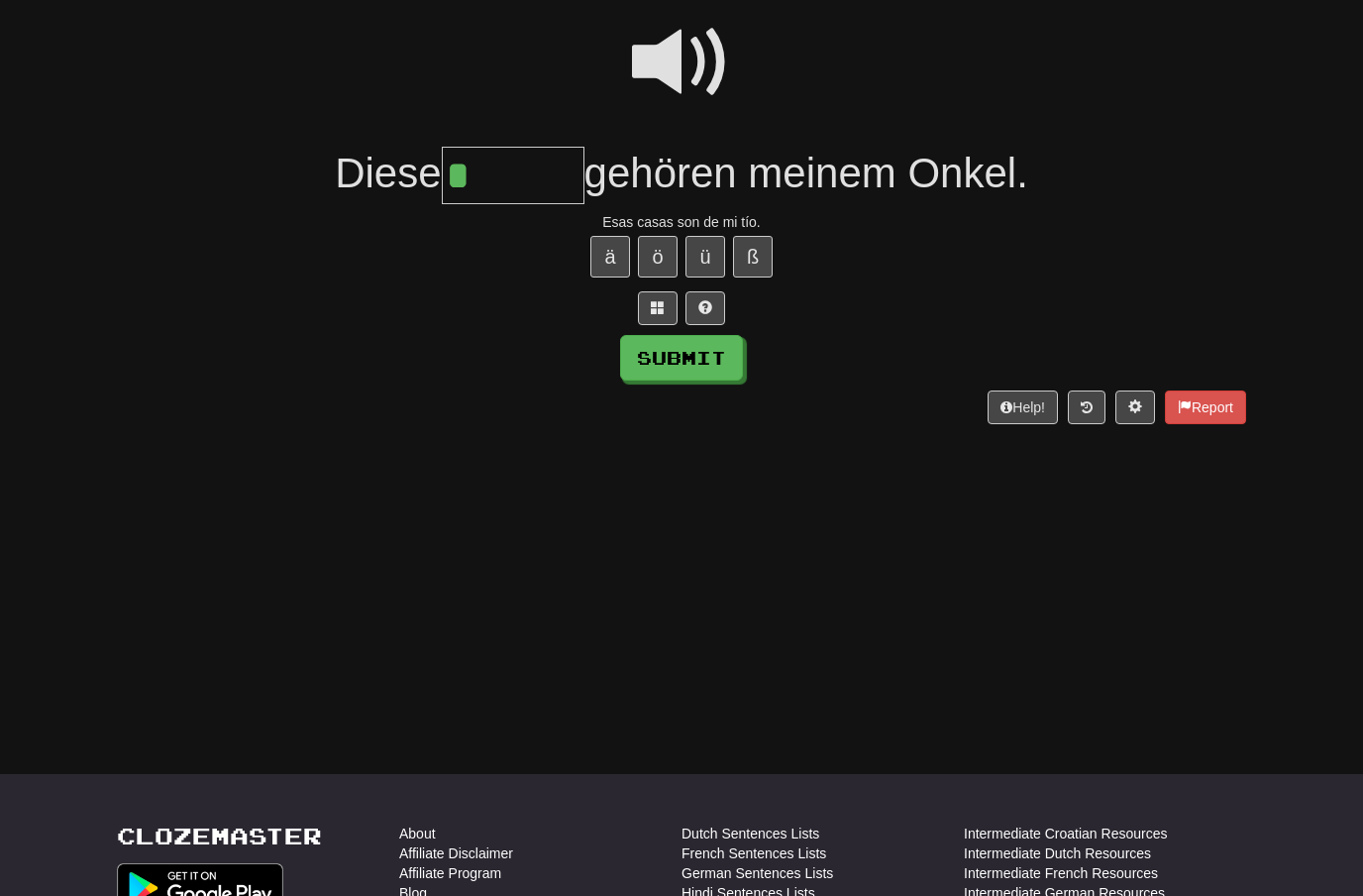
click at [609, 238] on button "ä" at bounding box center [611, 256] width 40 height 42
click at [673, 350] on button "Submit" at bounding box center [682, 358] width 123 height 46
type input "******"
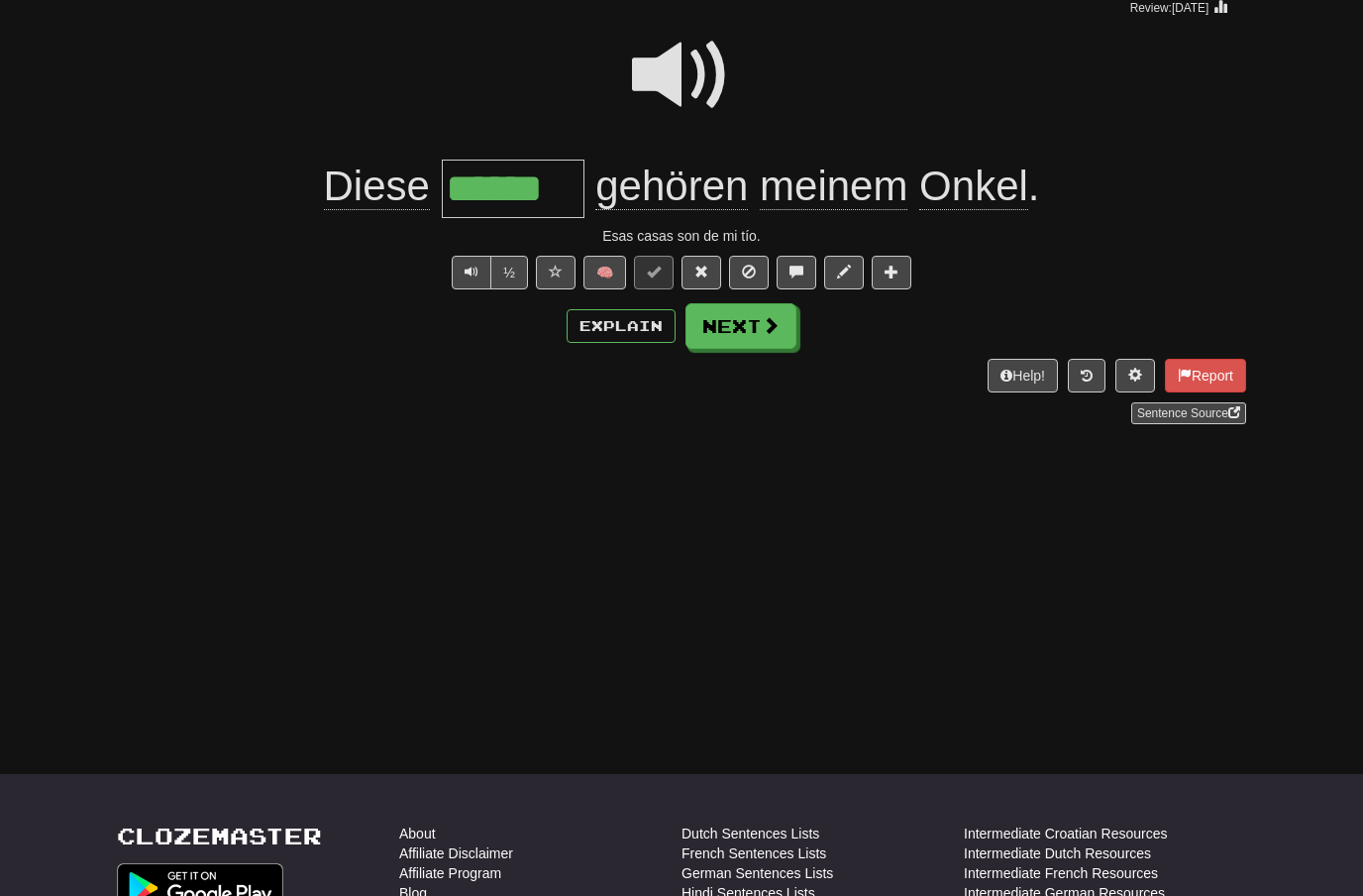
click at [773, 333] on span at bounding box center [770, 325] width 18 height 18
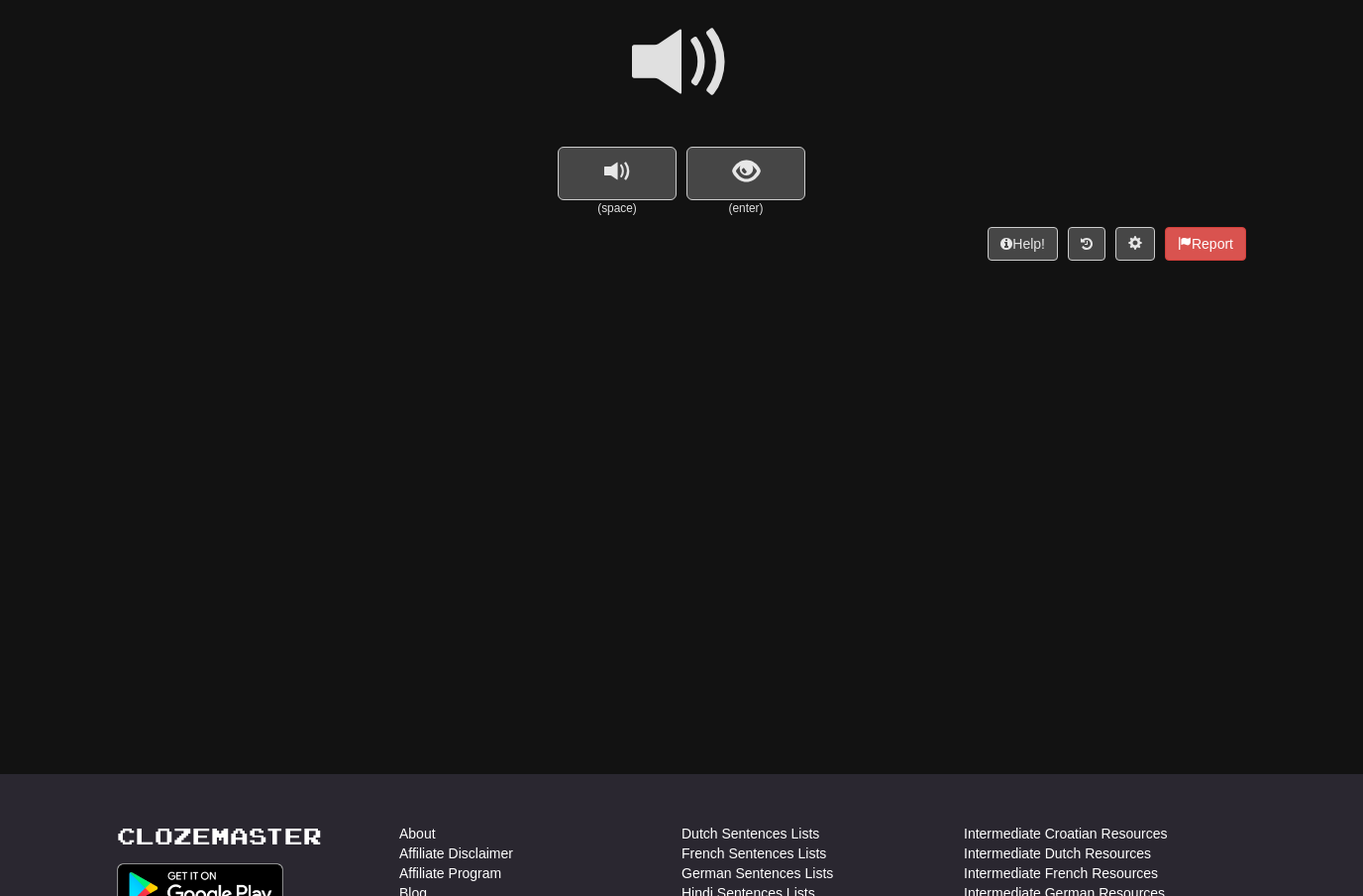
click at [694, 72] on span at bounding box center [681, 62] width 99 height 99
click at [740, 162] on span "show sentence" at bounding box center [746, 172] width 27 height 27
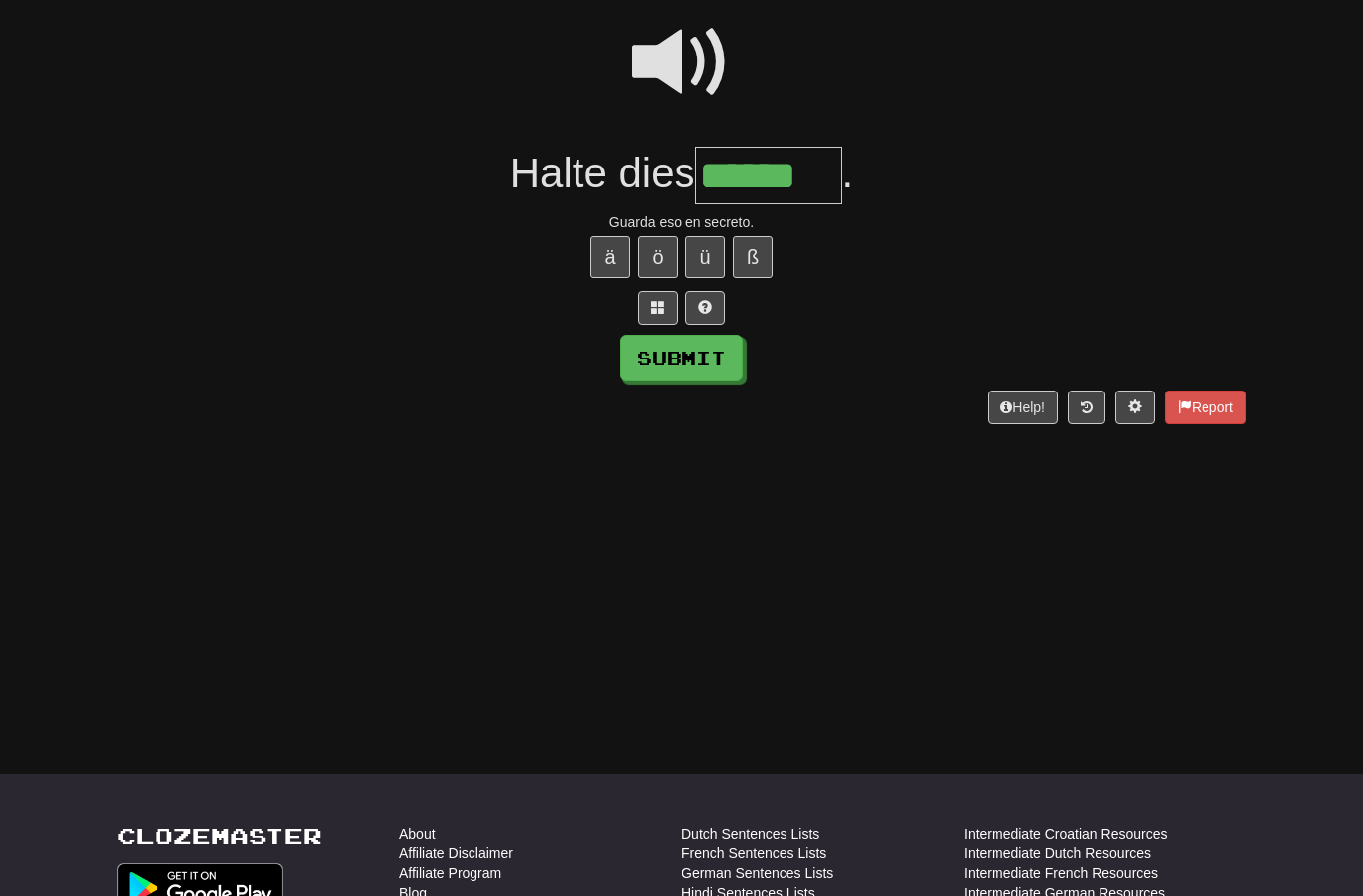
type input "******"
click at [682, 350] on button "Submit" at bounding box center [682, 358] width 123 height 46
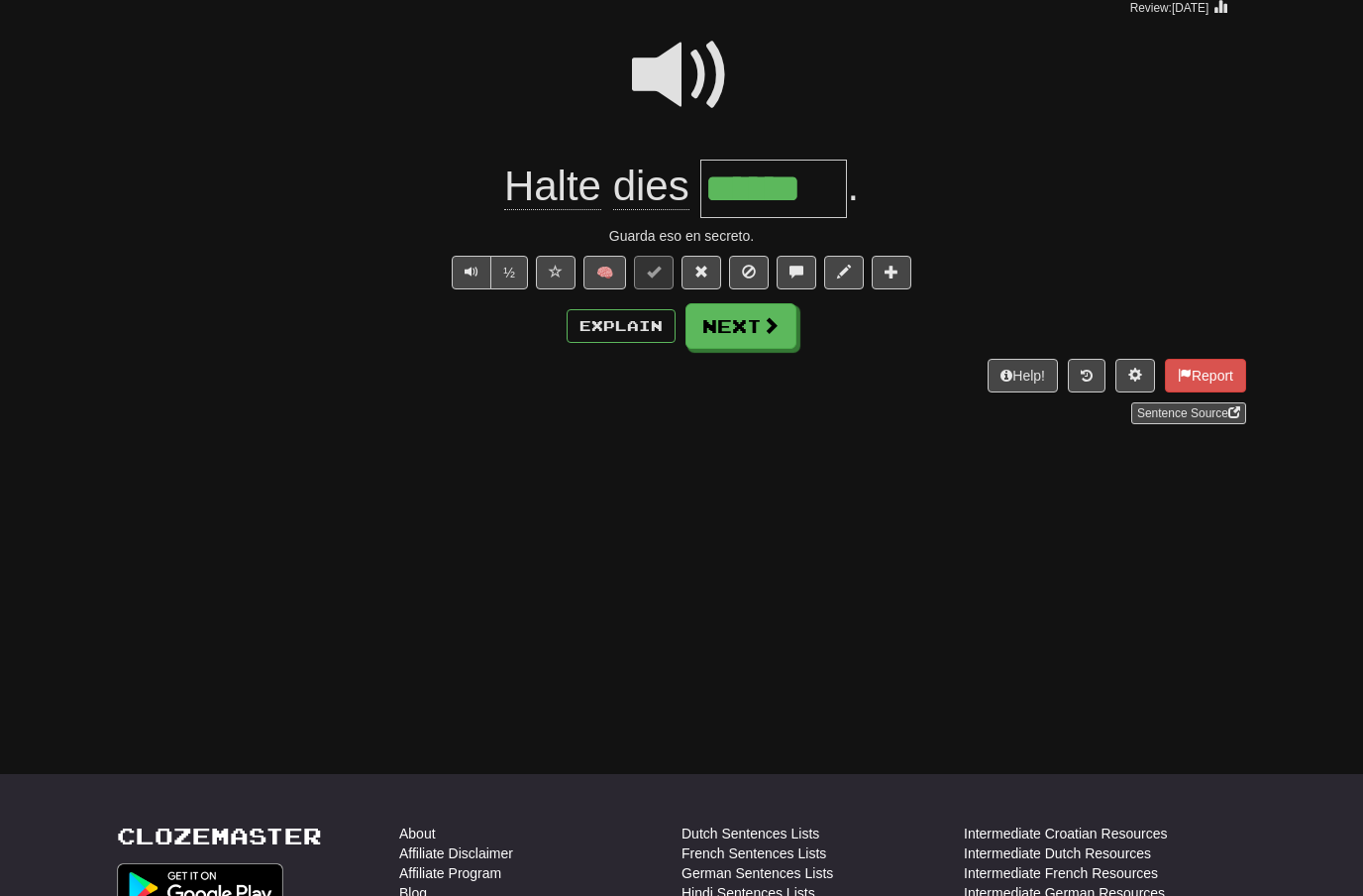
click at [743, 331] on button "Next" at bounding box center [740, 326] width 111 height 46
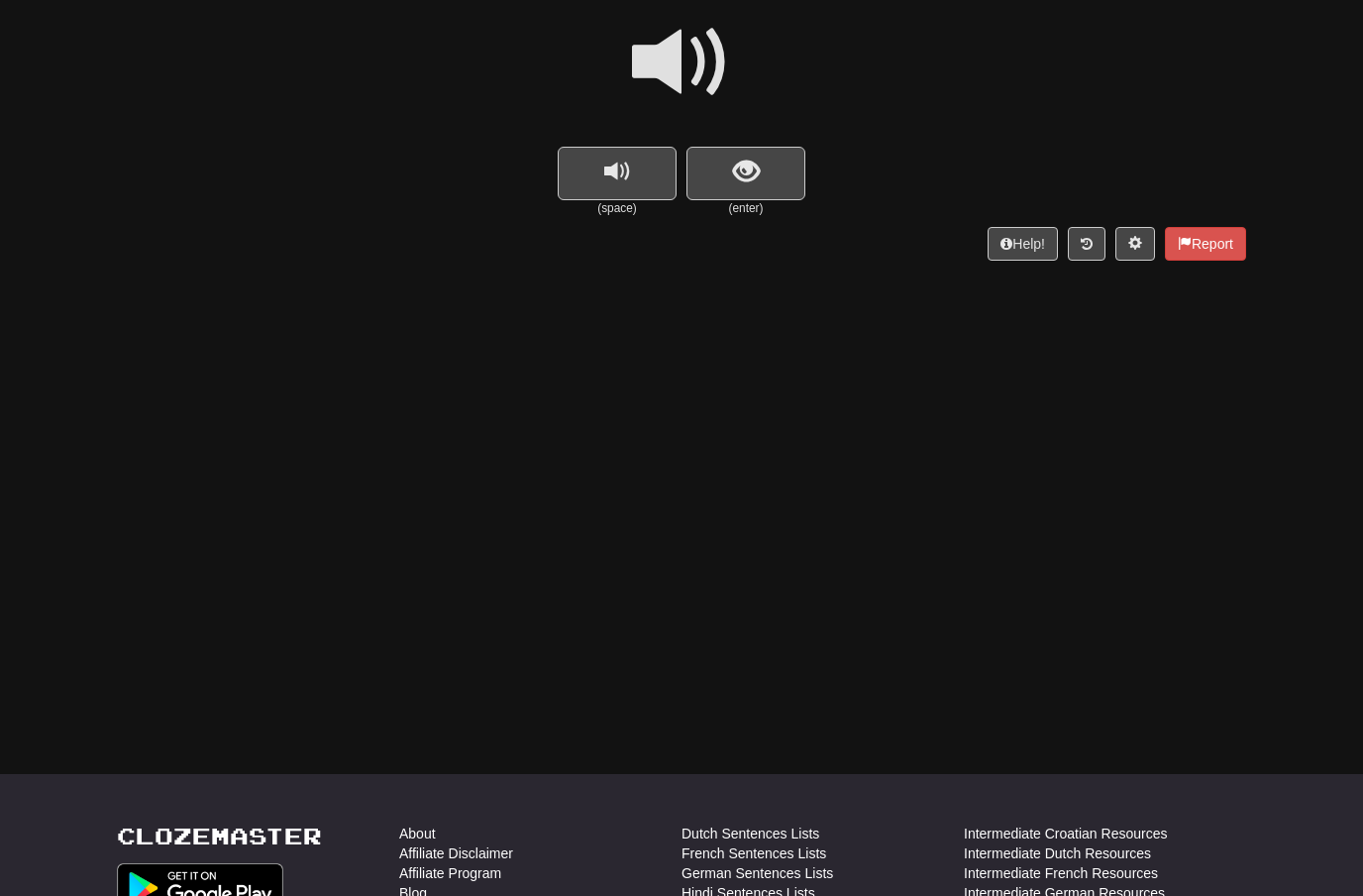
click at [688, 75] on span at bounding box center [681, 62] width 99 height 99
click at [744, 183] on span "show sentence" at bounding box center [746, 172] width 27 height 27
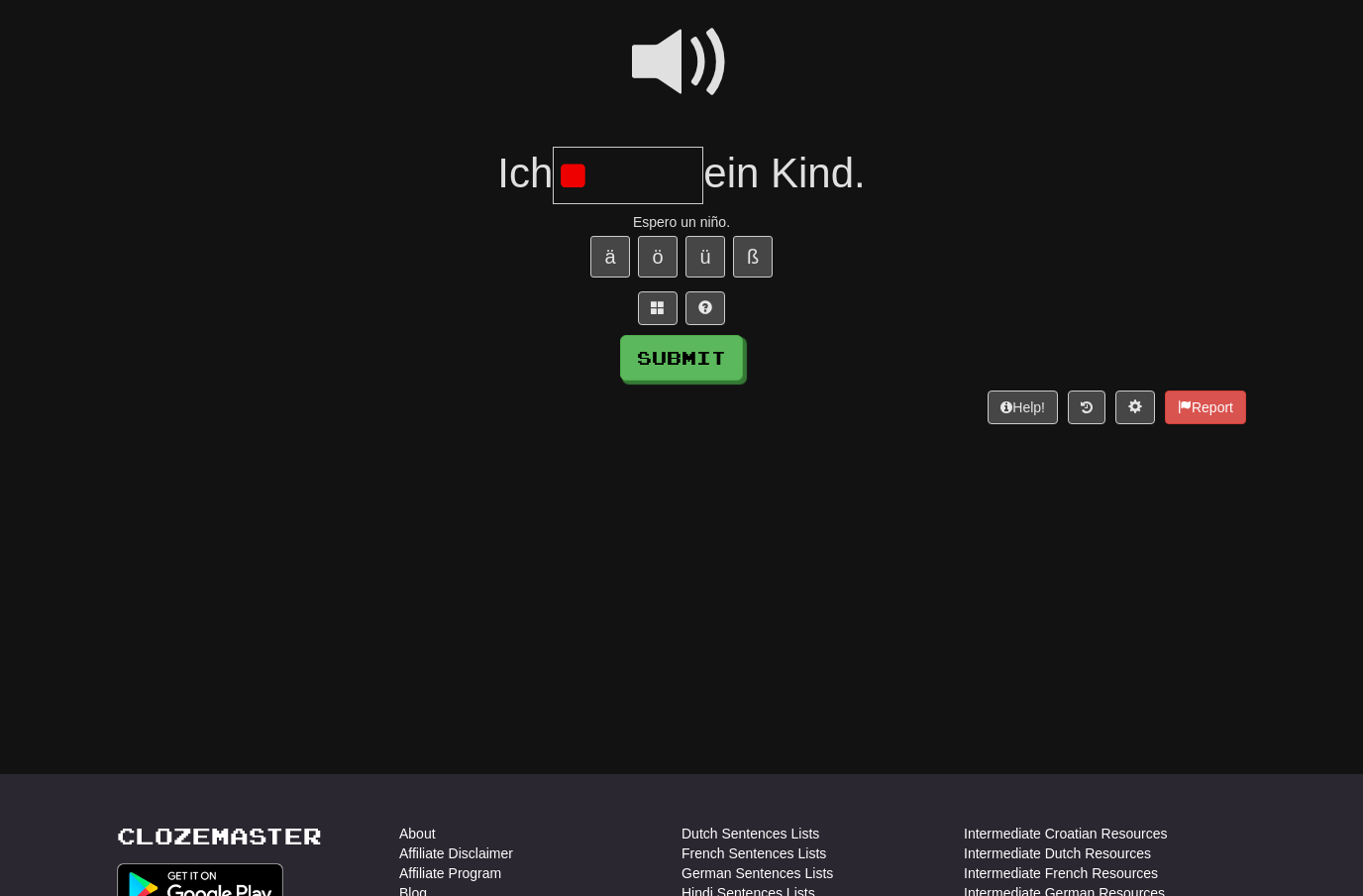
type input "*"
type input "*******"
click at [672, 355] on button "Submit" at bounding box center [682, 358] width 123 height 46
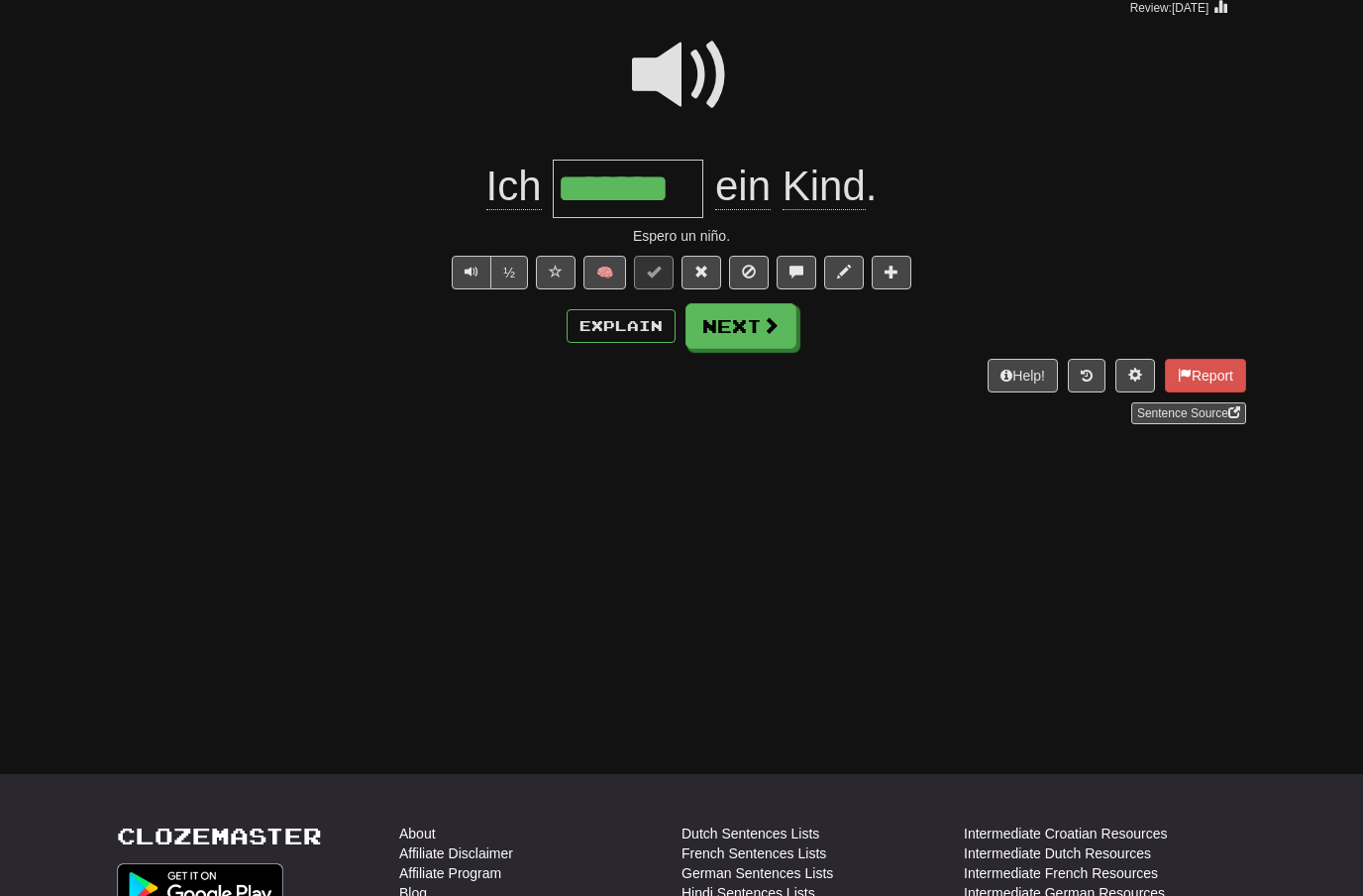
click at [752, 325] on button "Next" at bounding box center [740, 326] width 111 height 46
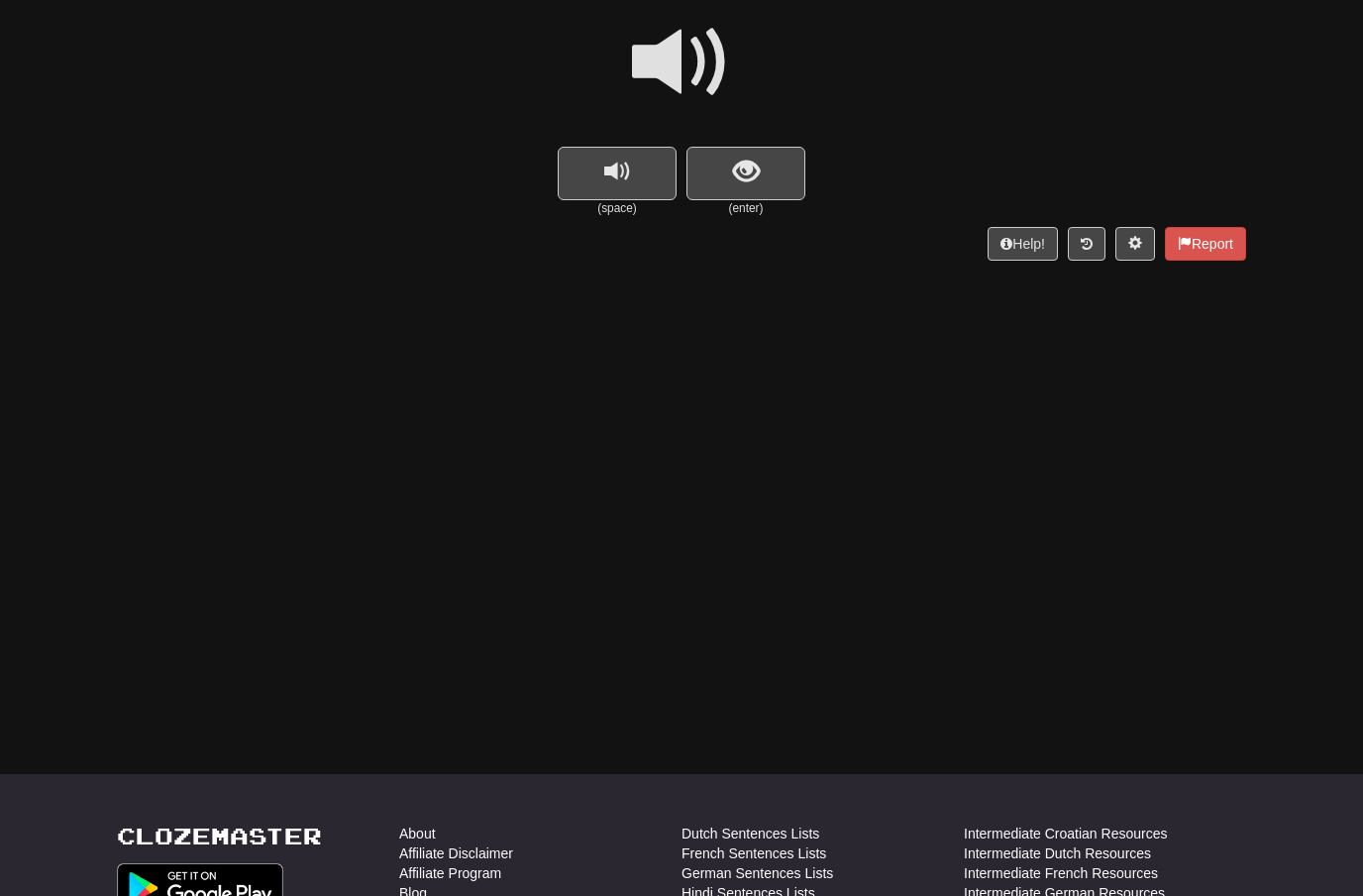
click at [703, 54] on span at bounding box center [681, 62] width 99 height 99
click at [749, 172] on span "show sentence" at bounding box center [746, 172] width 27 height 27
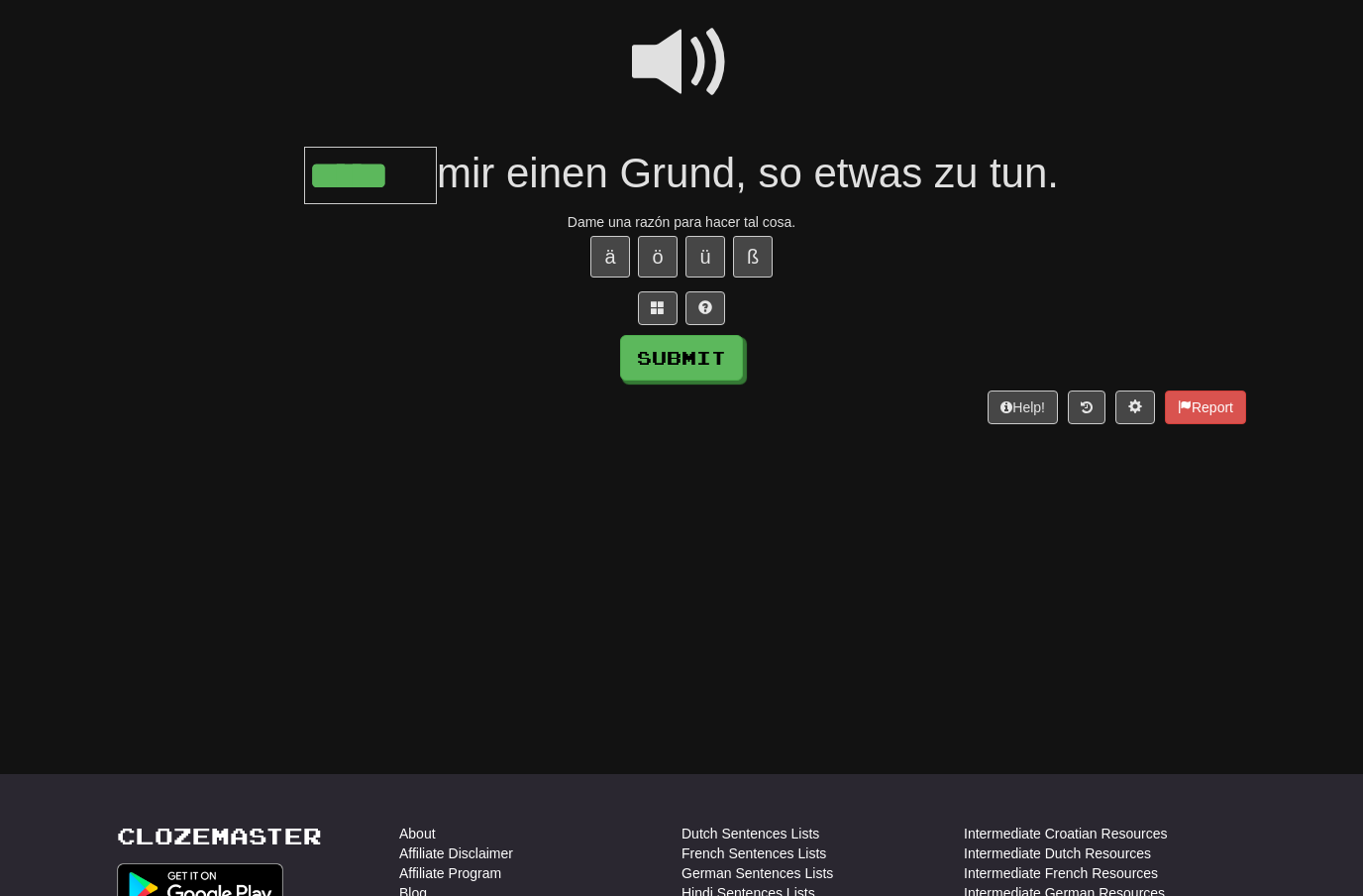
click at [674, 353] on button "Submit" at bounding box center [682, 358] width 123 height 46
type input "*****"
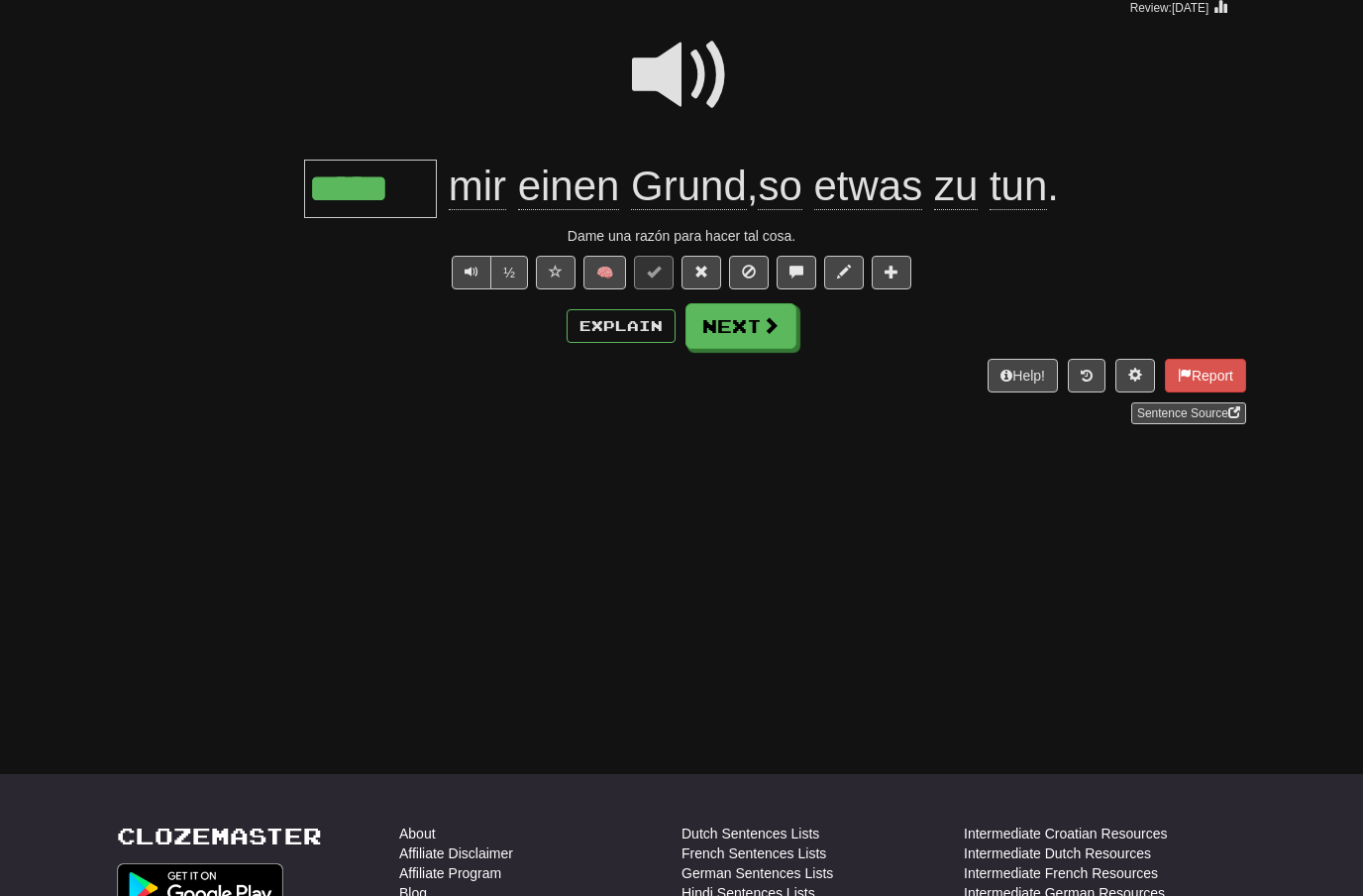
click at [751, 318] on button "Next" at bounding box center [740, 326] width 111 height 46
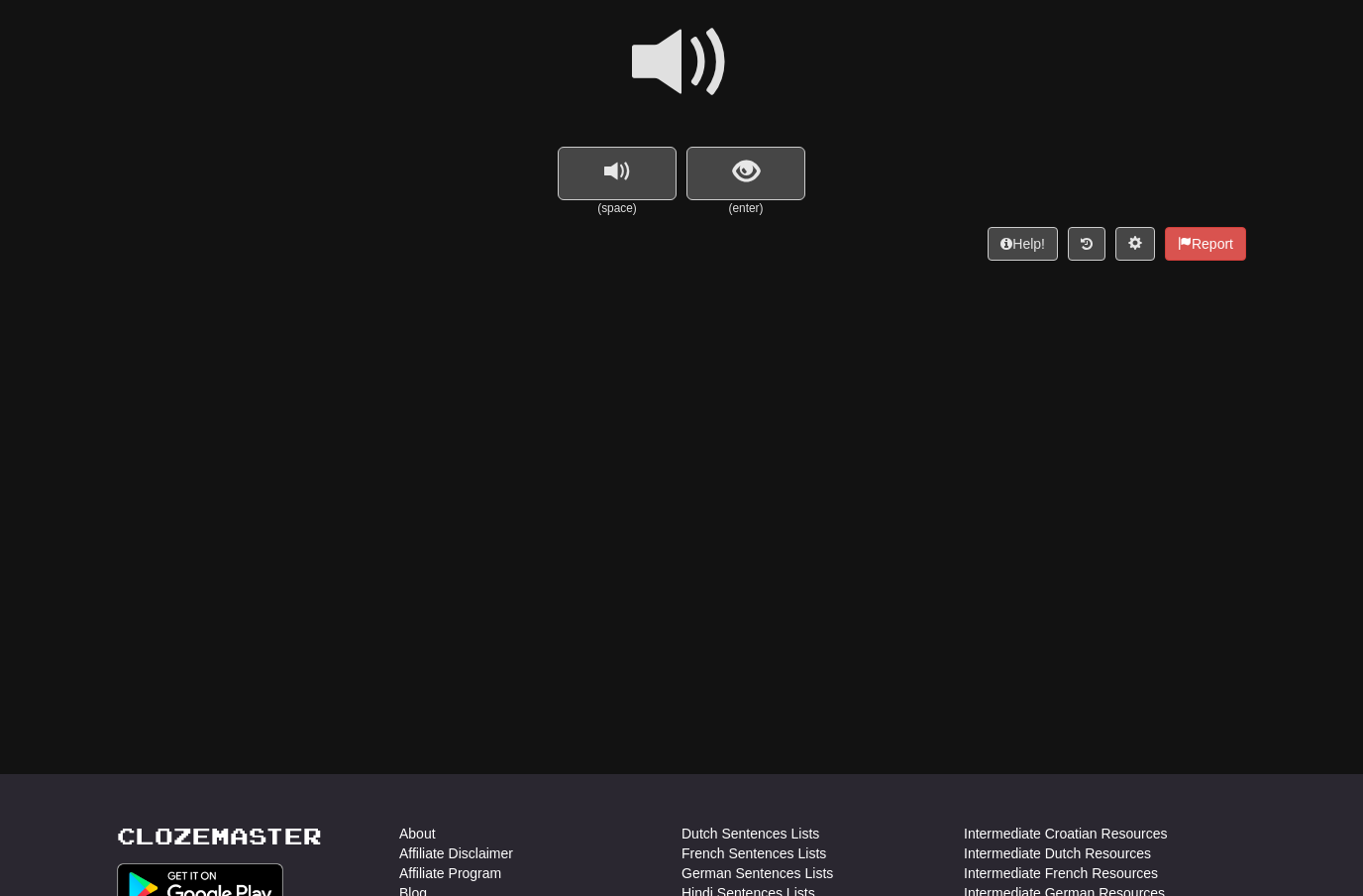
click at [704, 65] on span at bounding box center [681, 62] width 99 height 99
click at [737, 164] on span "show sentence" at bounding box center [746, 172] width 27 height 27
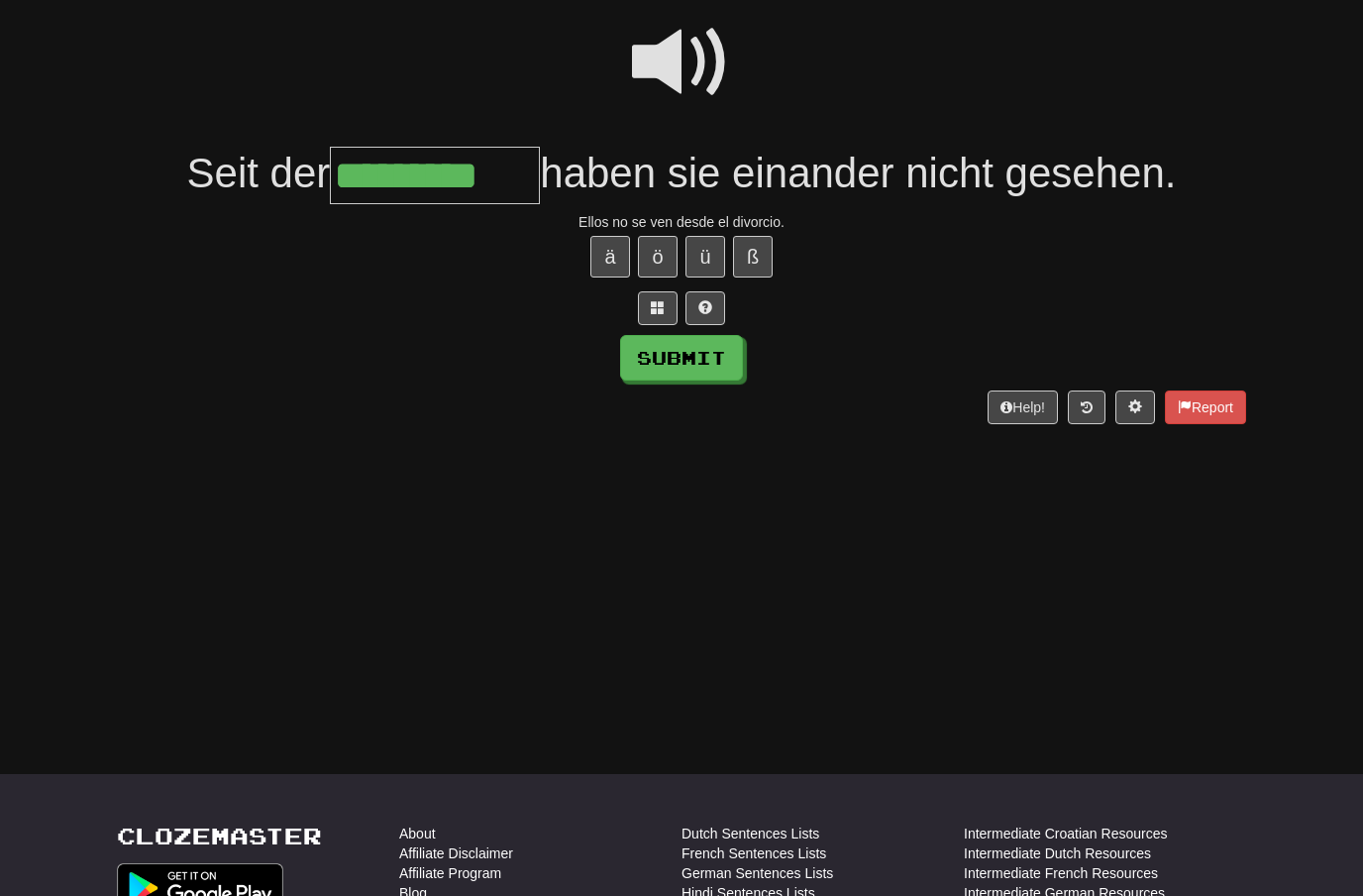
click at [660, 348] on button "Submit" at bounding box center [682, 358] width 123 height 46
type input "*********"
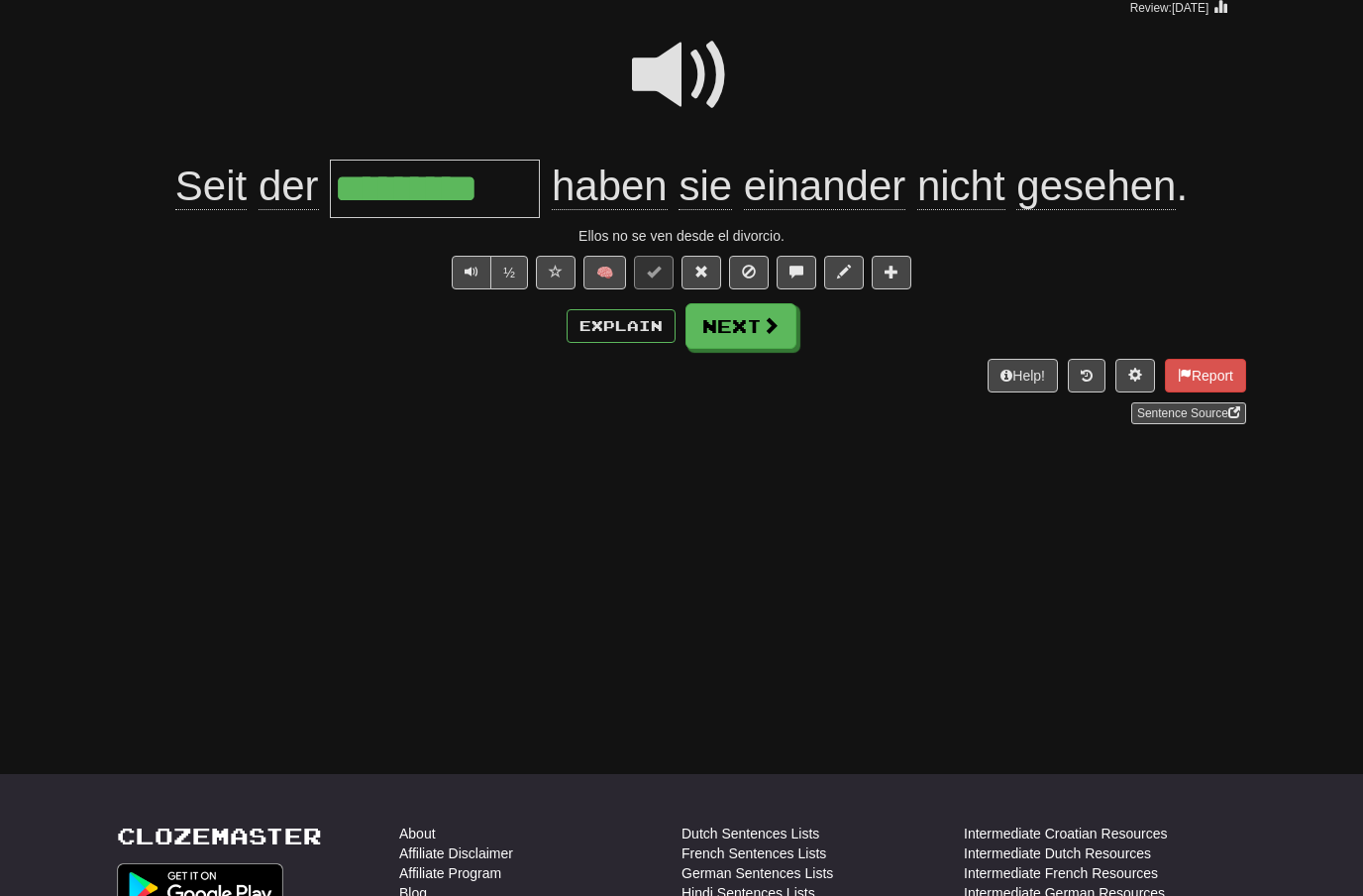
click at [763, 330] on span at bounding box center [770, 325] width 18 height 18
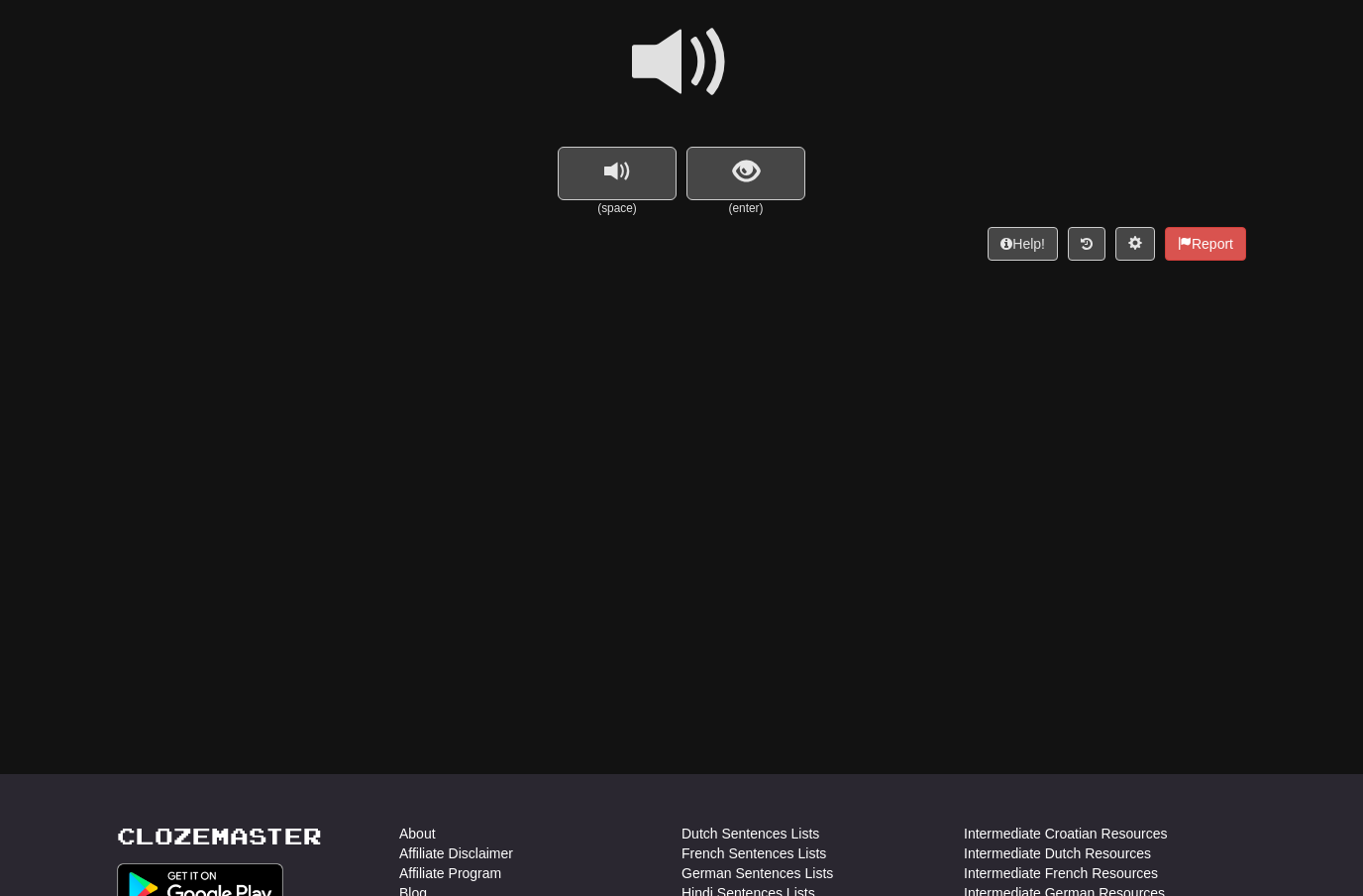
click at [706, 79] on span at bounding box center [681, 62] width 99 height 99
click at [749, 173] on span "show sentence" at bounding box center [746, 172] width 27 height 27
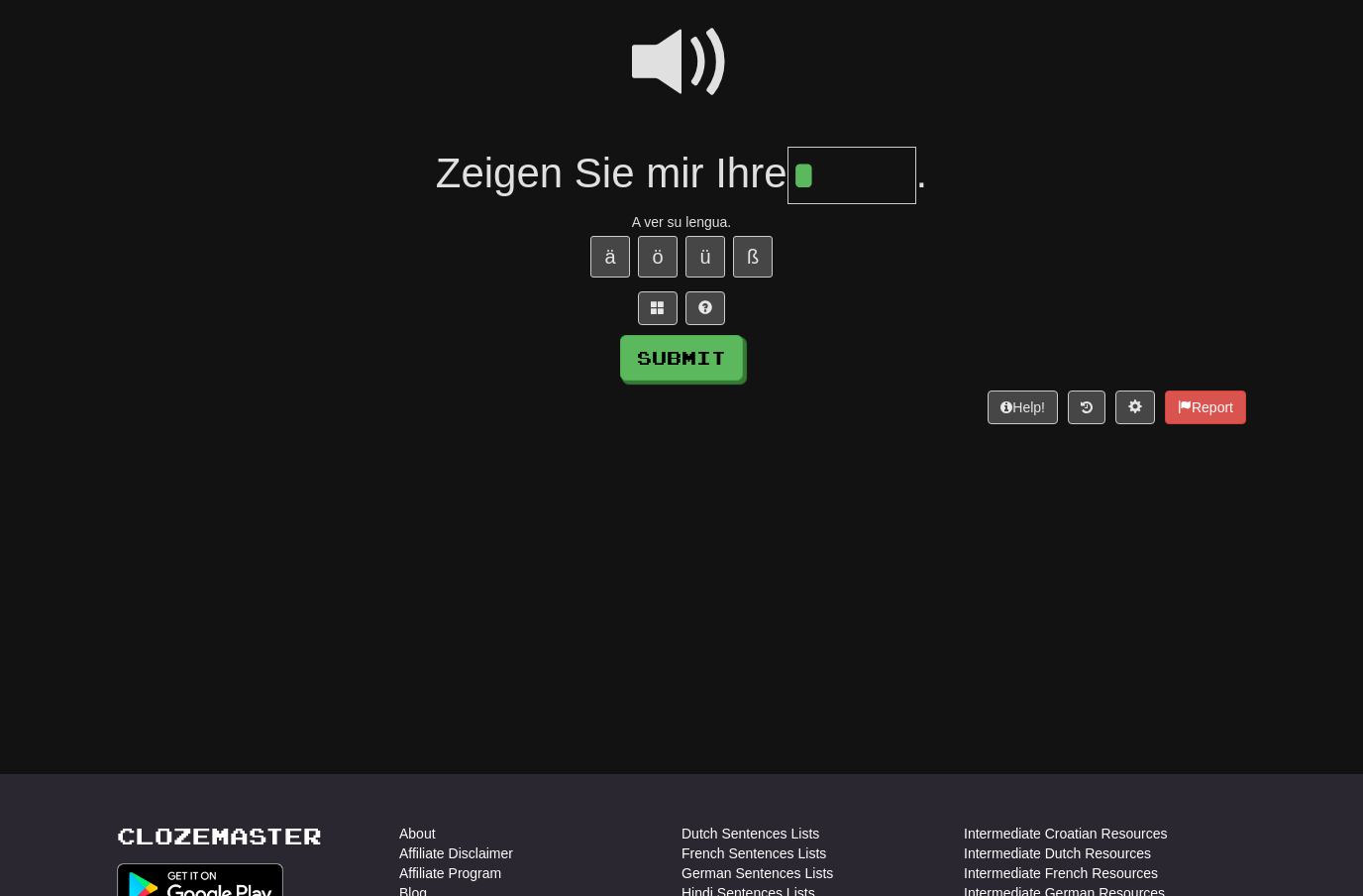
click at [709, 251] on button "ü" at bounding box center [705, 256] width 40 height 42
click at [676, 362] on button "Submit" at bounding box center [682, 358] width 123 height 46
type input "*****"
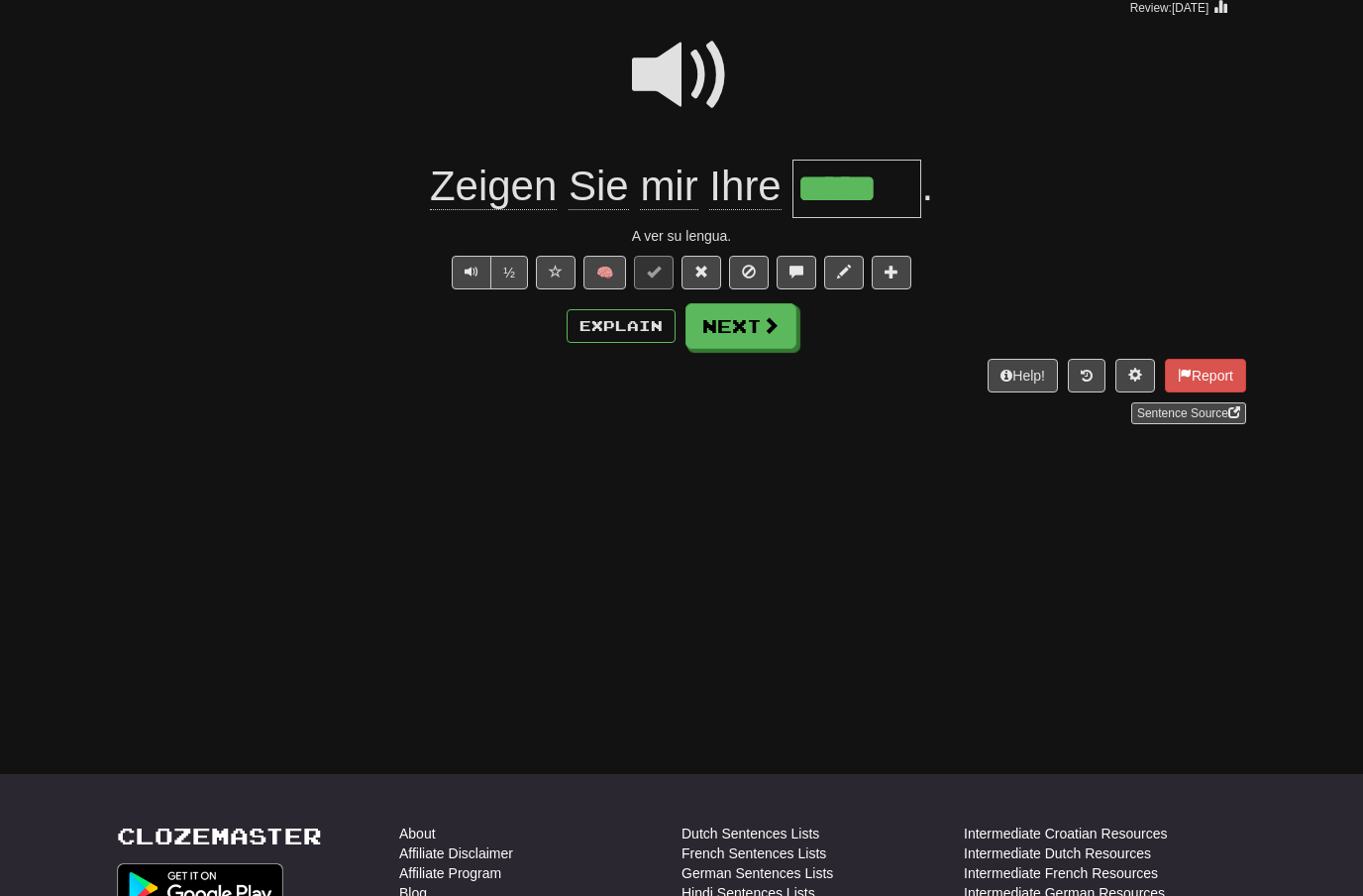
click at [768, 329] on span at bounding box center [770, 325] width 18 height 18
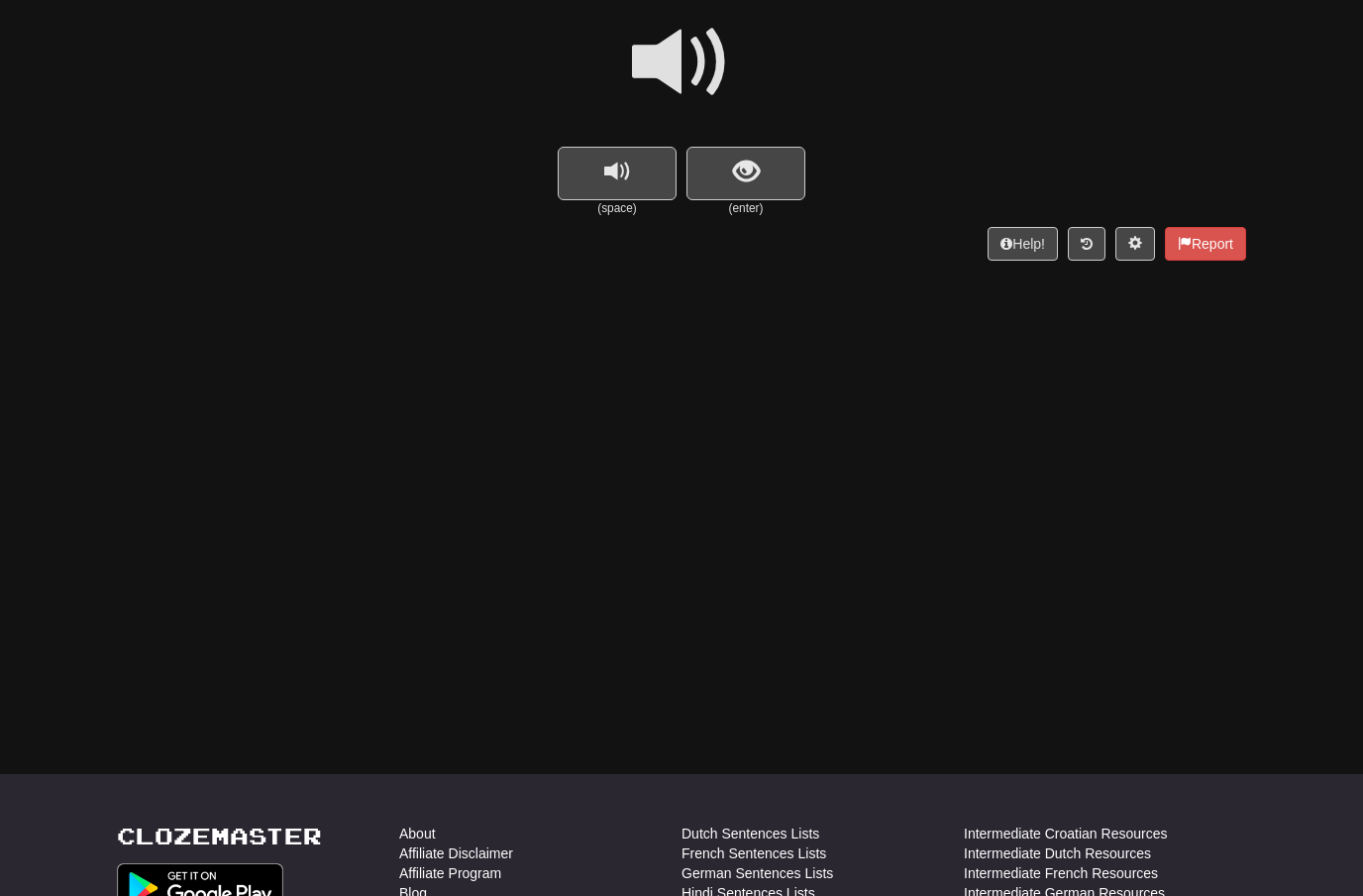
click at [687, 63] on span at bounding box center [681, 62] width 99 height 99
click at [719, 174] on button "show sentence" at bounding box center [745, 174] width 119 height 54
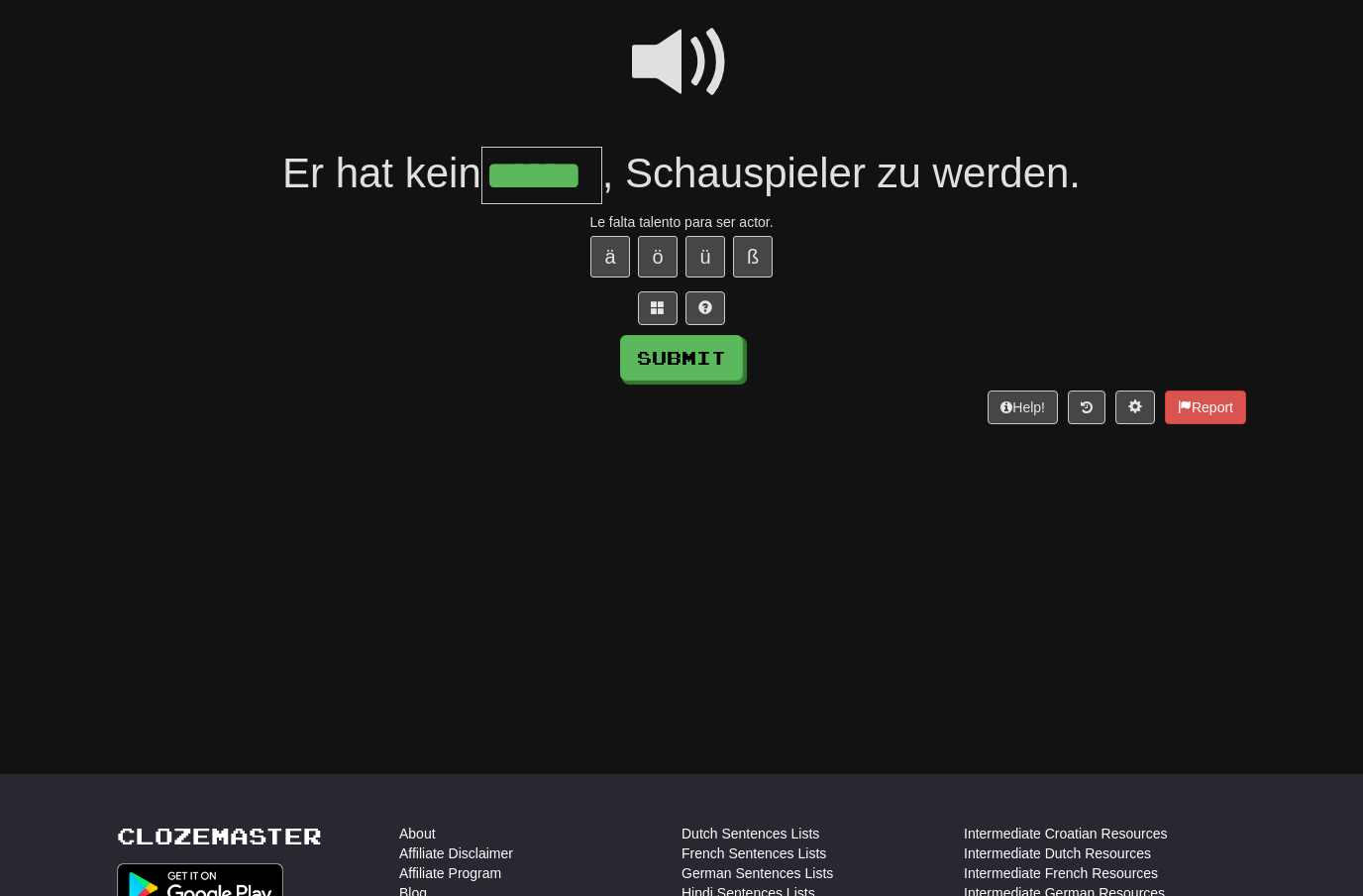
click at [670, 355] on button "Submit" at bounding box center [682, 358] width 123 height 46
type input "******"
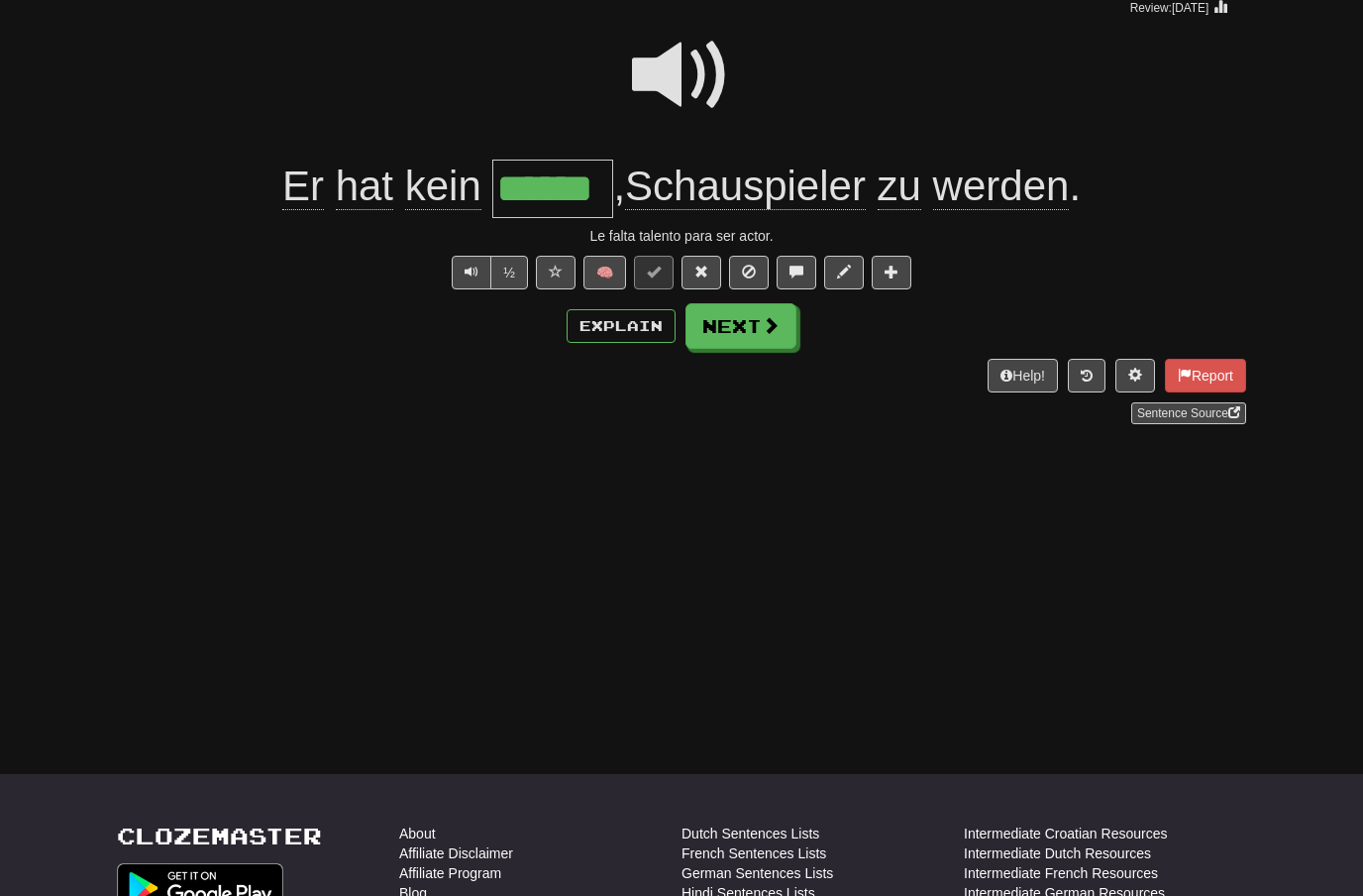
click at [767, 341] on button "Next" at bounding box center [740, 326] width 111 height 46
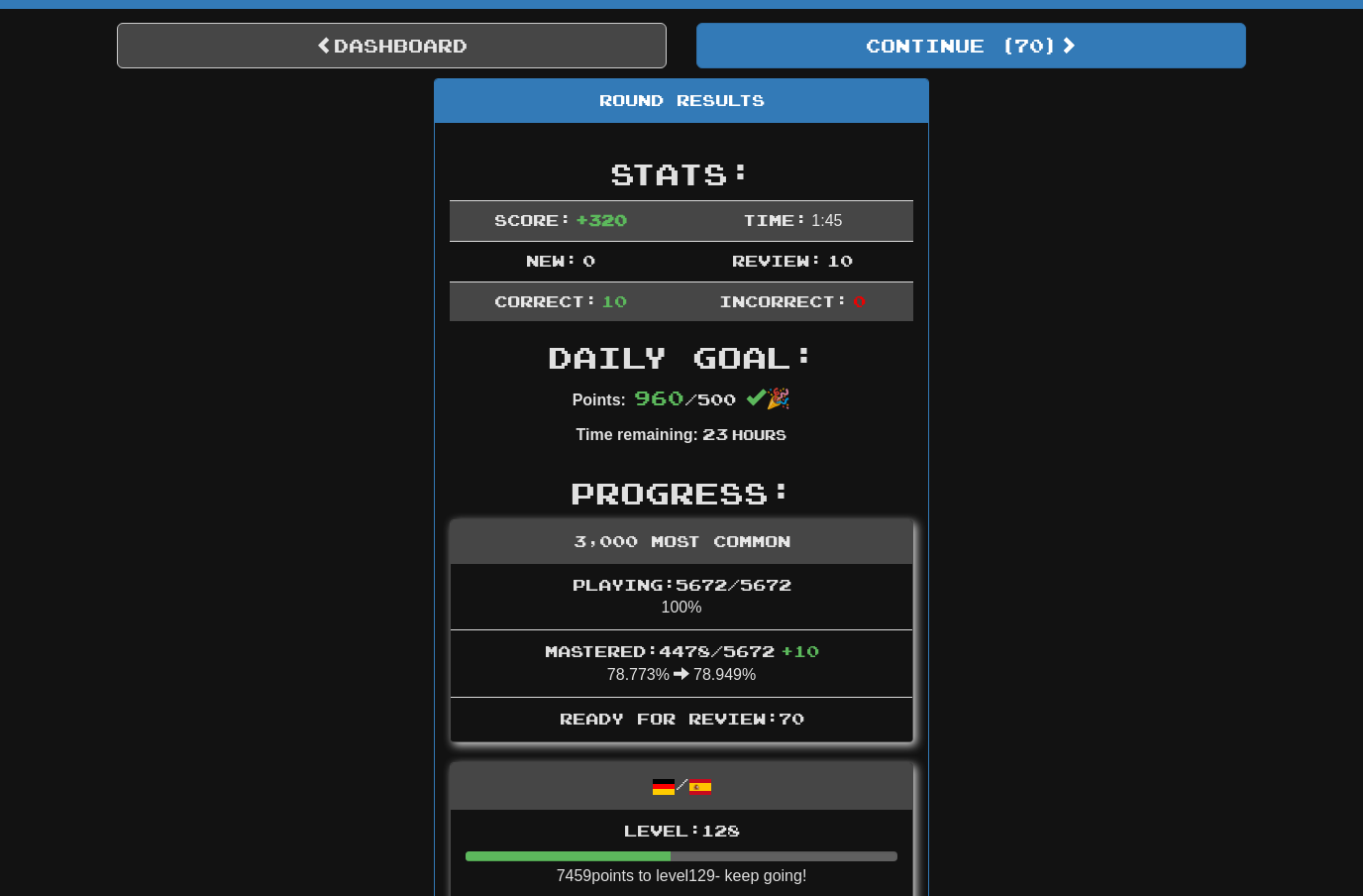
click at [1002, 46] on button "Continue ( 70 )" at bounding box center [971, 46] width 550 height 46
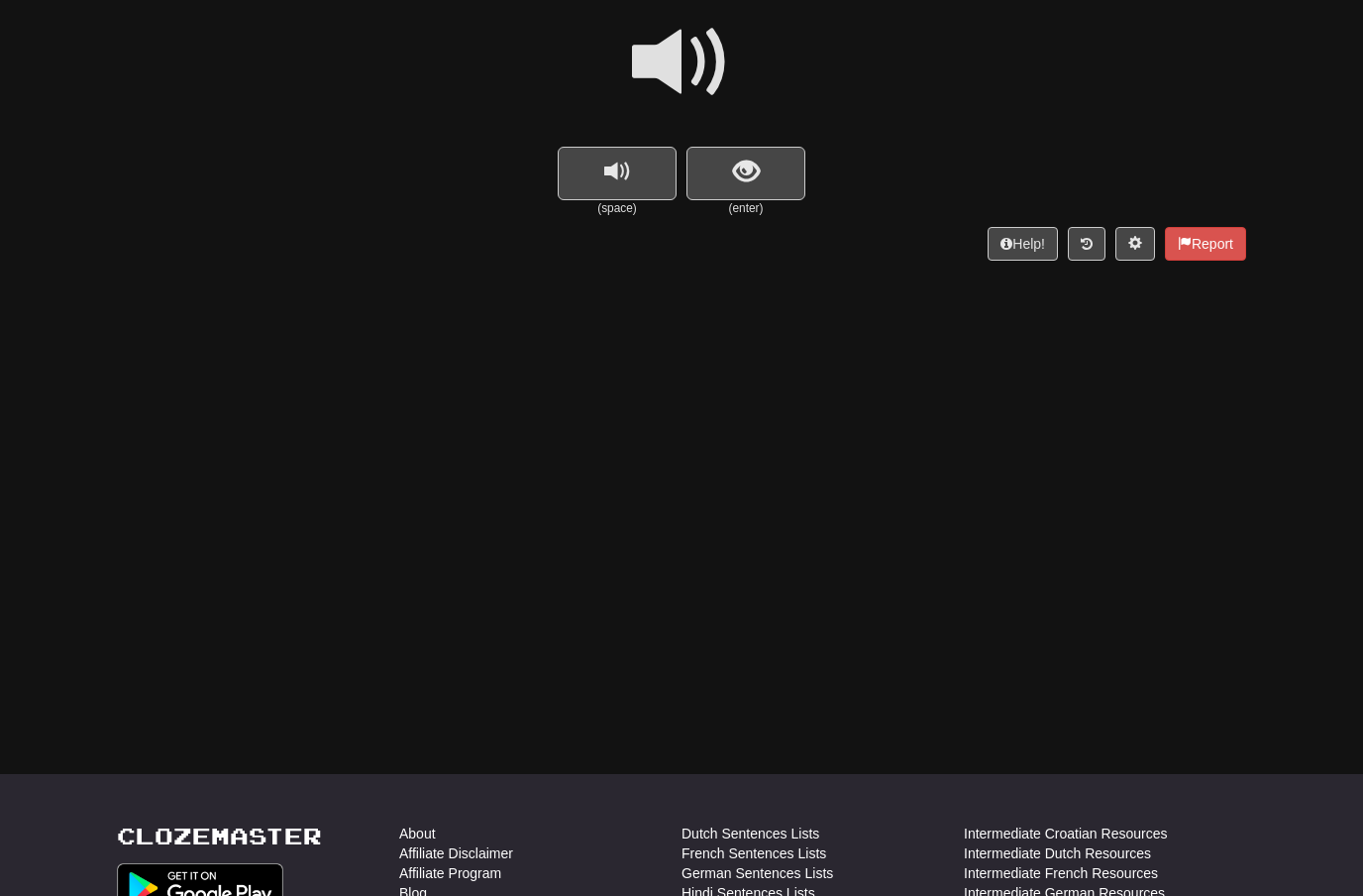
click at [715, 50] on span at bounding box center [681, 62] width 99 height 99
click at [737, 161] on span "show sentence" at bounding box center [746, 172] width 27 height 27
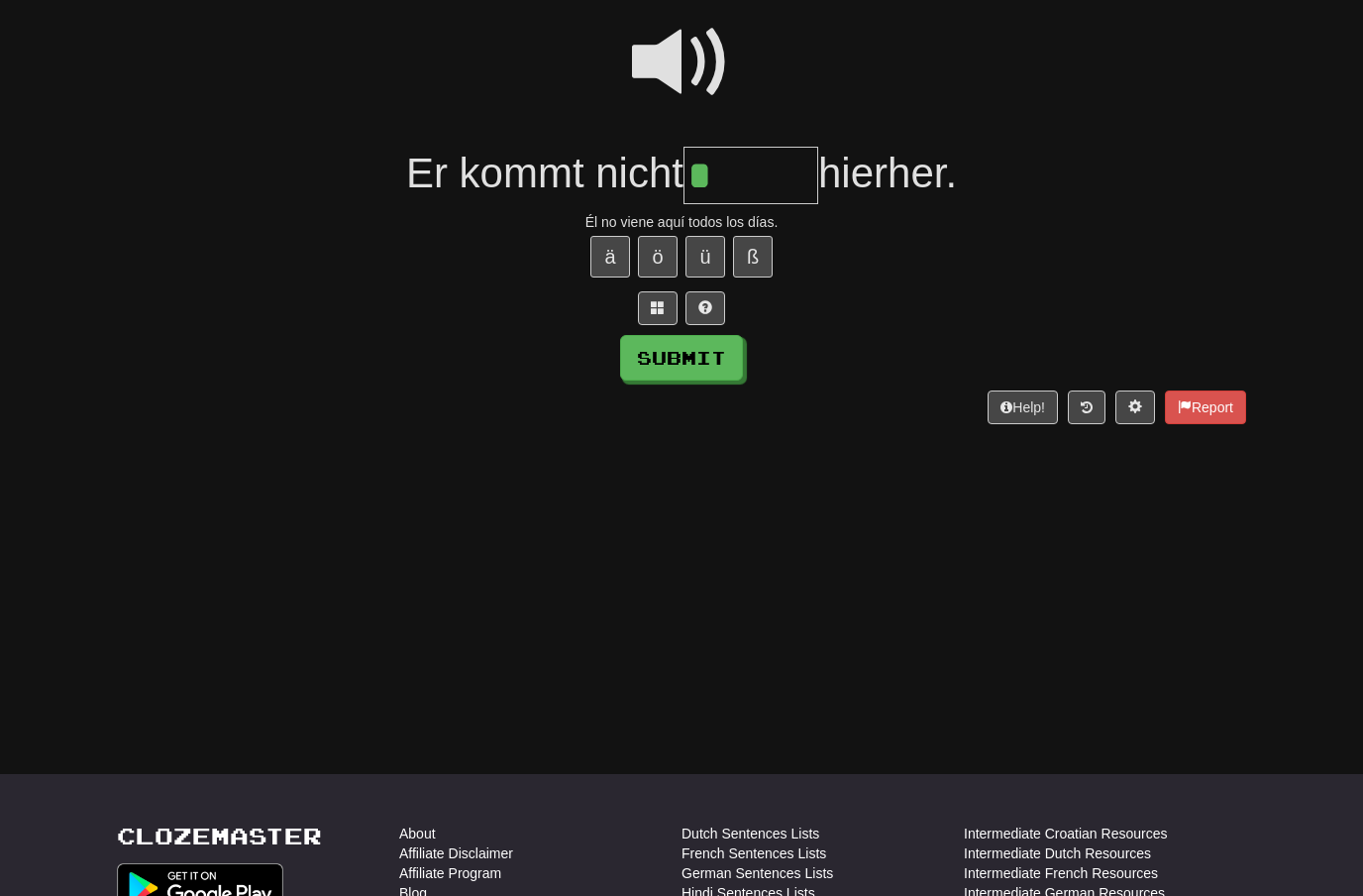
click at [617, 252] on button "ä" at bounding box center [611, 256] width 40 height 42
type input "*******"
click at [655, 359] on button "Submit" at bounding box center [682, 358] width 123 height 46
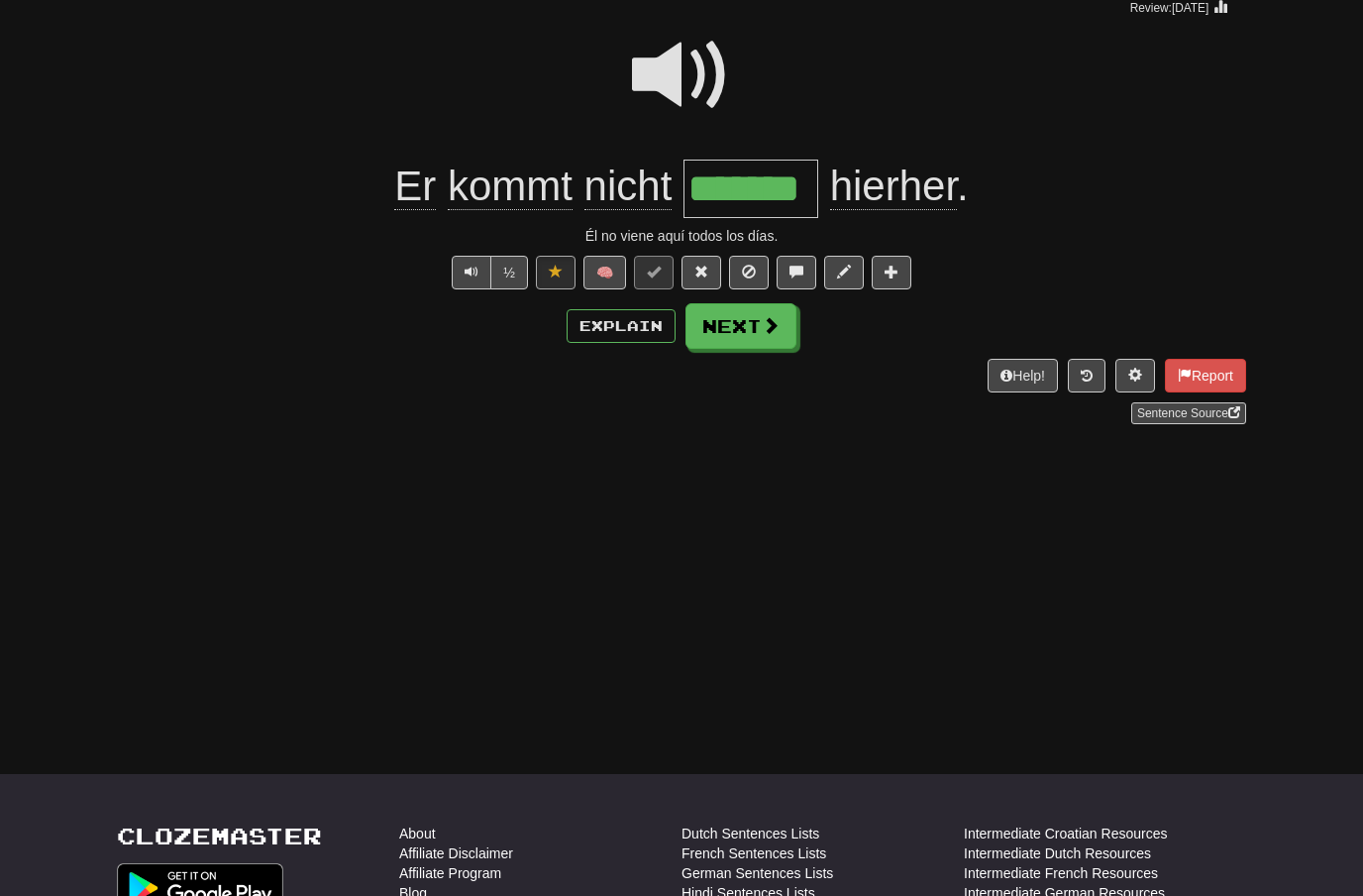
click at [759, 325] on button "Next" at bounding box center [740, 326] width 111 height 46
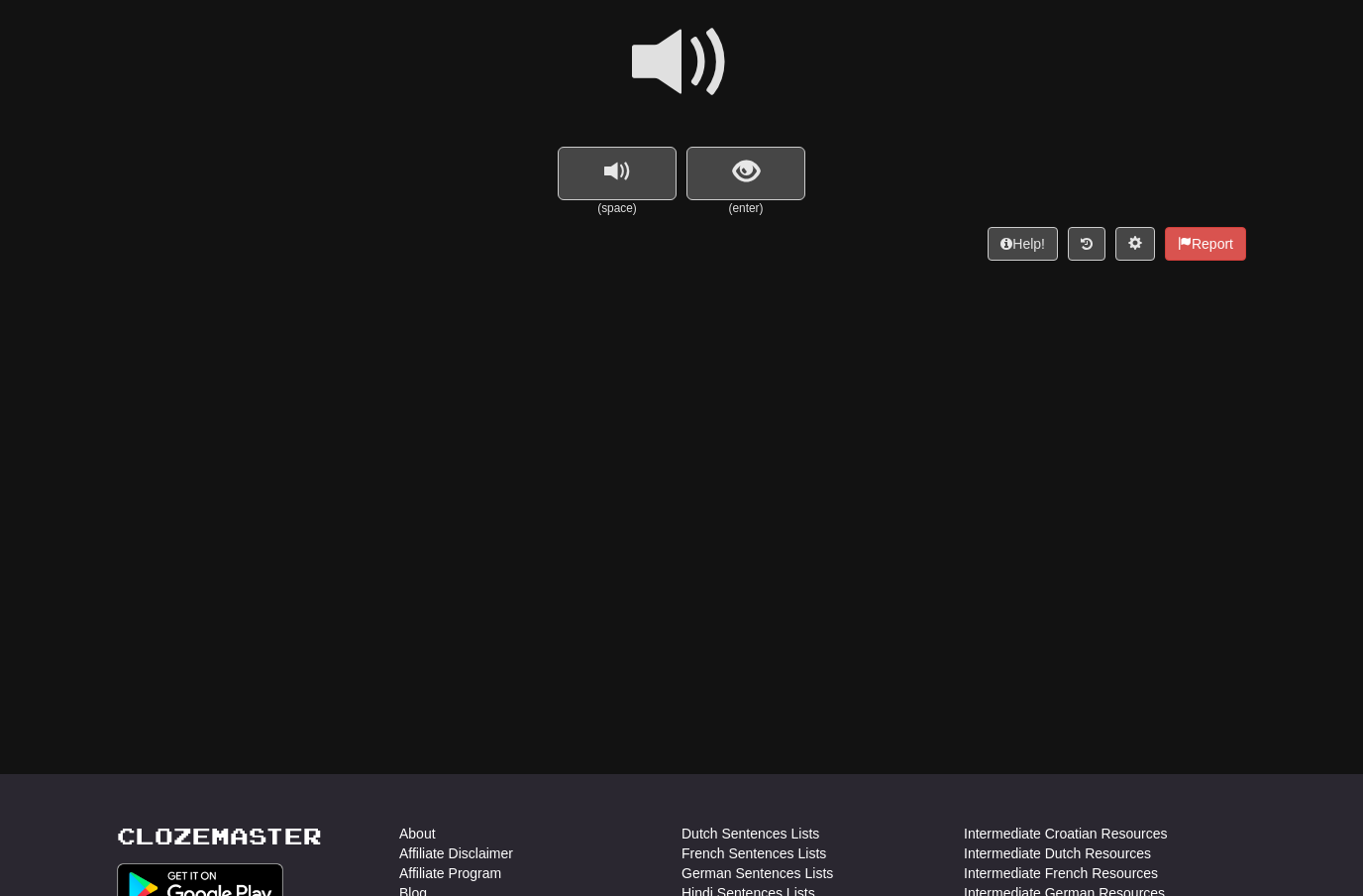
click at [673, 73] on span at bounding box center [681, 62] width 99 height 99
click at [738, 174] on span "show sentence" at bounding box center [746, 172] width 27 height 27
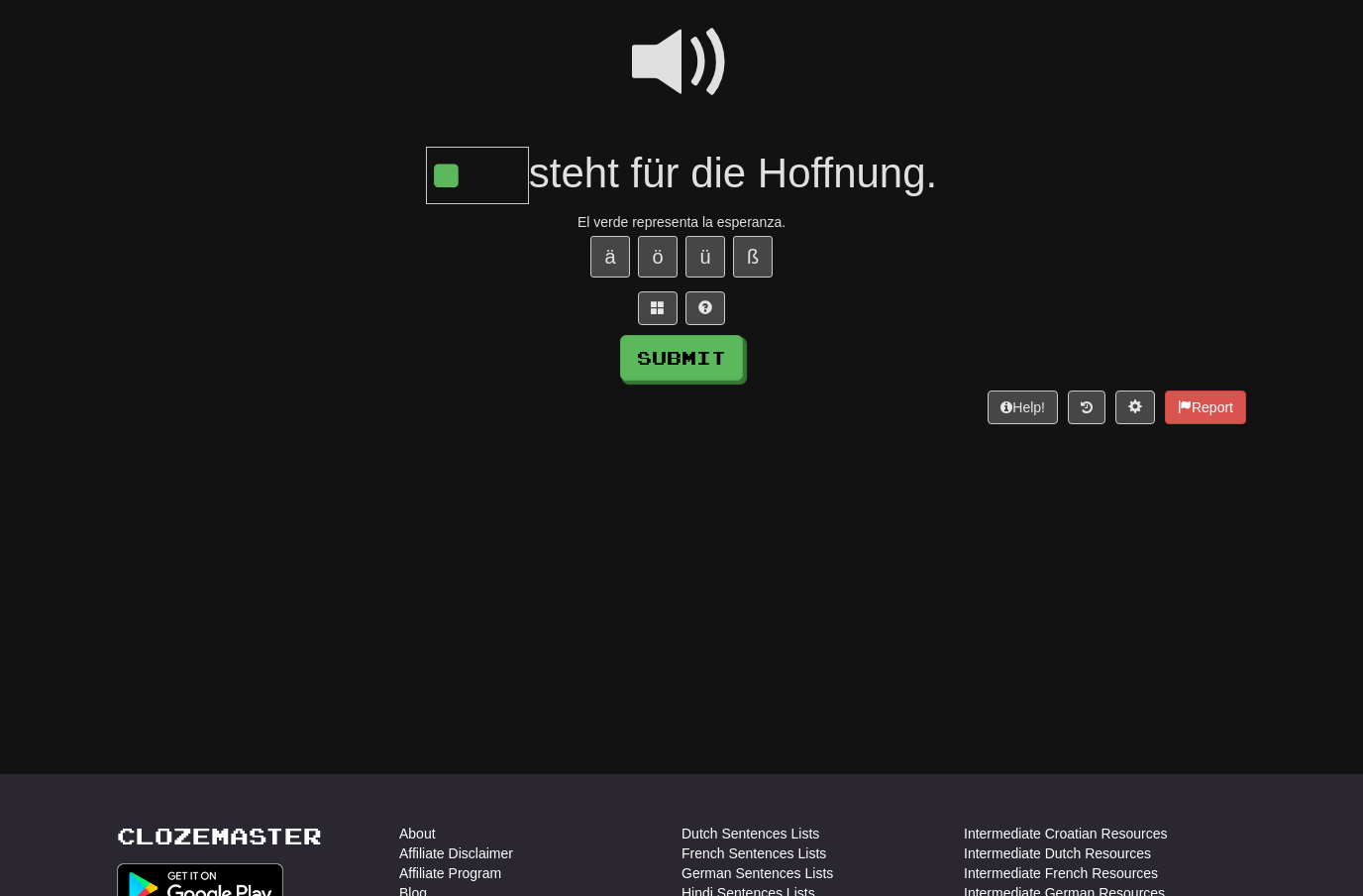
click at [708, 235] on button "ü" at bounding box center [705, 256] width 40 height 42
click at [678, 358] on button "Submit" at bounding box center [682, 358] width 123 height 46
type input "****"
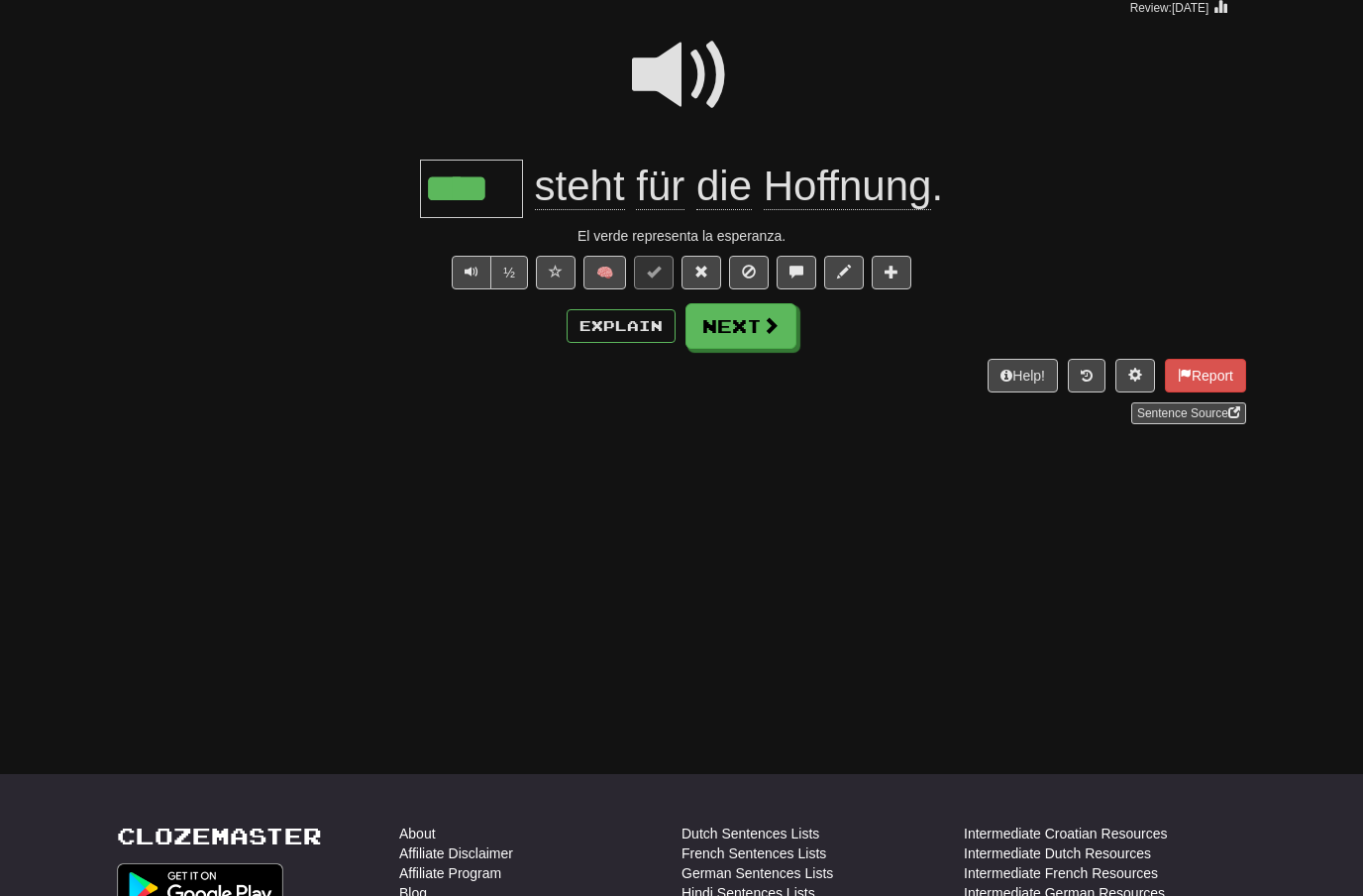
click at [754, 335] on button "Next" at bounding box center [740, 326] width 111 height 46
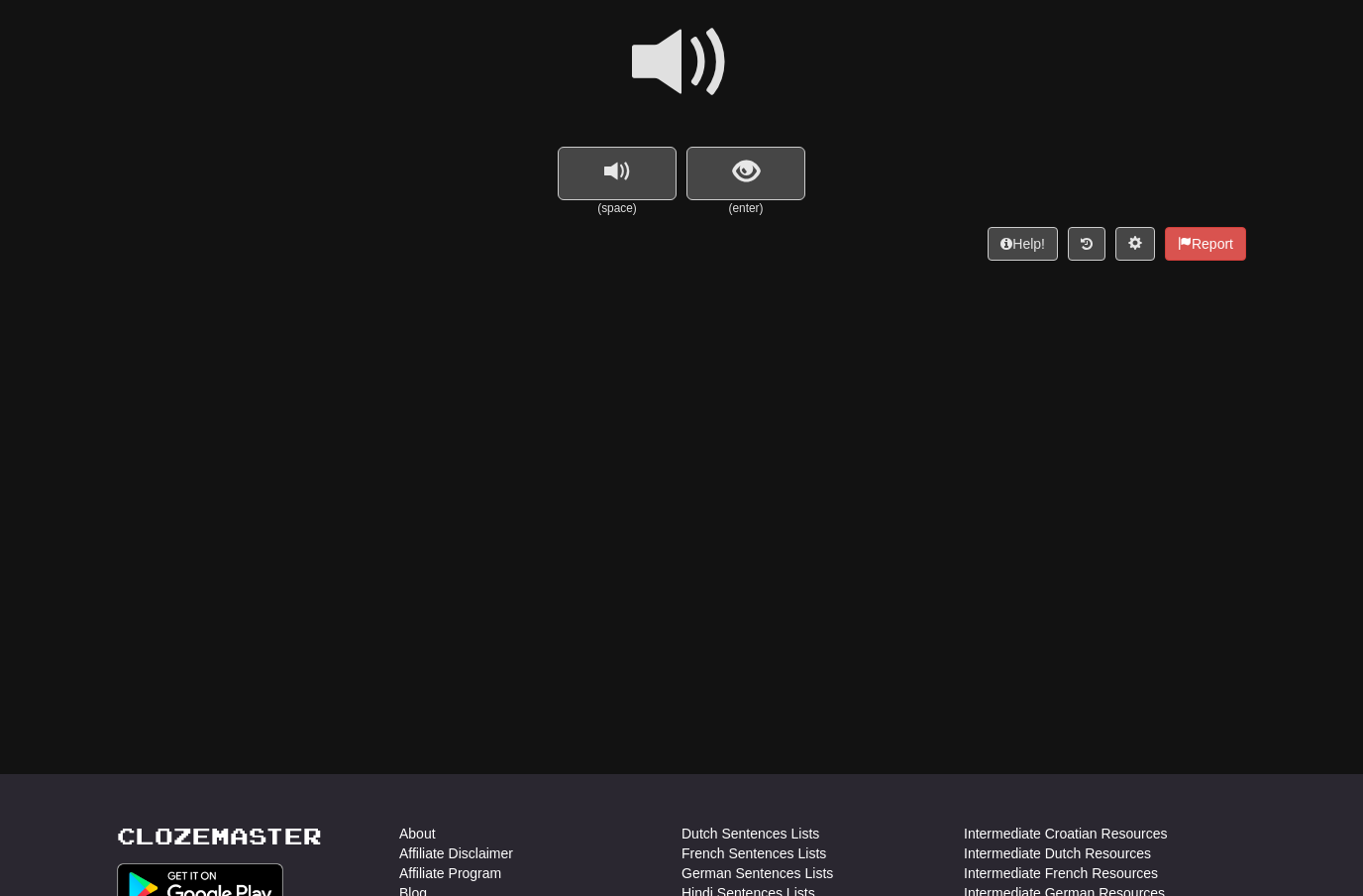
click at [675, 69] on span at bounding box center [681, 62] width 99 height 99
click at [712, 169] on button "show sentence" at bounding box center [745, 174] width 119 height 54
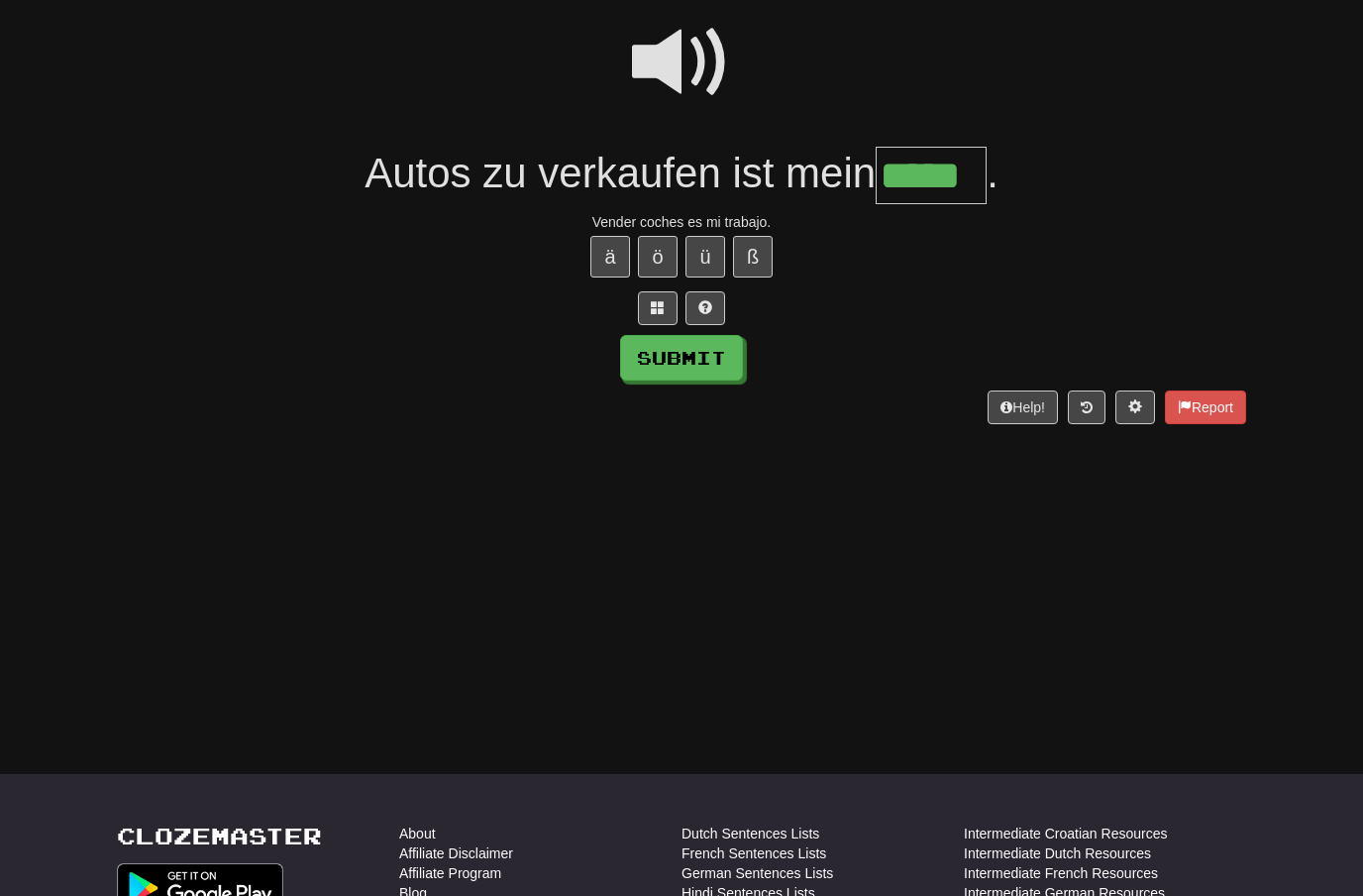
click at [666, 360] on button "Submit" at bounding box center [682, 358] width 123 height 46
type input "*****"
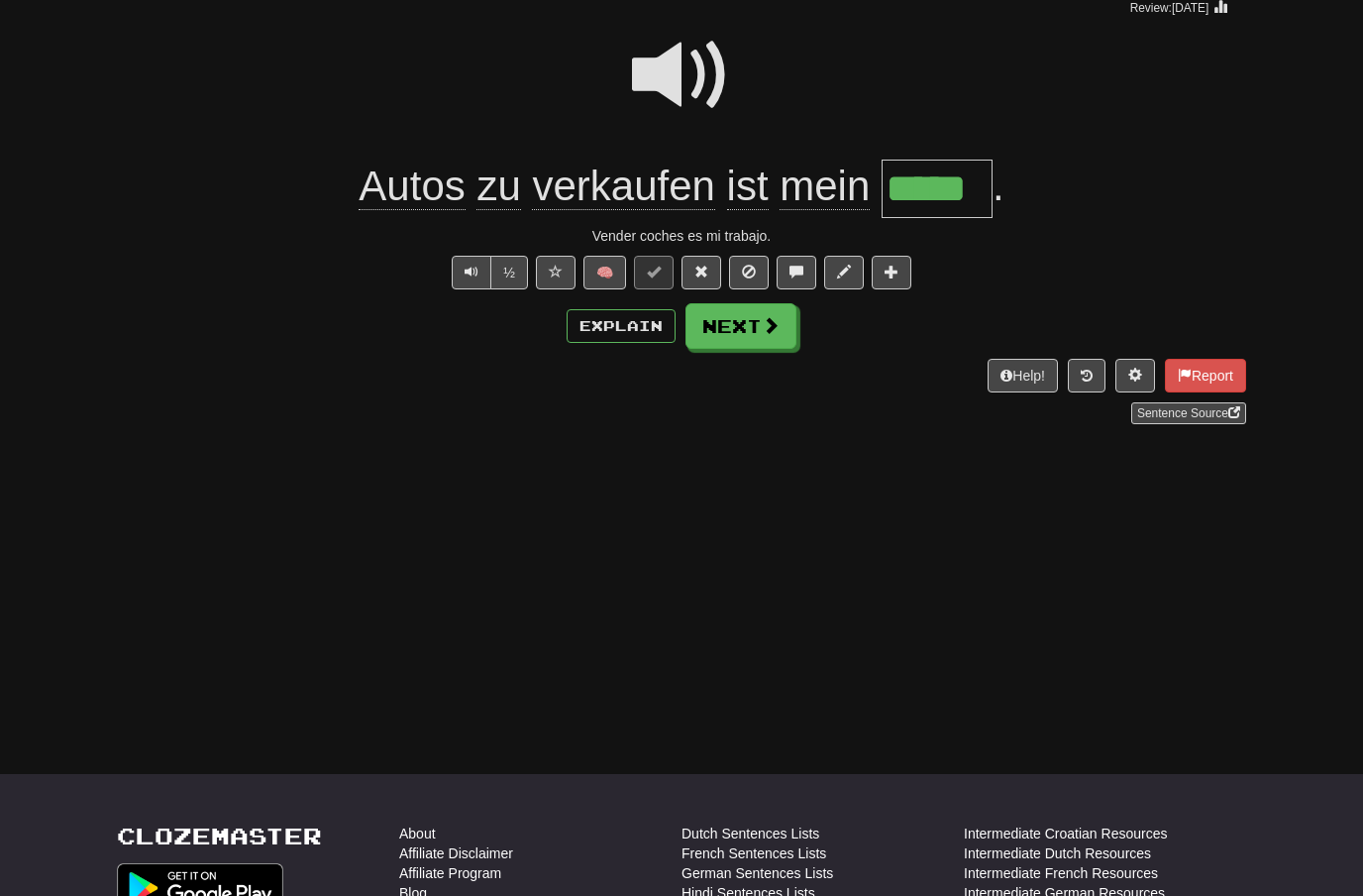
click at [776, 335] on button "Next" at bounding box center [740, 326] width 111 height 46
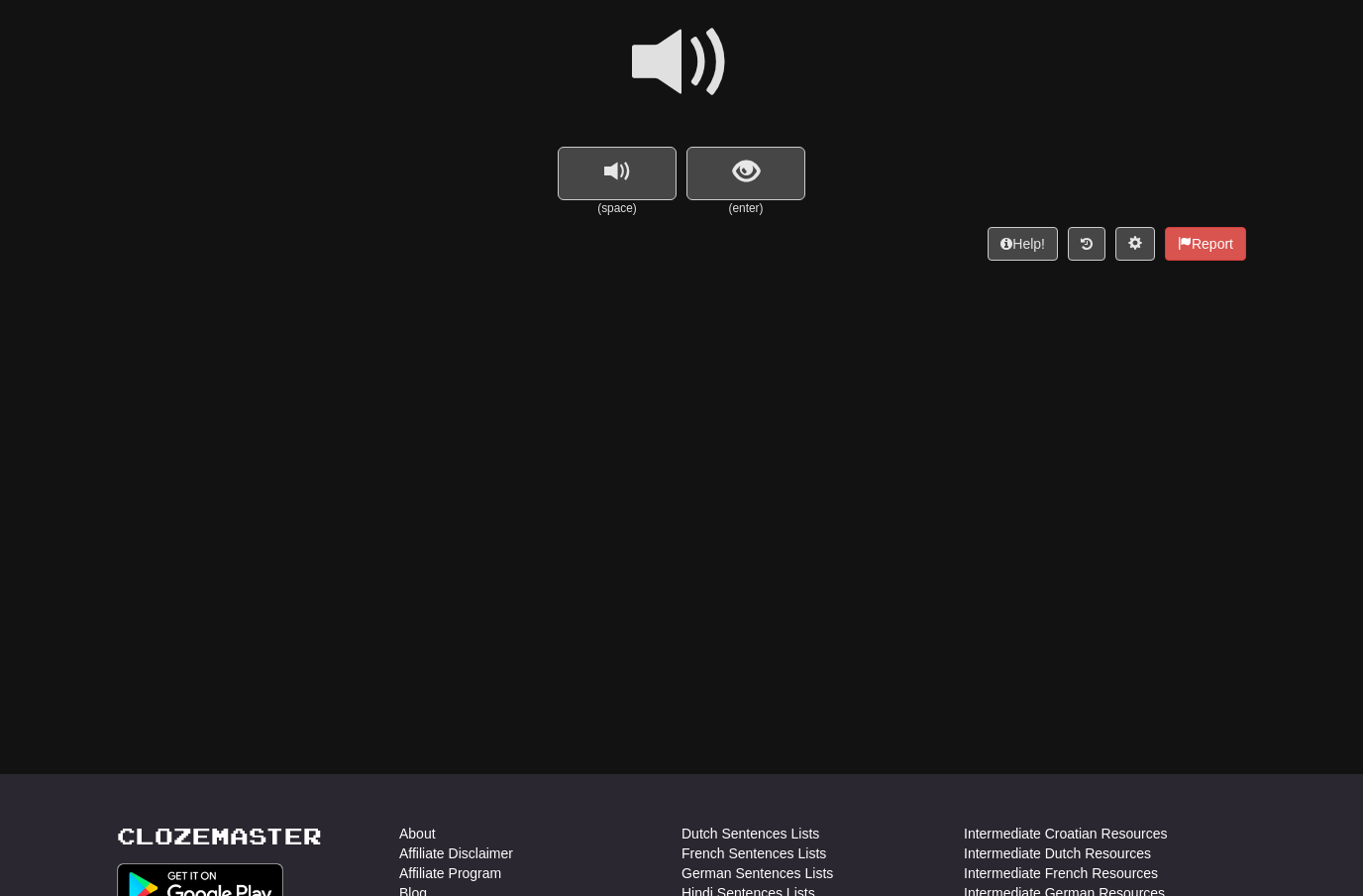
click at [699, 52] on span at bounding box center [681, 62] width 99 height 99
click at [731, 161] on button "show sentence" at bounding box center [745, 174] width 119 height 54
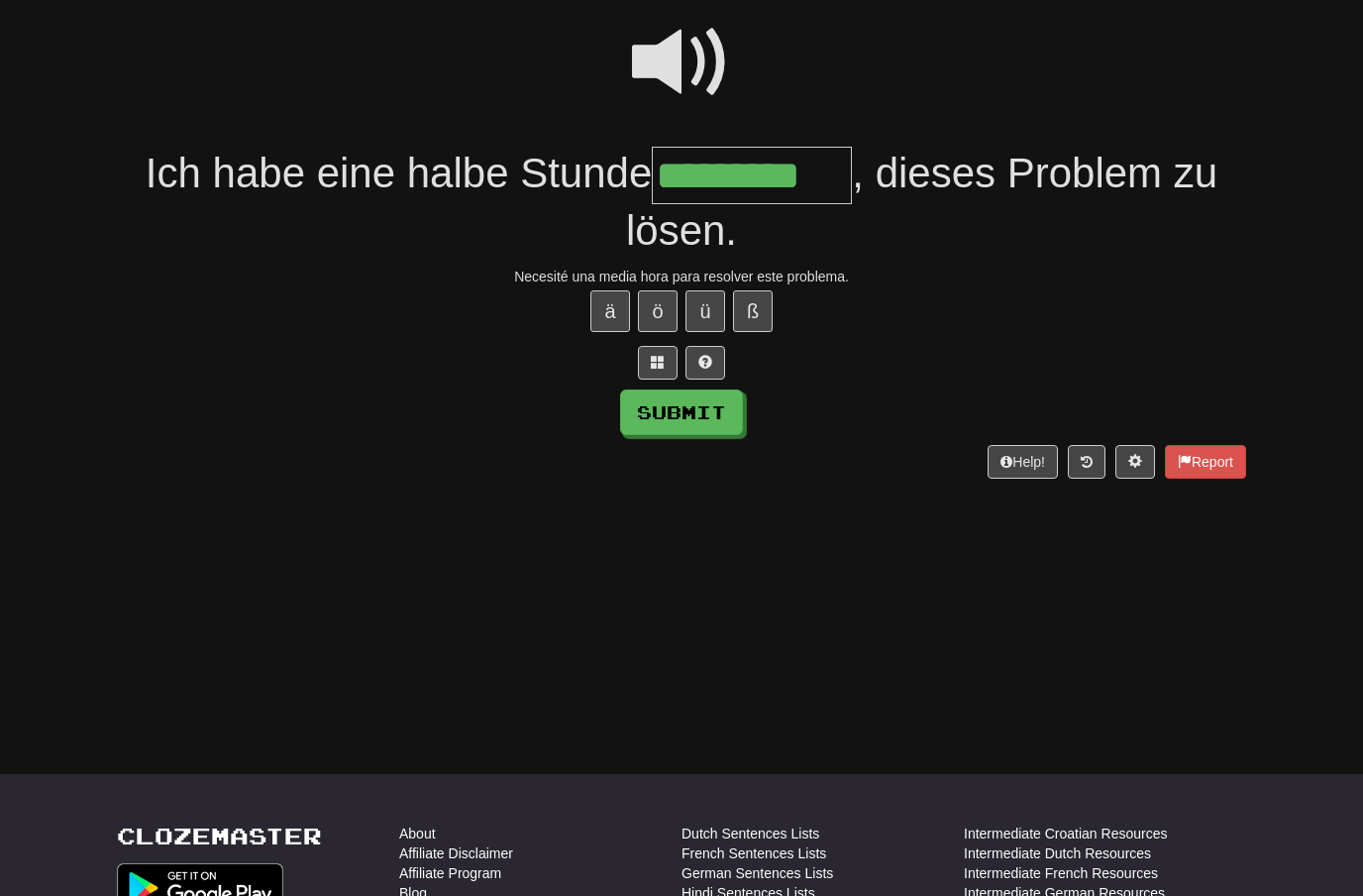
type input "*********"
click at [657, 408] on button "Submit" at bounding box center [682, 412] width 123 height 46
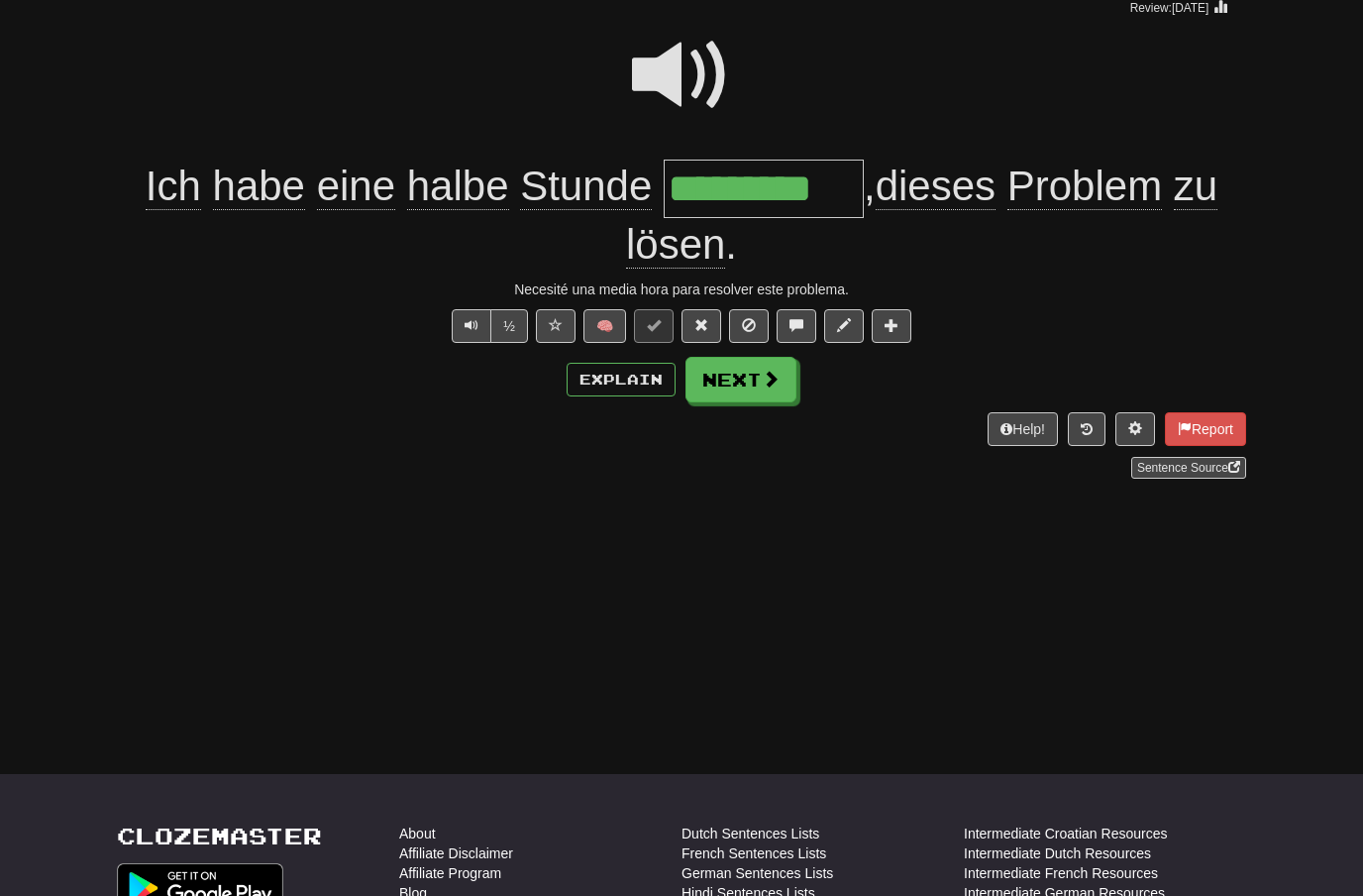
click at [743, 377] on button "Next" at bounding box center [740, 379] width 111 height 46
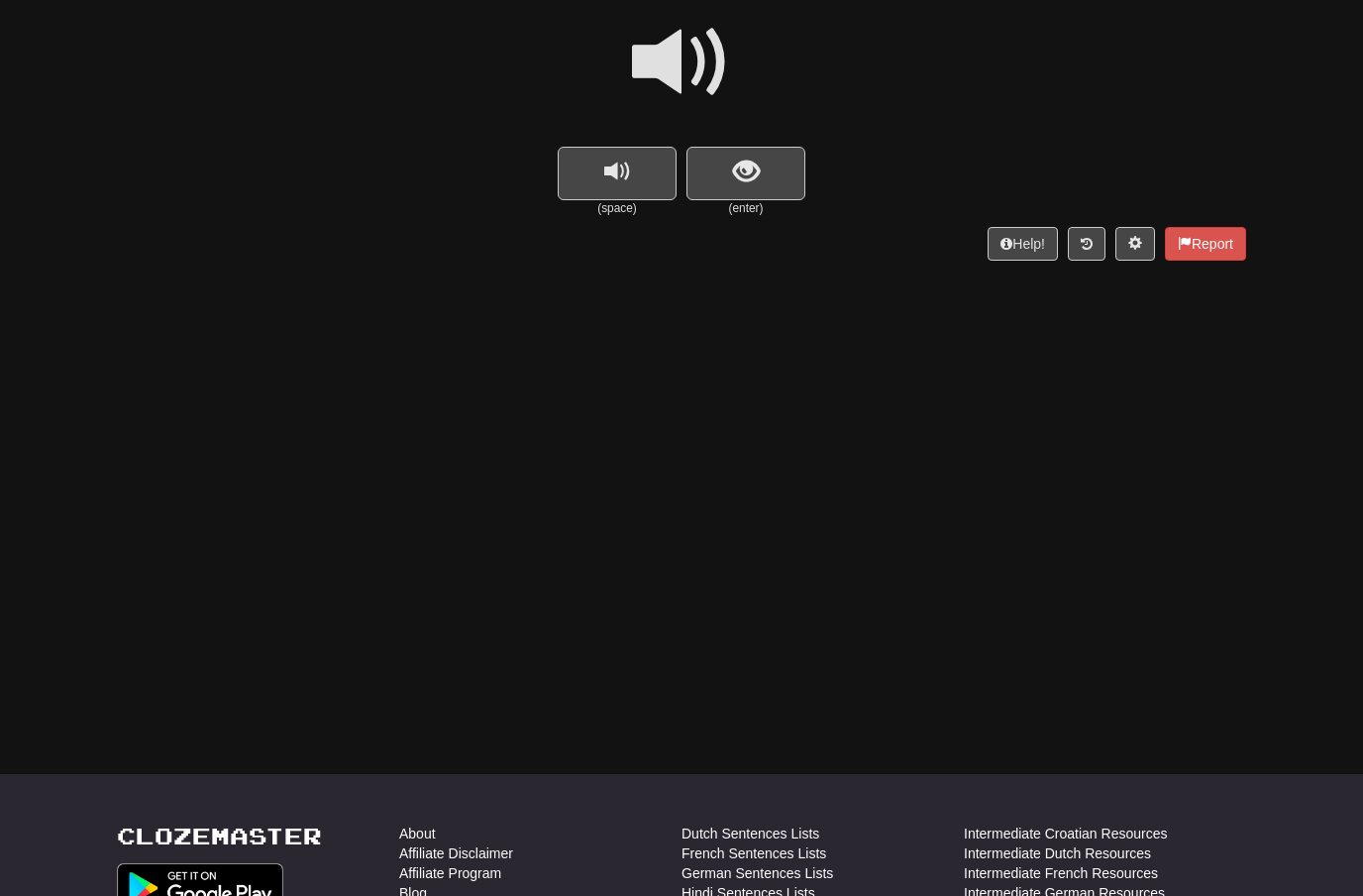
click at [689, 73] on span at bounding box center [681, 62] width 99 height 99
click at [739, 181] on span "show sentence" at bounding box center [746, 172] width 27 height 27
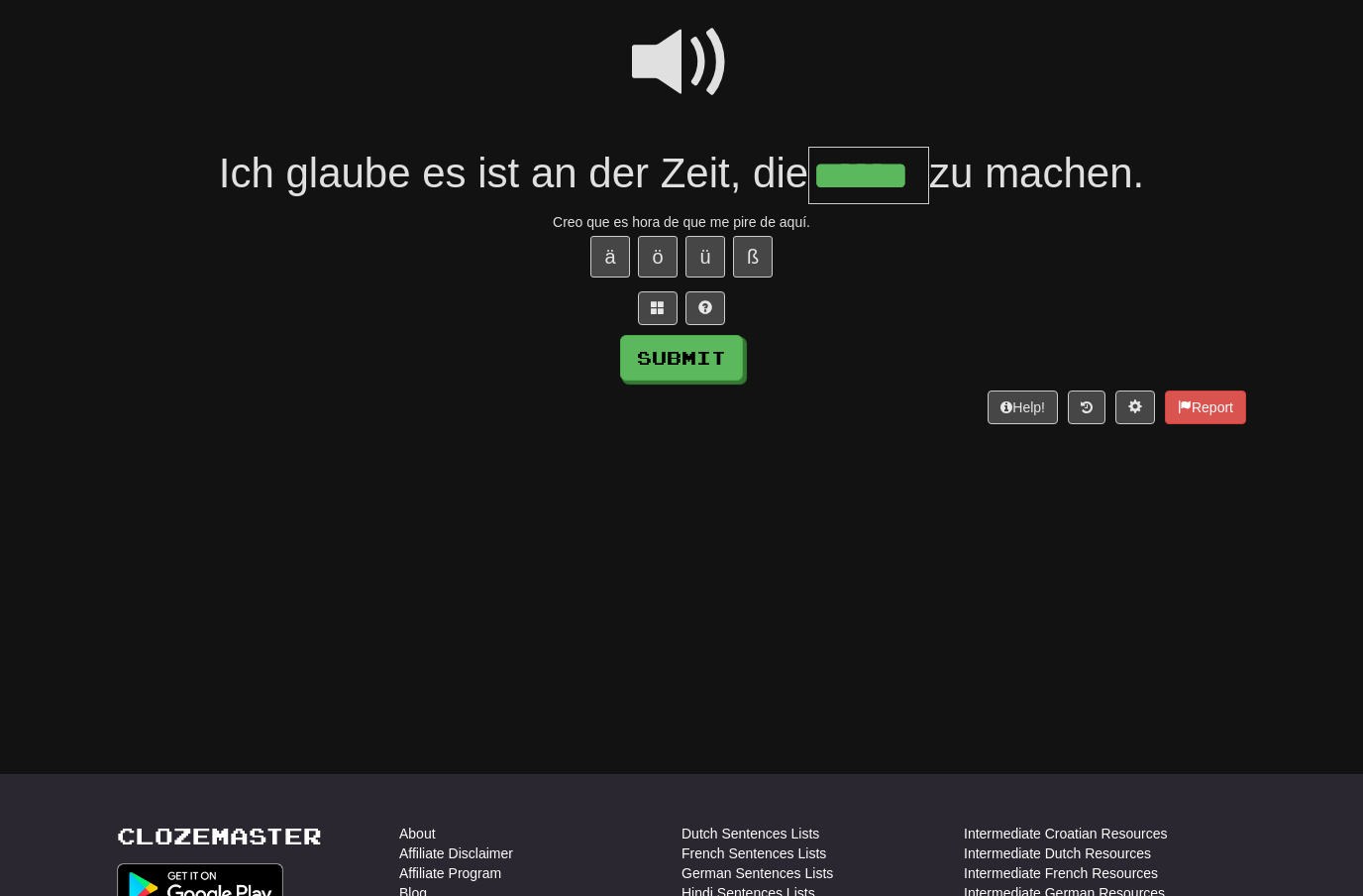
click at [678, 367] on button "Submit" at bounding box center [682, 358] width 123 height 46
type input "******"
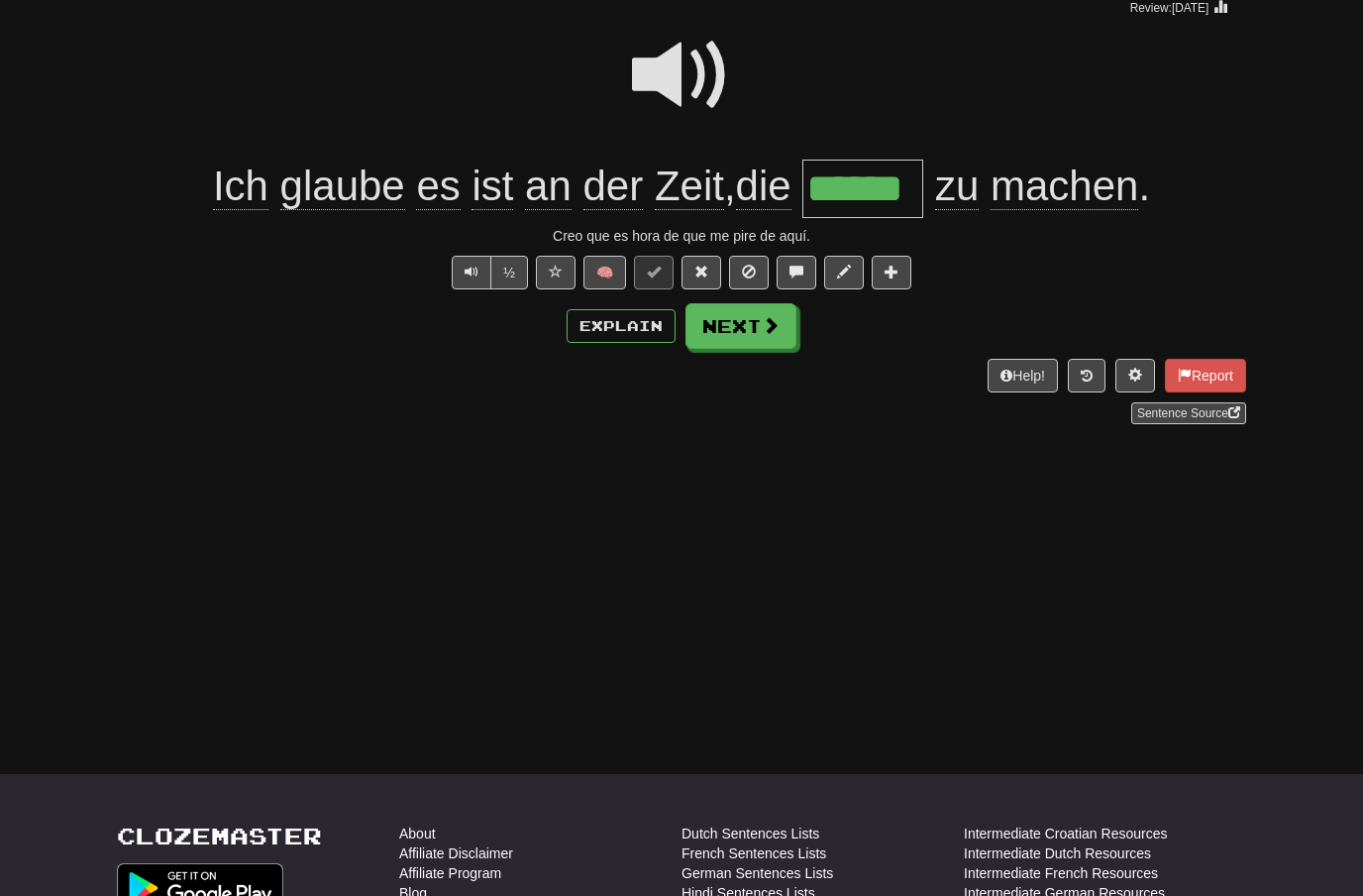
click at [747, 340] on button "Next" at bounding box center [740, 326] width 111 height 46
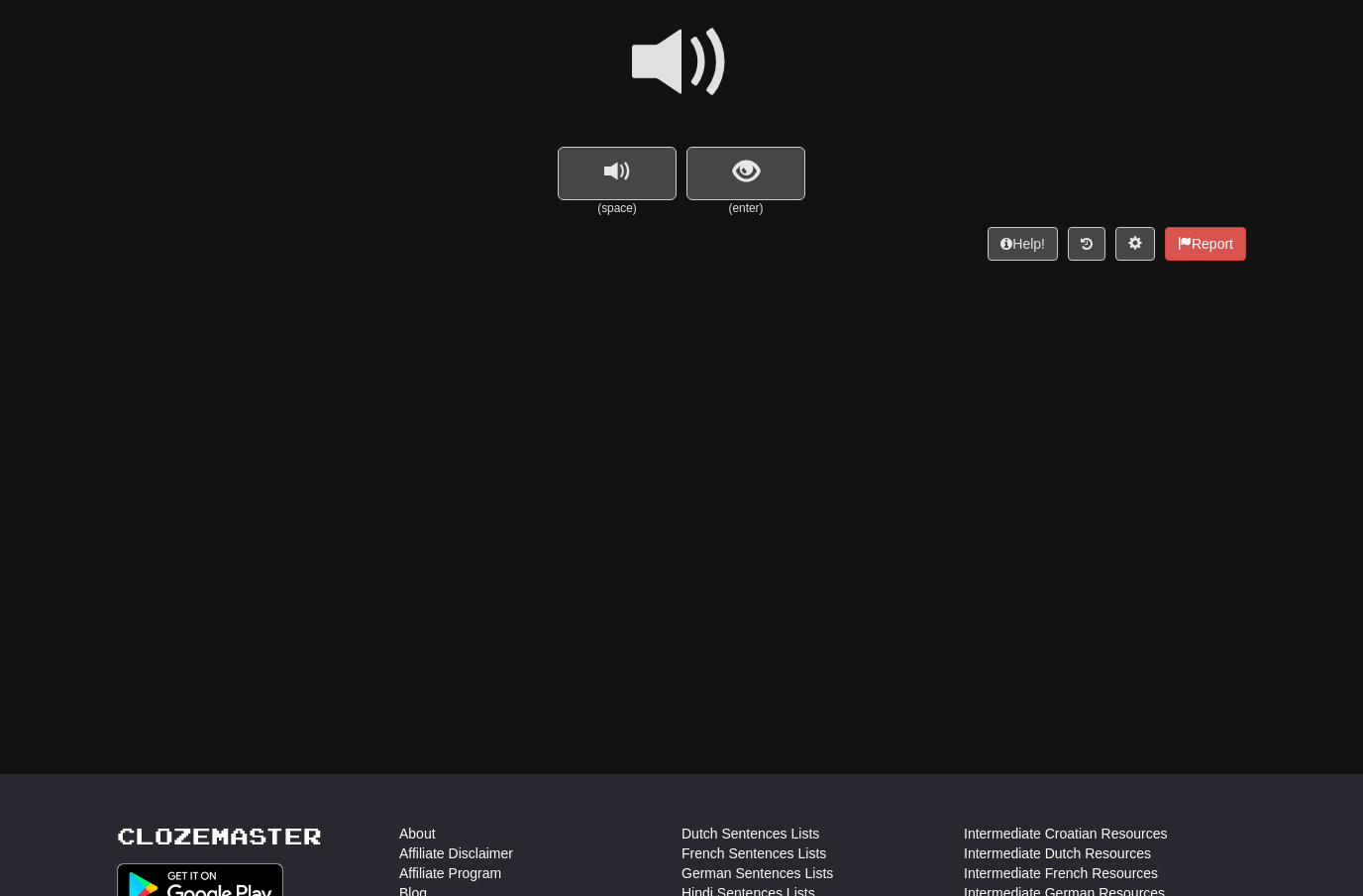
click at [704, 61] on span at bounding box center [681, 62] width 99 height 99
click at [727, 160] on button "show sentence" at bounding box center [745, 174] width 119 height 54
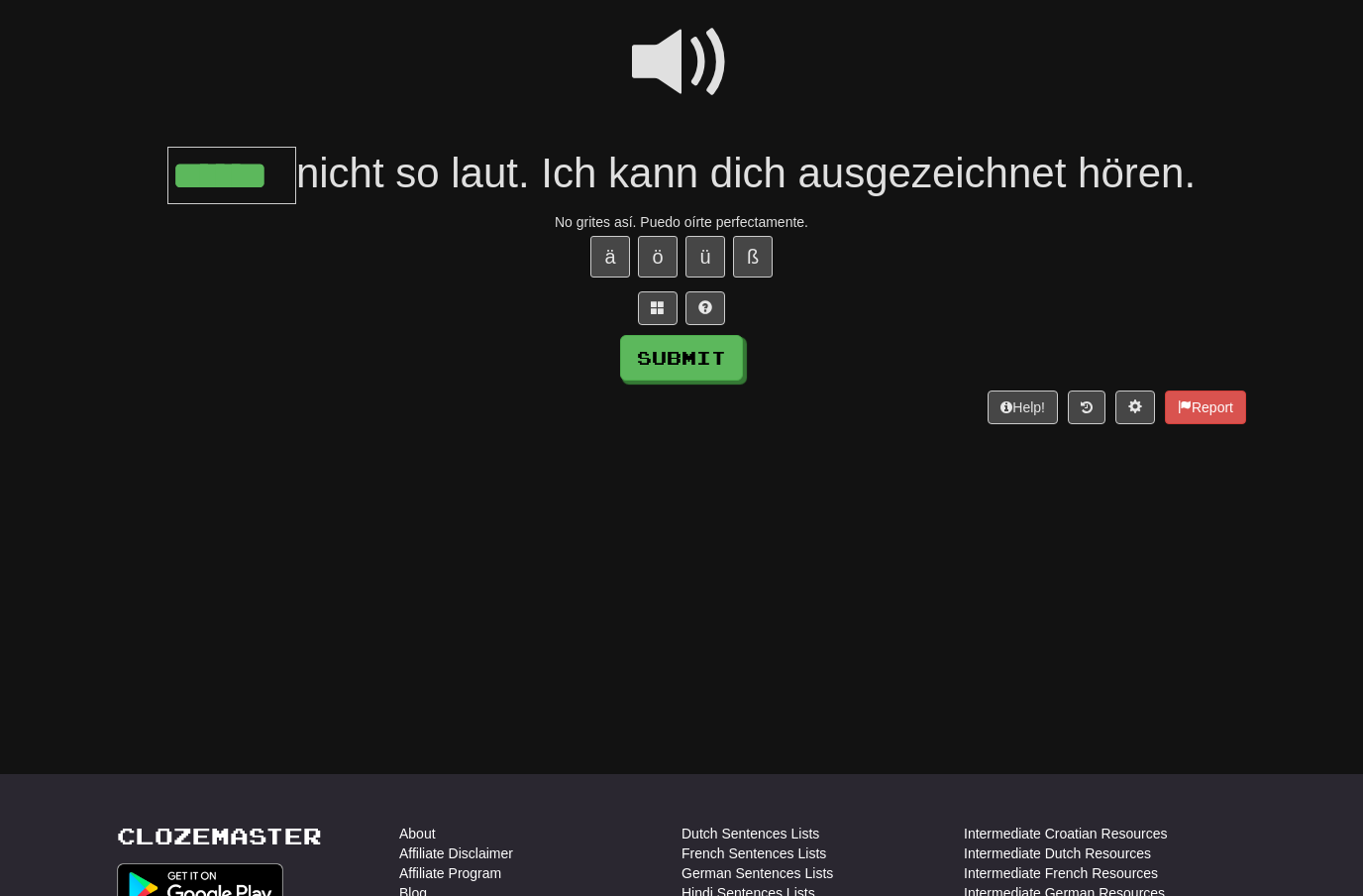
click at [672, 351] on button "Submit" at bounding box center [682, 358] width 123 height 46
type input "******"
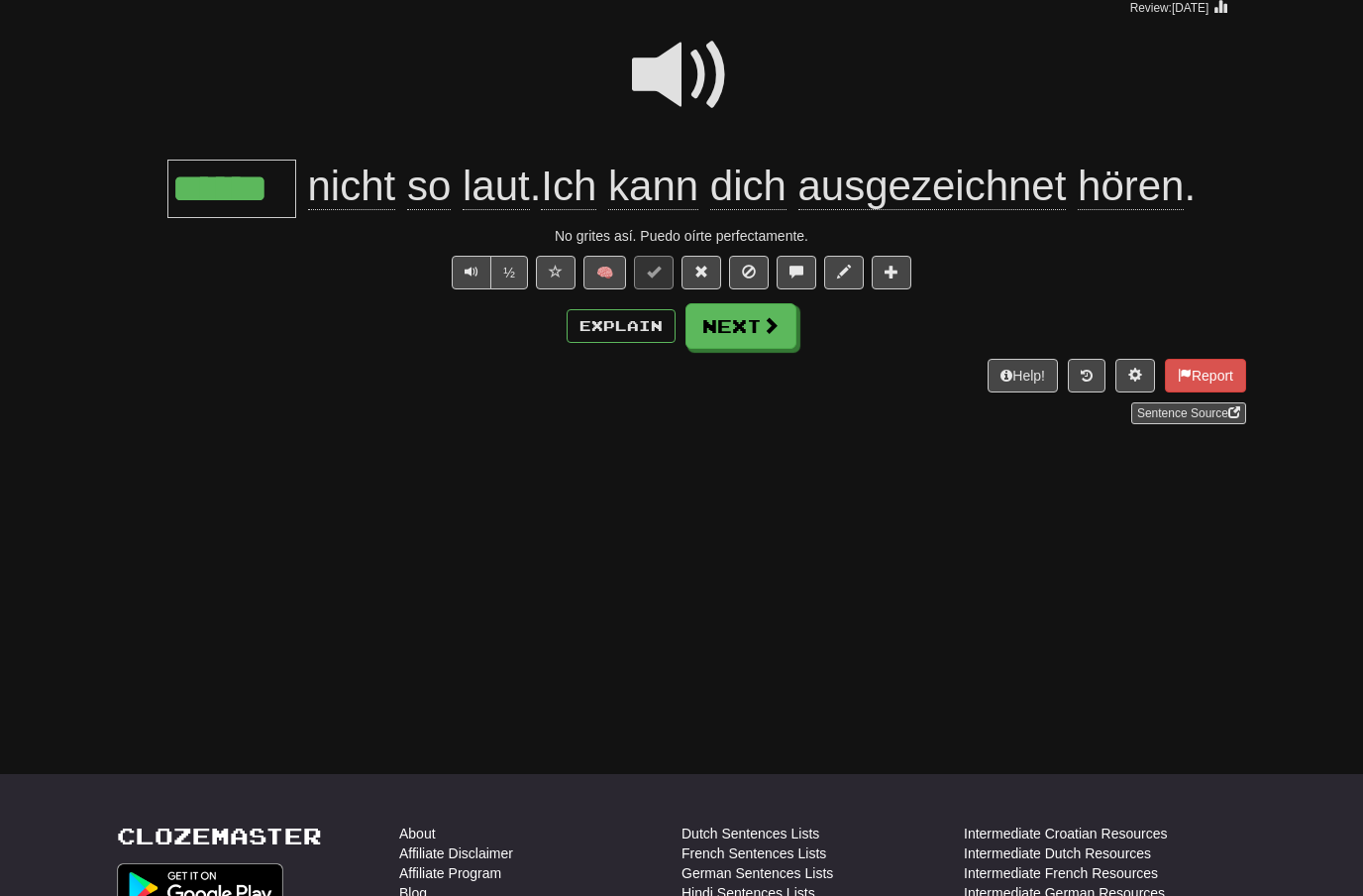
click at [745, 332] on button "Next" at bounding box center [740, 326] width 111 height 46
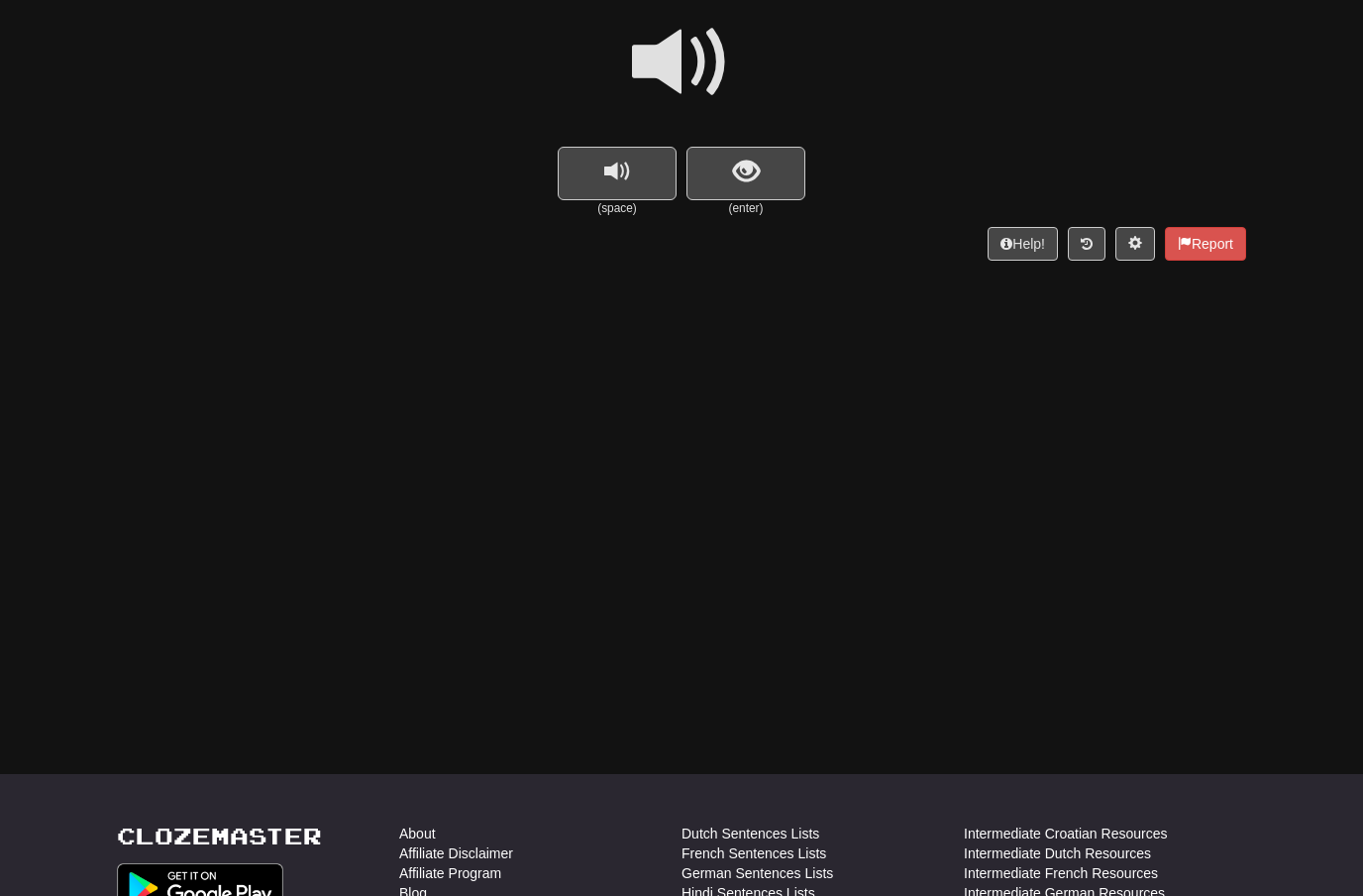
click at [697, 59] on span at bounding box center [681, 62] width 99 height 99
click at [722, 161] on button "show sentence" at bounding box center [745, 174] width 119 height 54
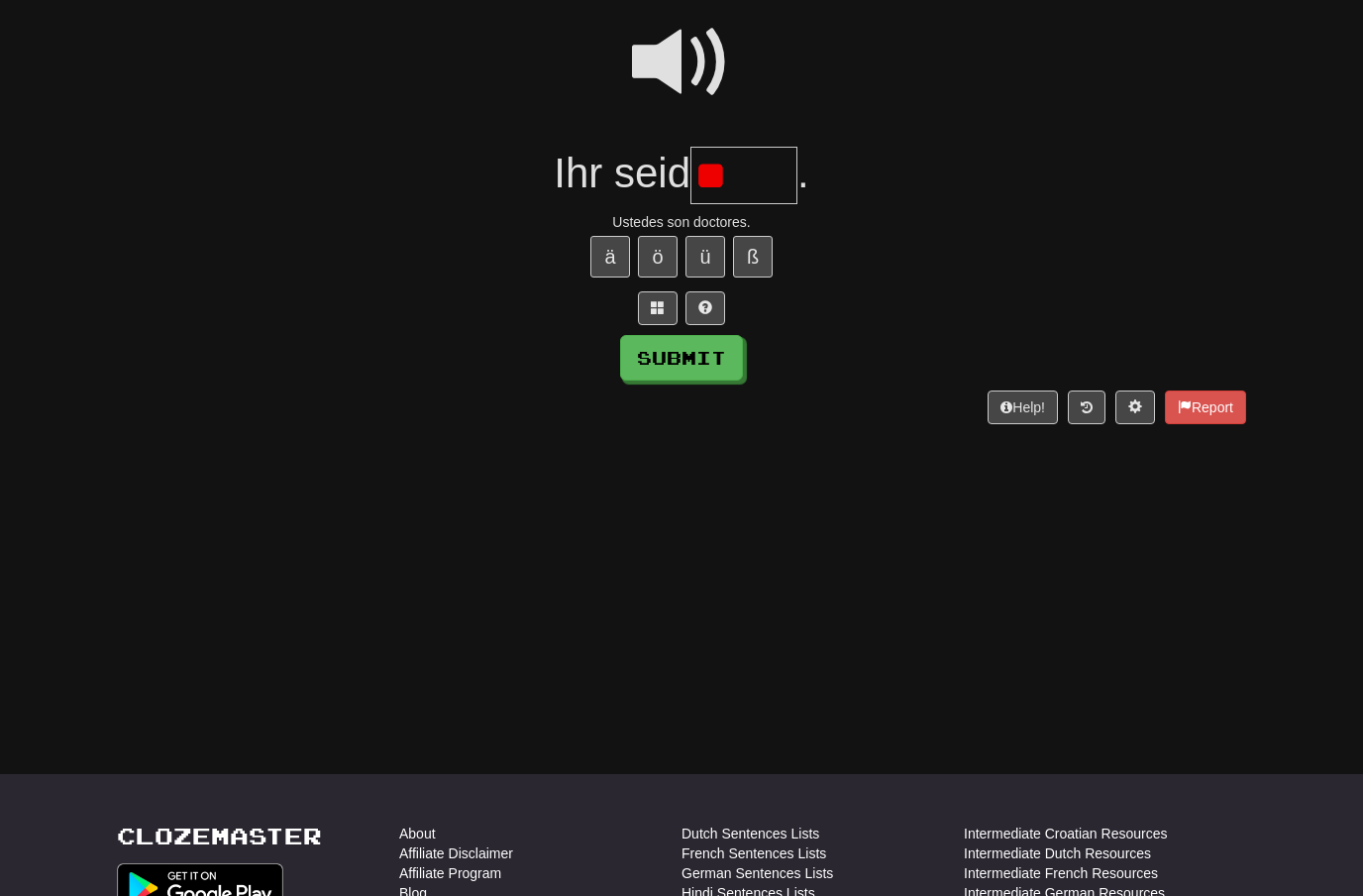
type input "*"
click at [616, 249] on button "ä" at bounding box center [611, 256] width 40 height 42
click at [678, 351] on button "Submit" at bounding box center [682, 358] width 123 height 46
type input "*****"
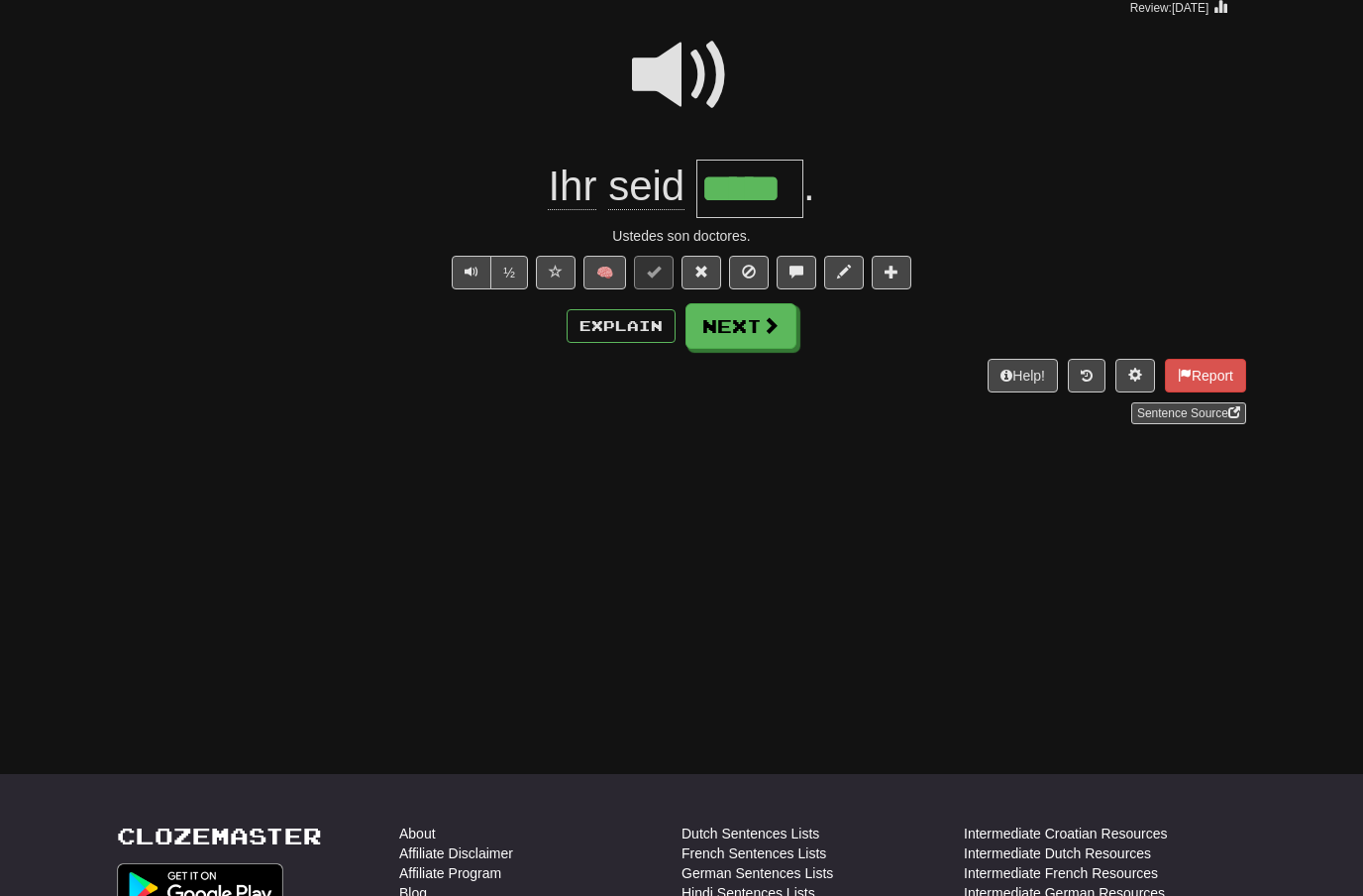
click at [756, 325] on button "Next" at bounding box center [740, 326] width 111 height 46
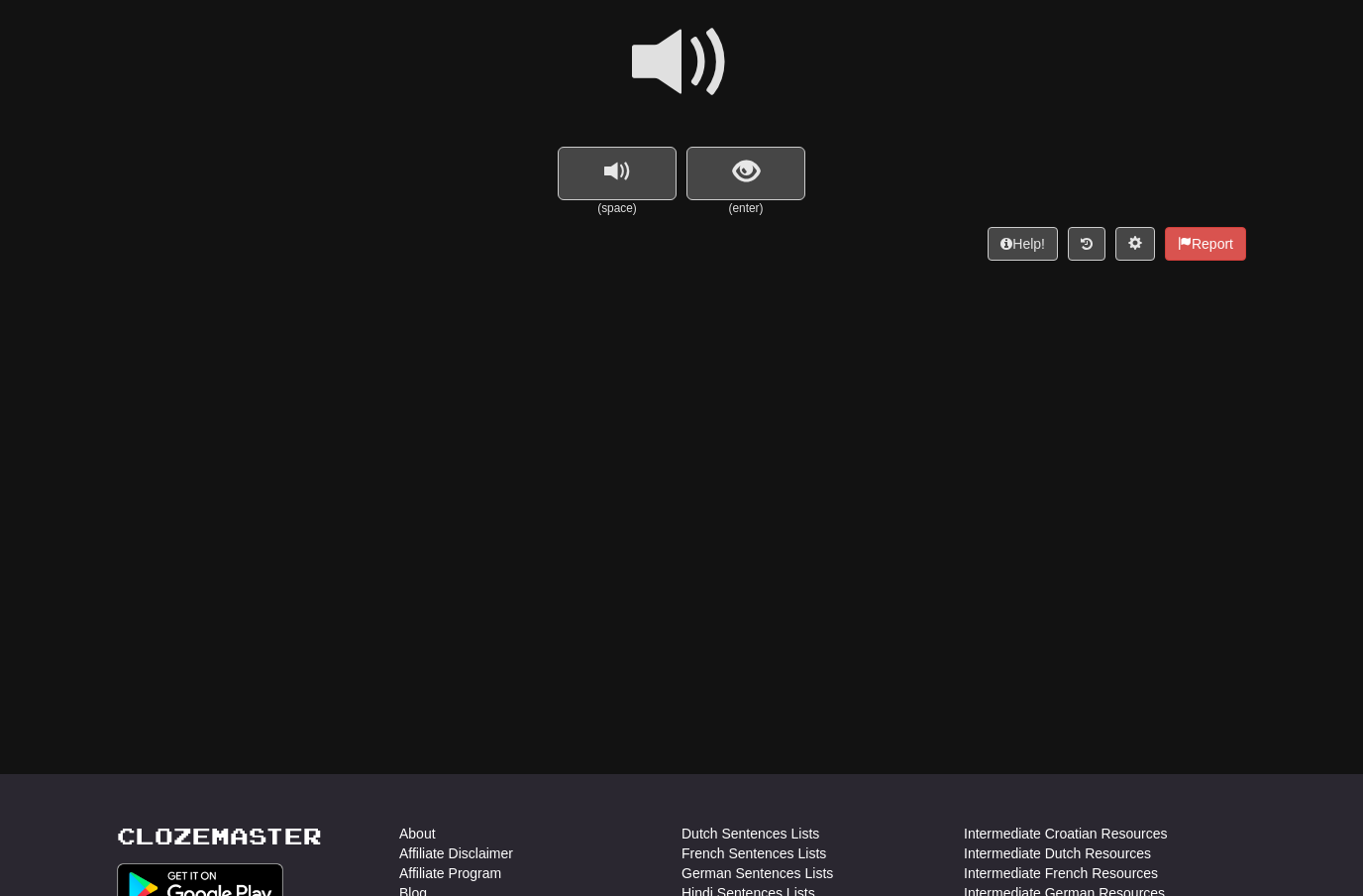
click at [704, 74] on span at bounding box center [681, 62] width 99 height 99
click at [748, 170] on span "show sentence" at bounding box center [746, 172] width 27 height 27
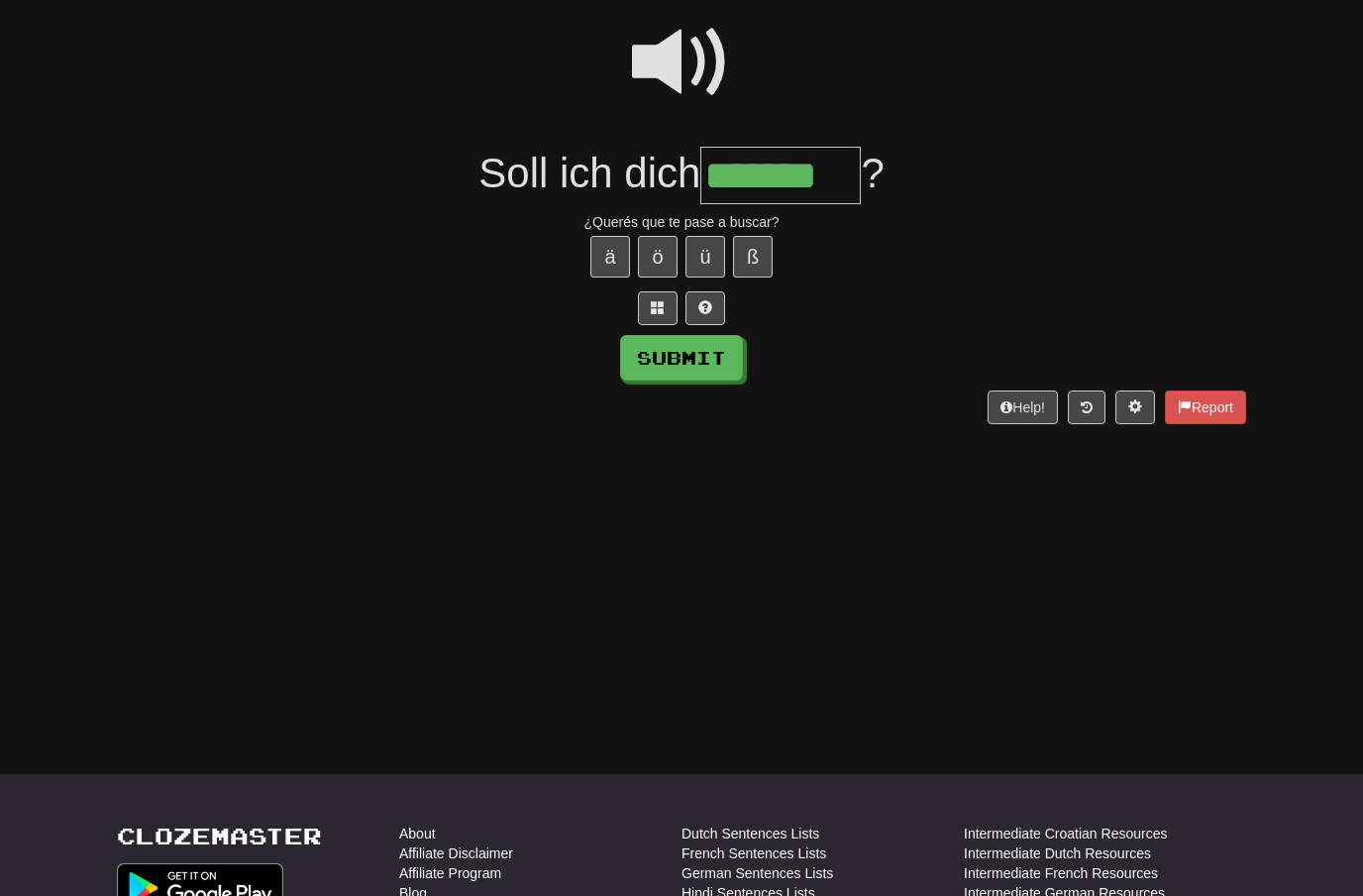
type input "*******"
click at [664, 365] on button "Submit" at bounding box center [682, 358] width 123 height 46
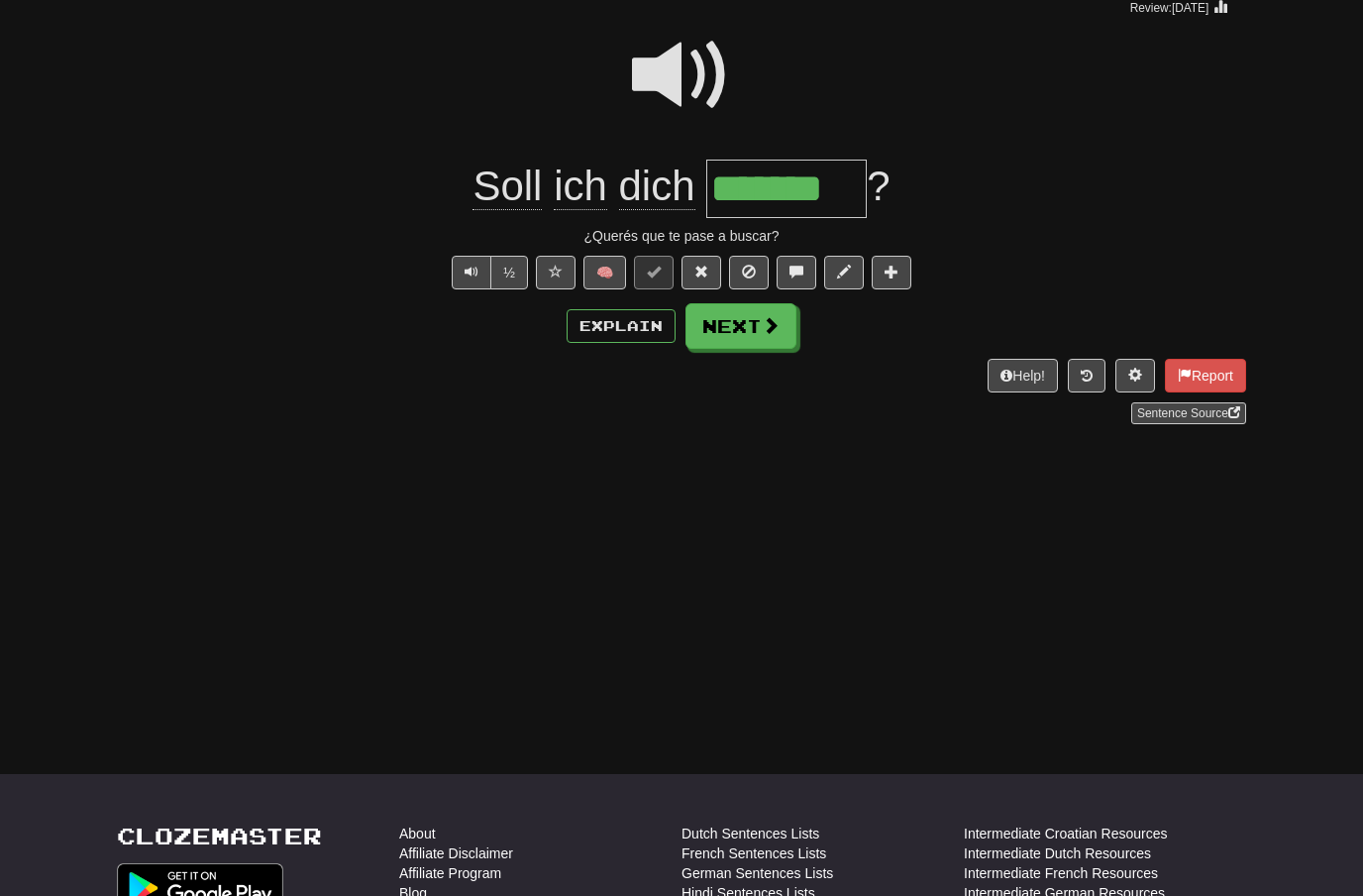
click at [745, 337] on button "Next" at bounding box center [740, 326] width 111 height 46
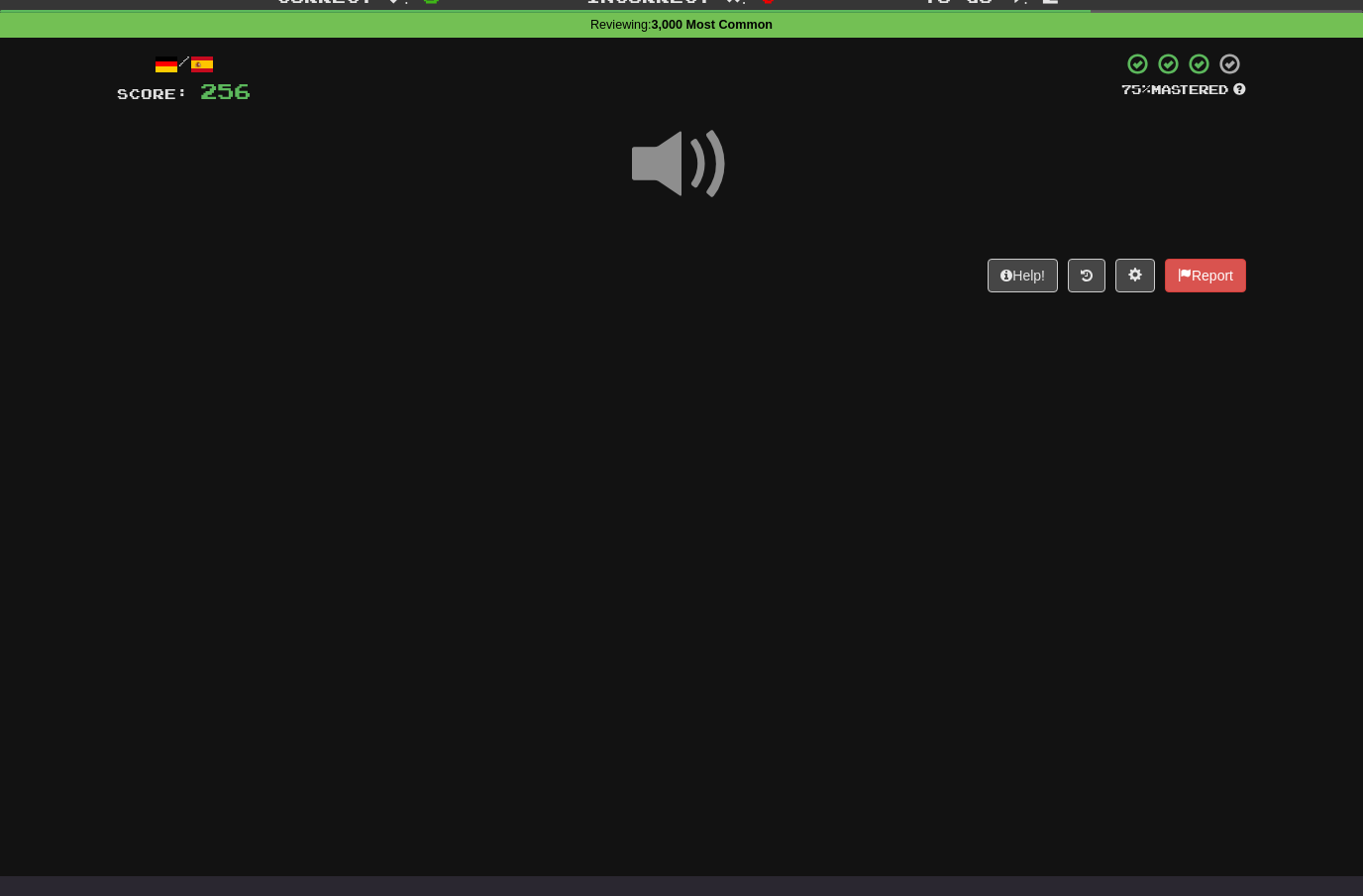
scroll to position [66, 0]
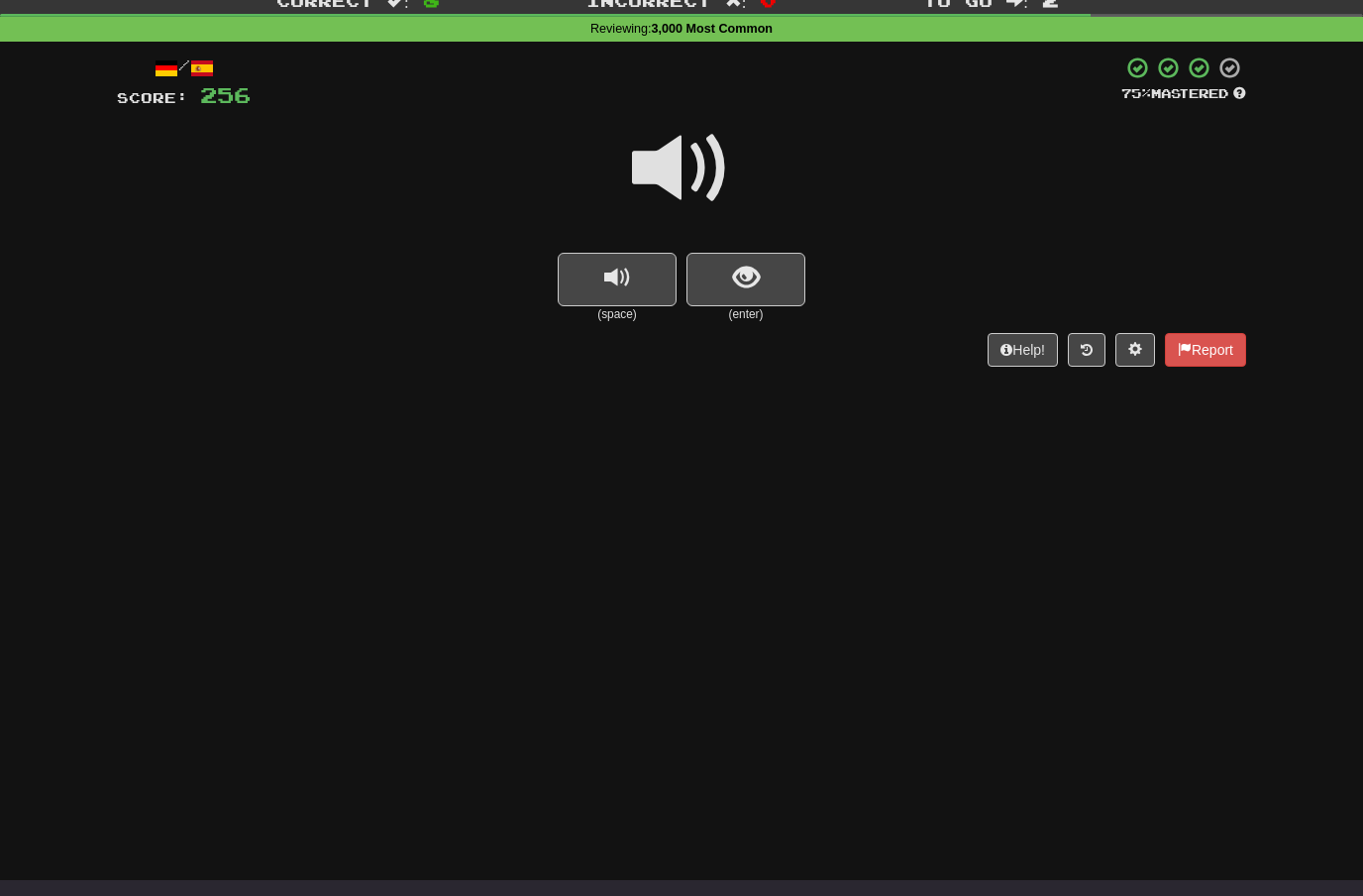
click at [684, 167] on span at bounding box center [681, 168] width 99 height 99
click at [741, 268] on span "show sentence" at bounding box center [746, 277] width 27 height 27
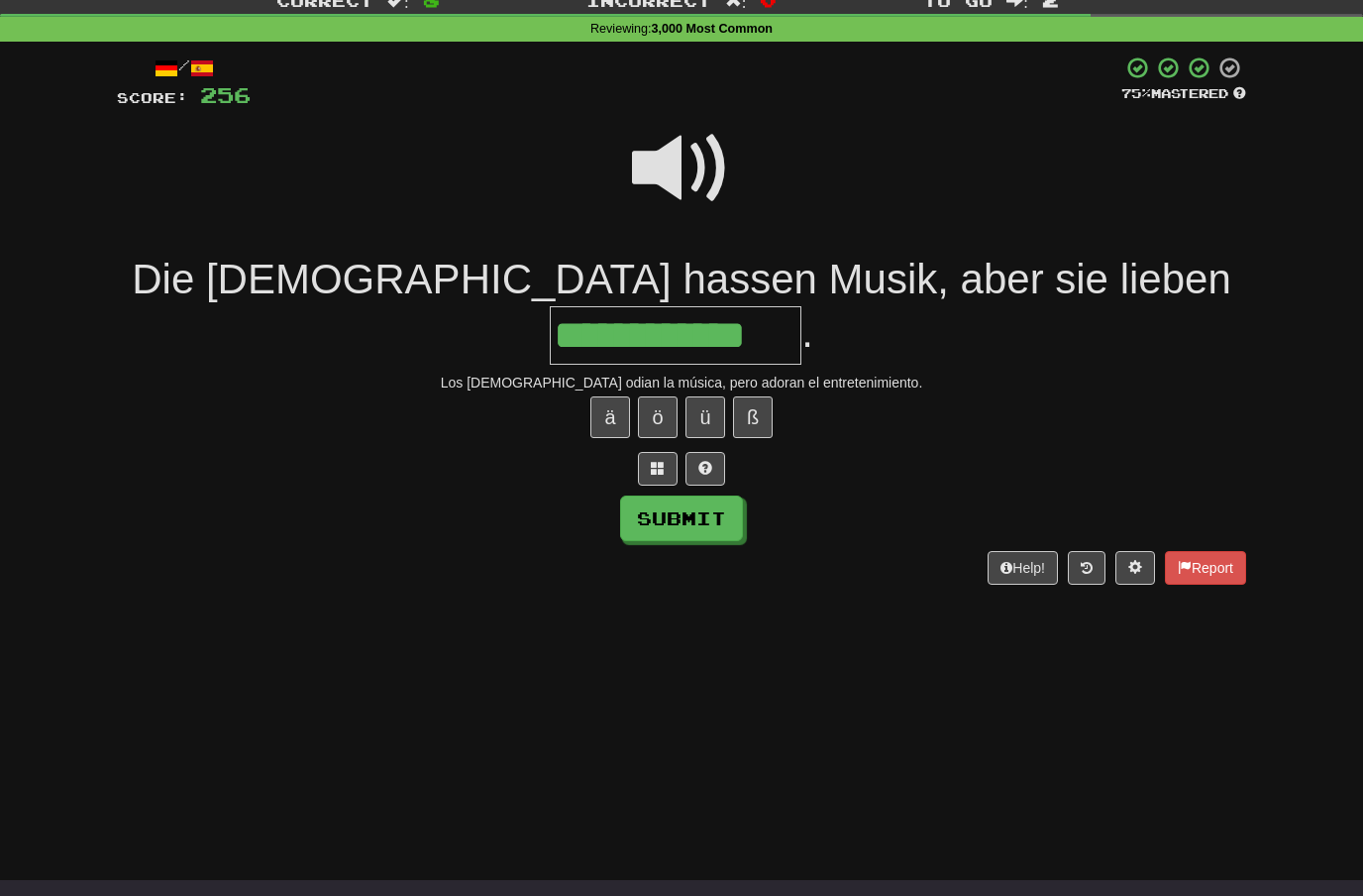
click at [654, 495] on button "Submit" at bounding box center [682, 518] width 123 height 46
type input "**********"
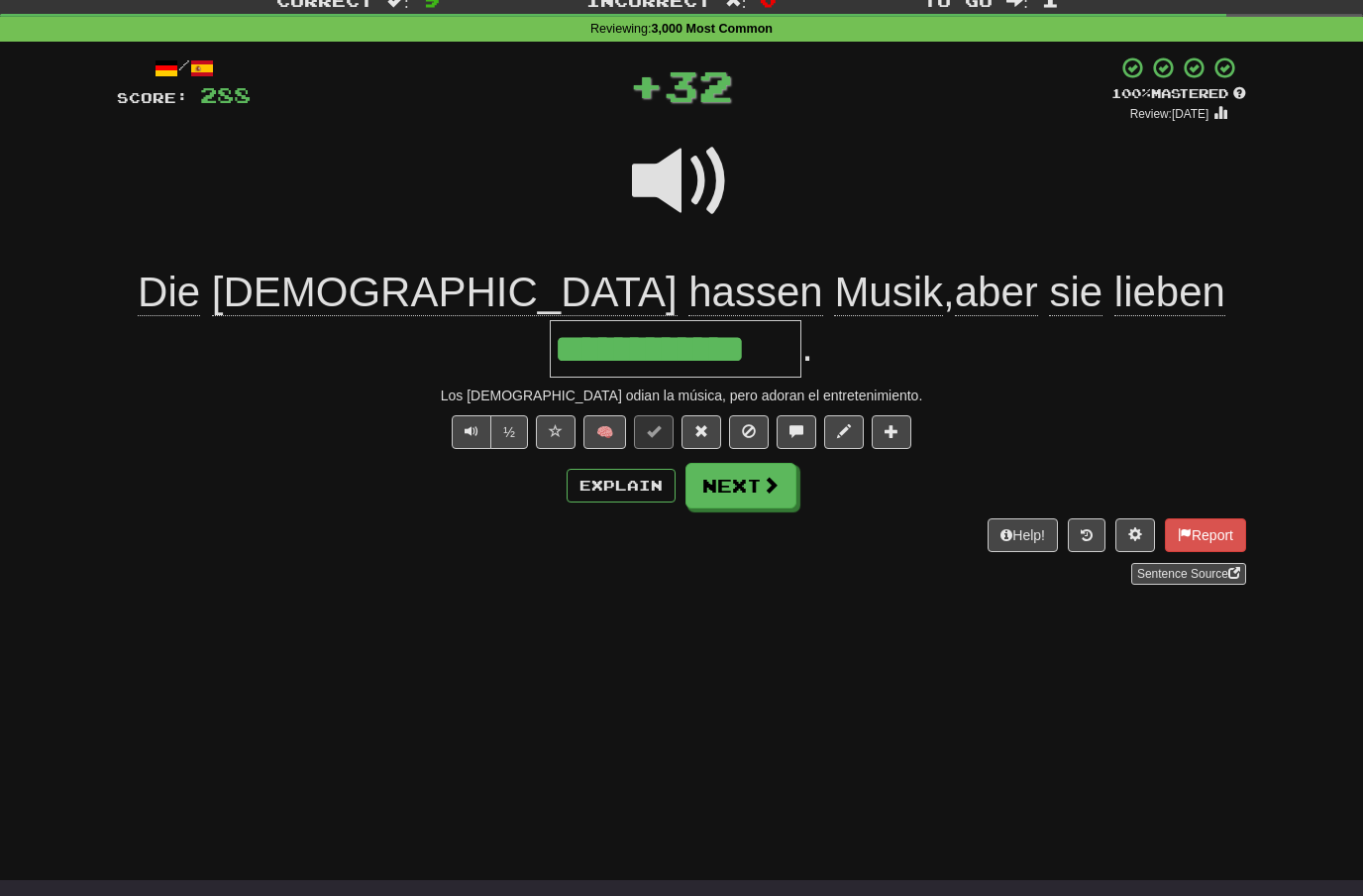
click at [761, 476] on span at bounding box center [770, 485] width 18 height 18
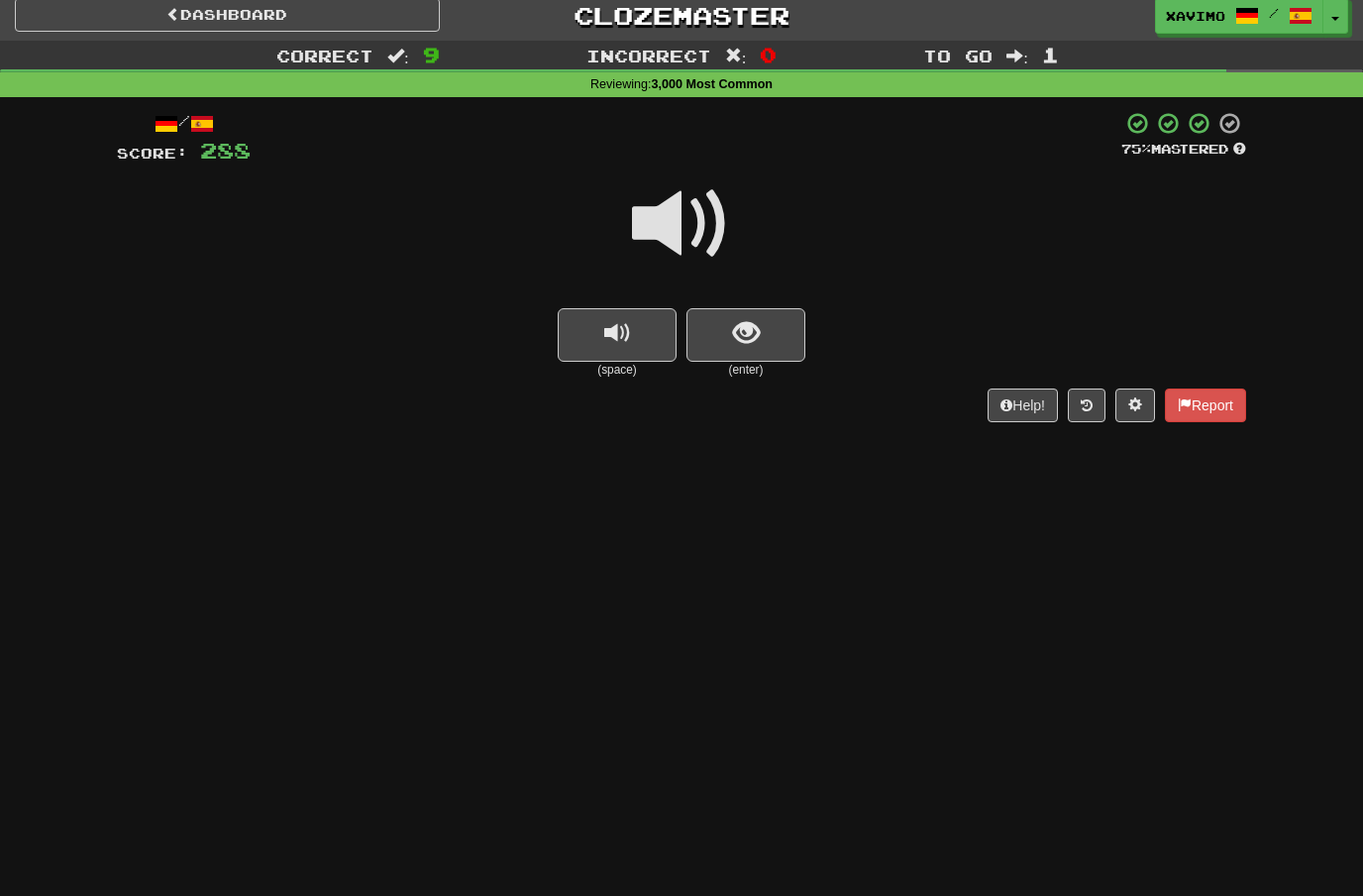
scroll to position [34, 0]
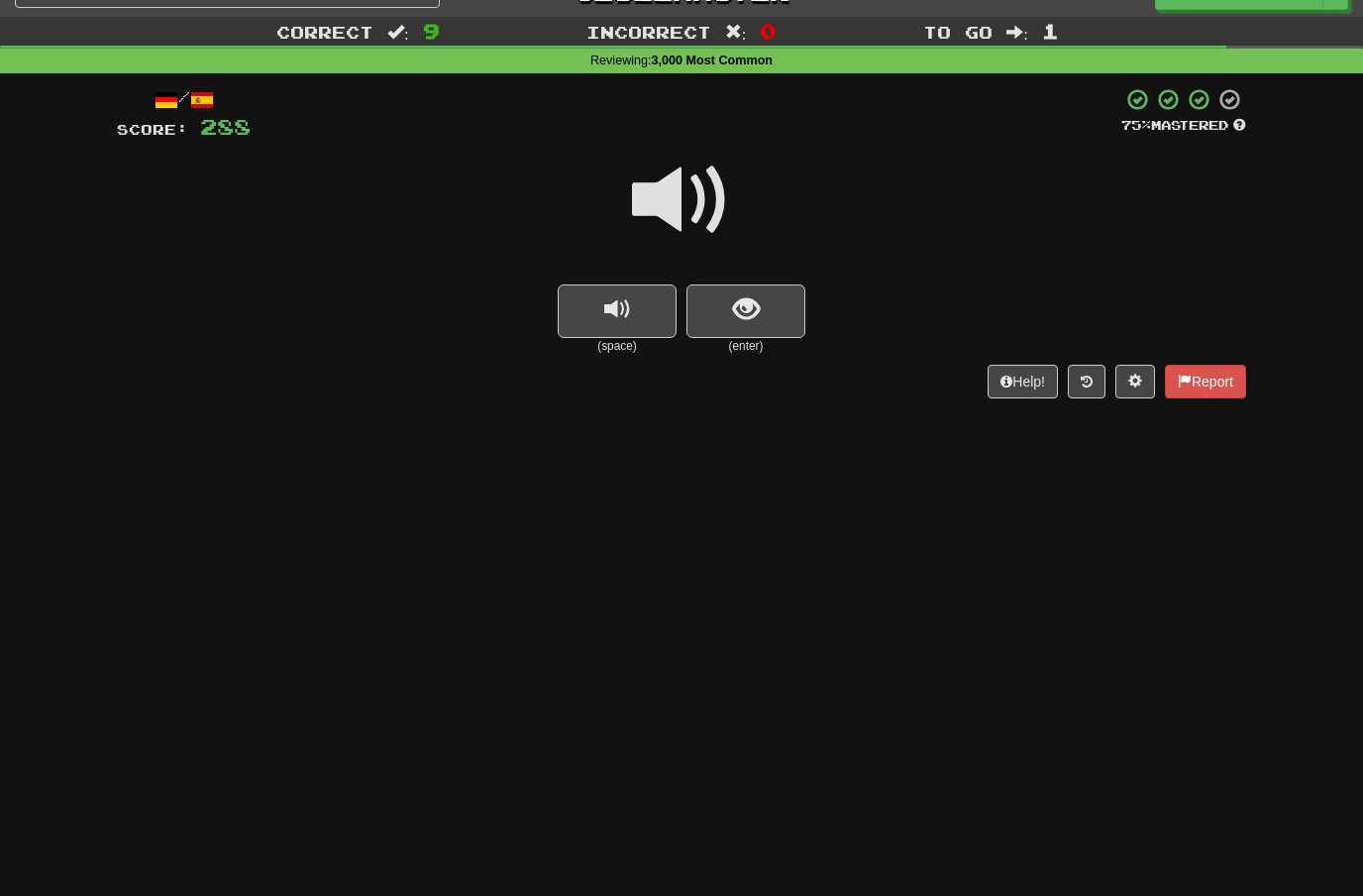
click at [738, 311] on span "show sentence" at bounding box center [746, 309] width 27 height 27
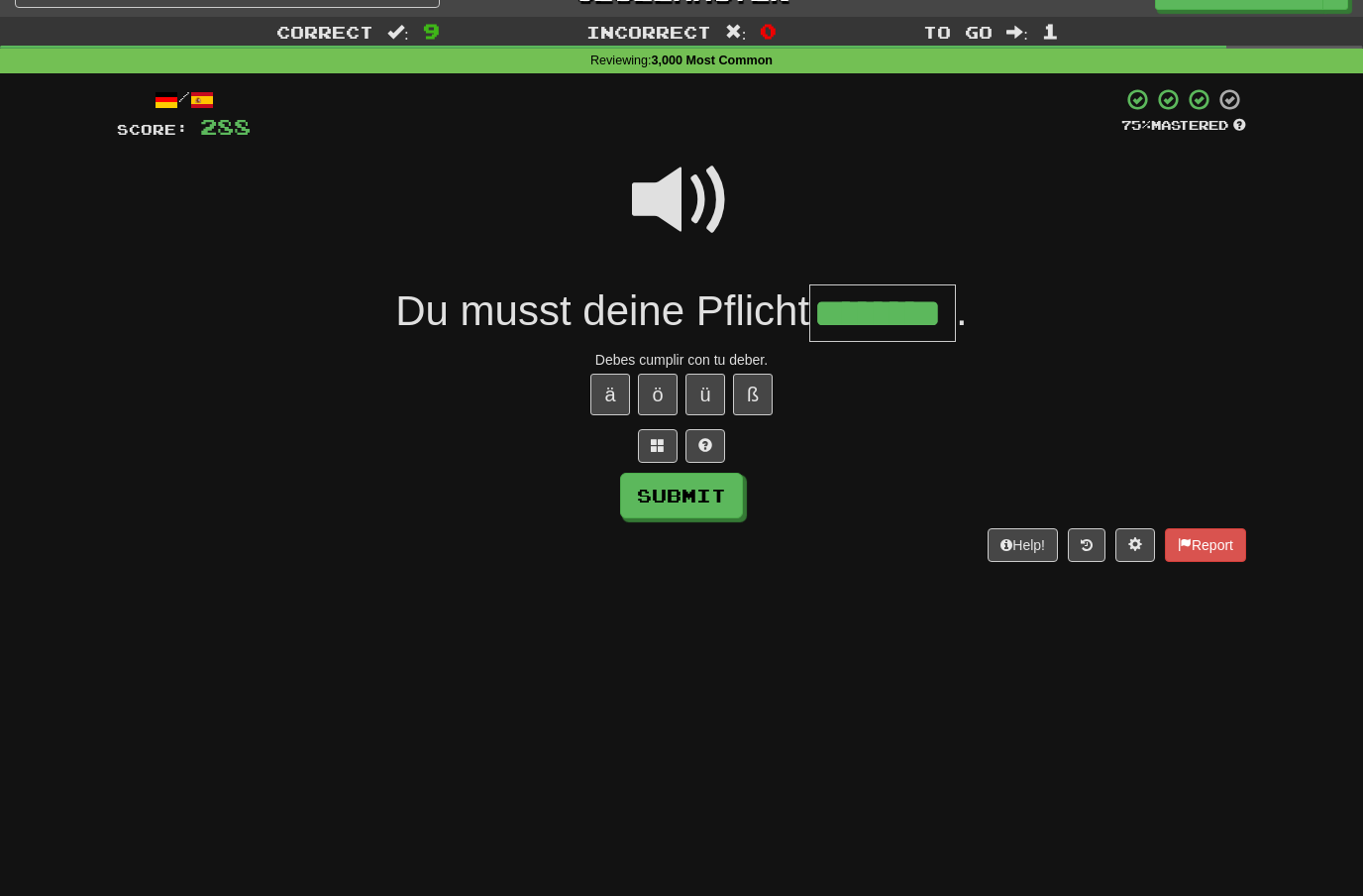
type input "********"
click at [661, 493] on button "Submit" at bounding box center [682, 496] width 123 height 46
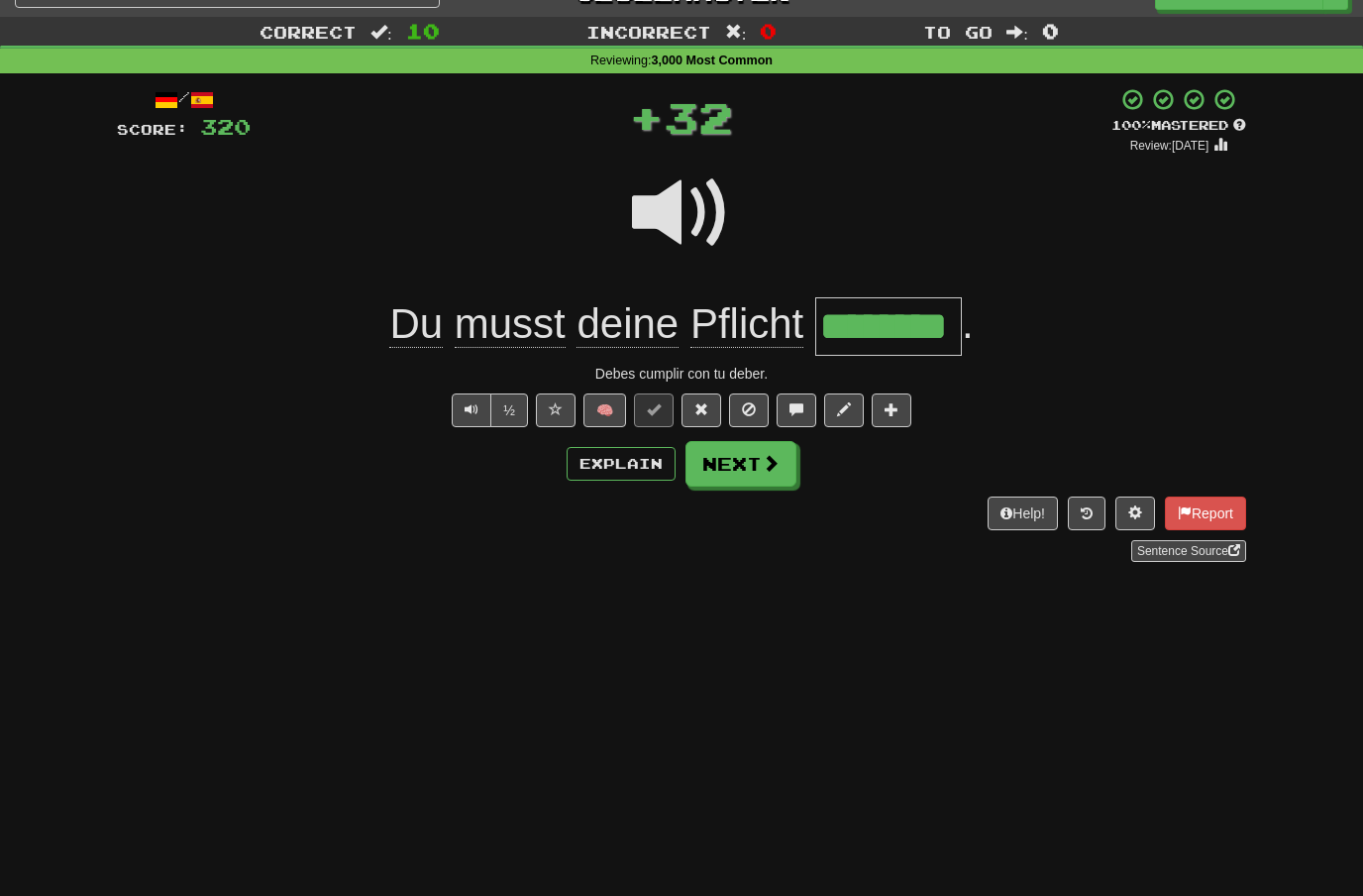
click at [787, 455] on button "Next" at bounding box center [740, 464] width 111 height 46
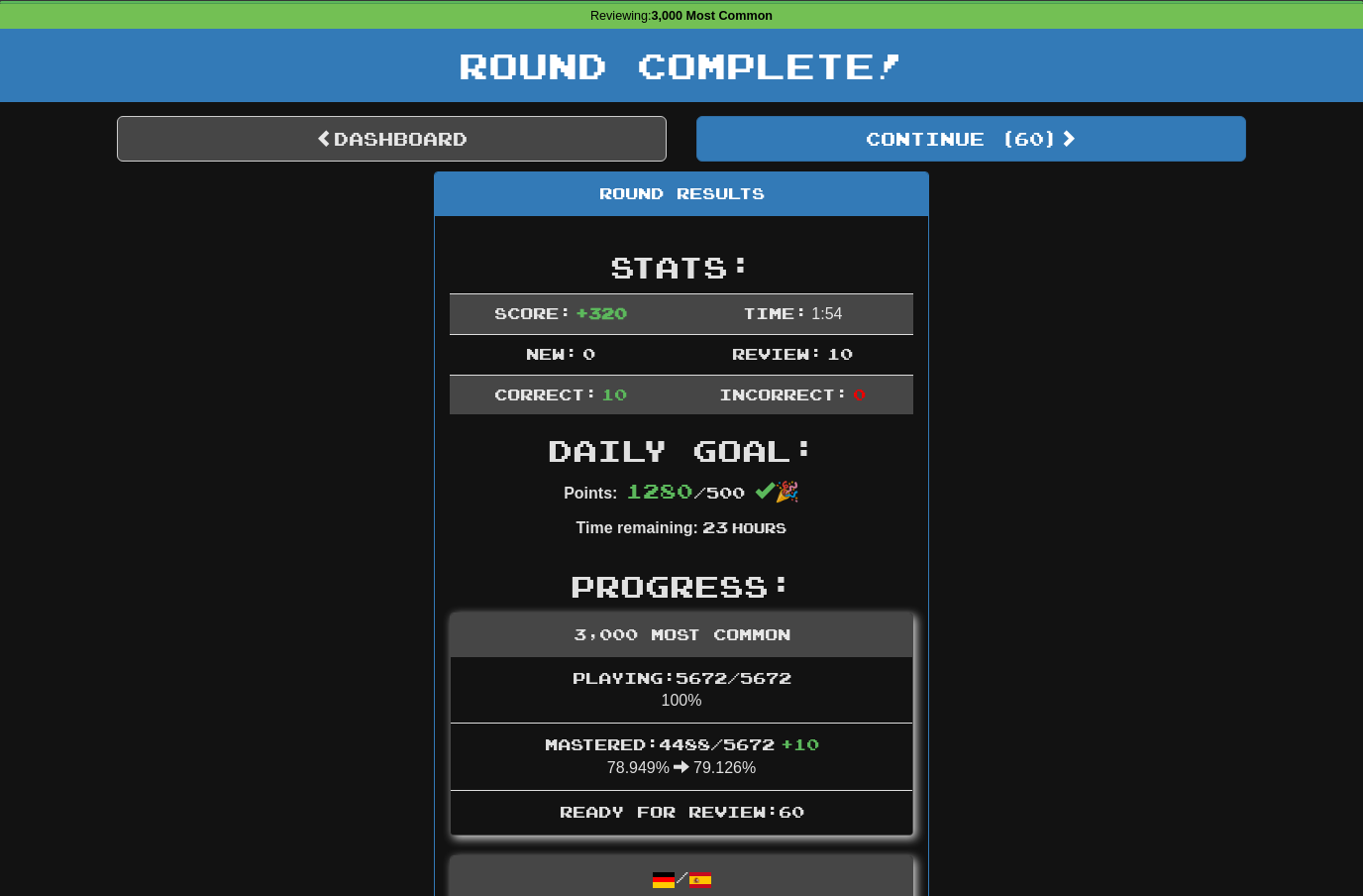
scroll to position [79, 0]
click at [484, 135] on link "Dashboard" at bounding box center [391, 138] width 550 height 46
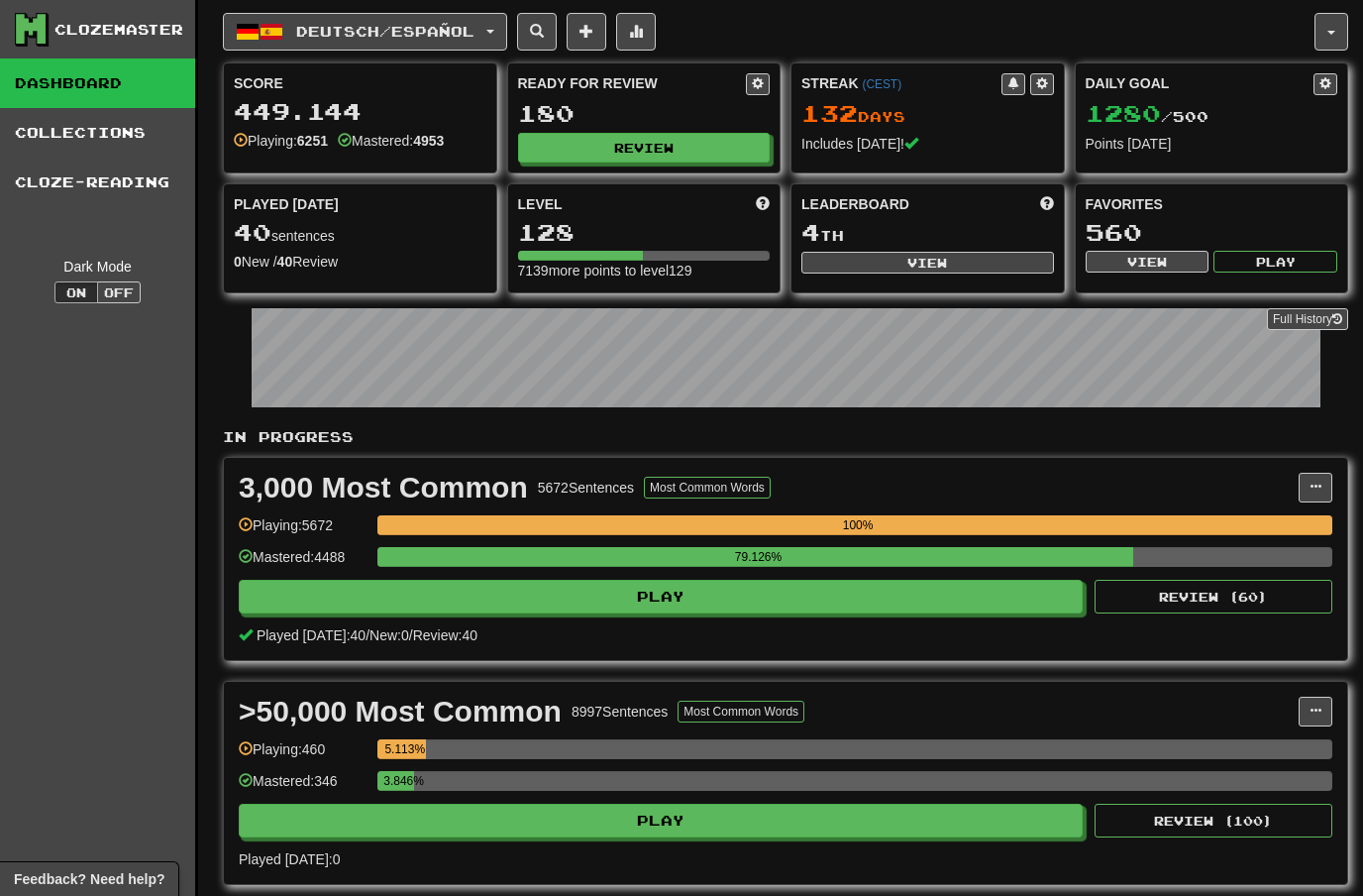
click at [929, 266] on button "View" at bounding box center [927, 262] width 252 height 22
select select "**********"
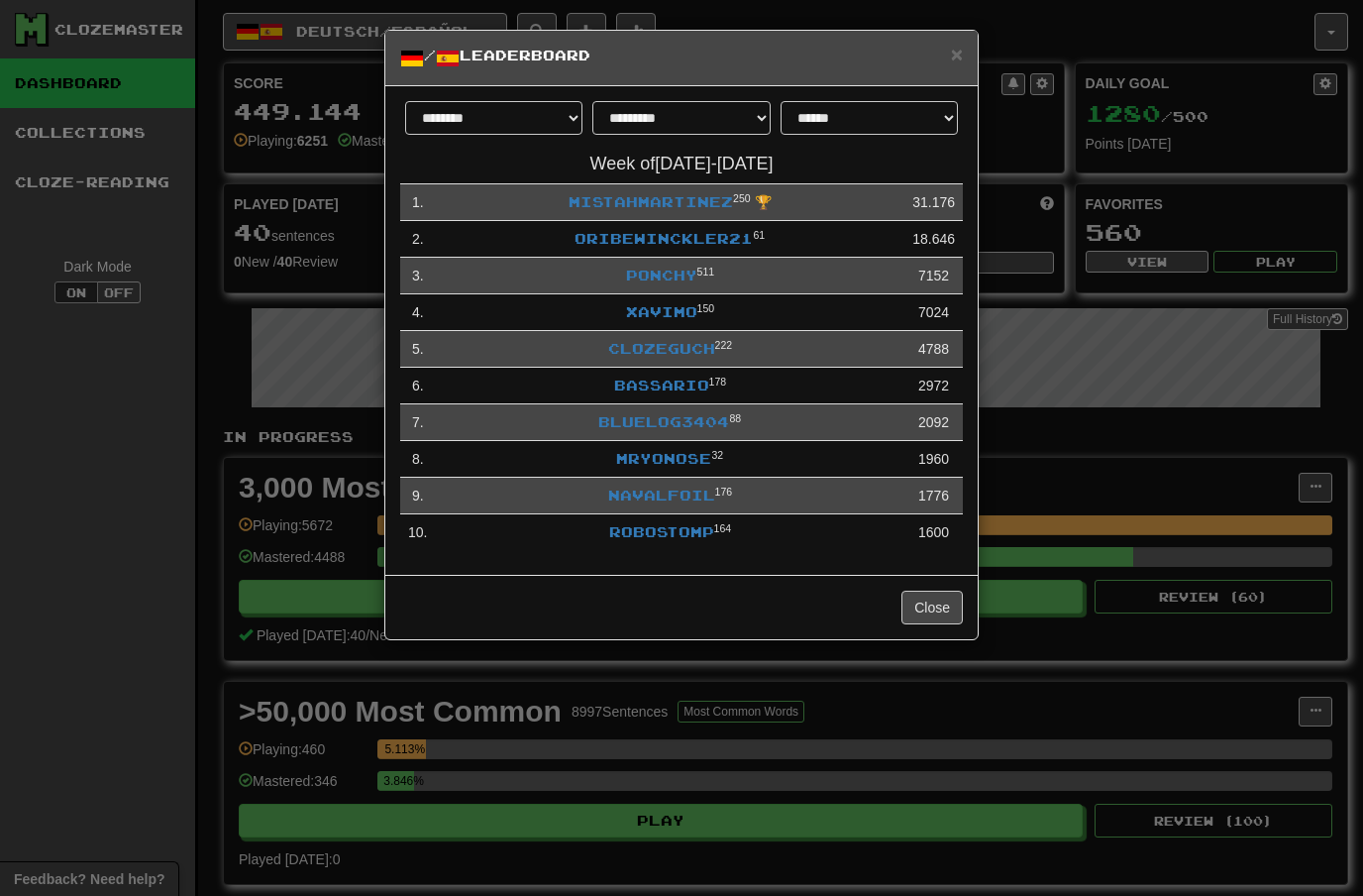
click at [662, 316] on link "Xavimo" at bounding box center [661, 311] width 71 height 17
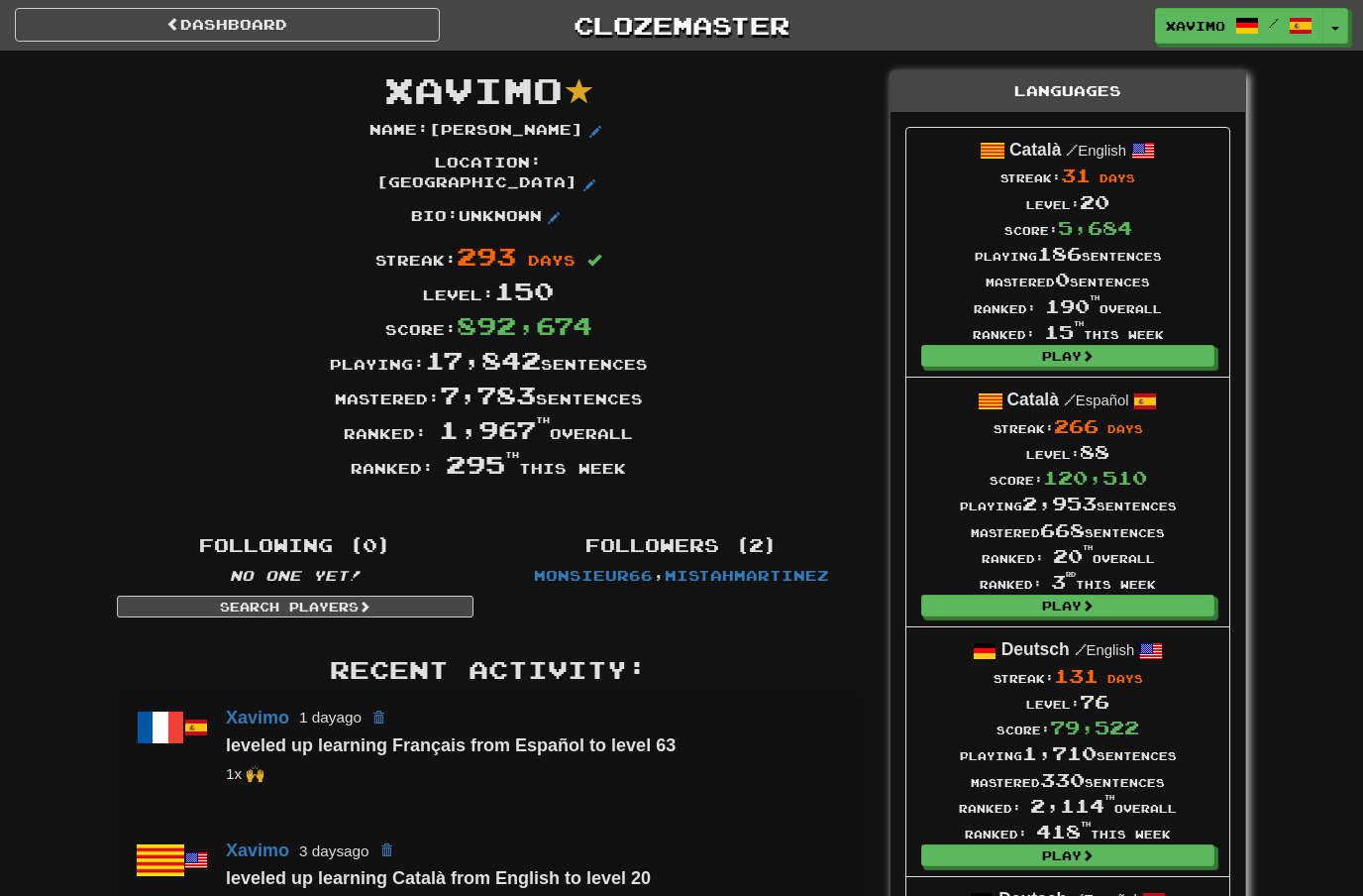
click at [289, 17] on link "Dashboard" at bounding box center [227, 25] width 425 height 34
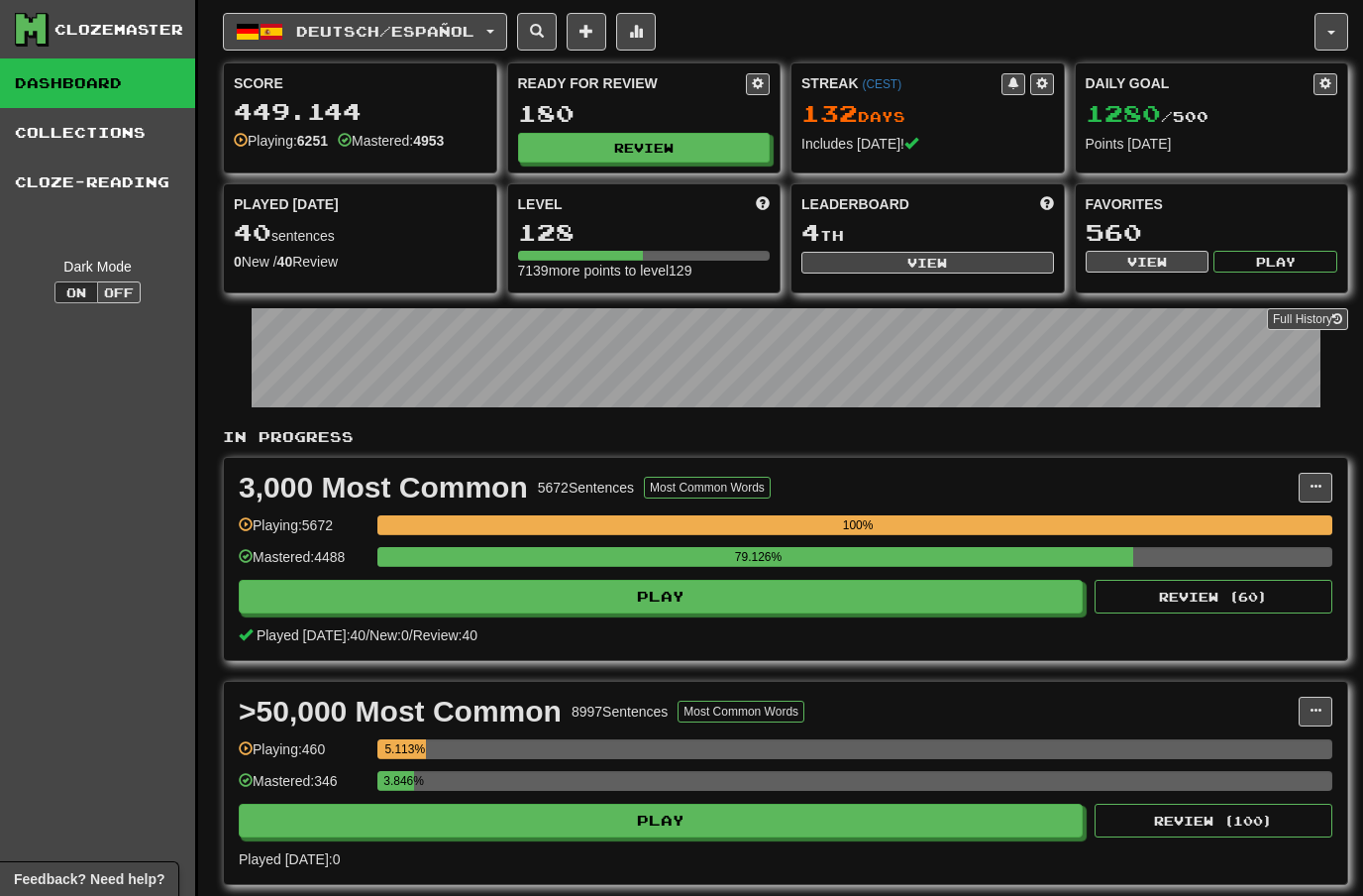
click at [643, 25] on span at bounding box center [636, 31] width 14 height 14
